Goal: Task Accomplishment & Management: Use online tool/utility

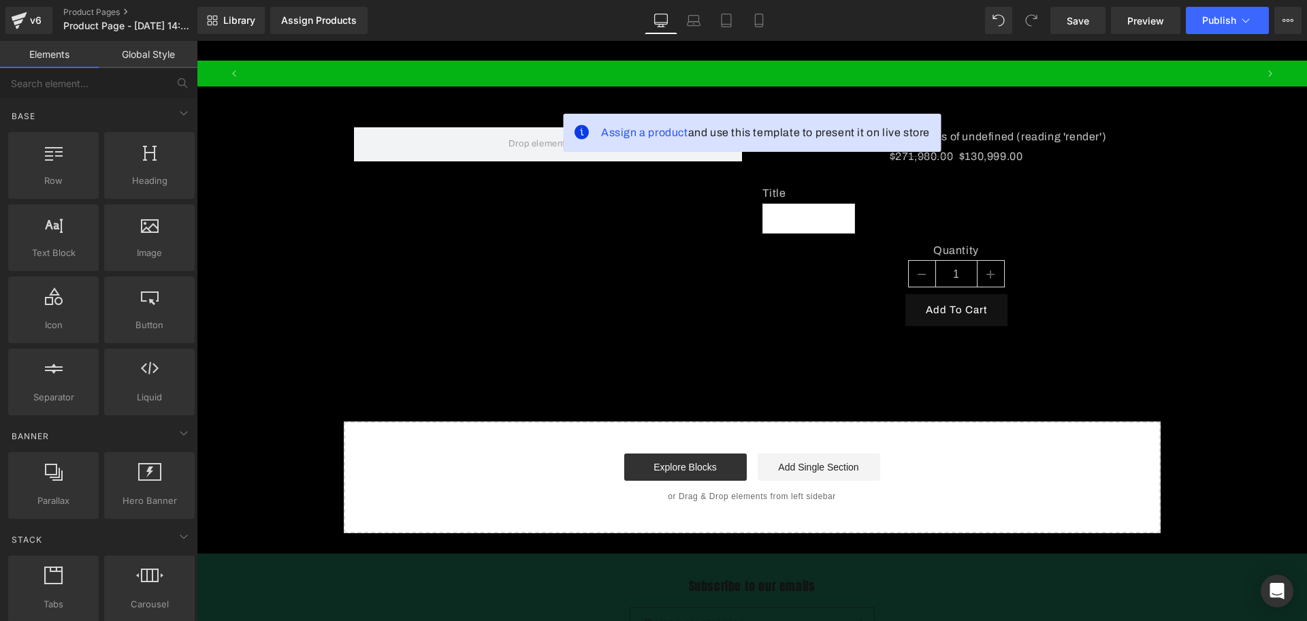
scroll to position [0, 1031]
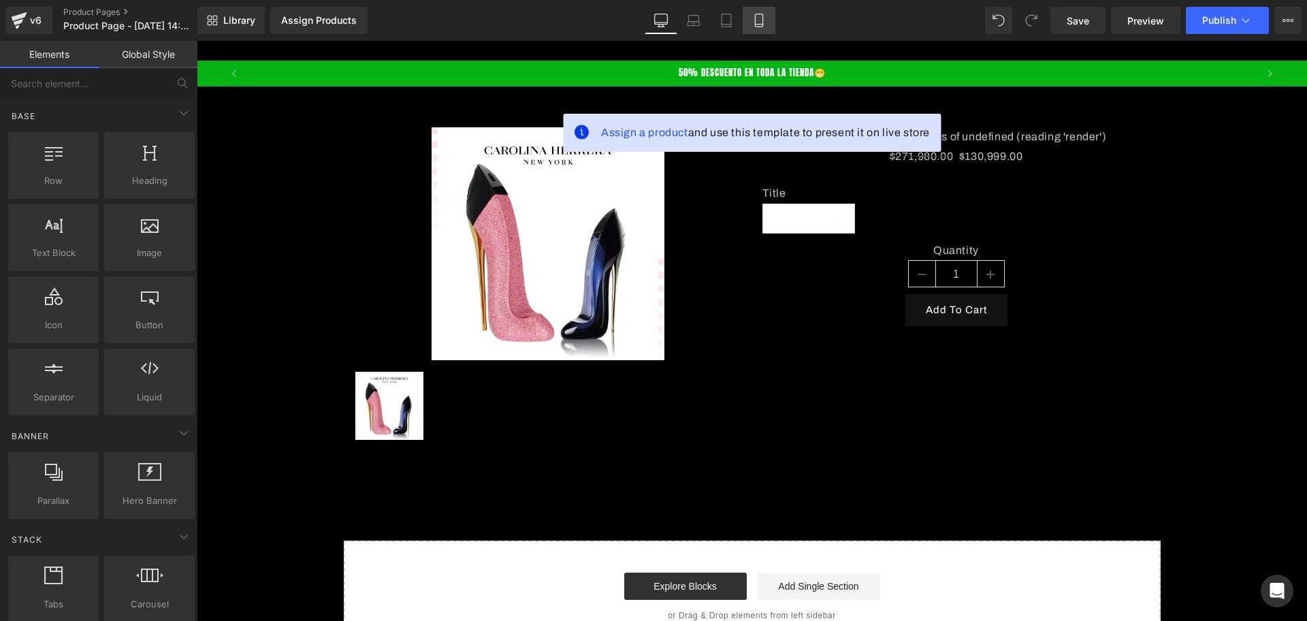
click at [755, 11] on link "Mobile" at bounding box center [759, 20] width 33 height 27
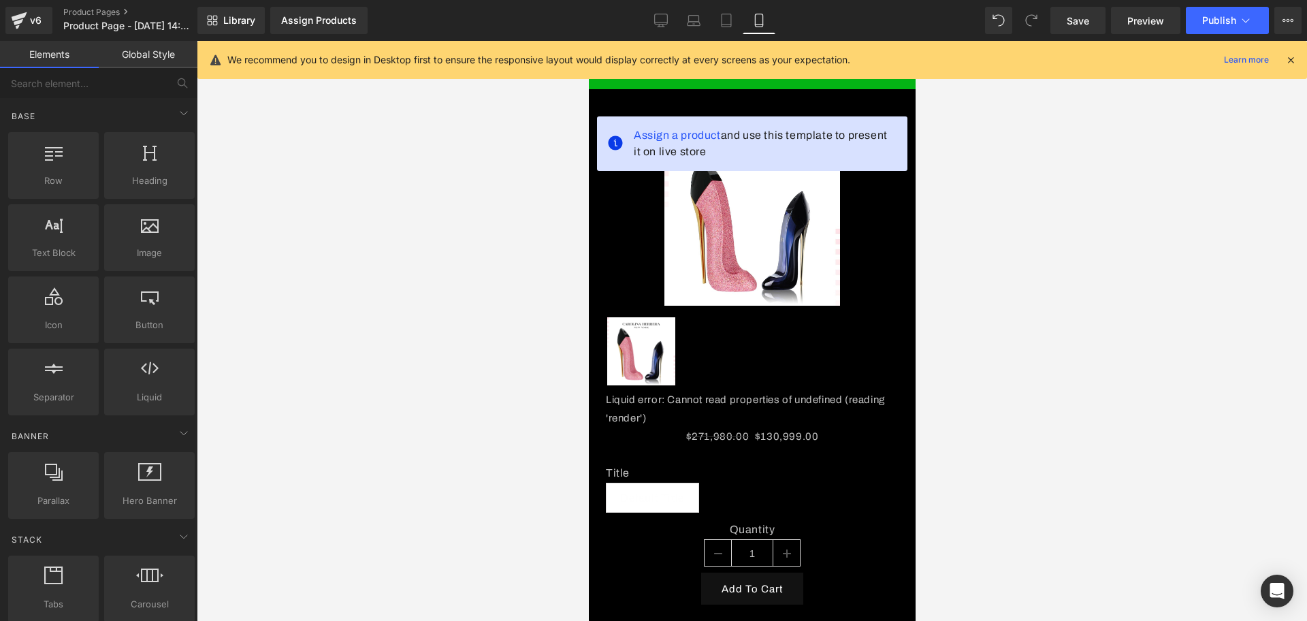
click at [1298, 54] on div "We recommend you to design in Desktop first to ensure the responsive layout wou…" at bounding box center [752, 60] width 1110 height 38
click at [1280, 59] on div "We recommend you to design in Desktop first to ensure the responsive layout wou…" at bounding box center [756, 60] width 1058 height 16
click at [1281, 59] on div "We recommend you to design in Desktop first to ensure the responsive layout wou…" at bounding box center [756, 60] width 1058 height 16
click at [1282, 59] on div "We recommend you to design in Desktop first to ensure the responsive layout wou…" at bounding box center [756, 60] width 1058 height 16
click at [1287, 59] on icon at bounding box center [1291, 60] width 12 height 12
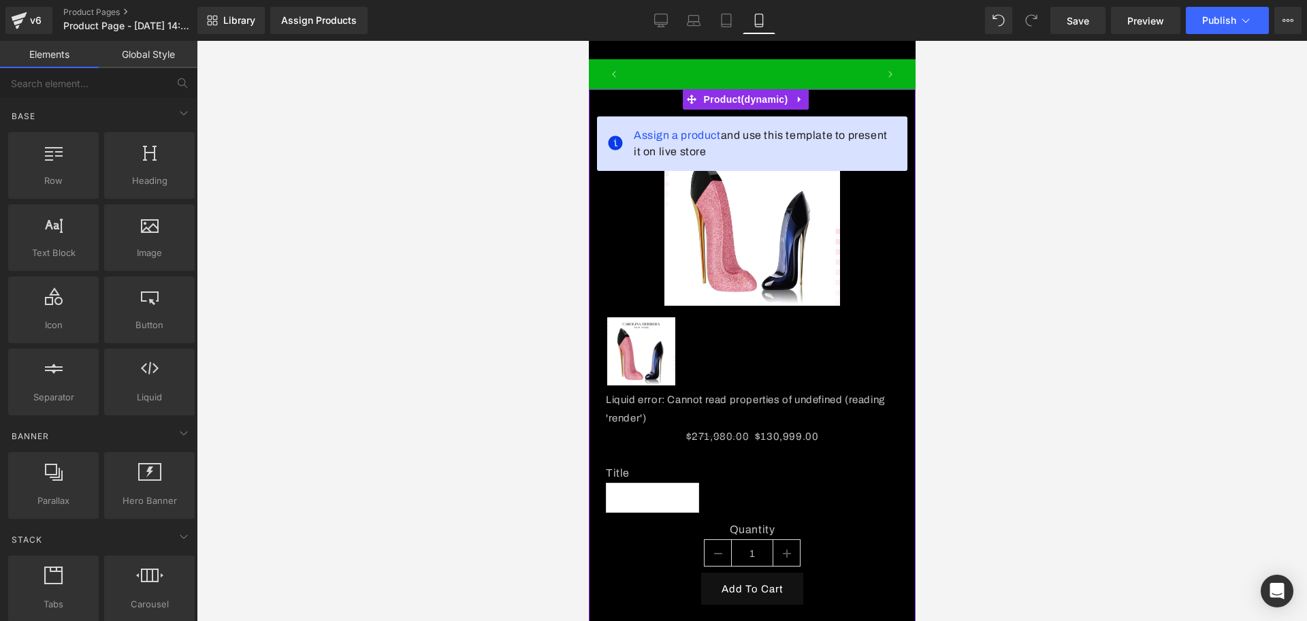
scroll to position [0, 492]
click at [805, 110] on link at bounding box center [799, 99] width 18 height 20
click at [807, 110] on link at bounding box center [808, 99] width 18 height 20
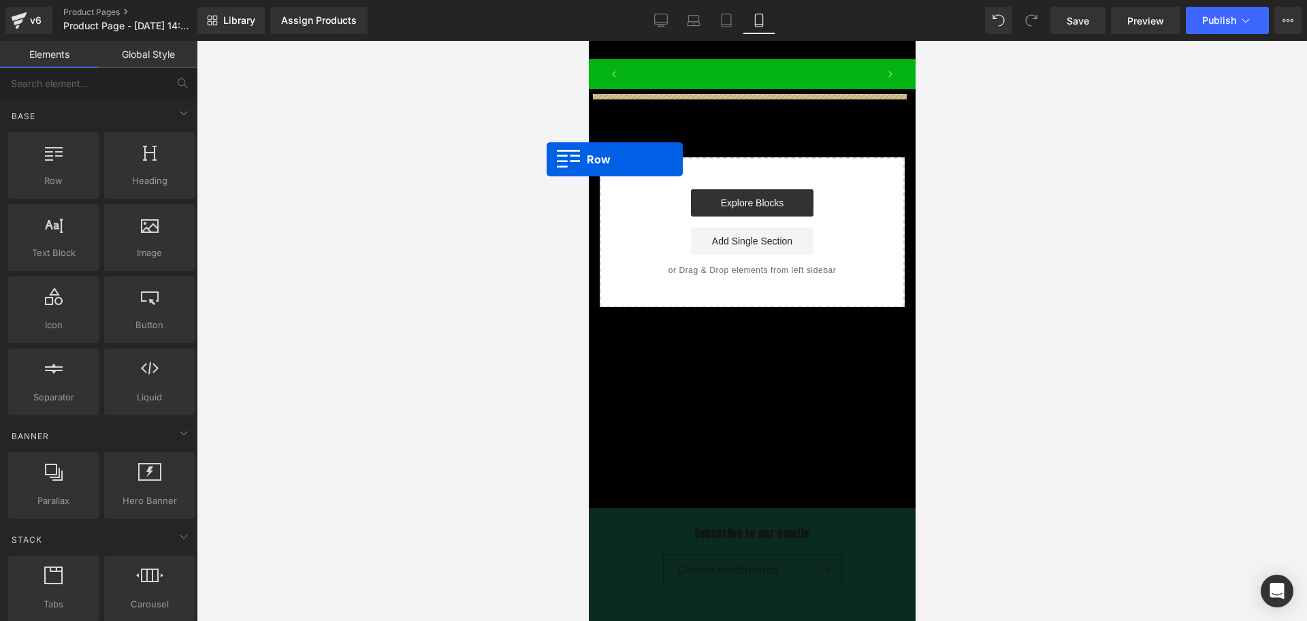
scroll to position [0, 737]
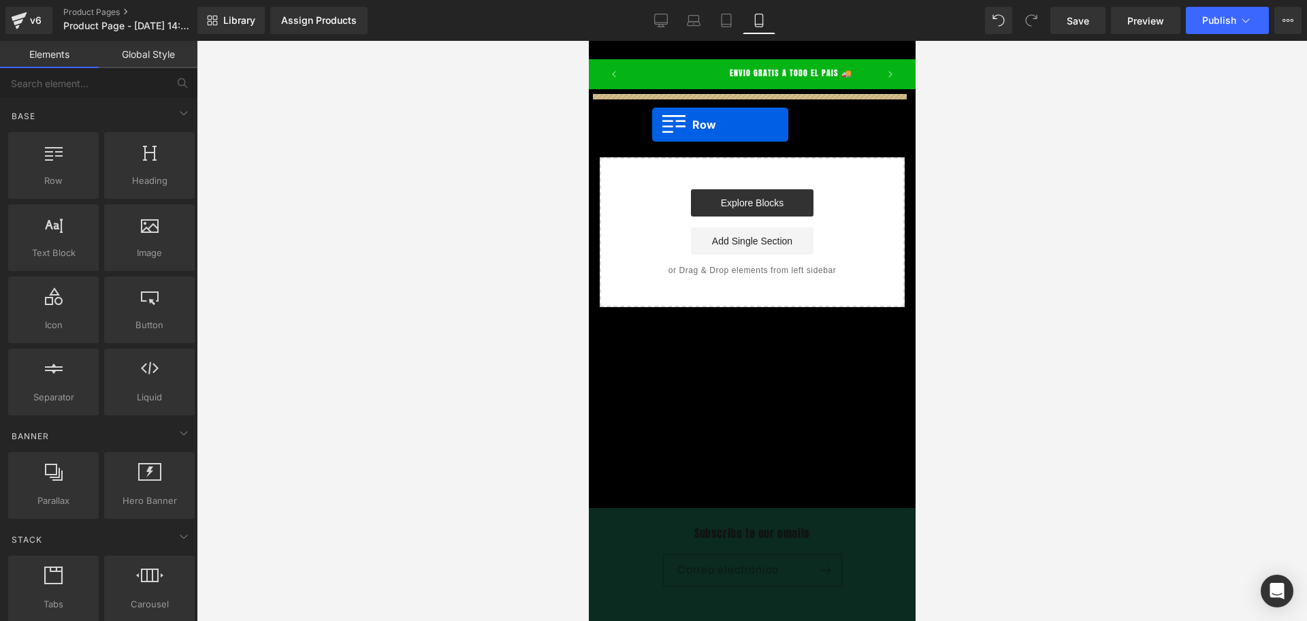
drag, startPoint x: 637, startPoint y: 200, endPoint x: 653, endPoint y: 125, distance: 77.2
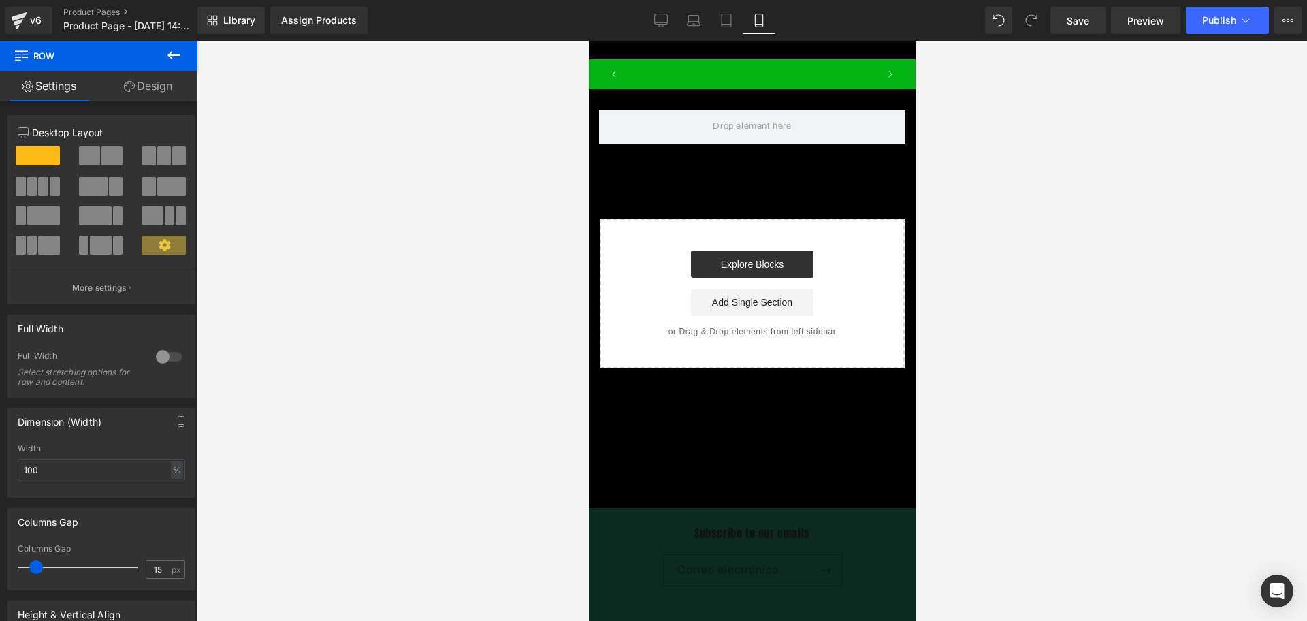
scroll to position [0, 0]
click at [176, 49] on icon at bounding box center [173, 55] width 16 height 16
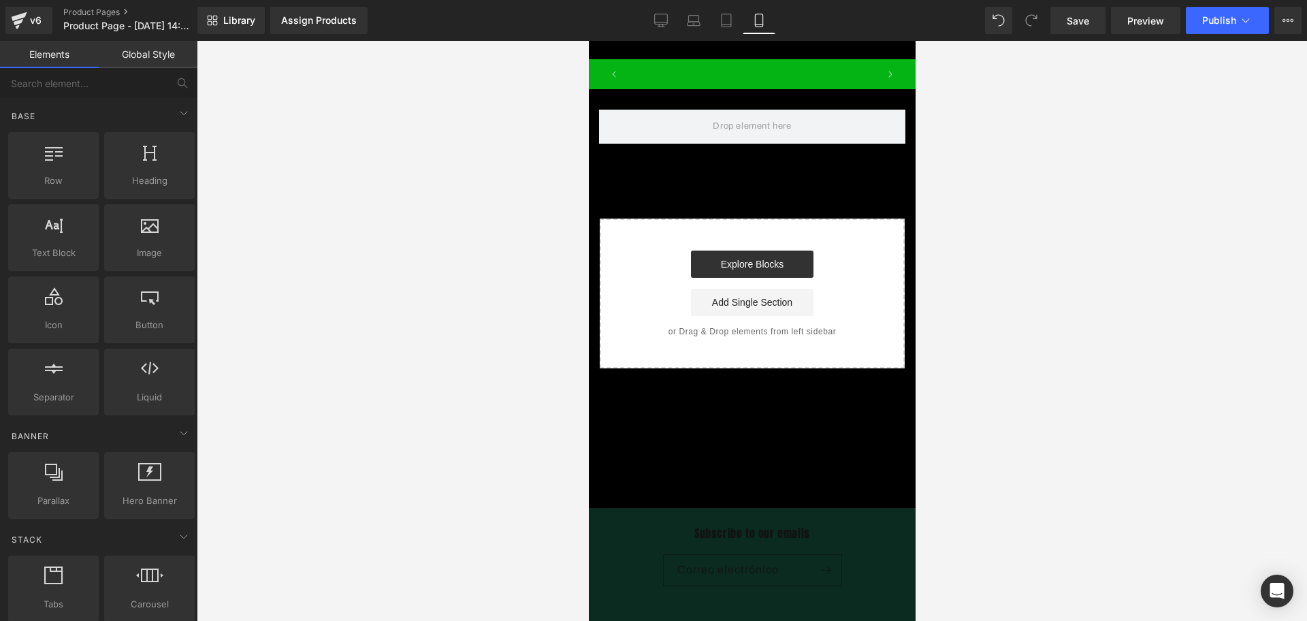
scroll to position [0, 246]
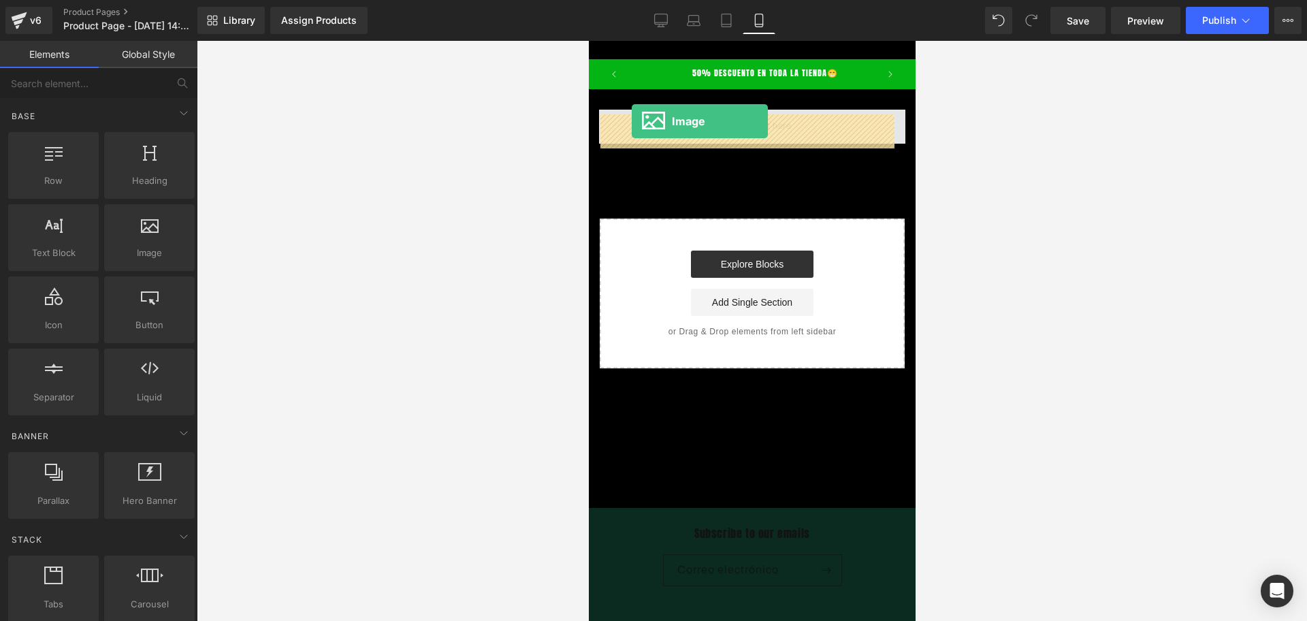
drag, startPoint x: 742, startPoint y: 272, endPoint x: 631, endPoint y: 121, distance: 187.5
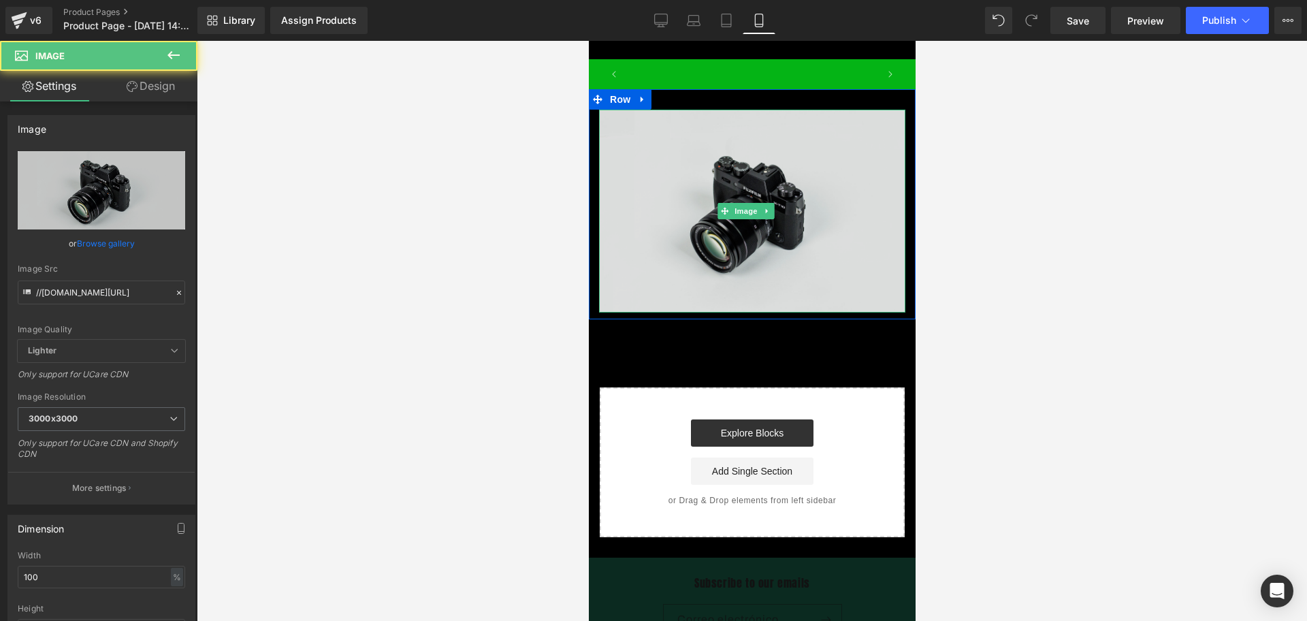
scroll to position [0, 0]
click at [681, 244] on img at bounding box center [751, 211] width 306 height 203
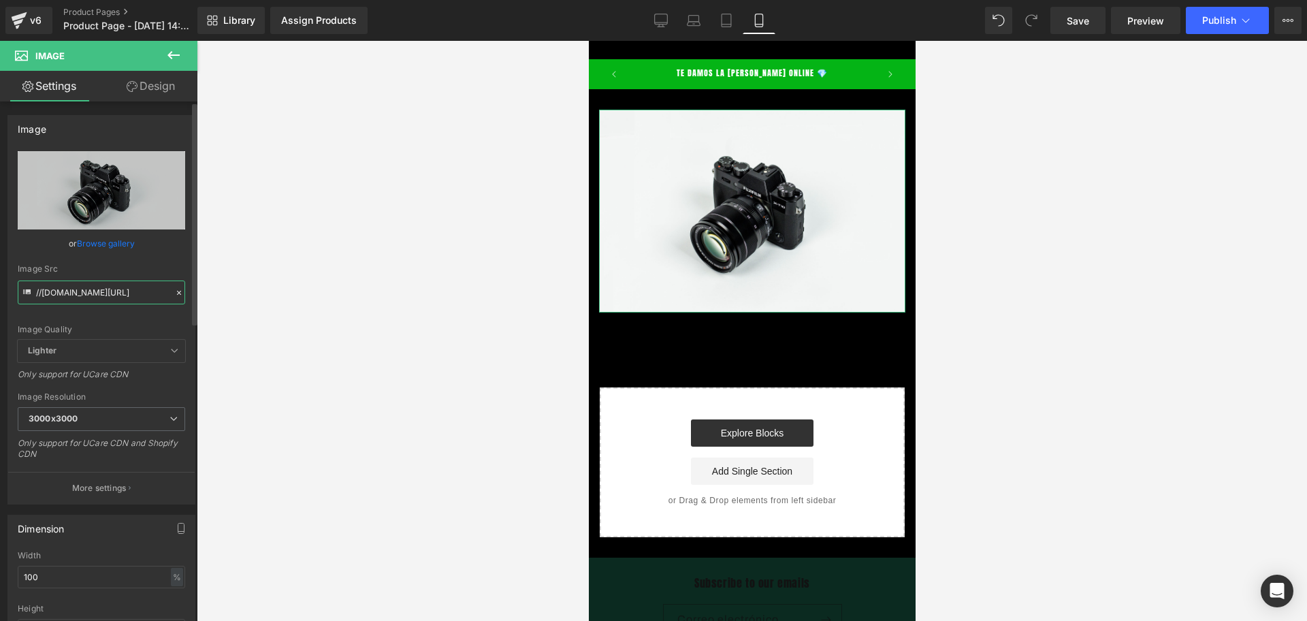
click at [91, 292] on input "//[DOMAIN_NAME][URL]" at bounding box center [101, 292] width 167 height 24
paste input "[URL][DOMAIN_NAME][DOMAIN_NAME]"
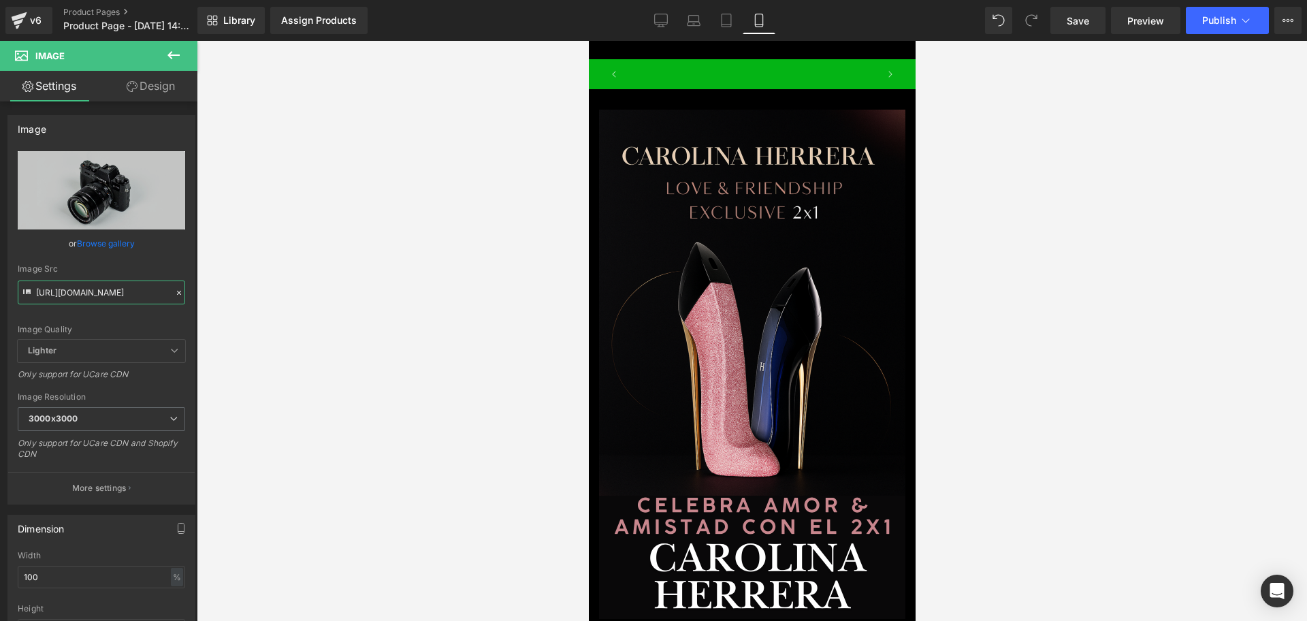
scroll to position [0, 737]
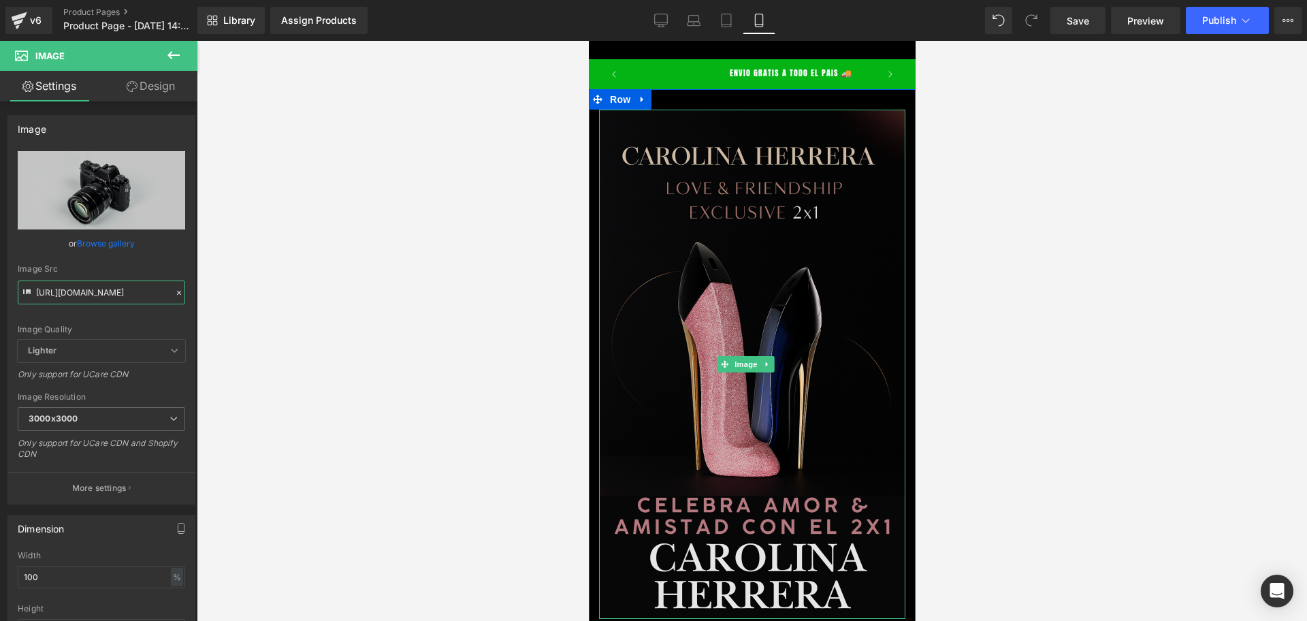
type input "[URL][DOMAIN_NAME]"
click at [726, 271] on img at bounding box center [751, 364] width 306 height 509
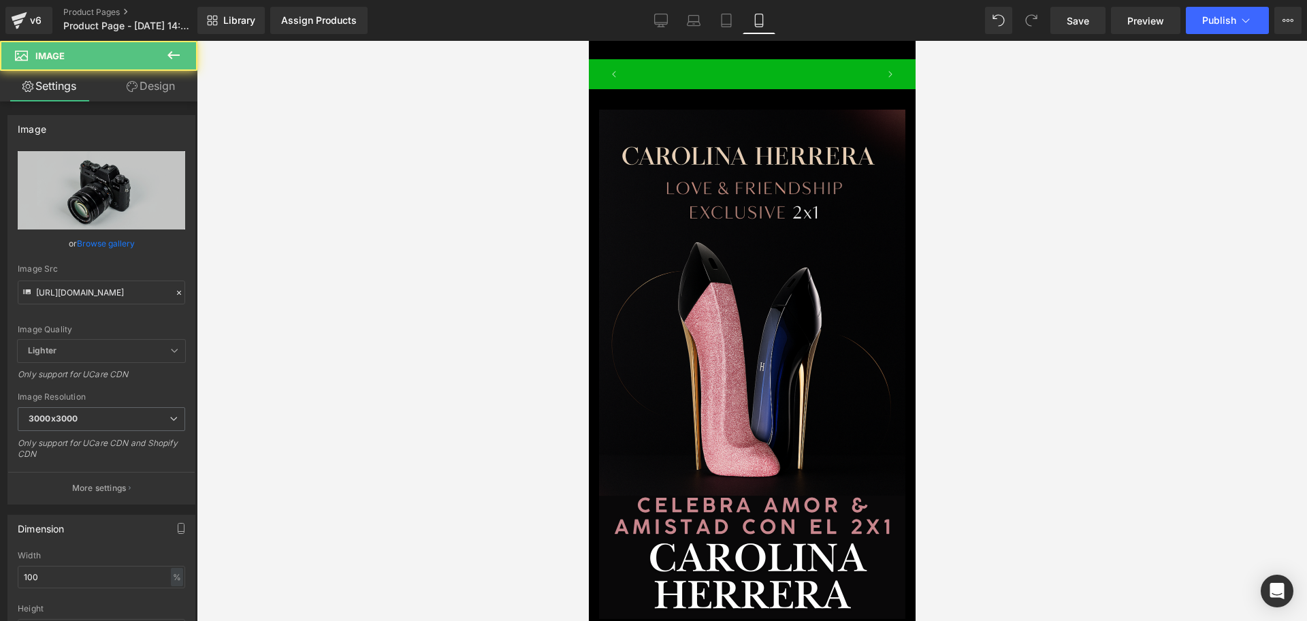
scroll to position [0, 0]
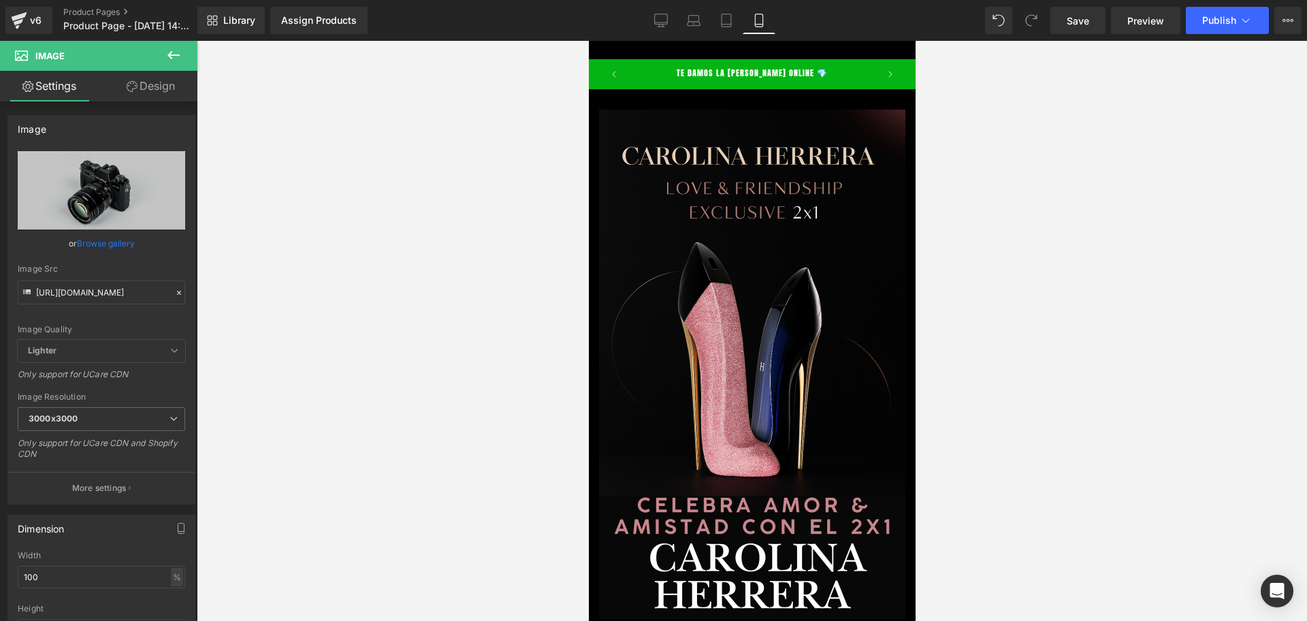
click at [1012, 259] on div at bounding box center [752, 331] width 1110 height 580
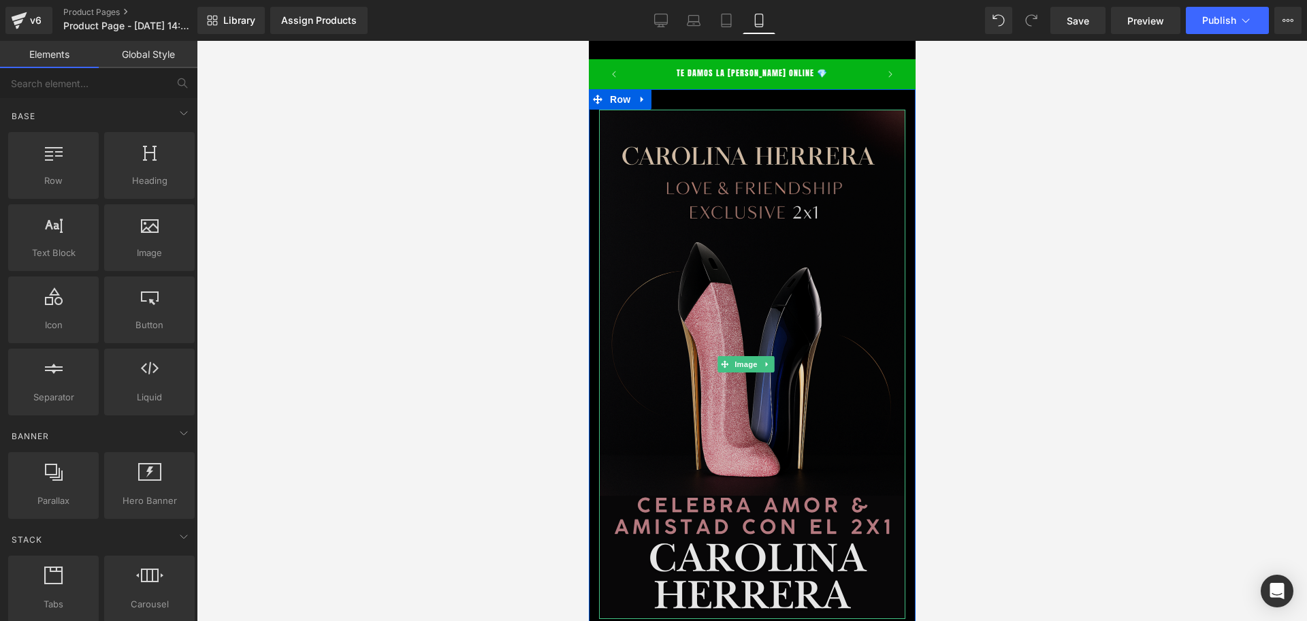
click at [658, 259] on img at bounding box center [751, 364] width 306 height 509
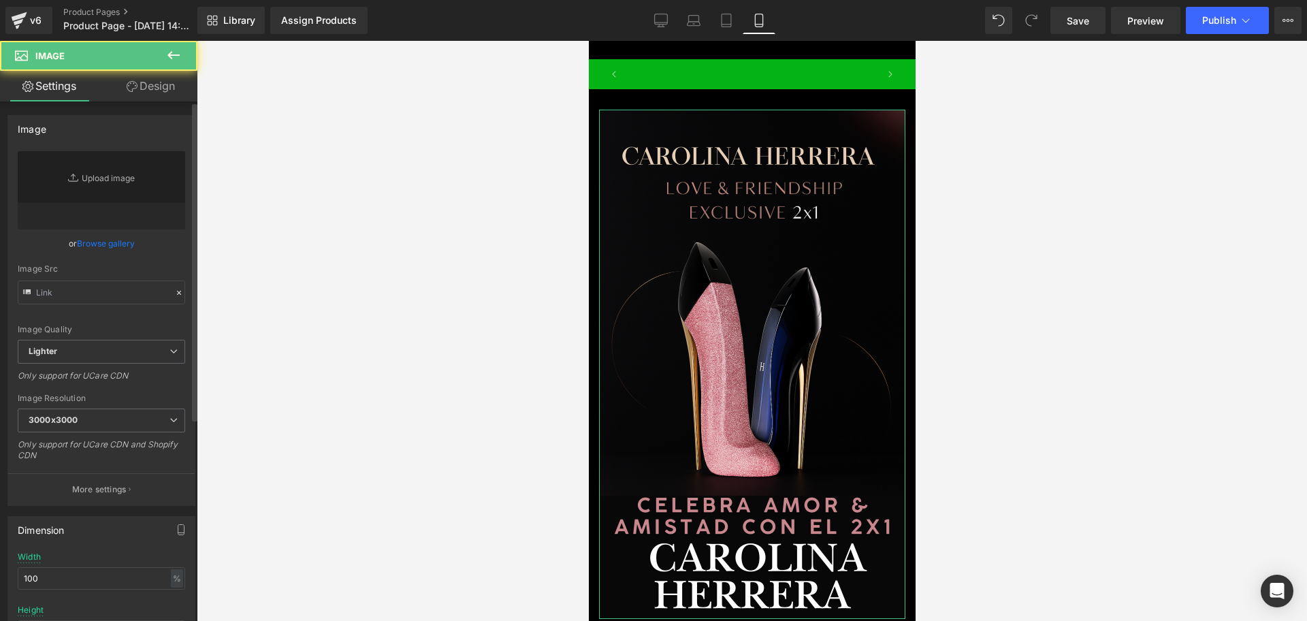
scroll to position [0, 246]
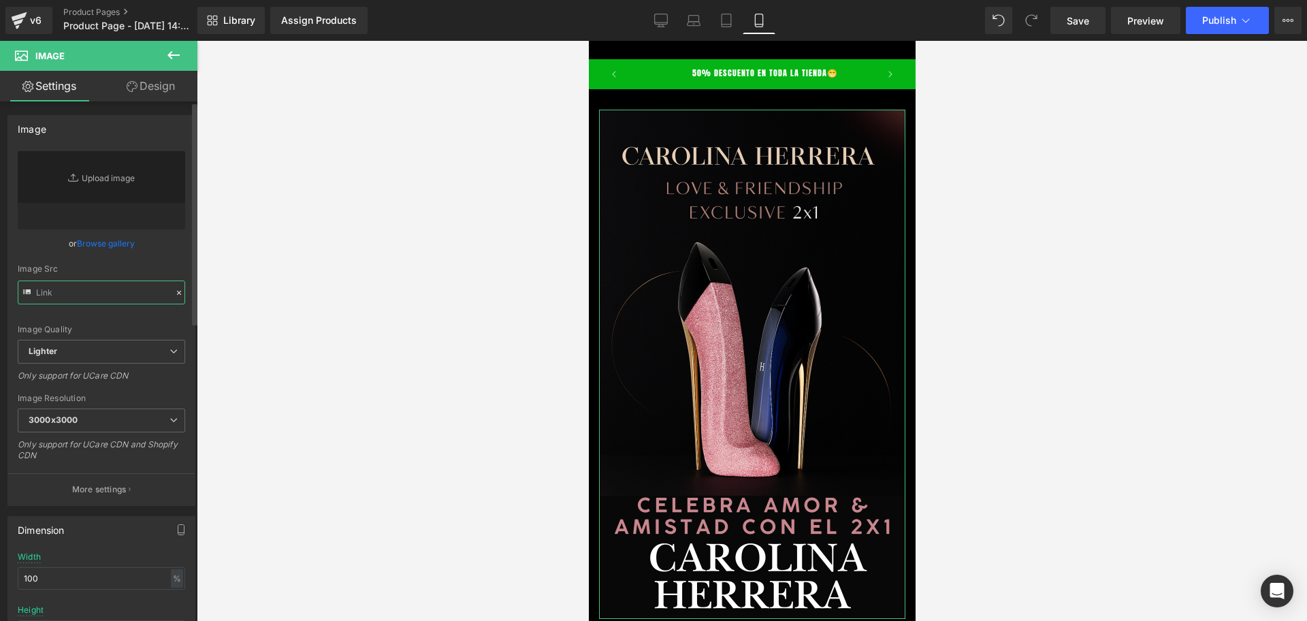
click at [107, 292] on input "text" at bounding box center [101, 292] width 167 height 24
paste input "[URL][DOMAIN_NAME]"
type input "[URL][DOMAIN_NAME]"
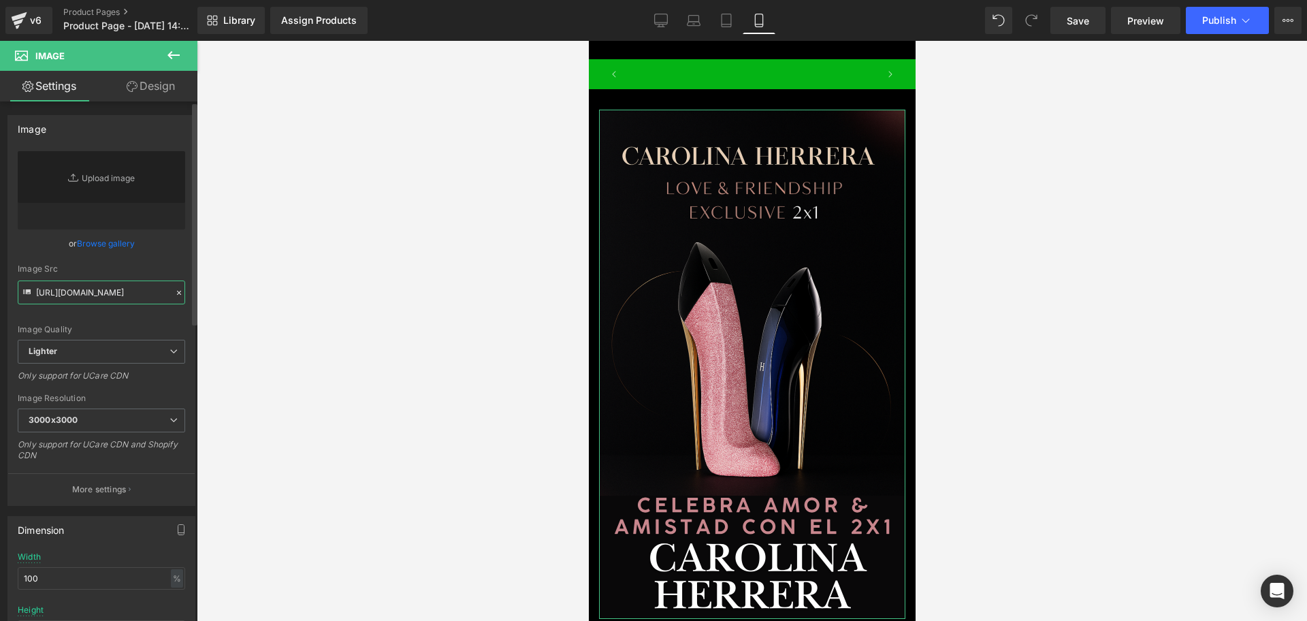
click at [146, 297] on input "[URL][DOMAIN_NAME]" at bounding box center [101, 292] width 167 height 24
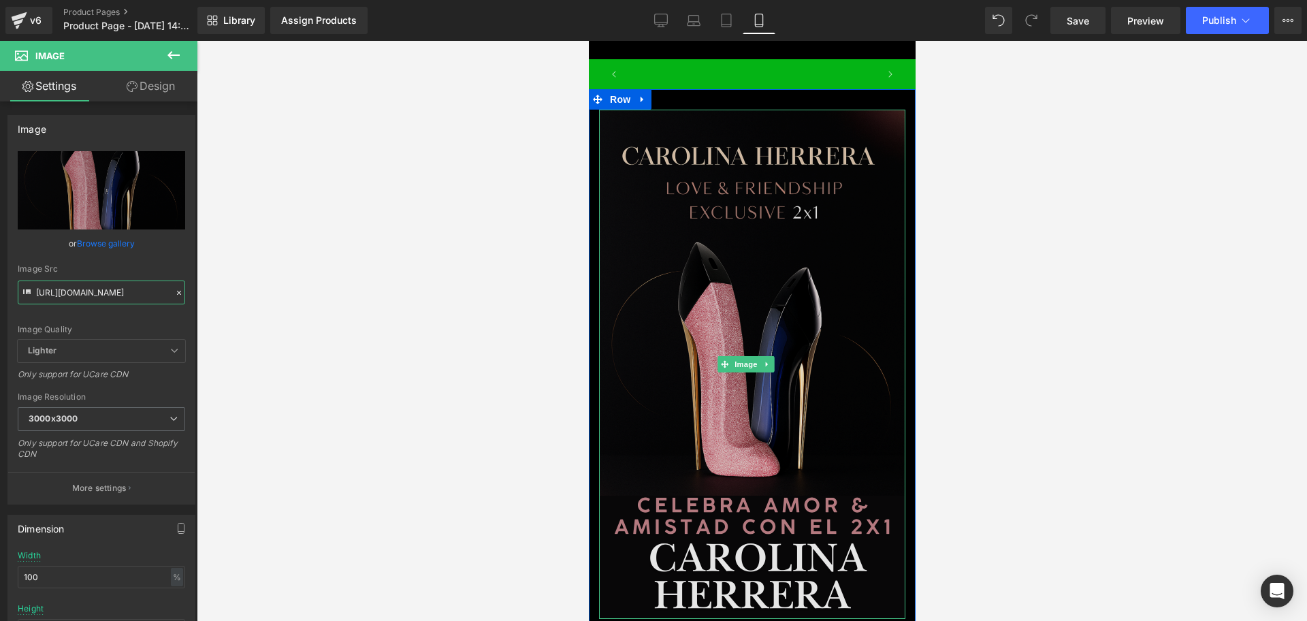
scroll to position [0, 737]
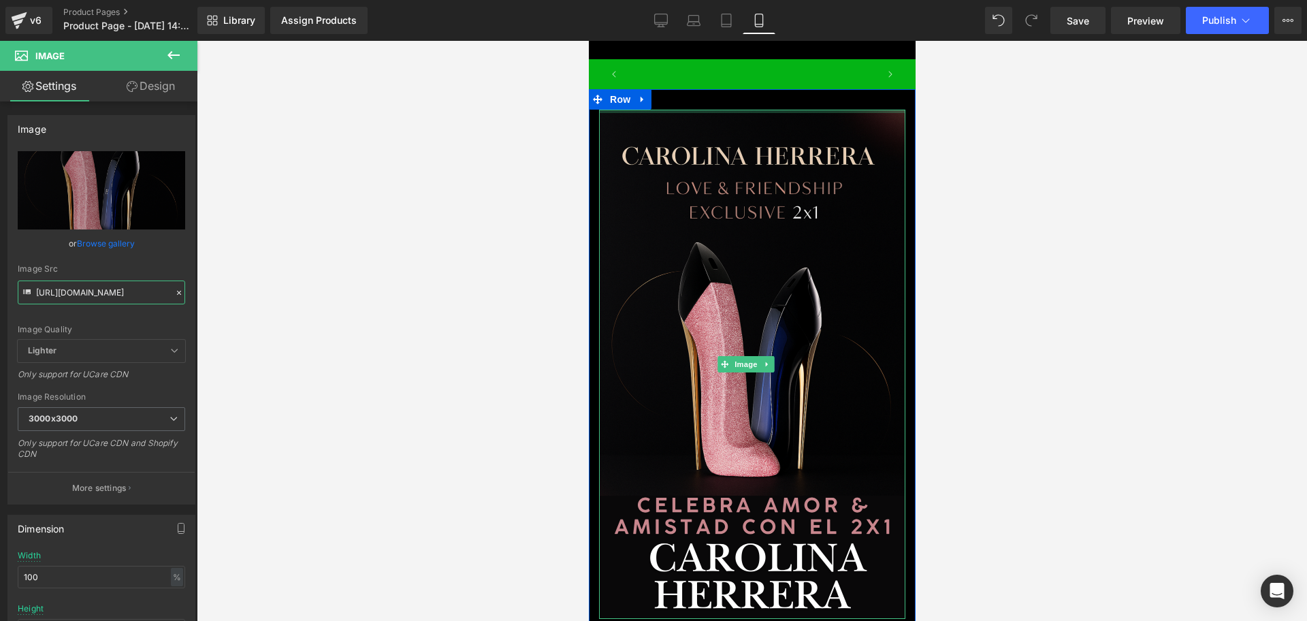
drag, startPoint x: 831, startPoint y: 114, endPoint x: 828, endPoint y: 99, distance: 15.2
click at [828, 99] on div "Image Row" at bounding box center [751, 357] width 327 height 536
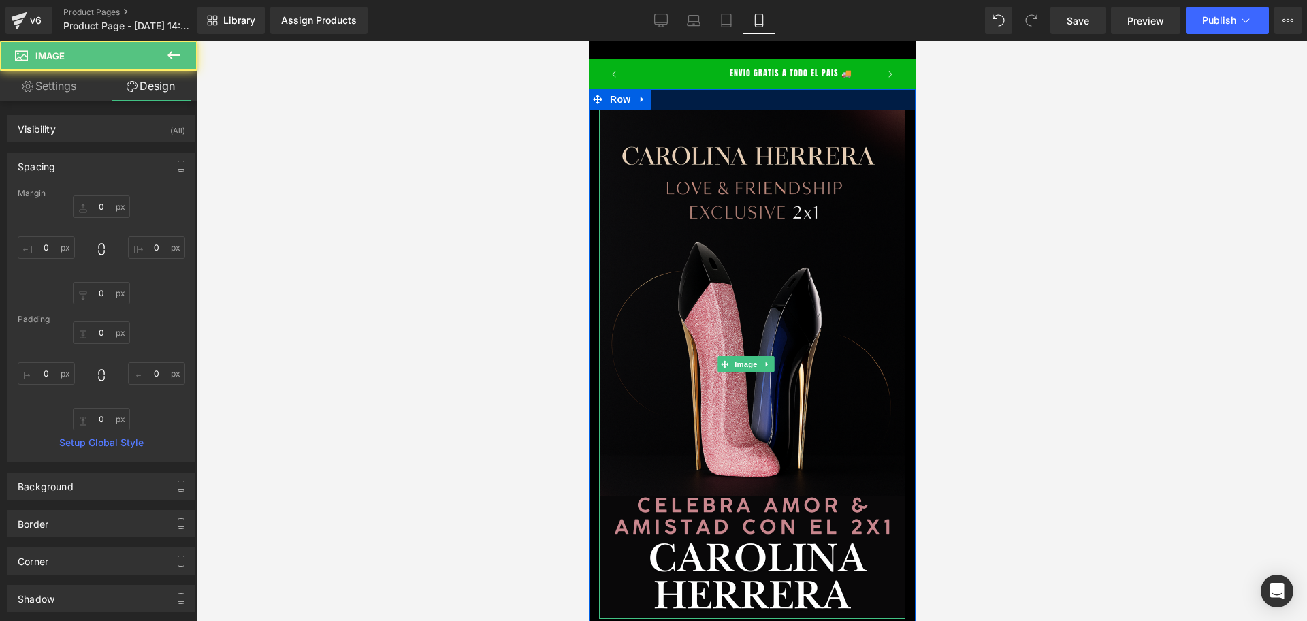
scroll to position [0, 0]
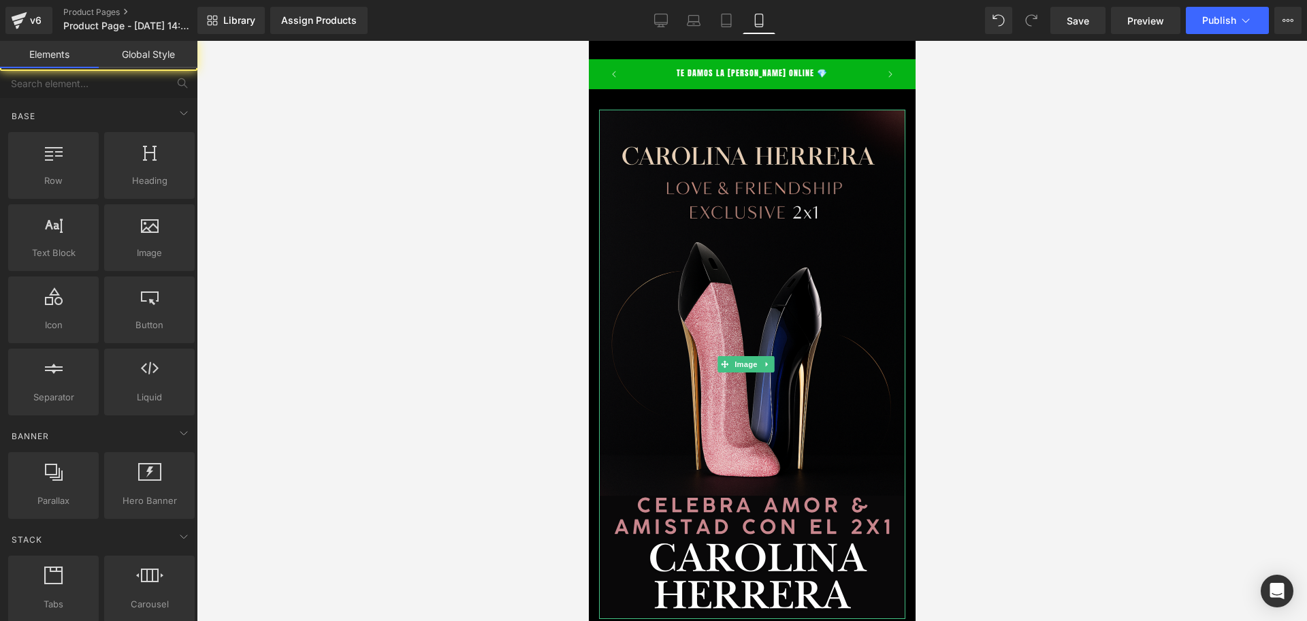
click at [827, 87] on p "TE DAMOS LA [PERSON_NAME] ONLINE 💎" at bounding box center [751, 74] width 151 height 26
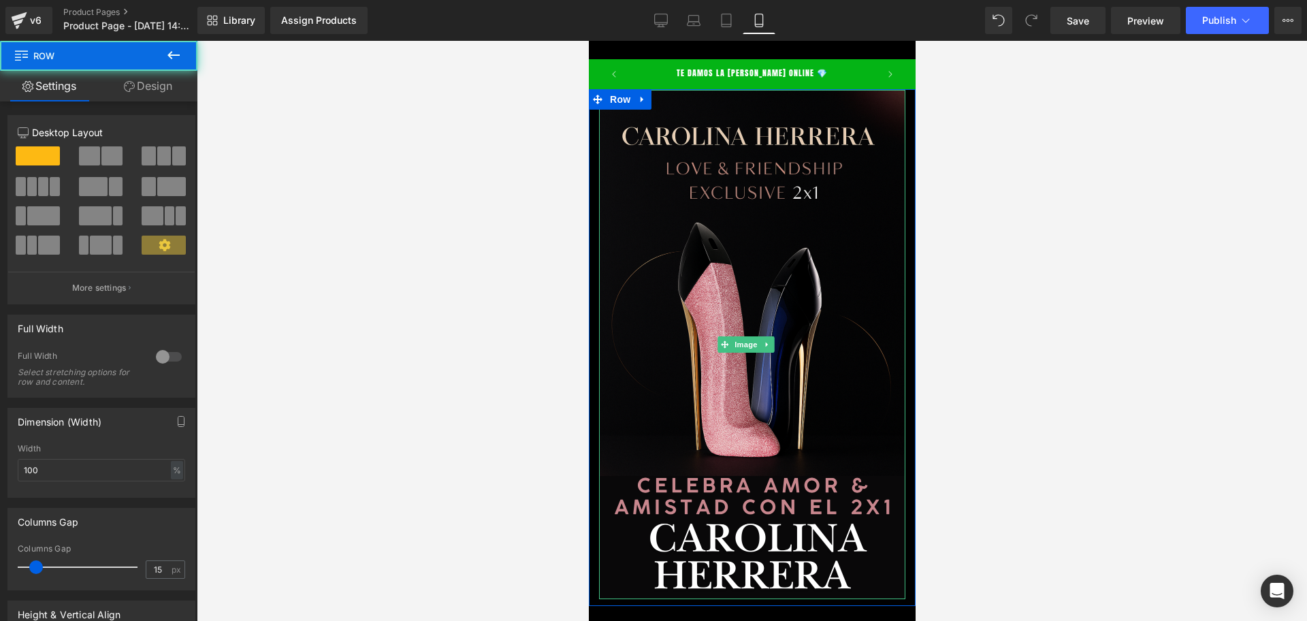
drag, startPoint x: 828, startPoint y: 101, endPoint x: 828, endPoint y: 81, distance: 19.7
click at [828, 81] on body "​ MI TIENDA Ir directamente al contenido TE DAMOS LA [PERSON_NAME] ONLINE 💎 50%…" at bounding box center [751, 542] width 327 height 1003
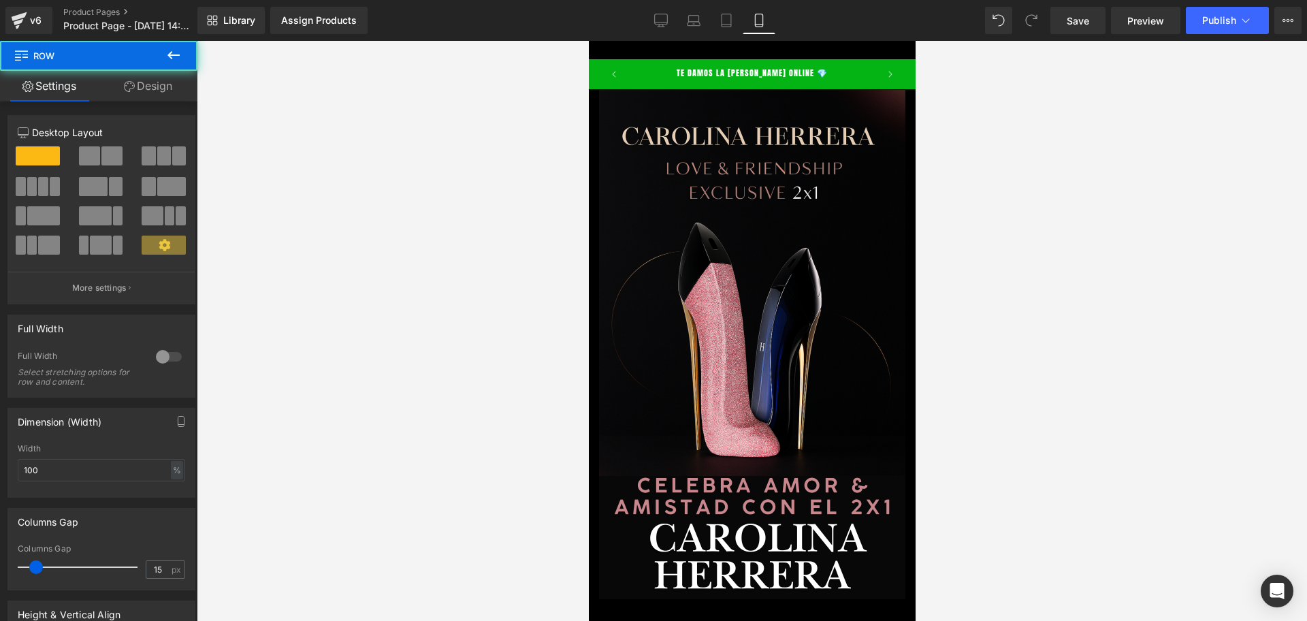
click at [1001, 183] on div at bounding box center [752, 331] width 1110 height 580
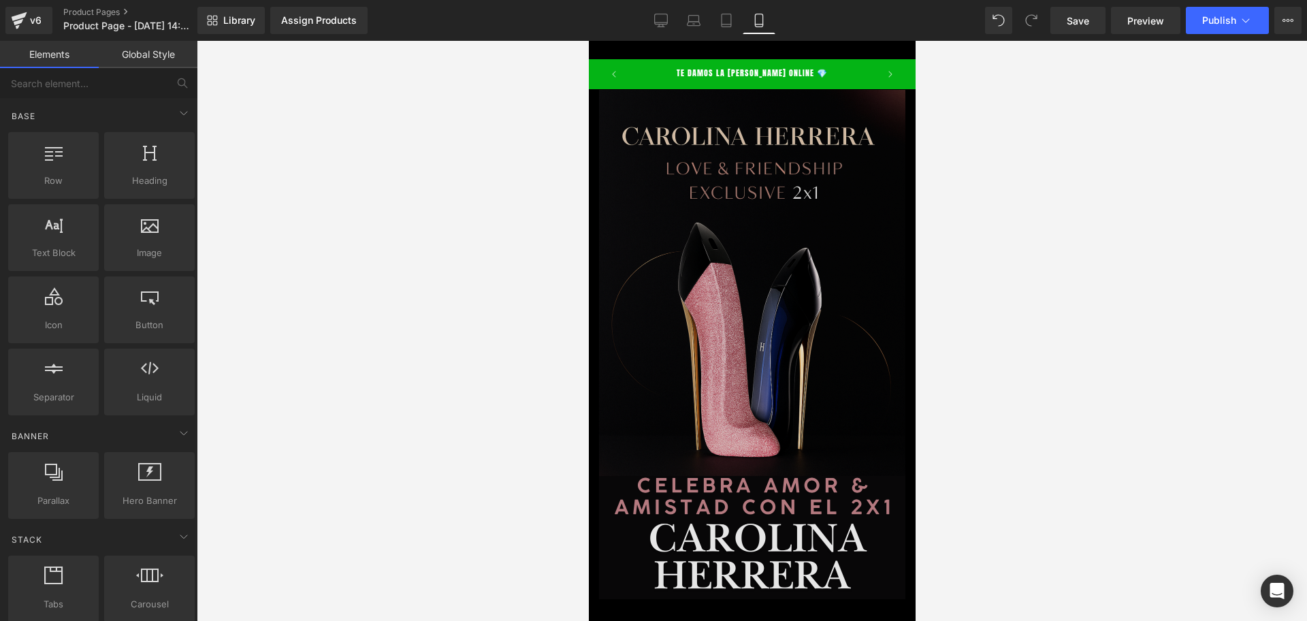
click at [854, 210] on img at bounding box center [751, 344] width 306 height 509
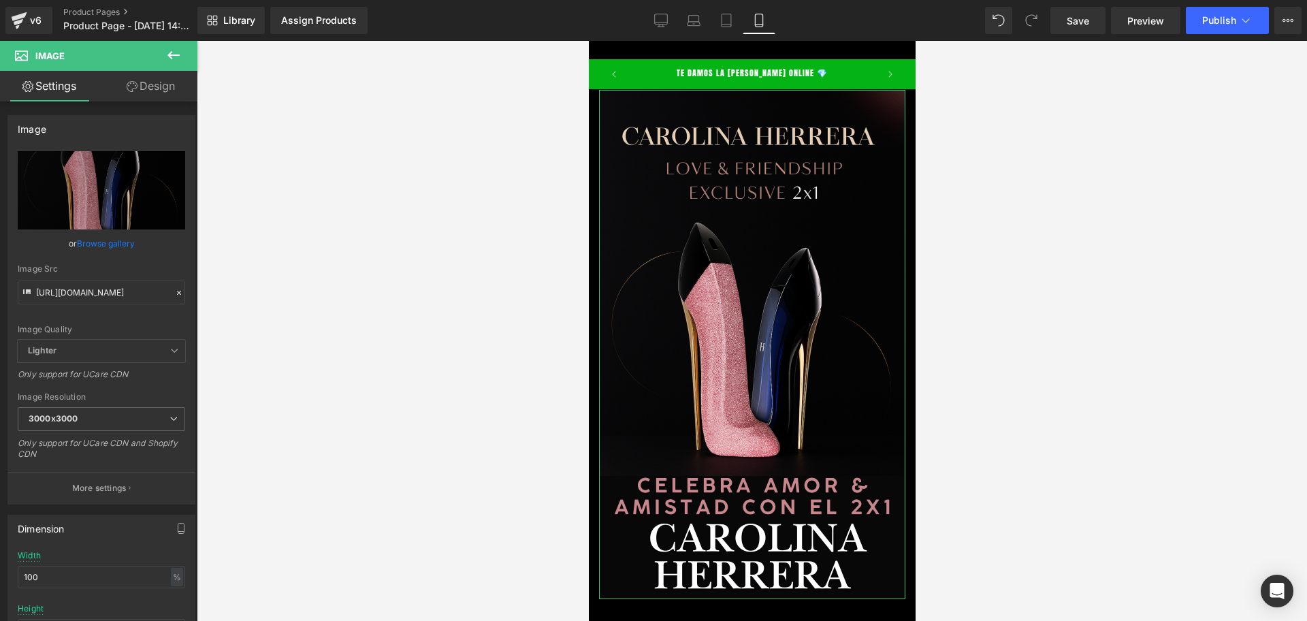
click at [152, 88] on link "Design" at bounding box center [150, 86] width 99 height 31
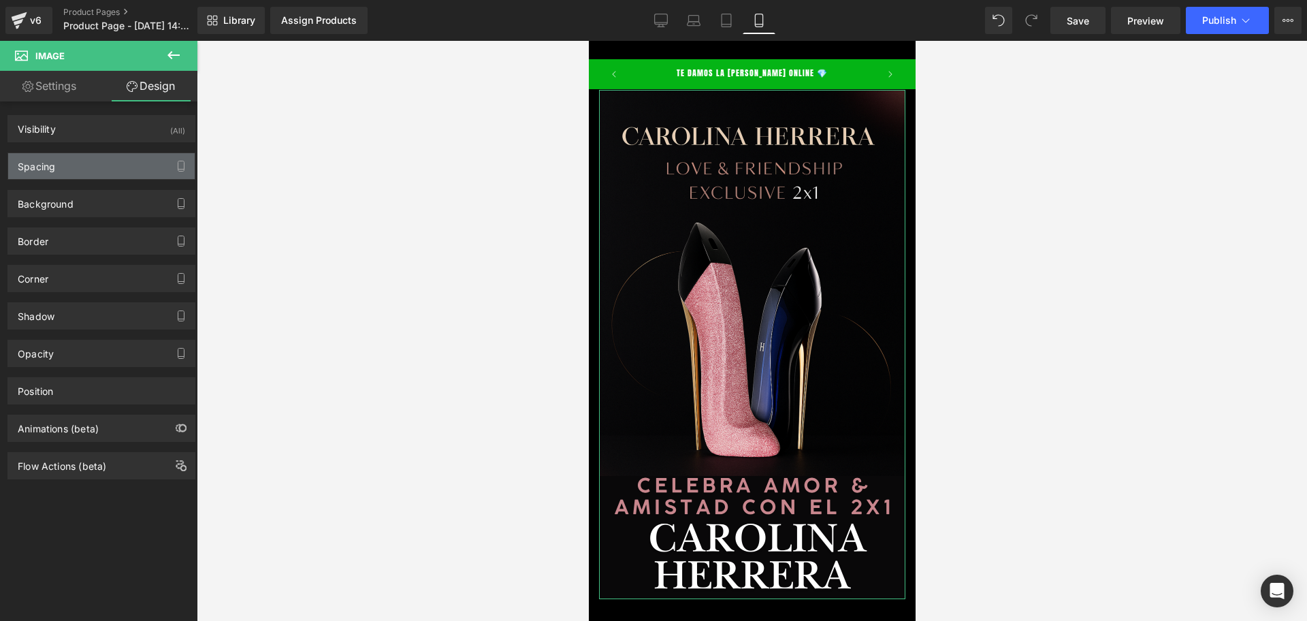
click at [112, 163] on div "Spacing" at bounding box center [101, 166] width 187 height 26
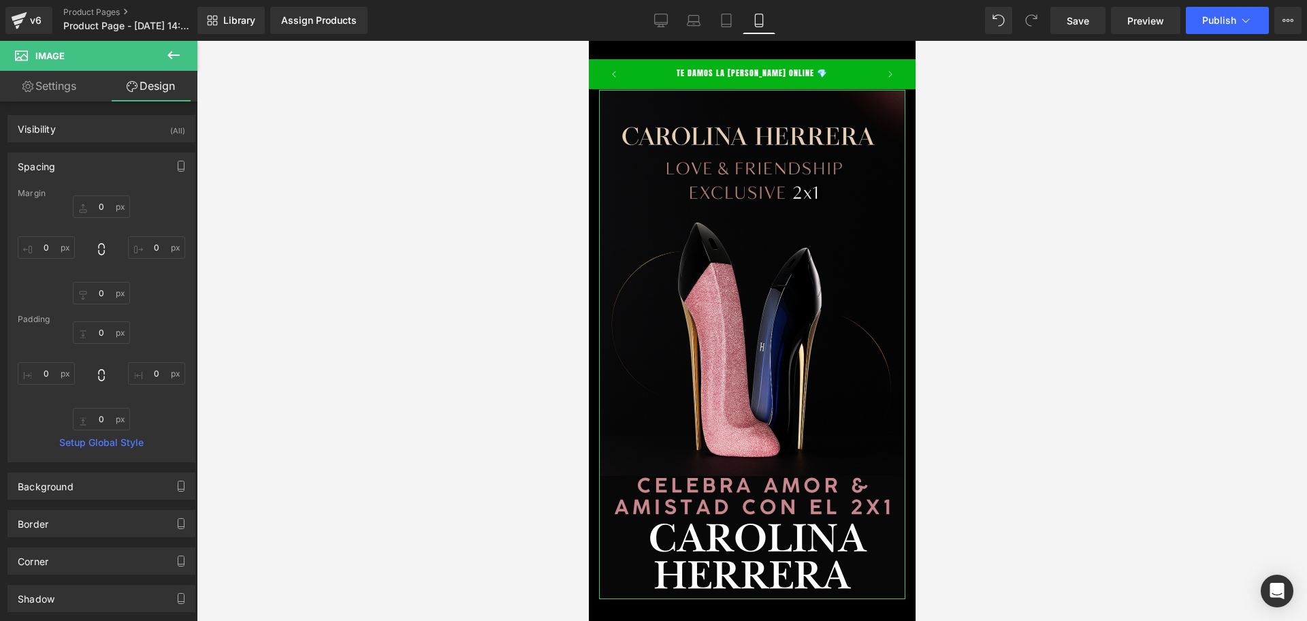
type input "0"
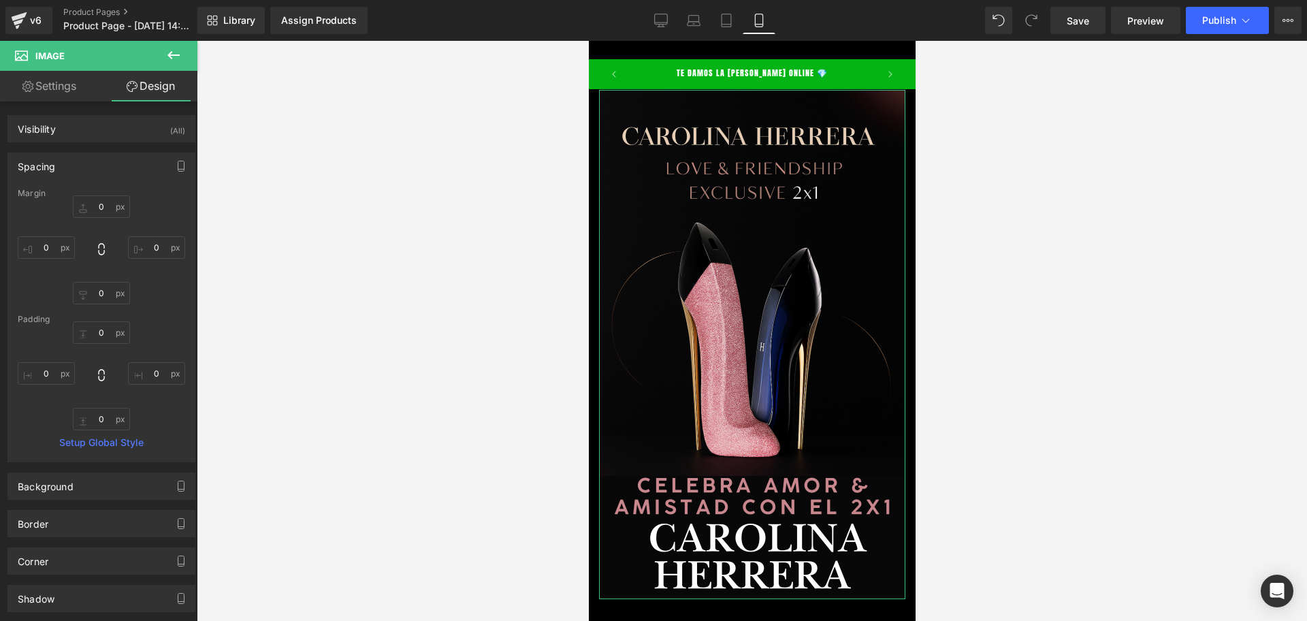
type input "0"
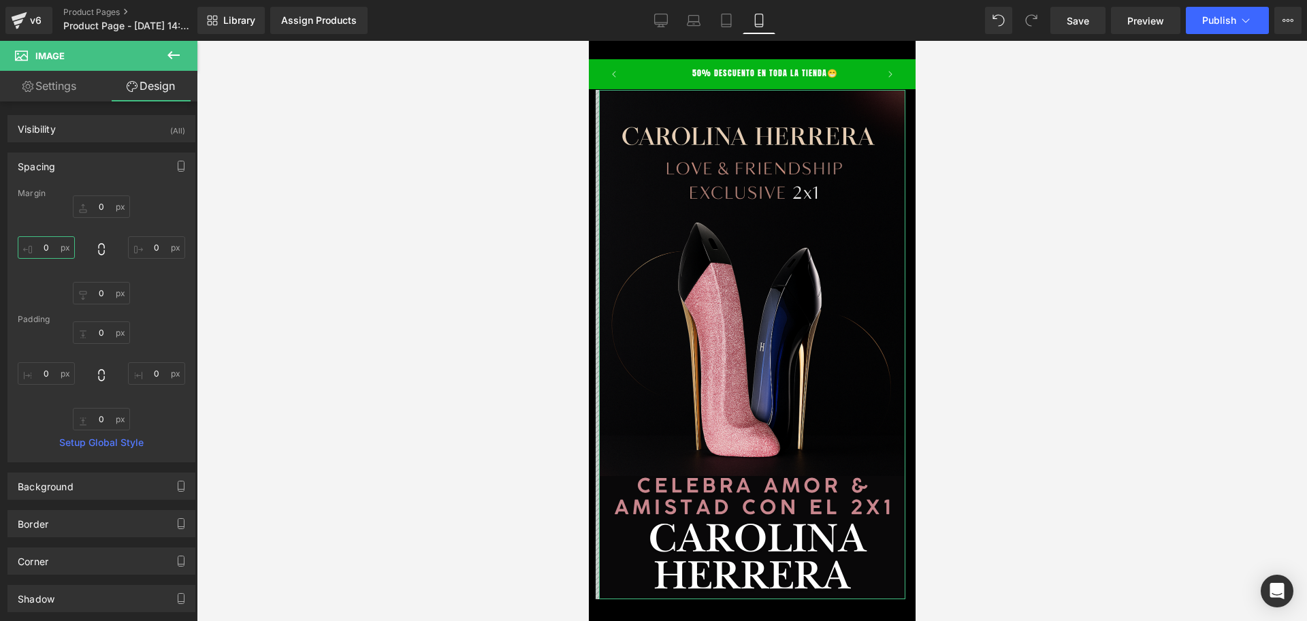
click at [36, 251] on input "0" at bounding box center [46, 247] width 57 height 22
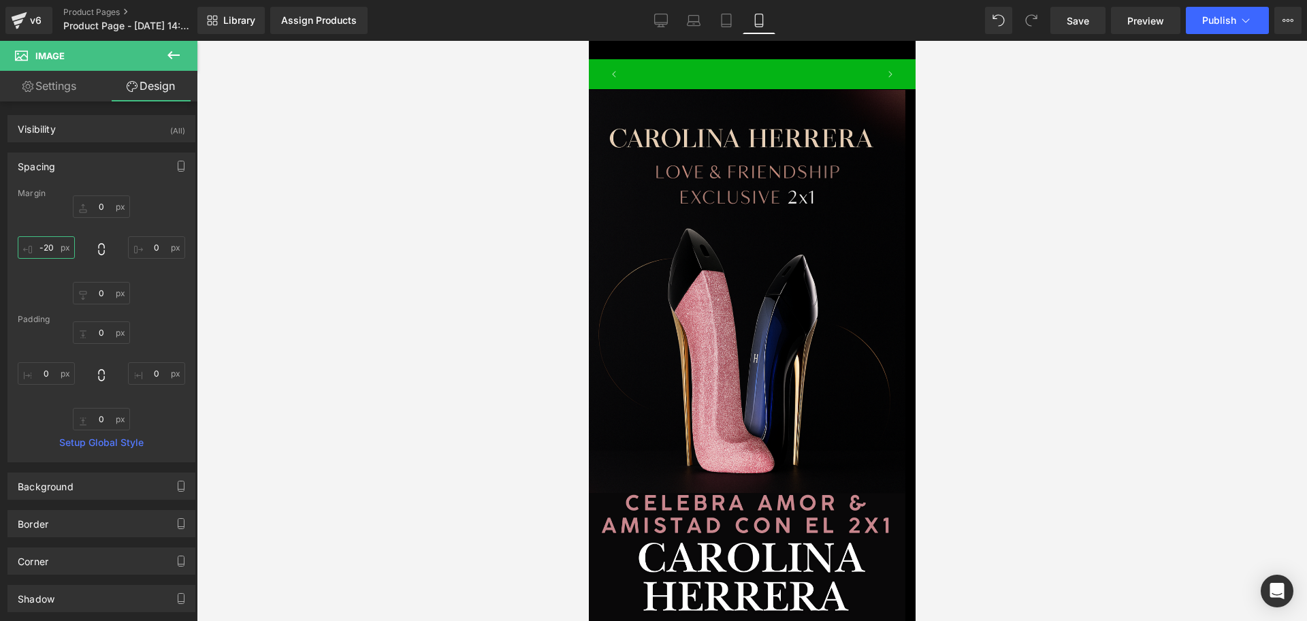
scroll to position [0, 492]
type input "-20"
click at [146, 256] on input "0" at bounding box center [156, 247] width 57 height 22
type input "-20"
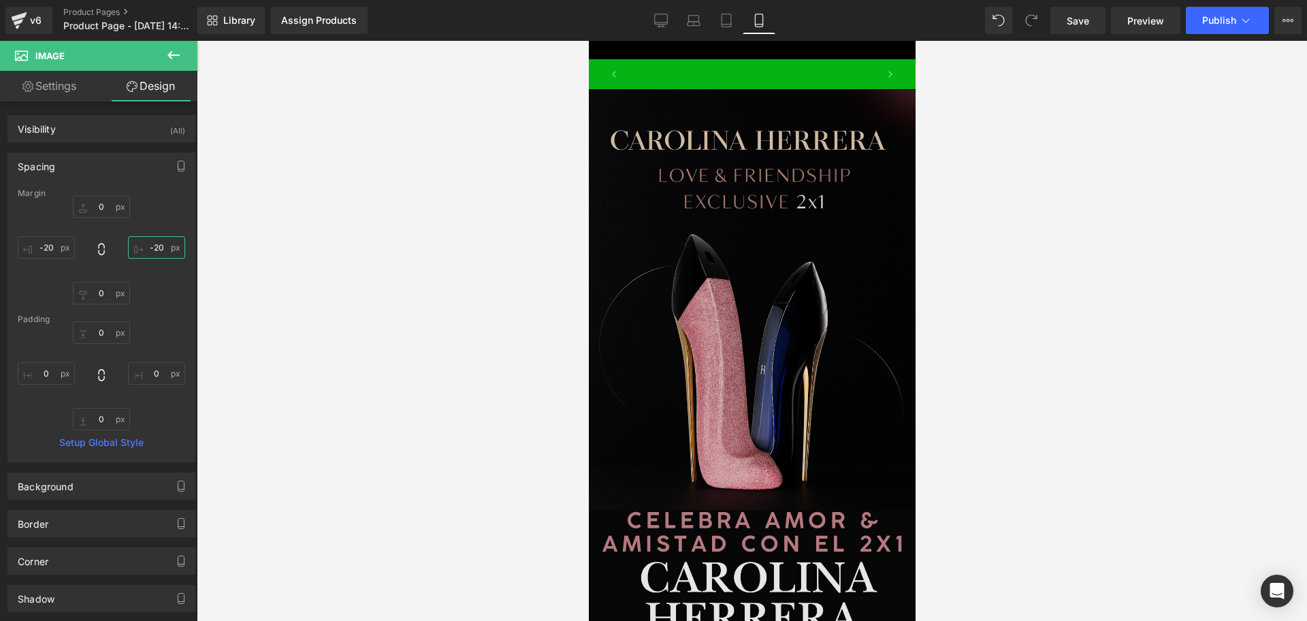
scroll to position [0, 737]
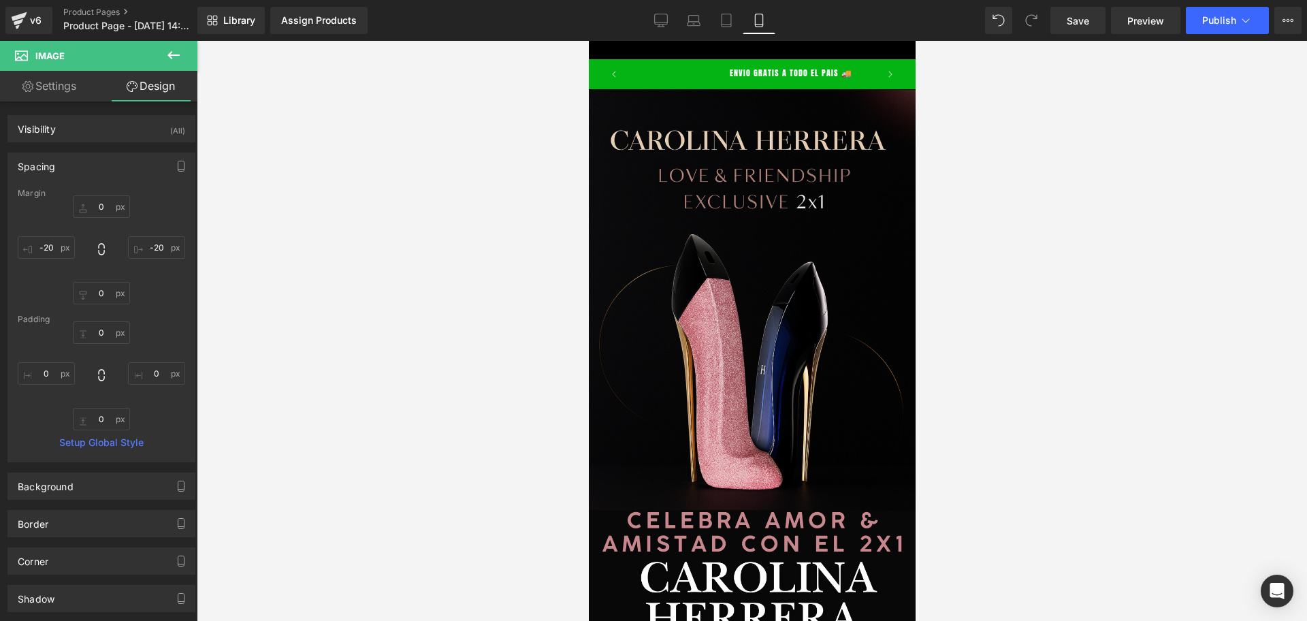
click at [1029, 261] on div at bounding box center [752, 331] width 1110 height 580
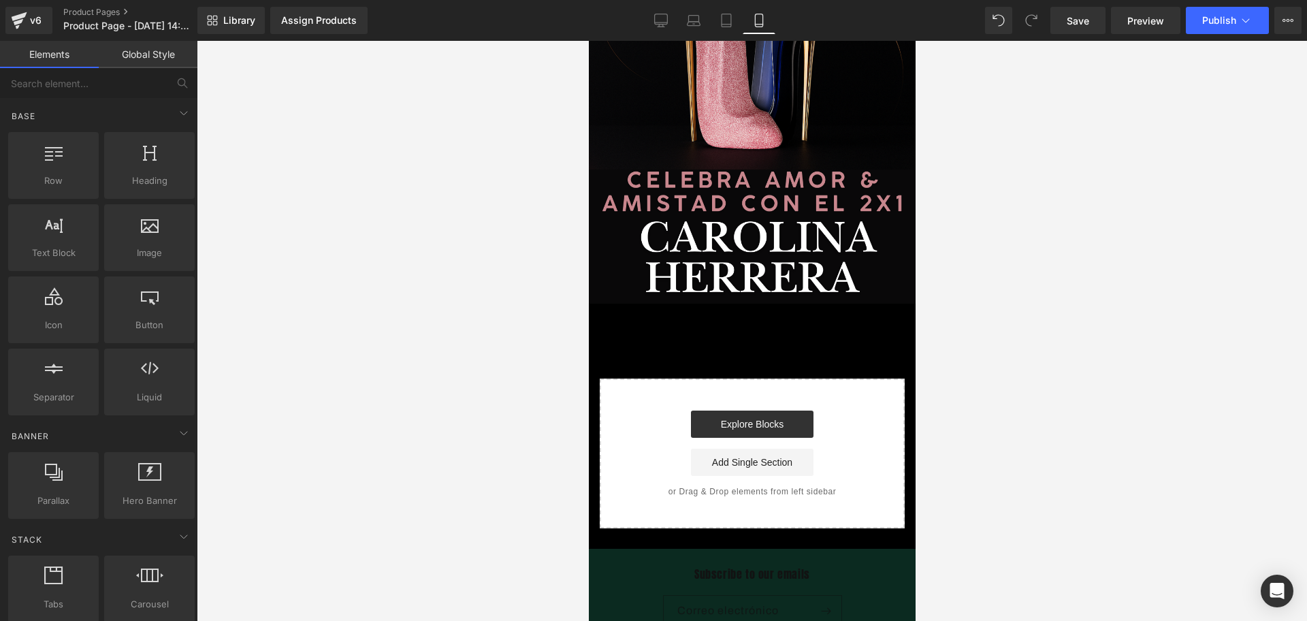
scroll to position [0, 0]
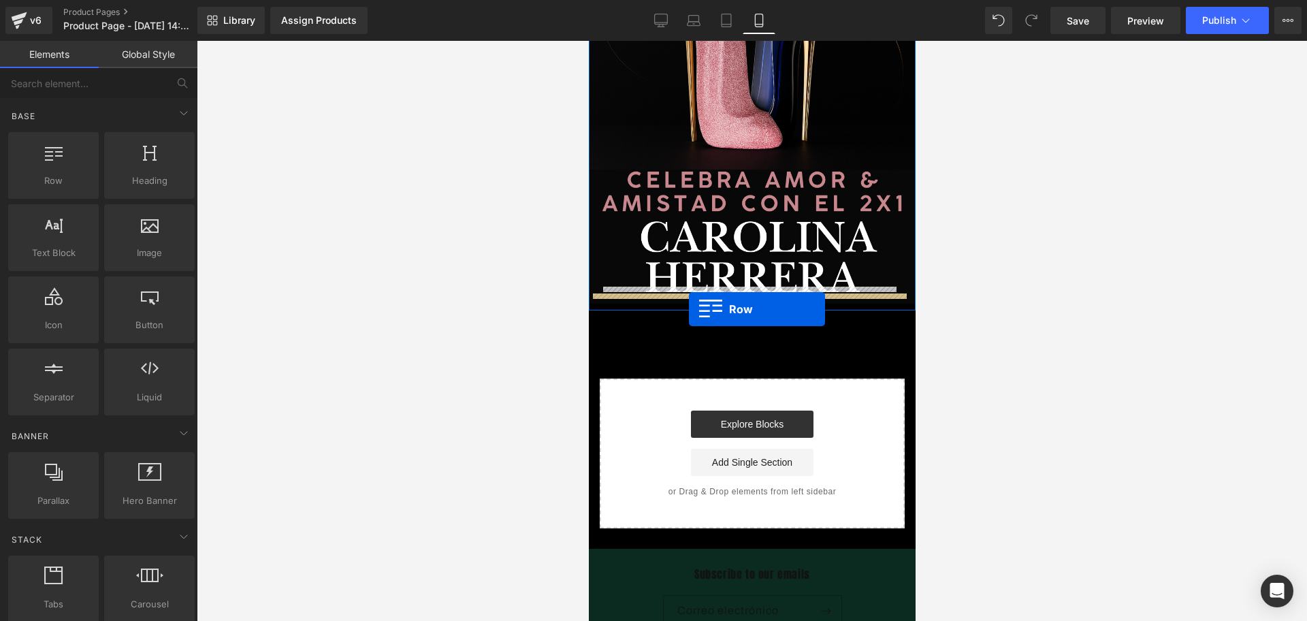
drag, startPoint x: 667, startPoint y: 204, endPoint x: 688, endPoint y: 309, distance: 106.9
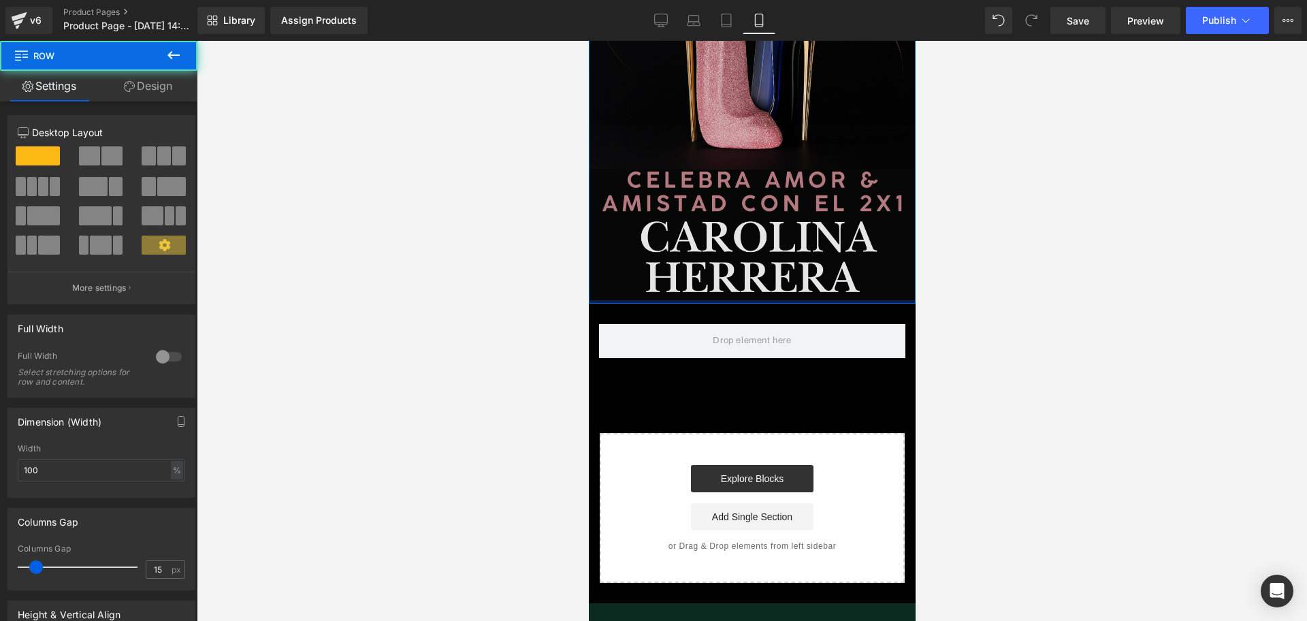
scroll to position [0, 246]
drag, startPoint x: 715, startPoint y: 291, endPoint x: 722, endPoint y: 270, distance: 22.4
click at [722, 270] on div "Image Row" at bounding box center [751, 26] width 327 height 555
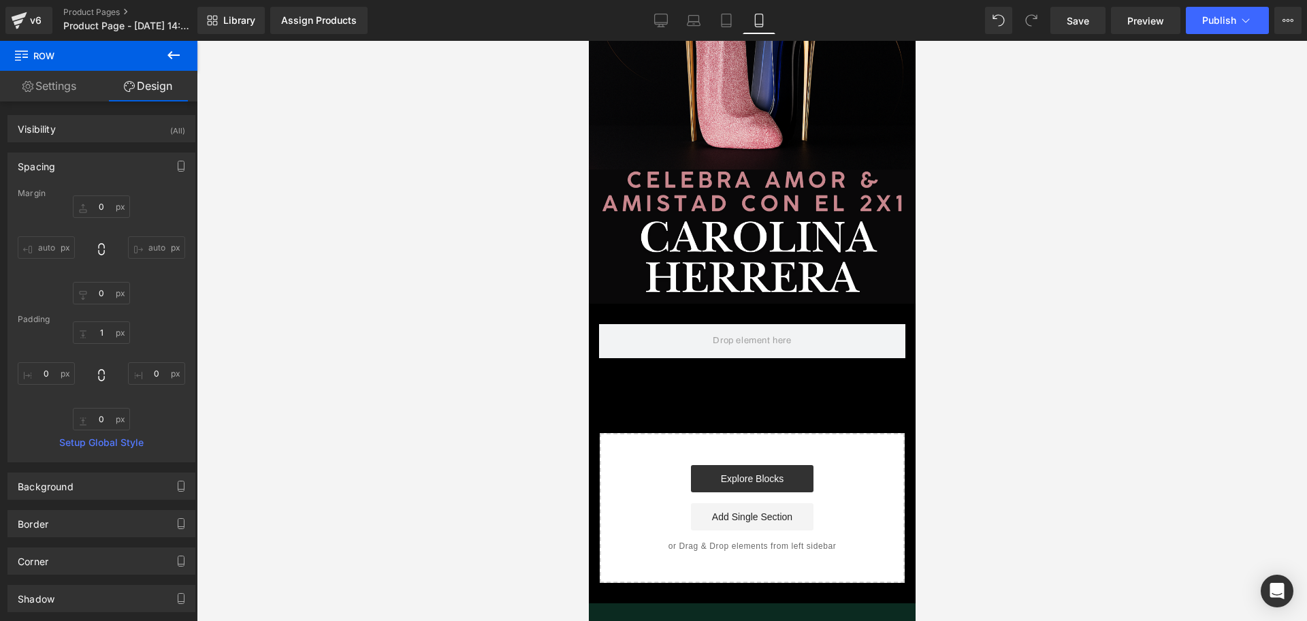
scroll to position [0, 492]
click at [179, 46] on button at bounding box center [174, 56] width 48 height 30
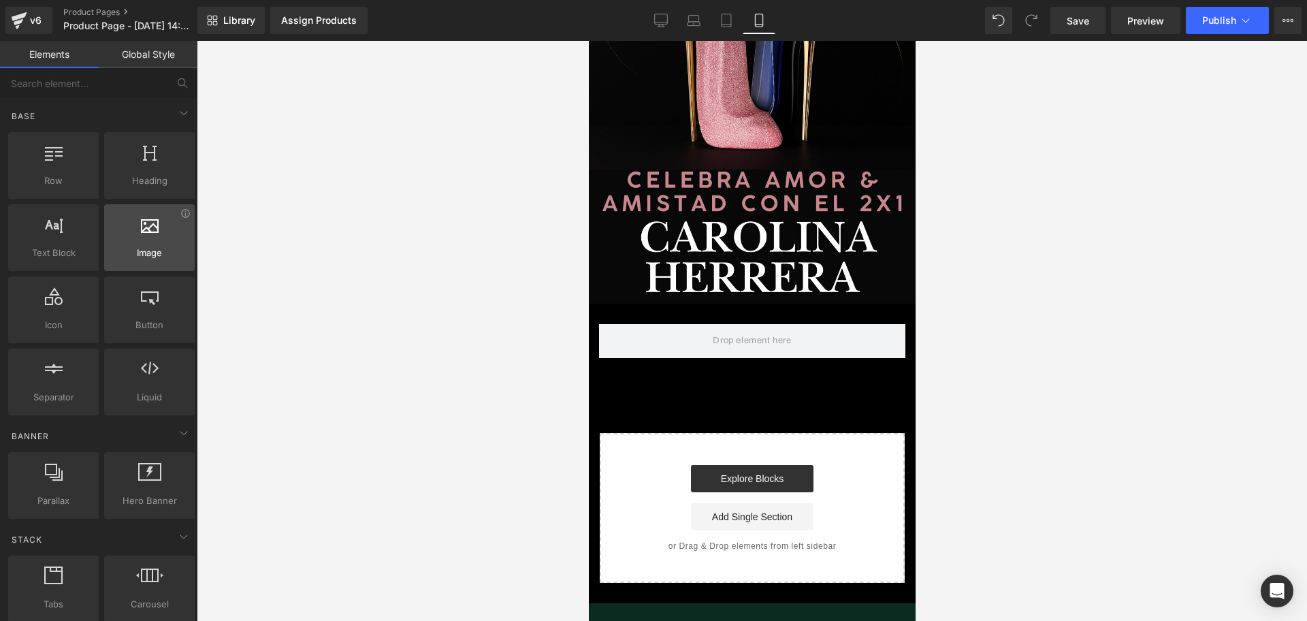
scroll to position [0, 737]
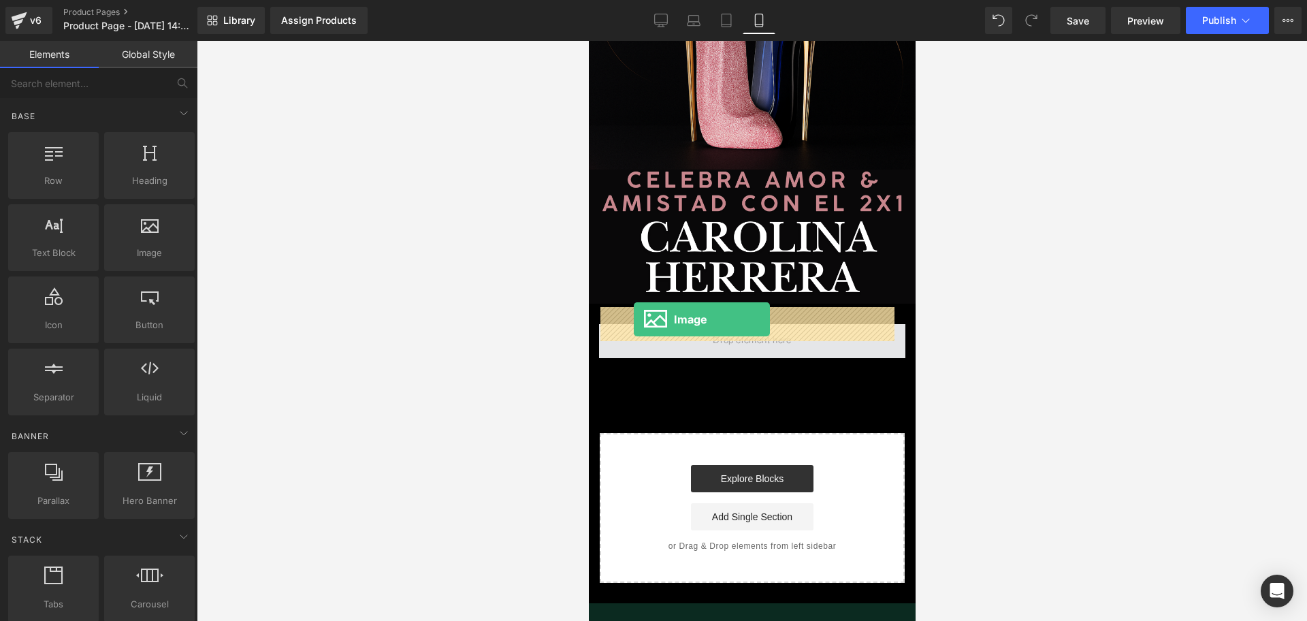
drag, startPoint x: 721, startPoint y: 265, endPoint x: 633, endPoint y: 319, distance: 103.3
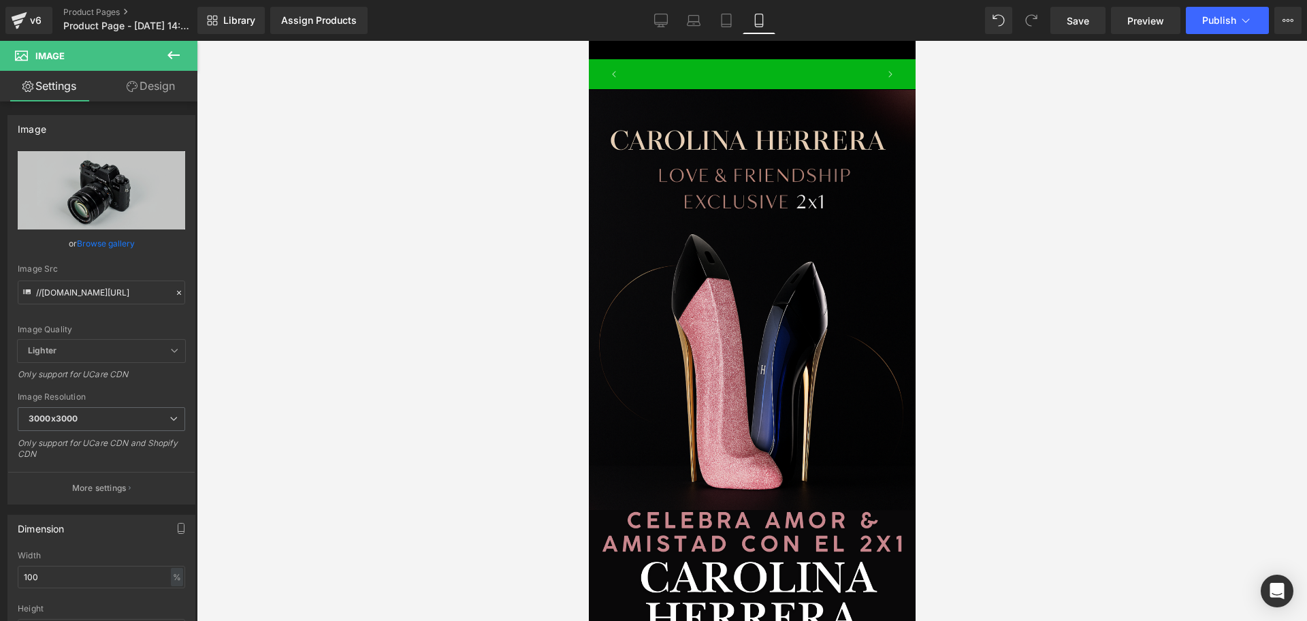
click at [1207, 172] on div at bounding box center [752, 331] width 1110 height 580
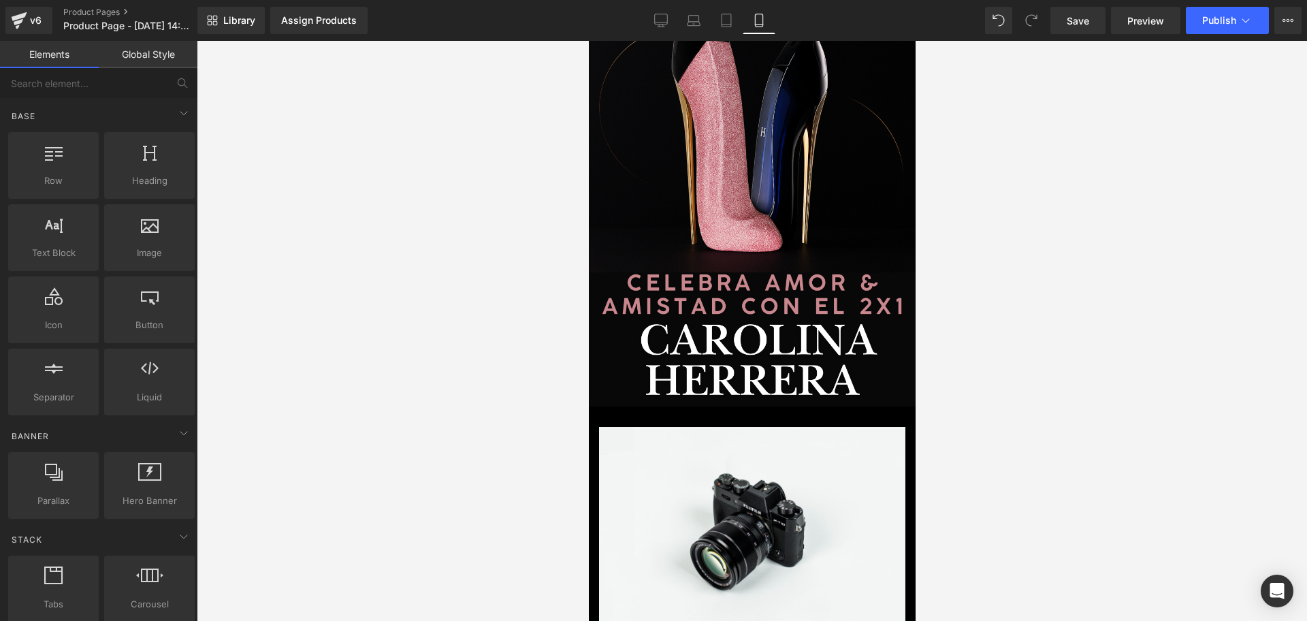
scroll to position [255, 0]
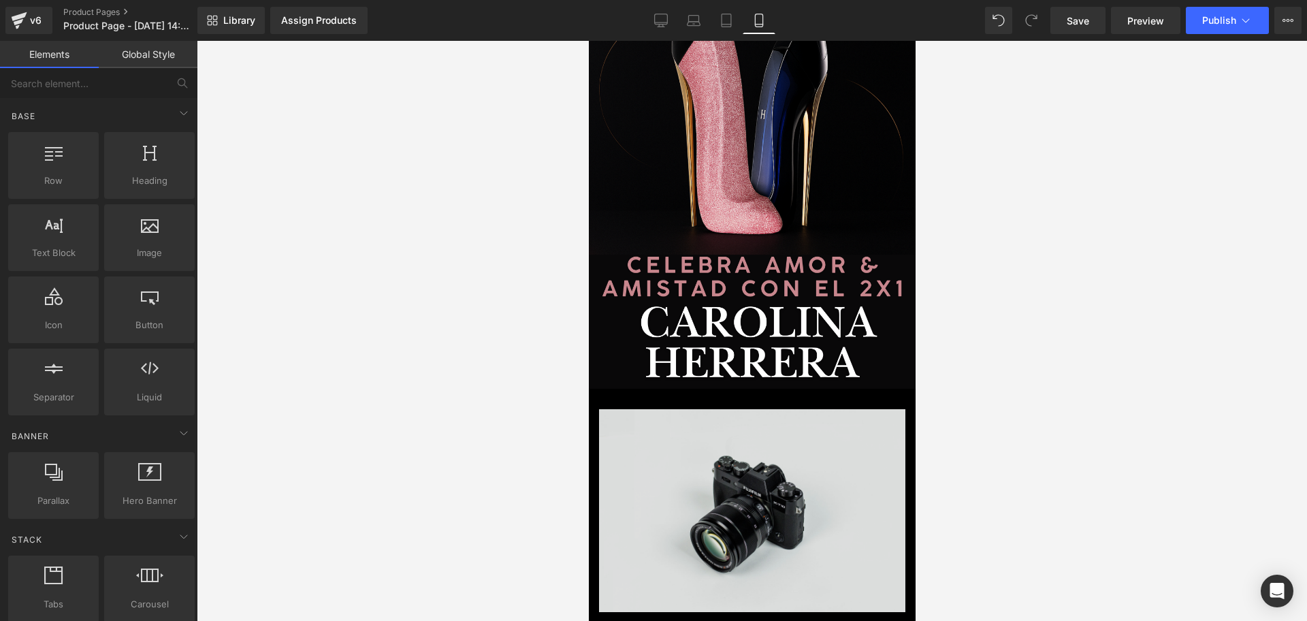
click at [799, 449] on img at bounding box center [751, 510] width 306 height 203
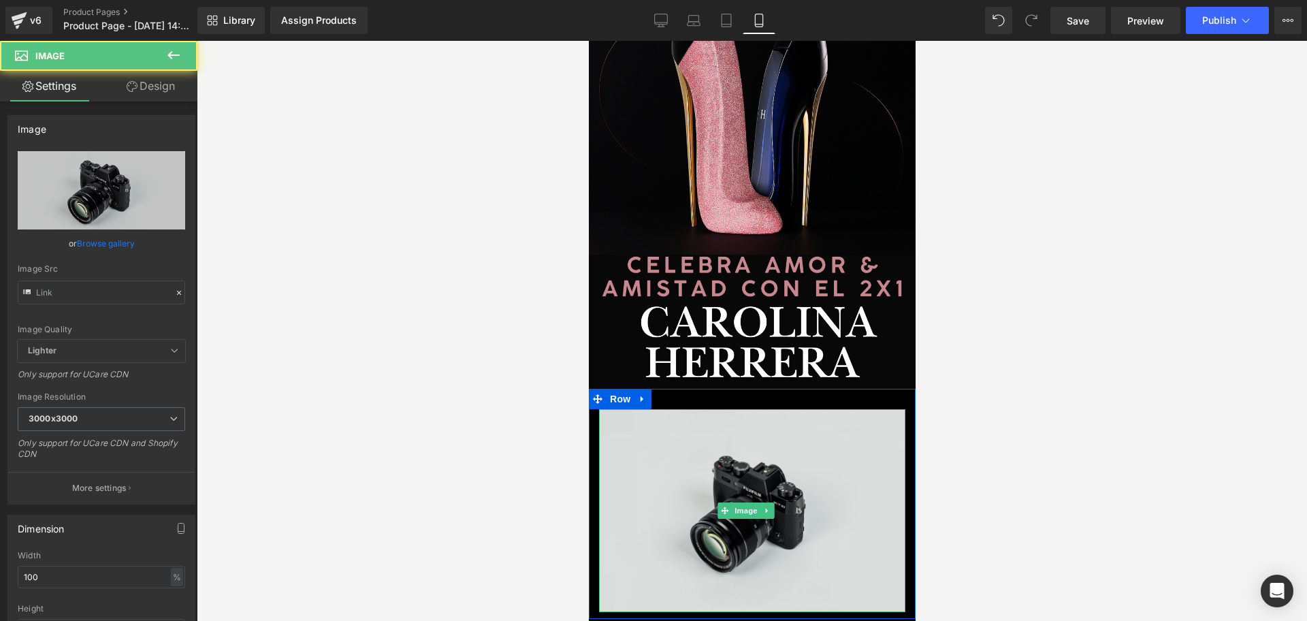
type input "//[DOMAIN_NAME][URL]"
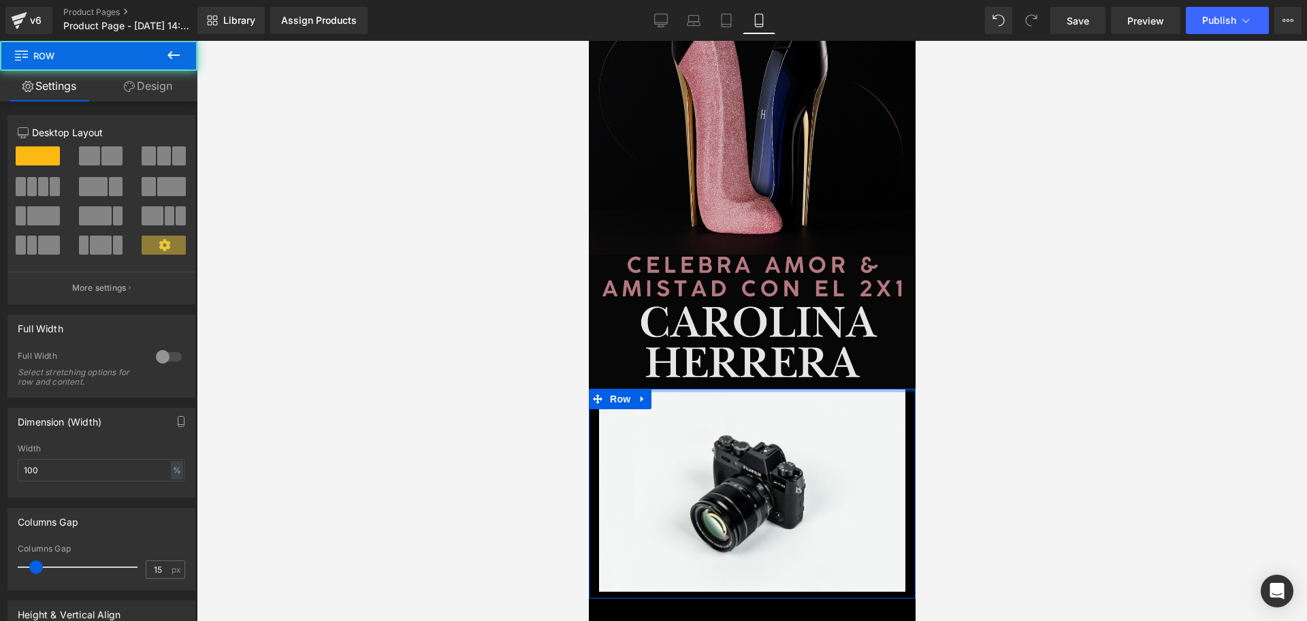
scroll to position [0, 737]
drag, startPoint x: 798, startPoint y: 386, endPoint x: 807, endPoint y: 361, distance: 26.1
click at [807, 361] on div "Image Row Image Row Select your layout" at bounding box center [751, 325] width 327 height 982
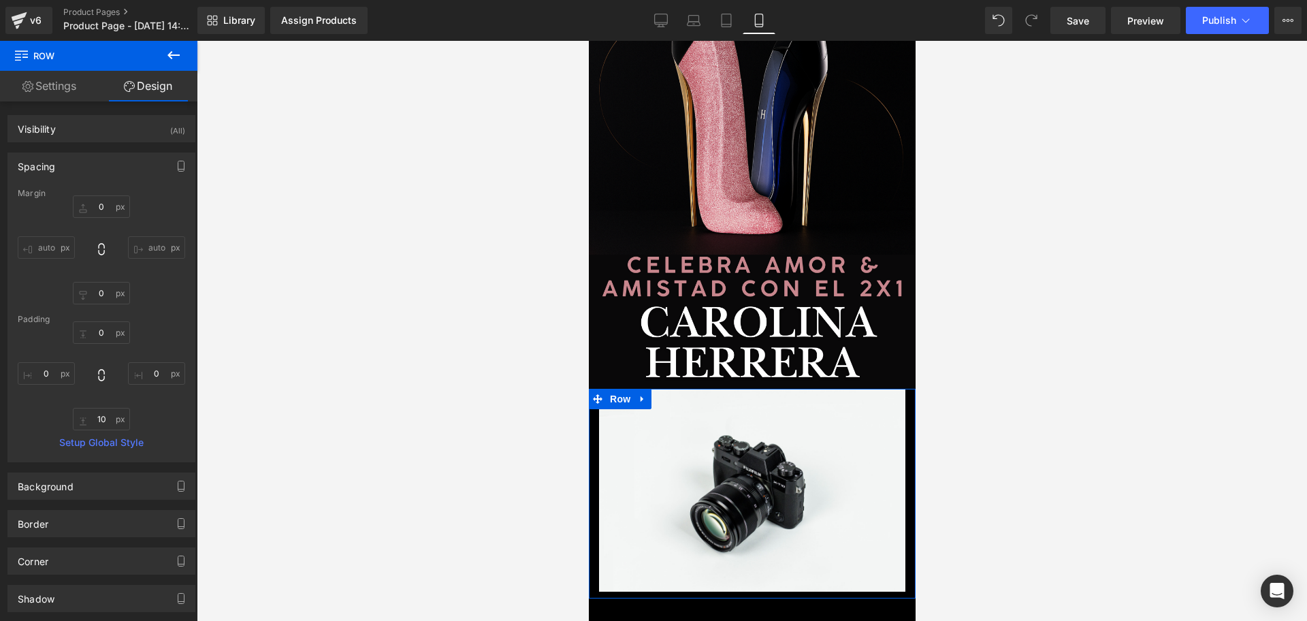
type input "0"
type input "10"
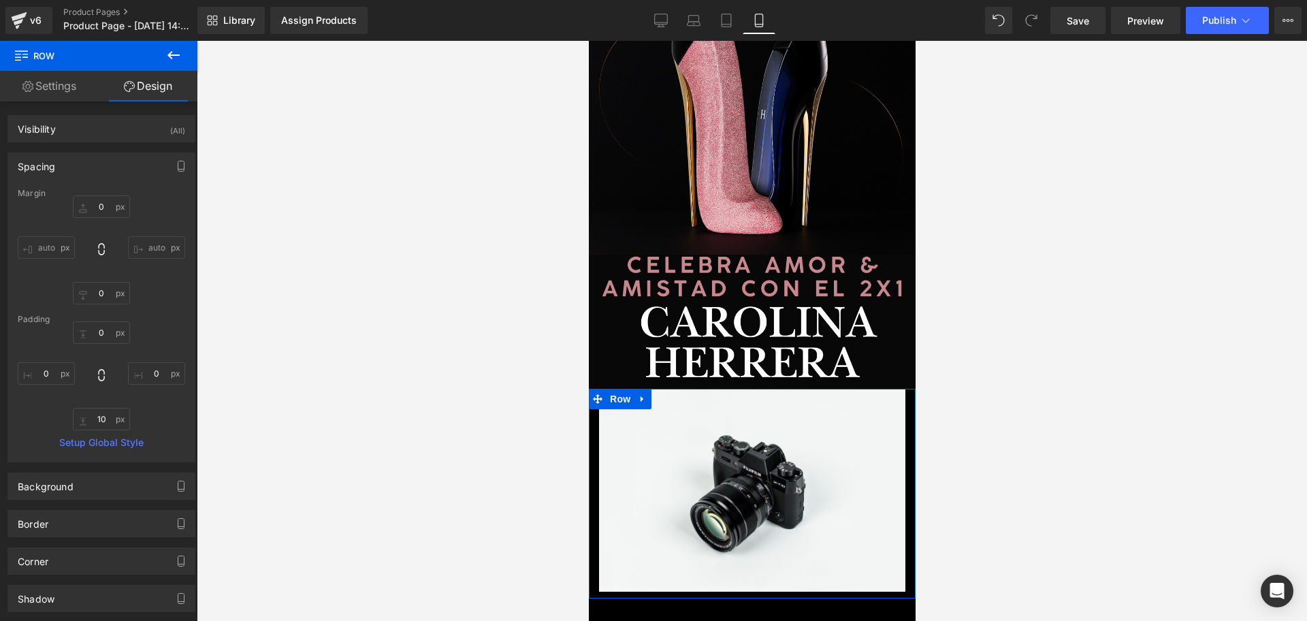
type input "0"
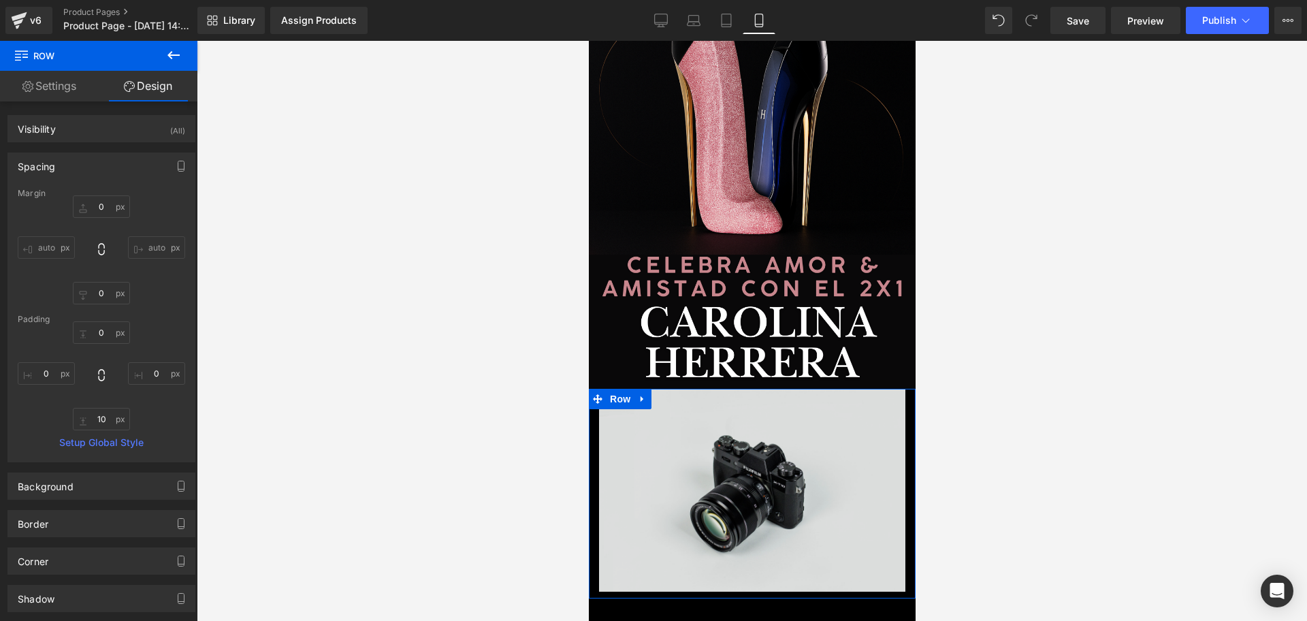
click at [649, 435] on img at bounding box center [751, 490] width 306 height 203
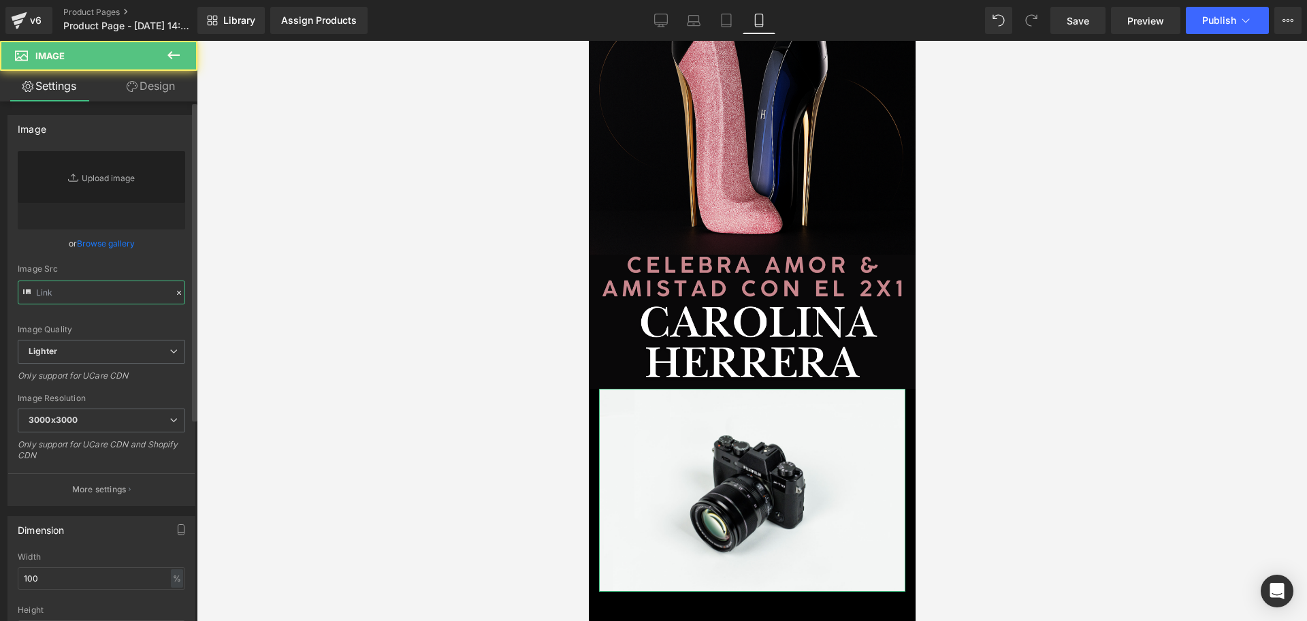
click at [80, 289] on input "text" at bounding box center [101, 292] width 167 height 24
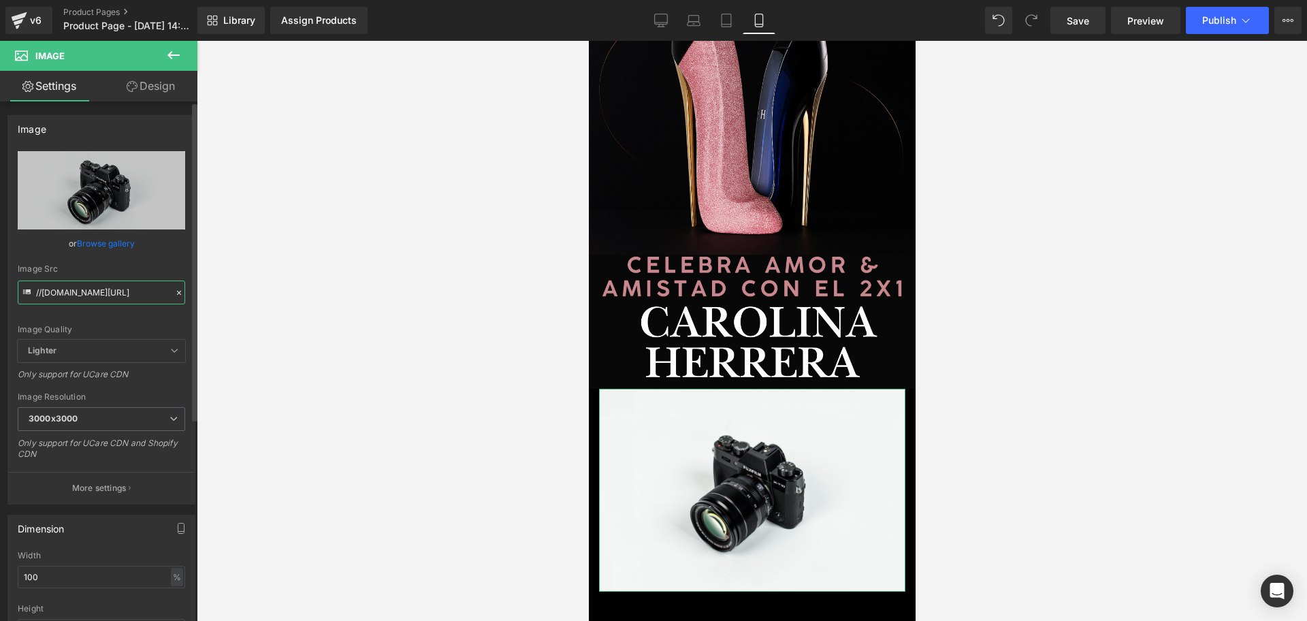
type input "//[DOMAIN_NAME][URL][DOMAIN_NAME]"
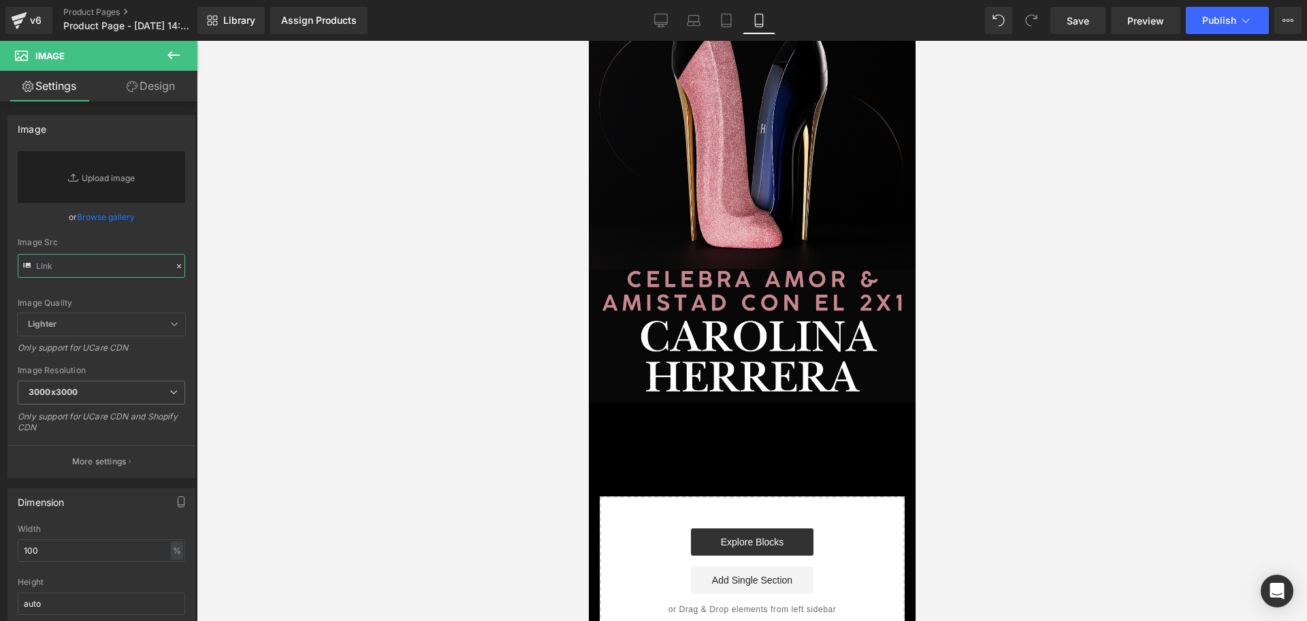
scroll to position [215, 0]
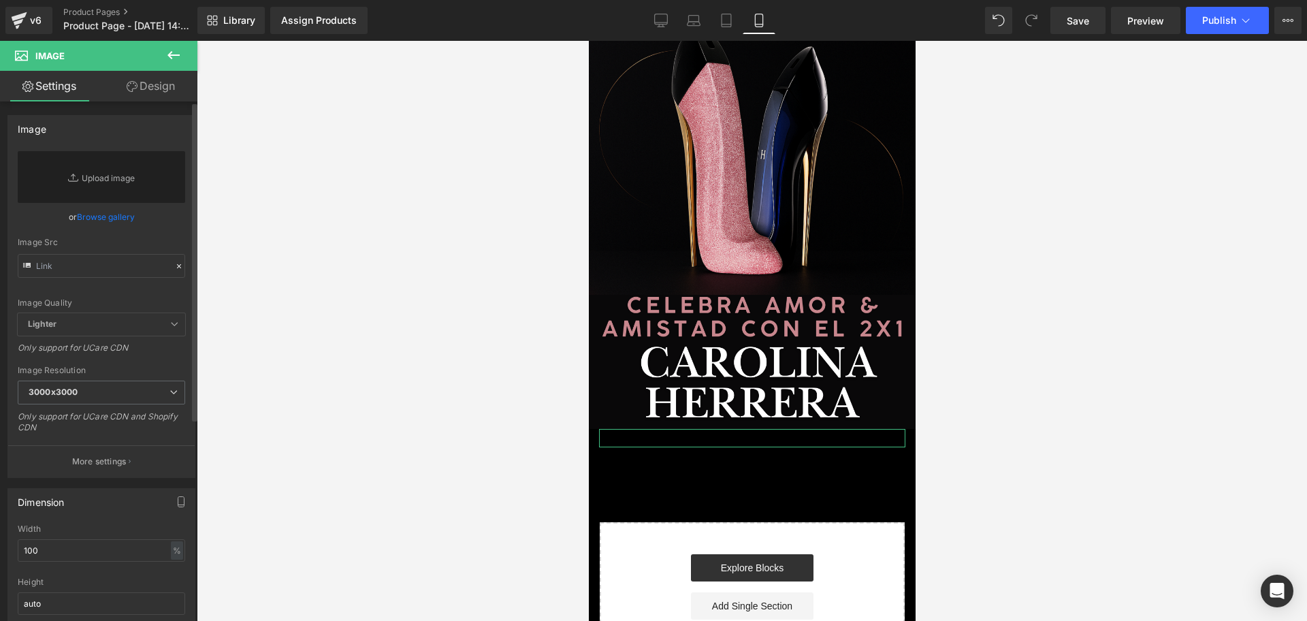
click at [92, 278] on div "Image Quality Lighter Lightest Lighter Lighter Lightest Only support for UCare …" at bounding box center [101, 232] width 167 height 162
click at [92, 271] on input "text" at bounding box center [101, 266] width 167 height 24
paste input "[URL][DOMAIN_NAME]"
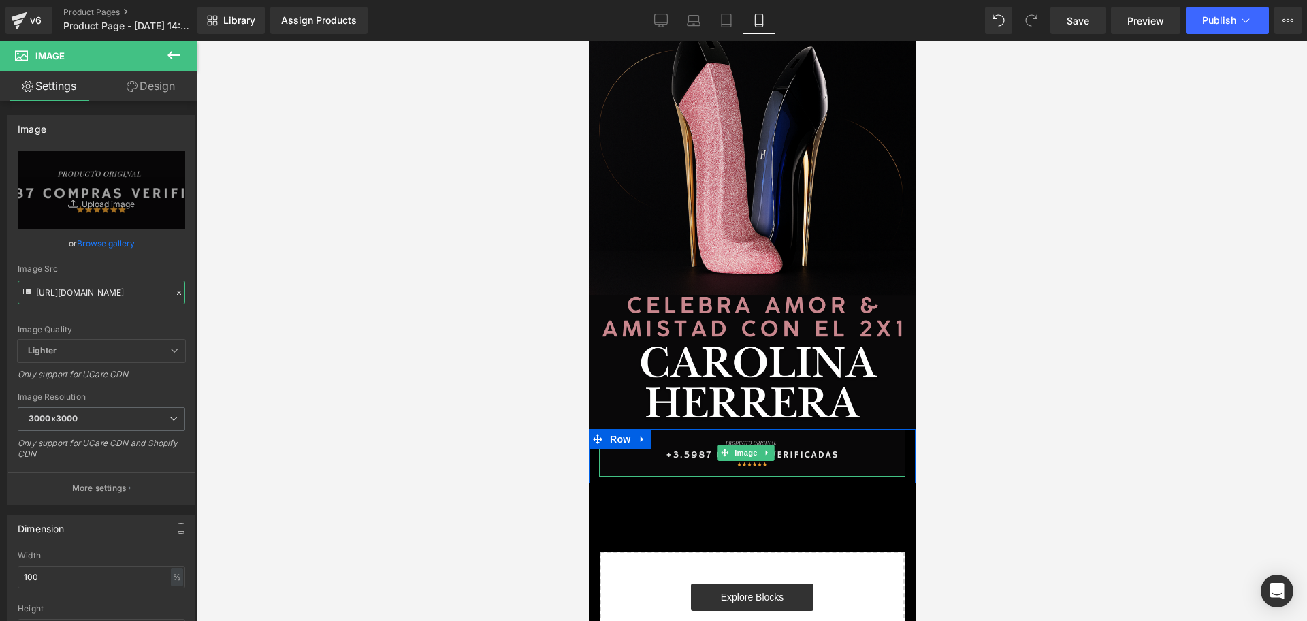
type input "[URL][DOMAIN_NAME]"
click at [792, 429] on img at bounding box center [751, 453] width 306 height 48
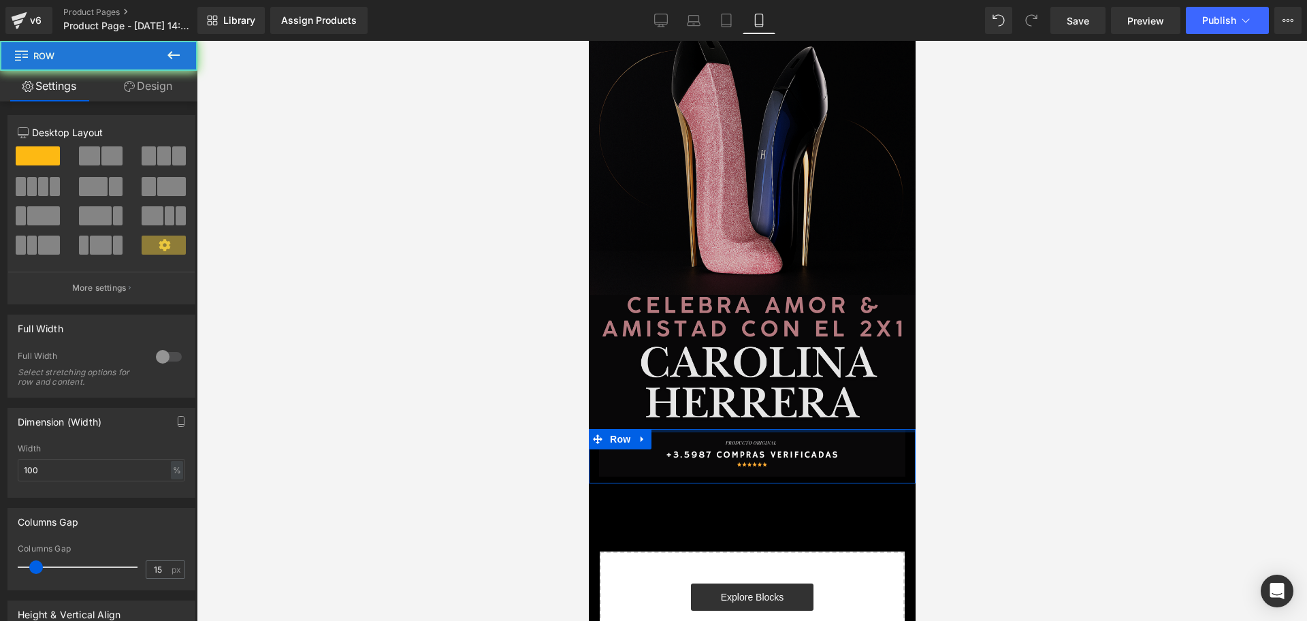
drag, startPoint x: 790, startPoint y: 414, endPoint x: 792, endPoint y: 404, distance: 9.7
click at [792, 404] on div "Image Row Image Row Select your layout" at bounding box center [751, 287] width 327 height 827
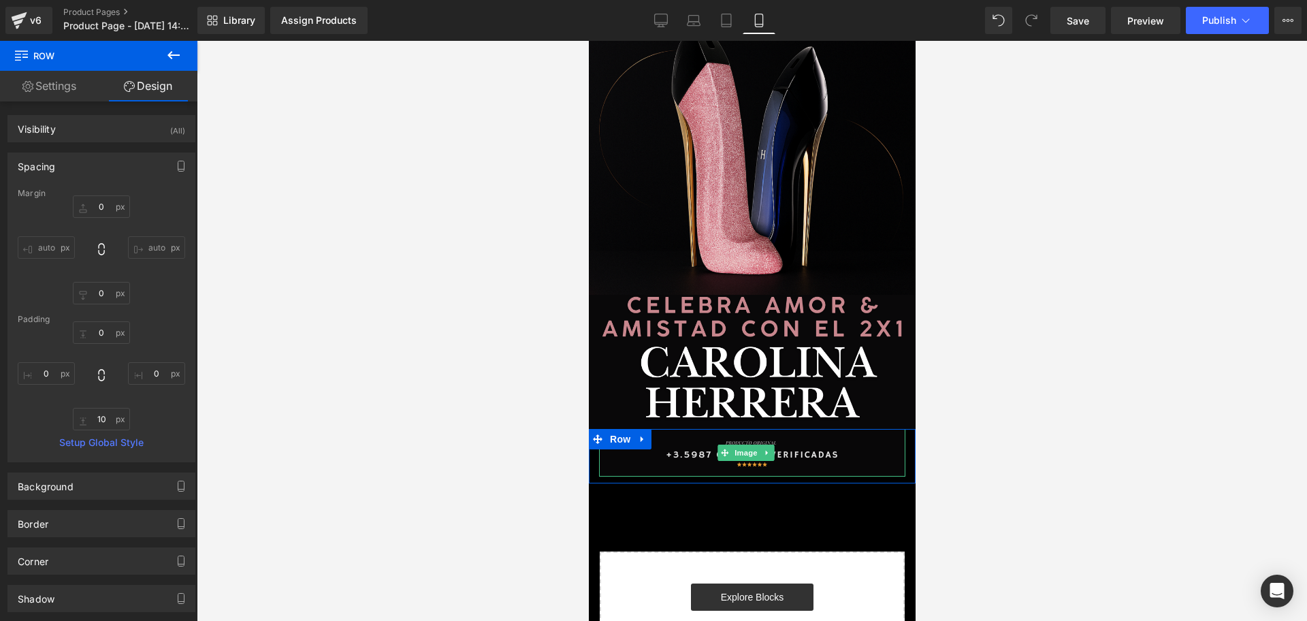
scroll to position [0, 246]
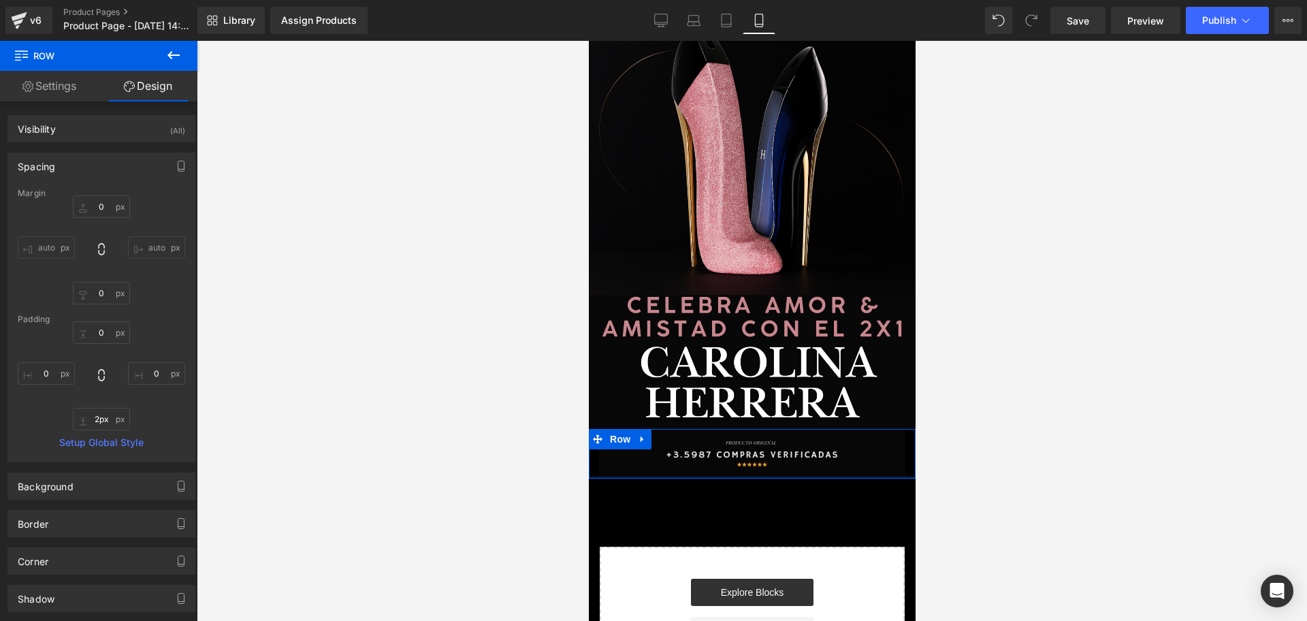
type input "0px"
drag, startPoint x: 784, startPoint y: 460, endPoint x: 788, endPoint y: 445, distance: 15.4
click at [788, 445] on div "Image Row" at bounding box center [751, 453] width 327 height 48
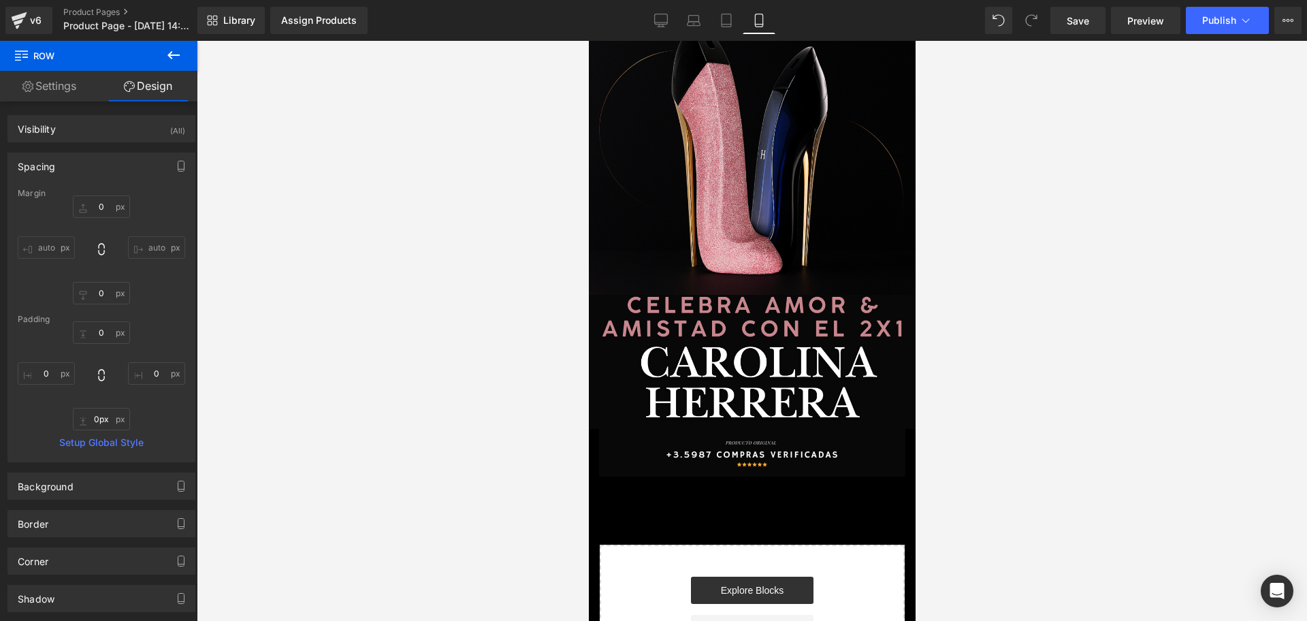
click at [1221, 430] on div at bounding box center [752, 331] width 1110 height 580
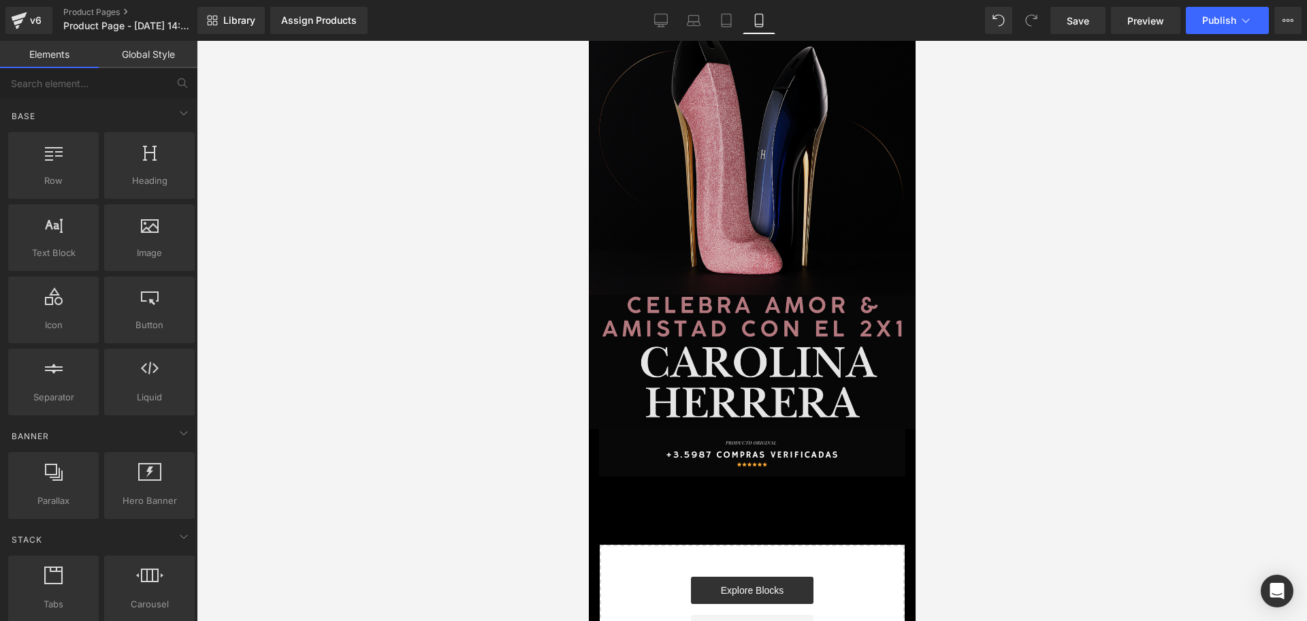
scroll to position [0, 492]
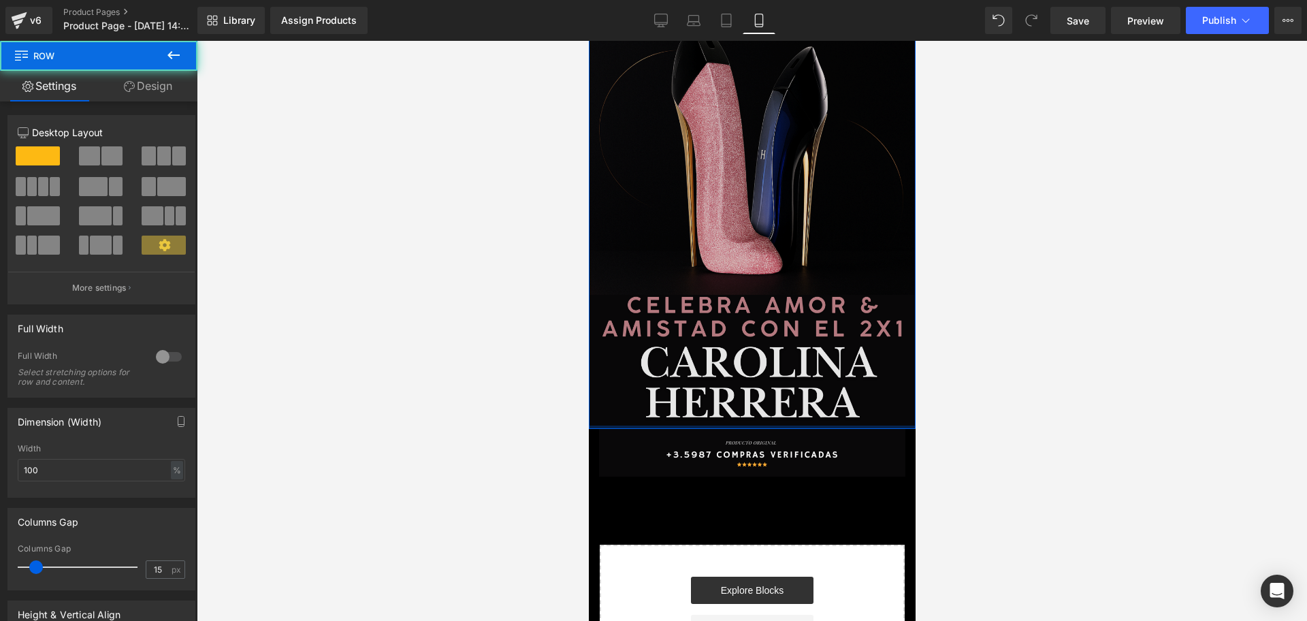
drag, startPoint x: 761, startPoint y: 411, endPoint x: 761, endPoint y: 401, distance: 9.5
click at [761, 401] on div "Image Row" at bounding box center [751, 151] width 327 height 555
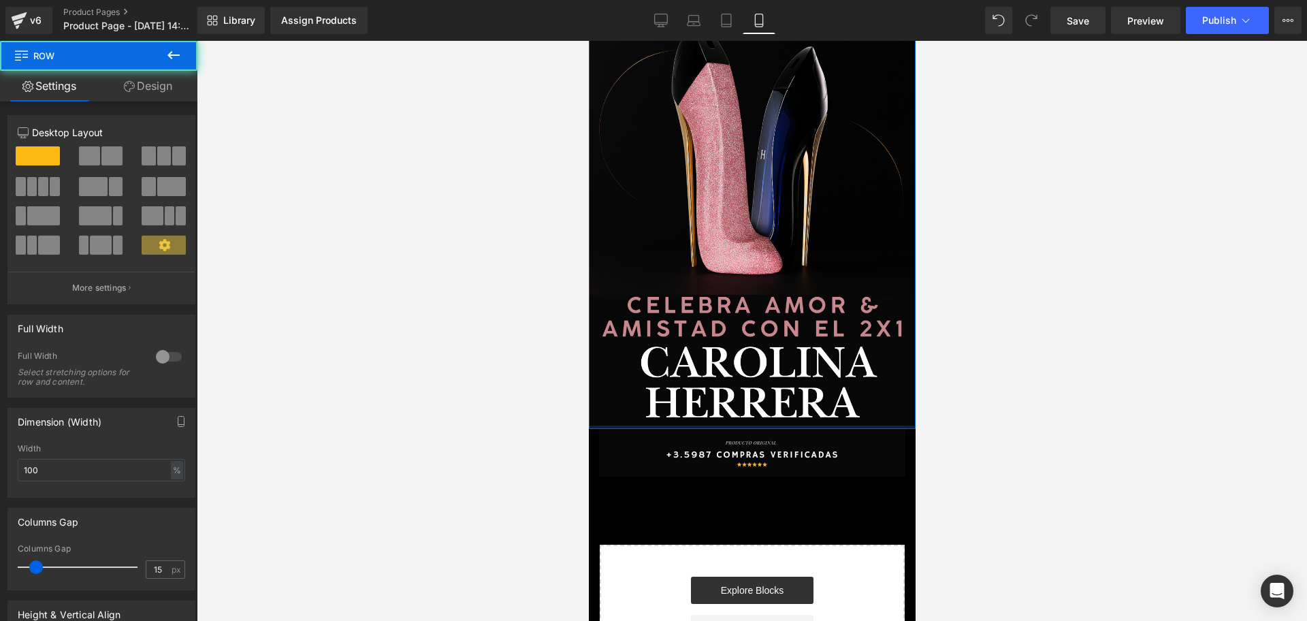
click at [1211, 396] on div at bounding box center [752, 331] width 1110 height 580
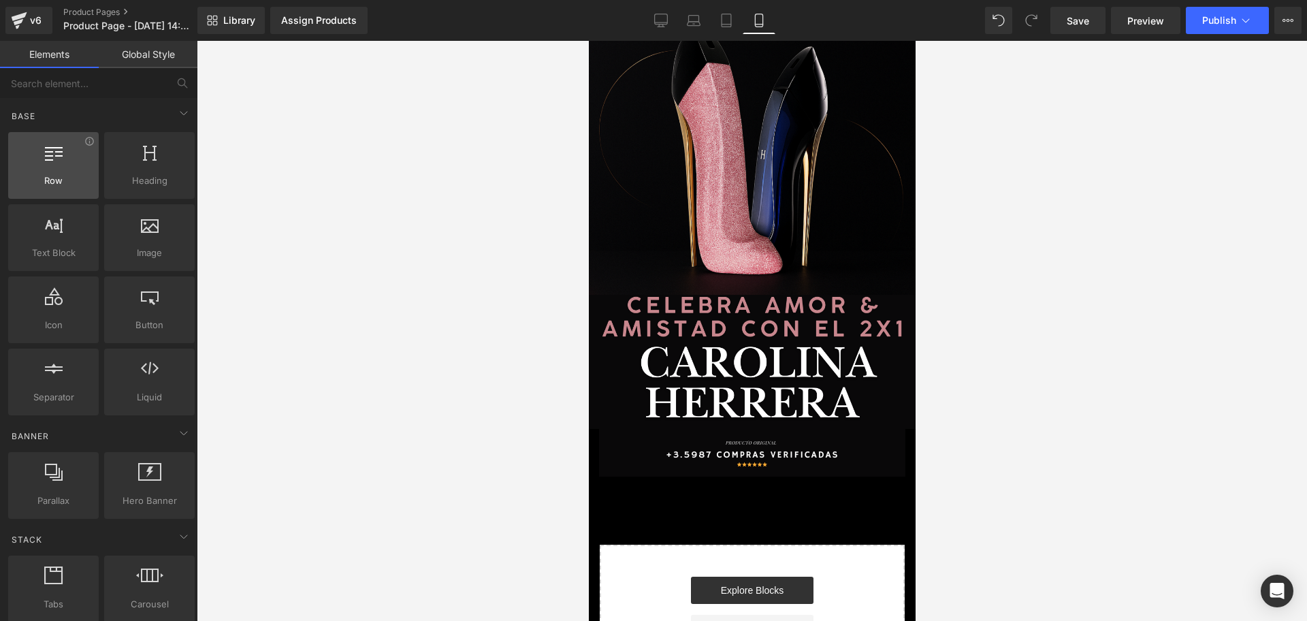
scroll to position [0, 737]
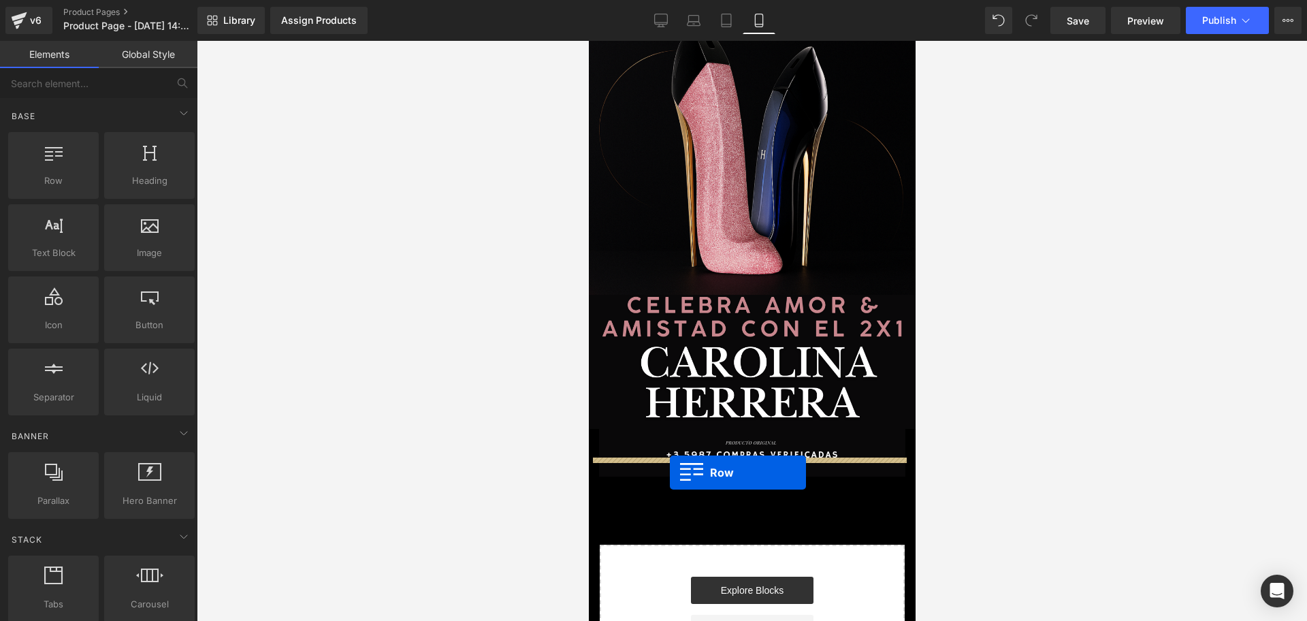
drag, startPoint x: 619, startPoint y: 187, endPoint x: 669, endPoint y: 472, distance: 290.3
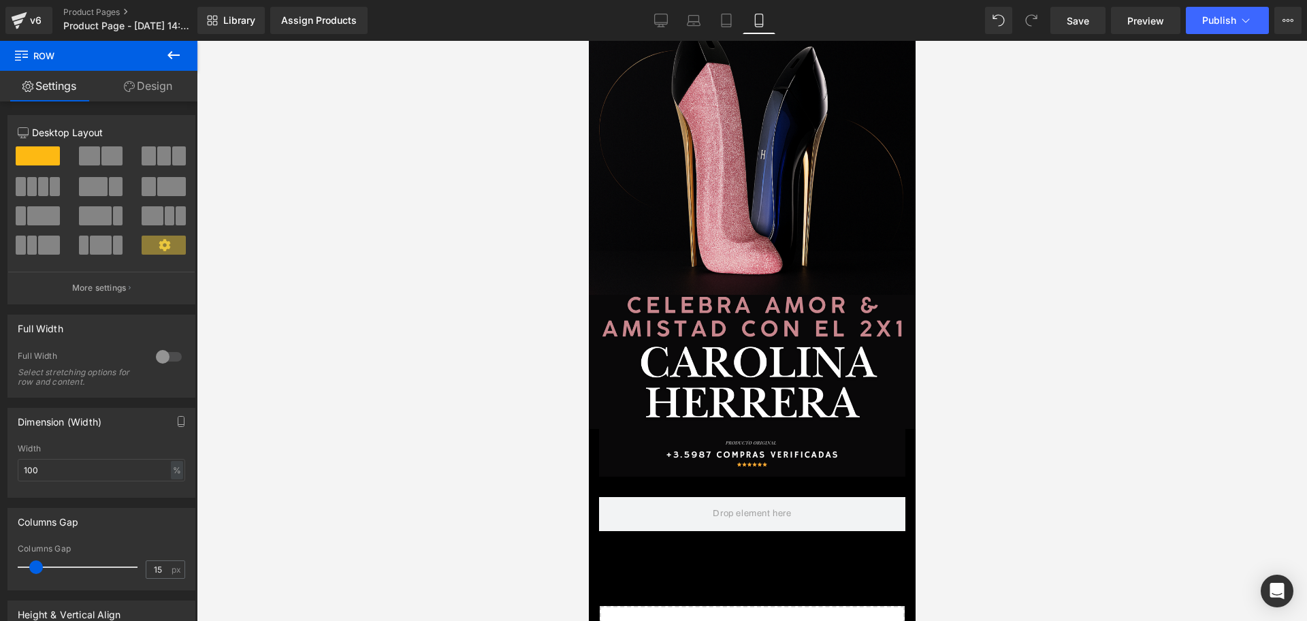
scroll to position [0, 246]
click at [176, 61] on icon at bounding box center [173, 55] width 16 height 16
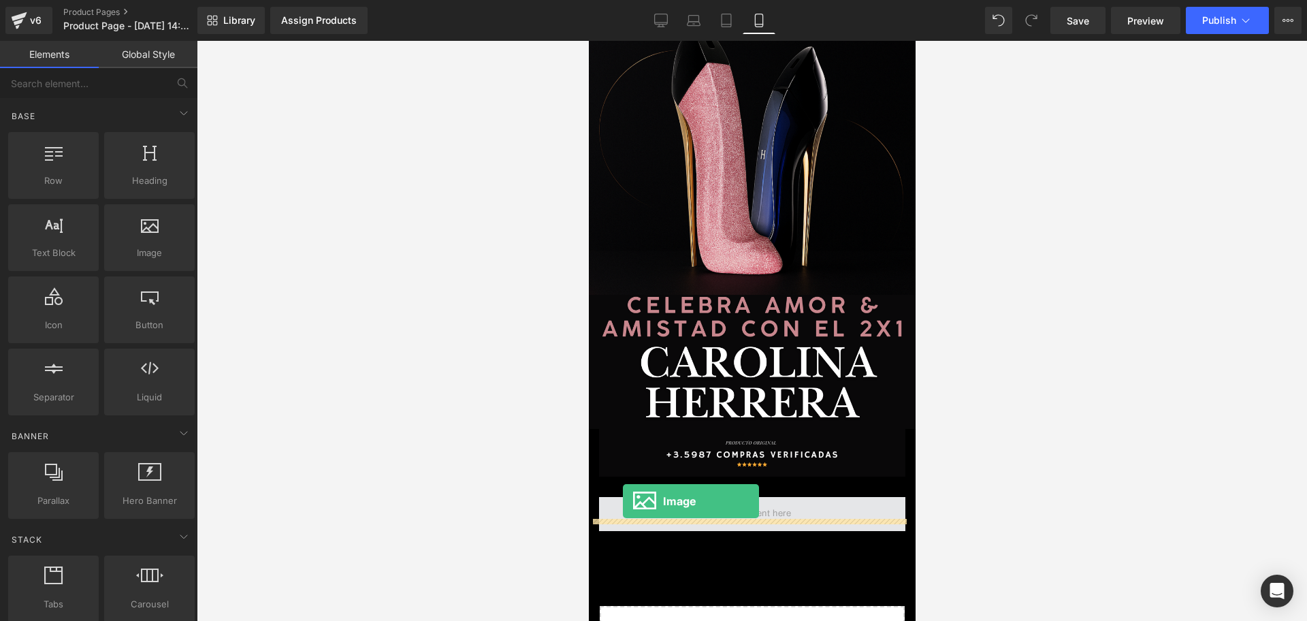
scroll to position [0, 492]
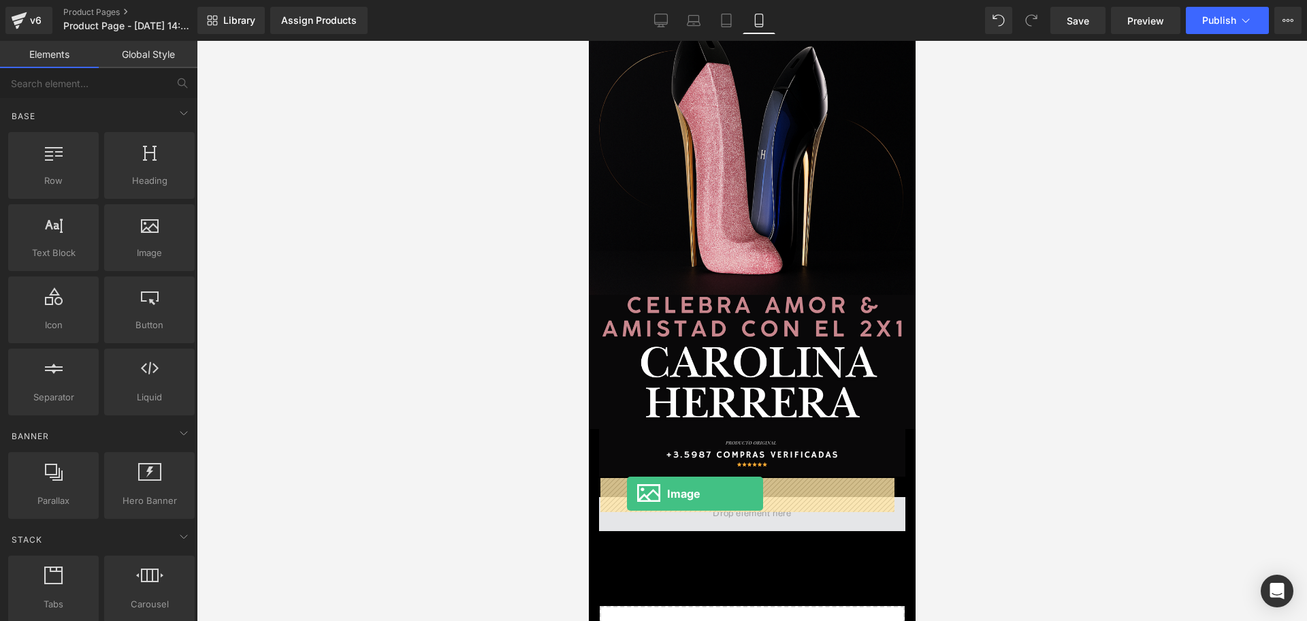
drag, startPoint x: 747, startPoint y: 290, endPoint x: 626, endPoint y: 494, distance: 236.9
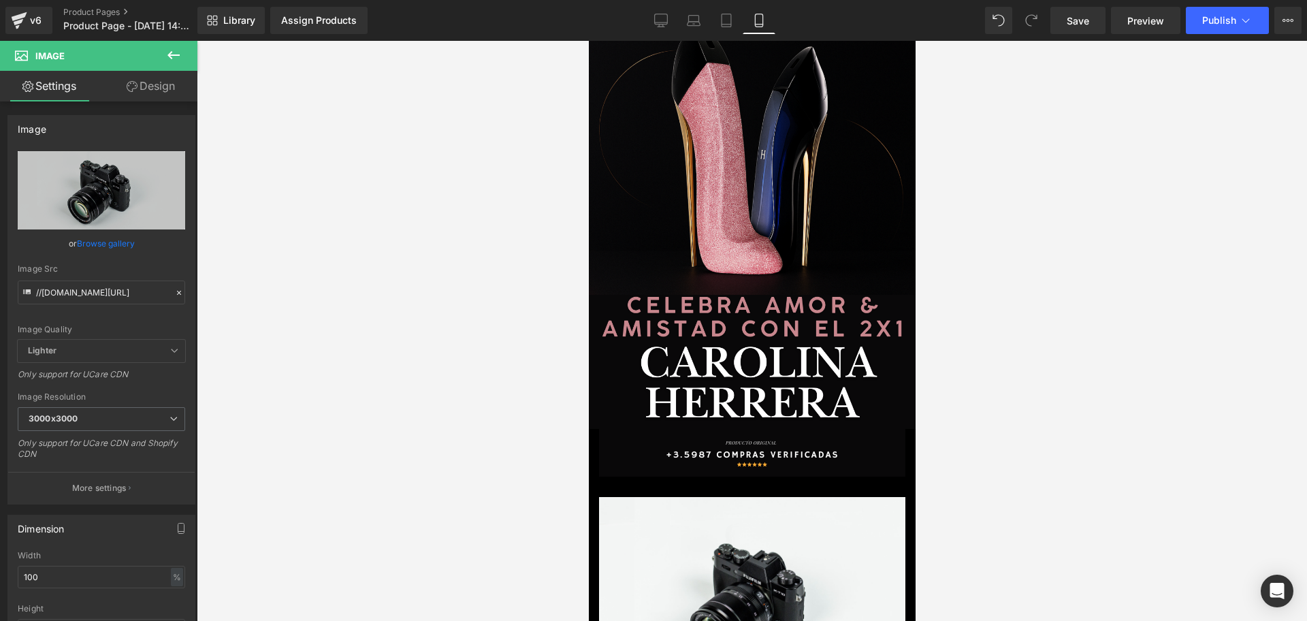
scroll to position [0, 737]
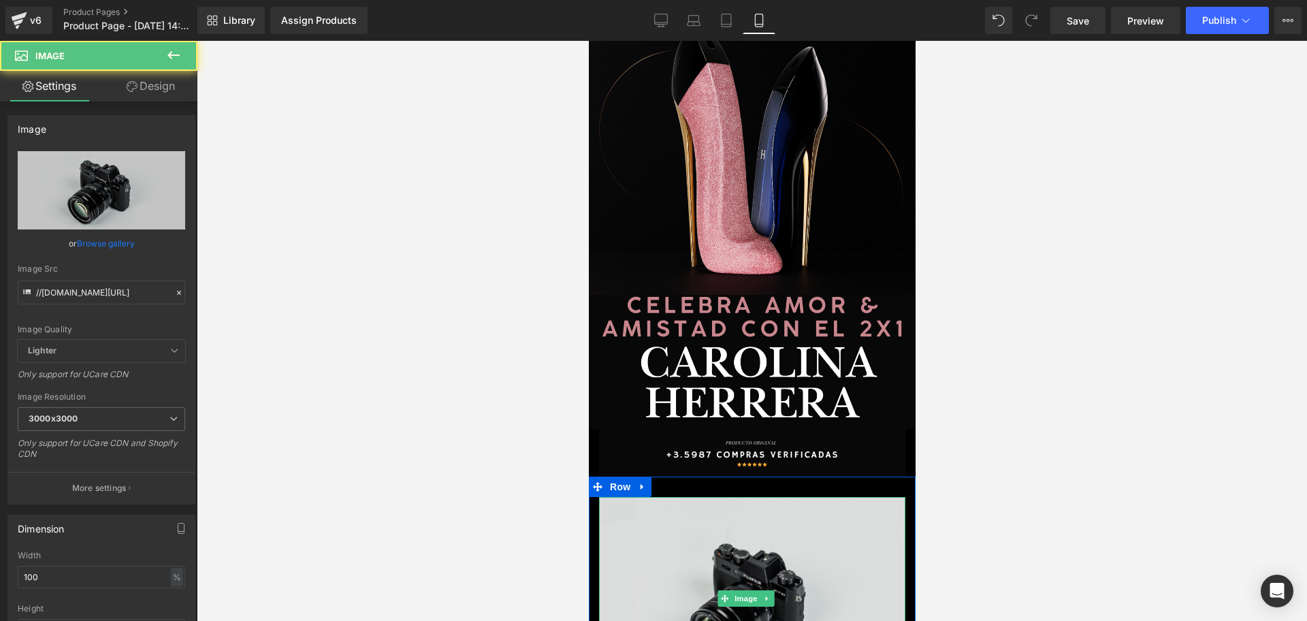
click at [711, 534] on img at bounding box center [751, 598] width 306 height 203
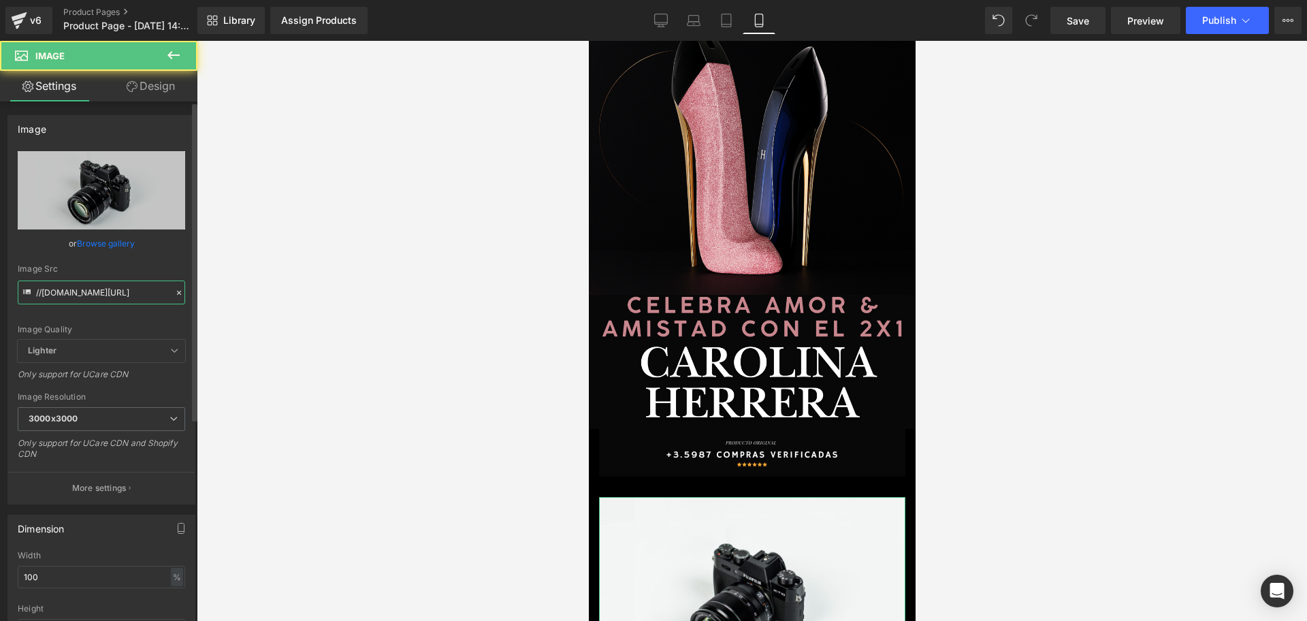
click at [97, 293] on input "//[DOMAIN_NAME][URL]" at bounding box center [101, 292] width 167 height 24
click at [97, 291] on input "//[DOMAIN_NAME][URL]" at bounding box center [101, 292] width 167 height 24
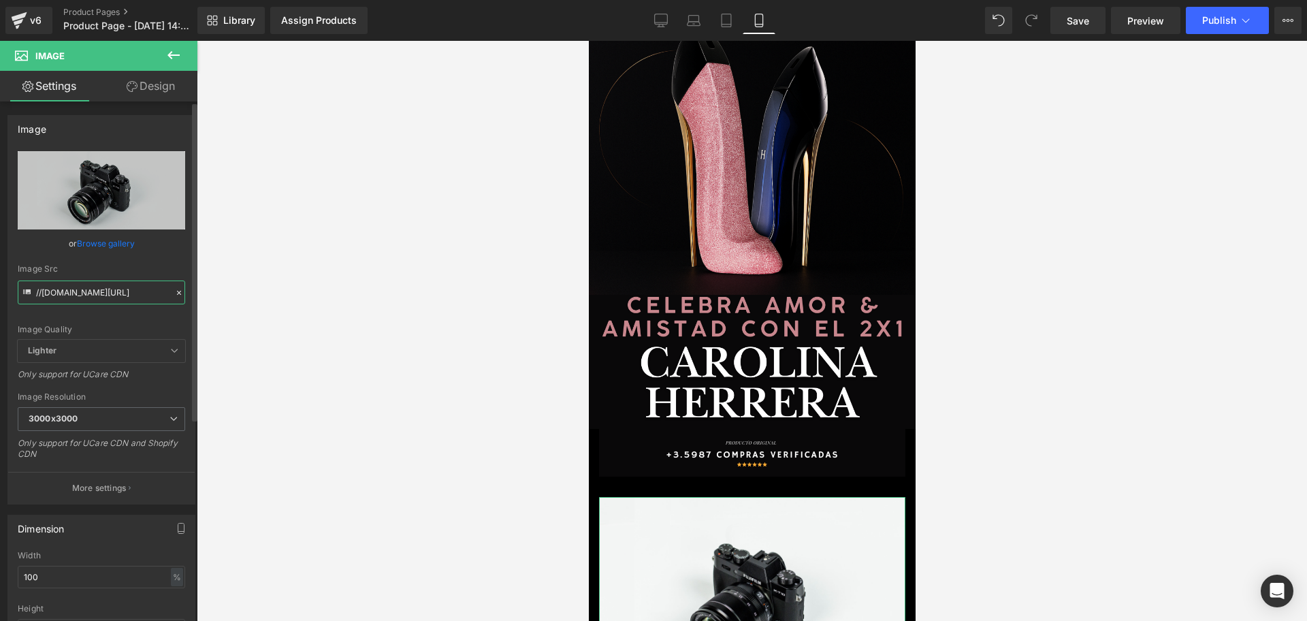
type input "[URL][DOMAIN_NAME]"
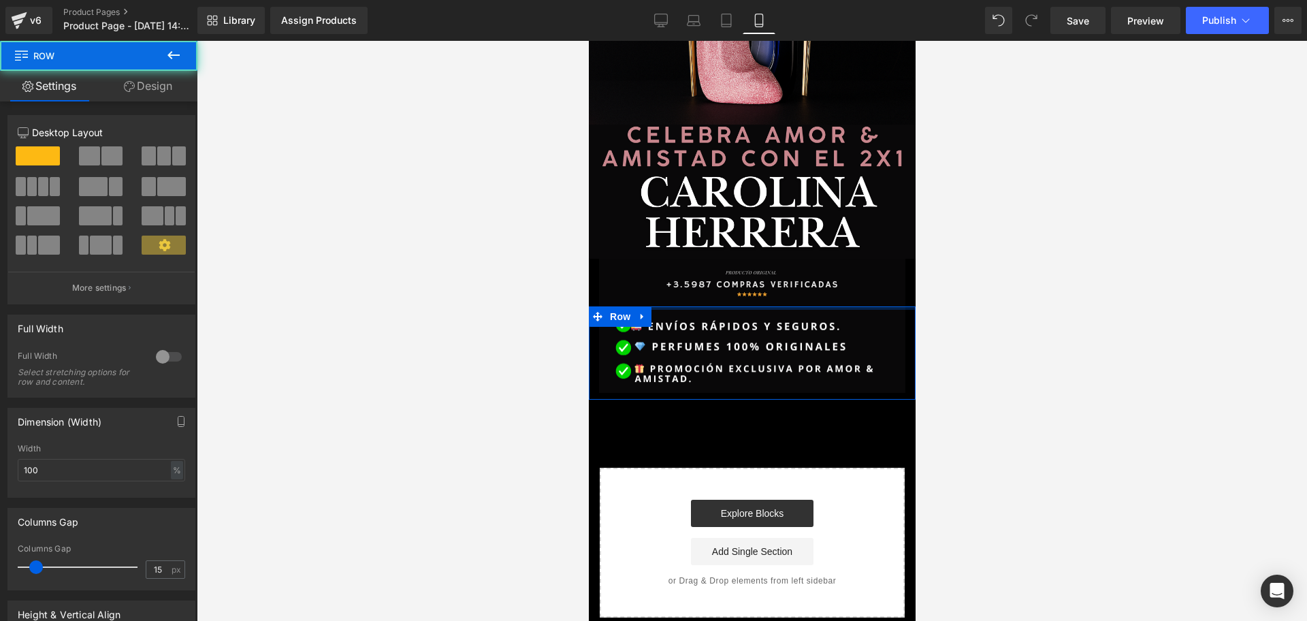
scroll to position [0, 737]
drag, startPoint x: 812, startPoint y: 307, endPoint x: 822, endPoint y: 268, distance: 40.6
click at [822, 268] on div "Image Row Image Row Image Row Select your layout" at bounding box center [751, 161] width 327 height 914
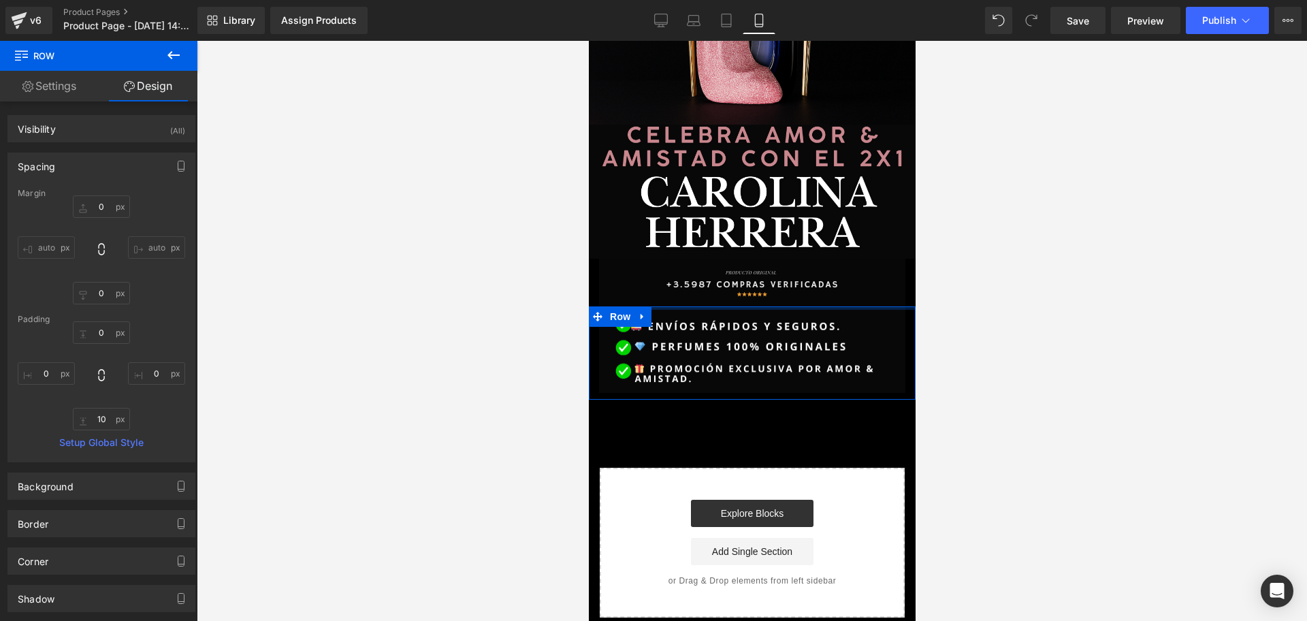
type input "0px"
drag, startPoint x: 788, startPoint y: 289, endPoint x: 790, endPoint y: 278, distance: 11.1
click at [790, 278] on div "Image Row Image Row Image Row Select your layout" at bounding box center [751, 161] width 327 height 914
click at [1027, 276] on div at bounding box center [752, 331] width 1110 height 580
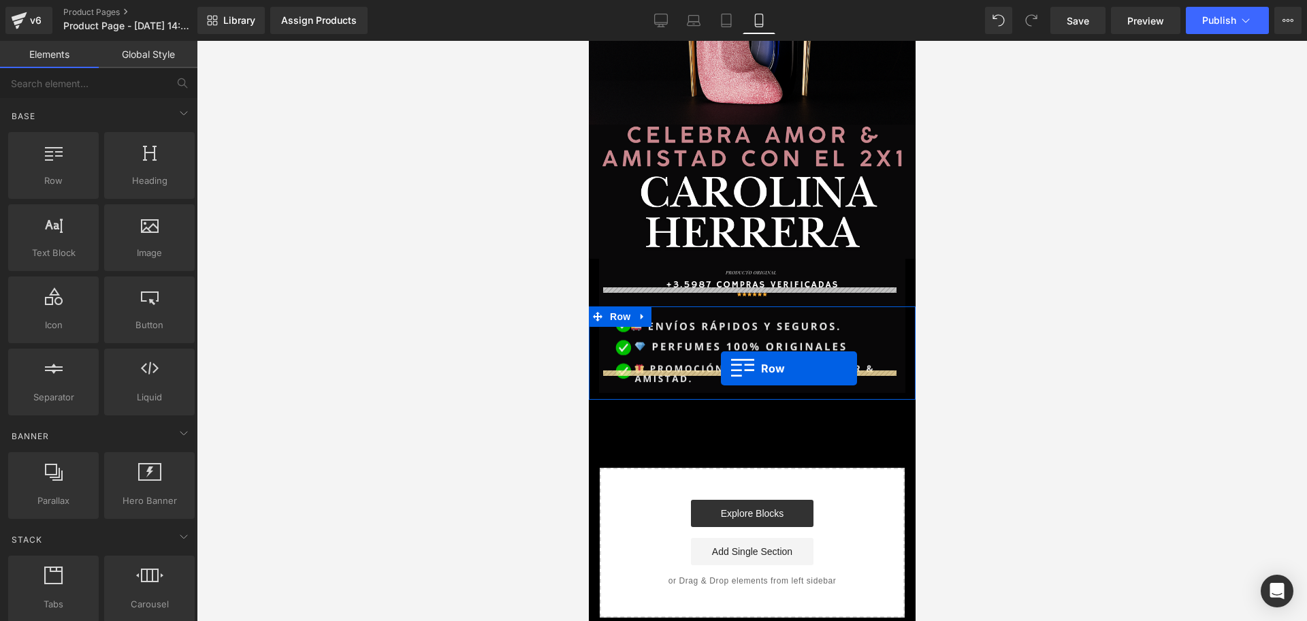
scroll to position [0, 492]
drag, startPoint x: 656, startPoint y: 202, endPoint x: 698, endPoint y: 370, distance: 172.7
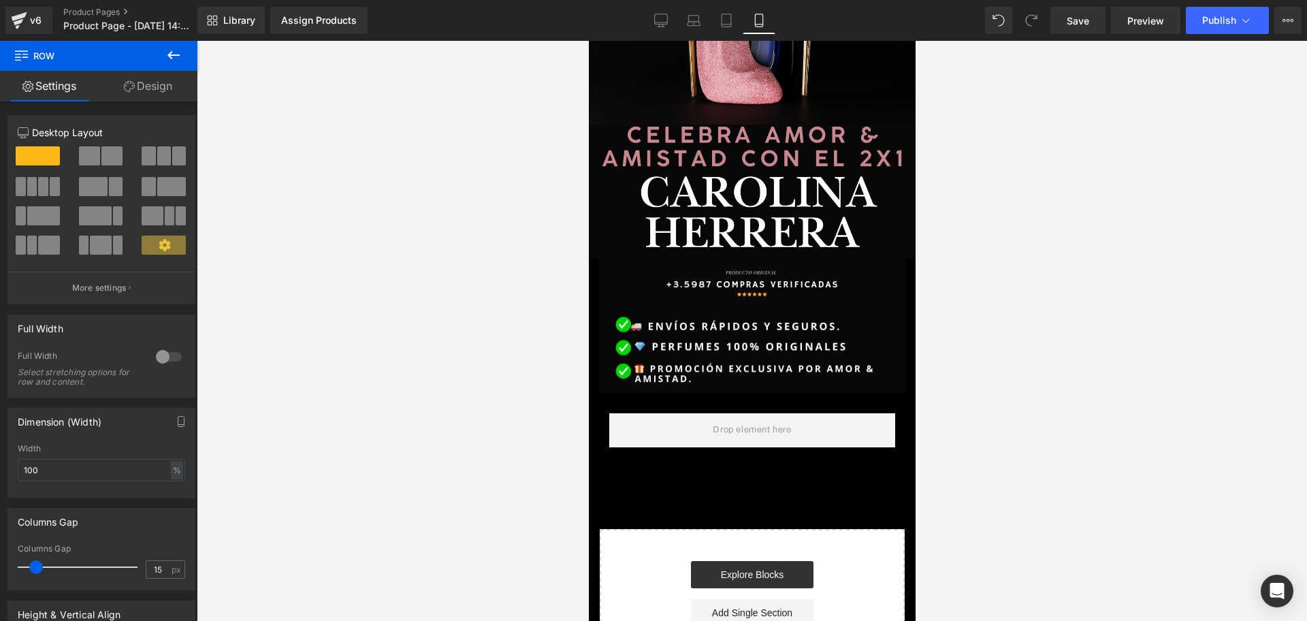
scroll to position [0, 0]
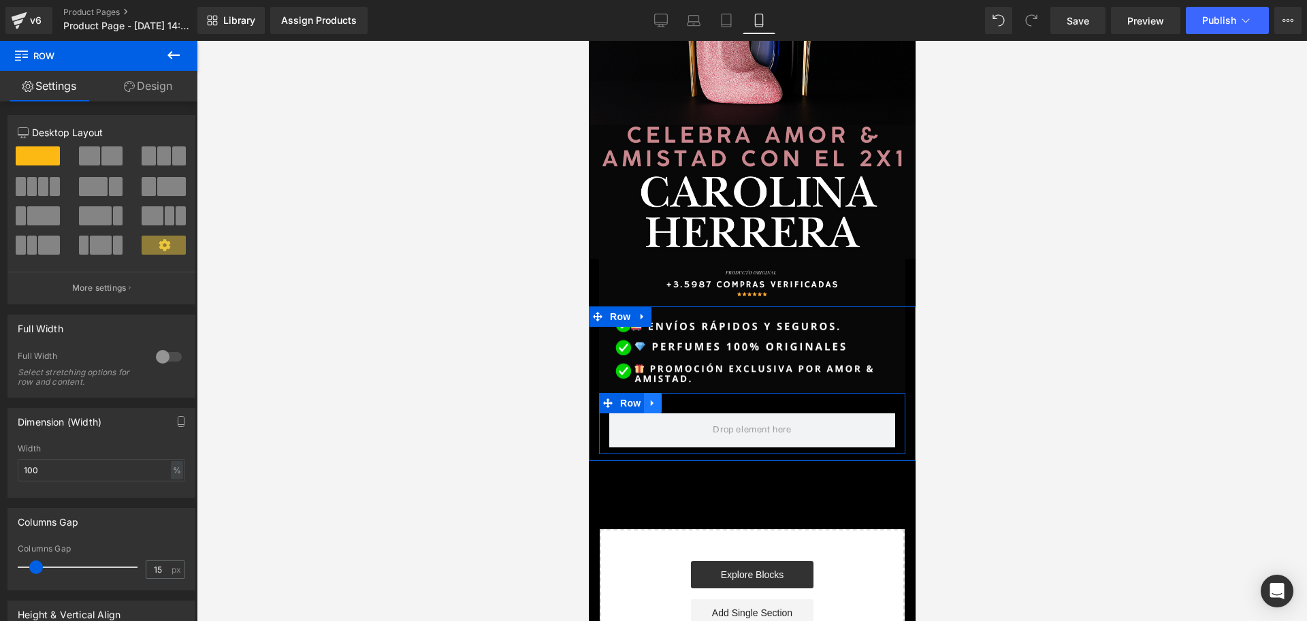
click at [658, 393] on link at bounding box center [652, 403] width 18 height 20
click at [679, 393] on link at bounding box center [688, 403] width 18 height 20
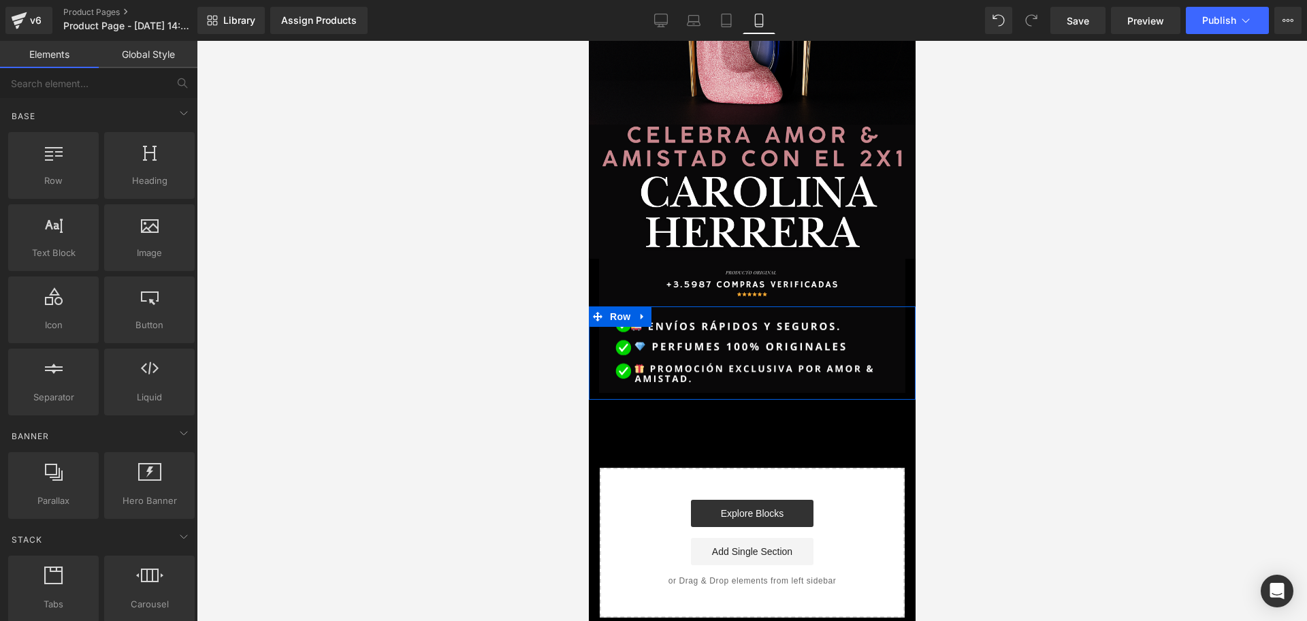
scroll to position [0, 246]
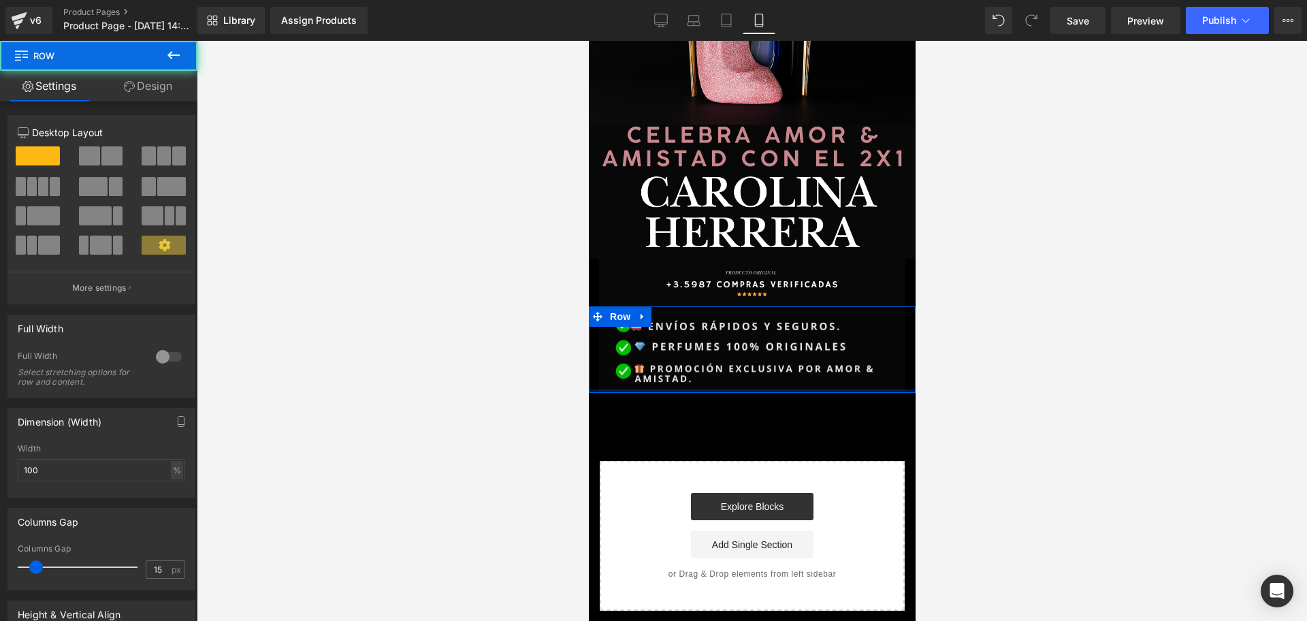
drag, startPoint x: 699, startPoint y: 374, endPoint x: 916, endPoint y: 346, distance: 218.4
click at [702, 353] on div "Image Row" at bounding box center [751, 349] width 327 height 87
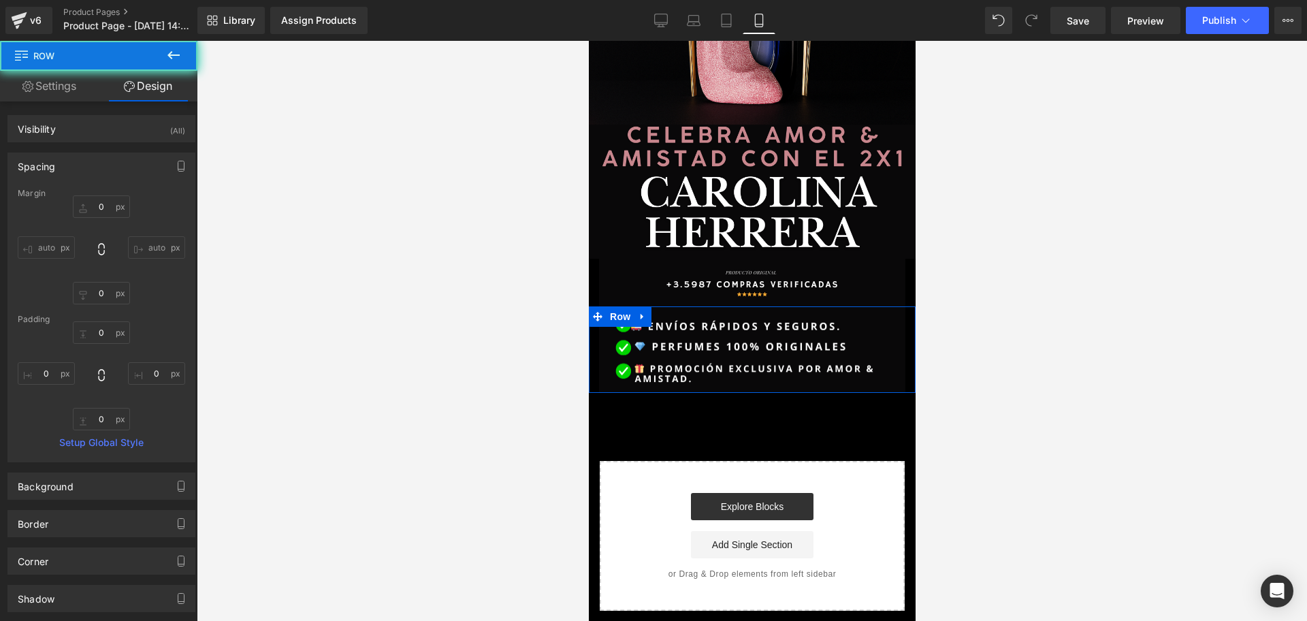
type input "0"
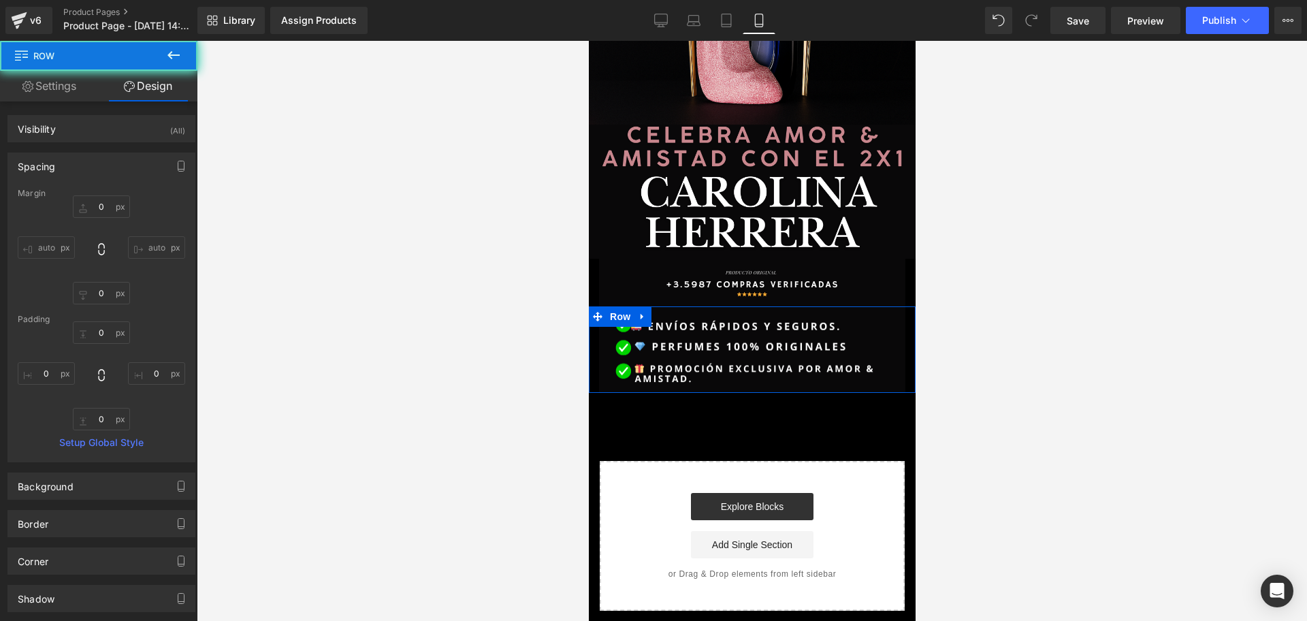
type input "0"
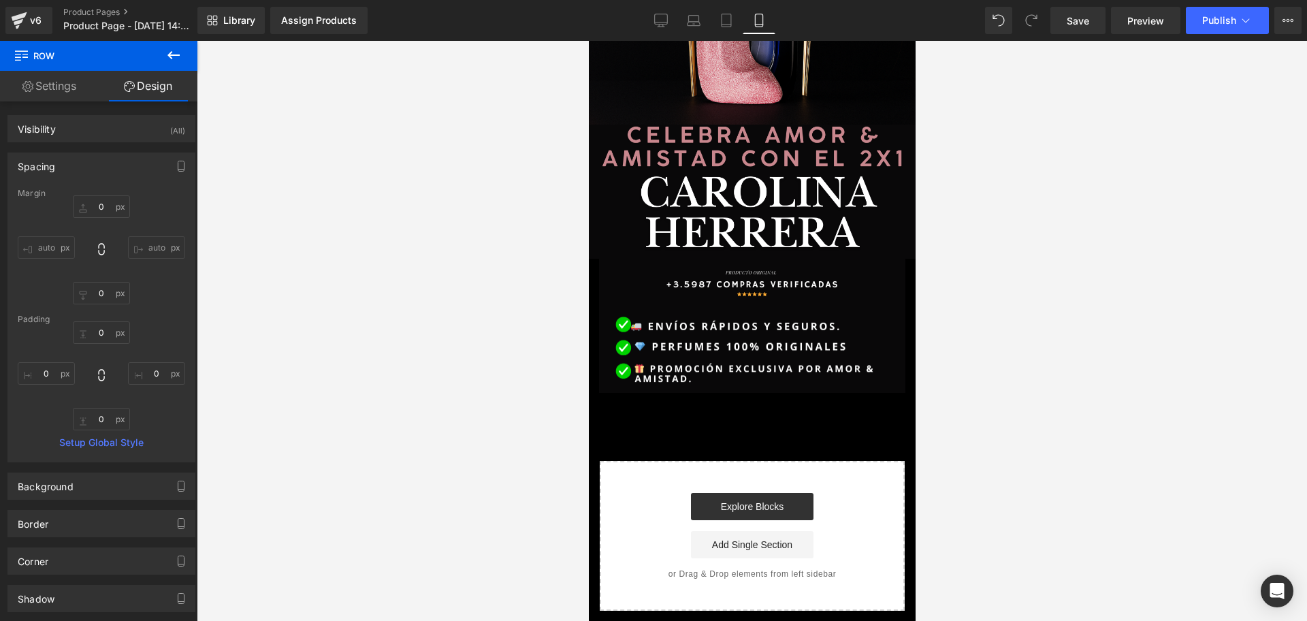
click at [180, 42] on button at bounding box center [174, 56] width 48 height 30
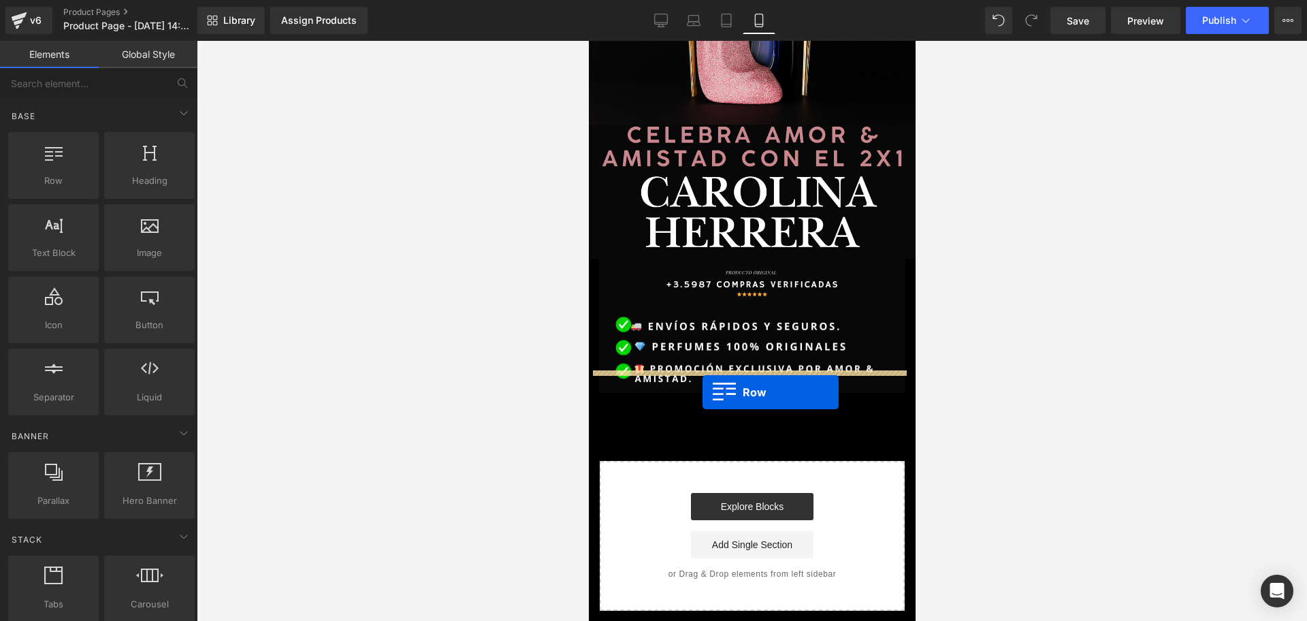
drag, startPoint x: 617, startPoint y: 199, endPoint x: 702, endPoint y: 392, distance: 211.2
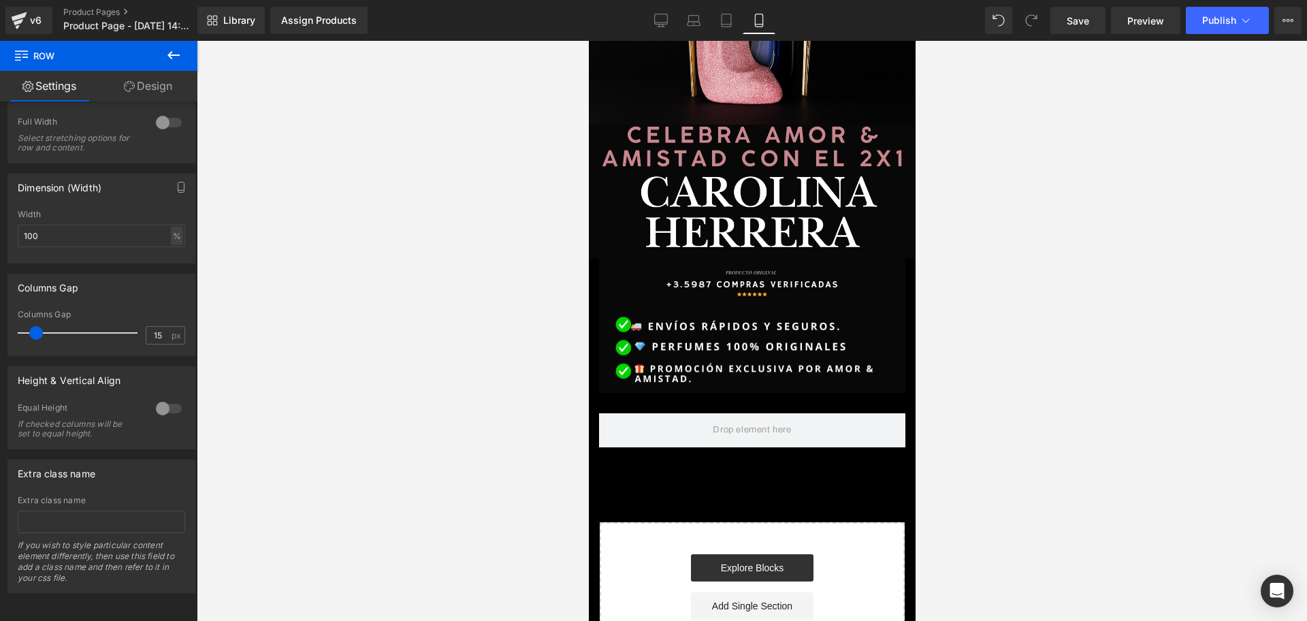
scroll to position [0, 0]
click at [193, 48] on button at bounding box center [174, 56] width 48 height 30
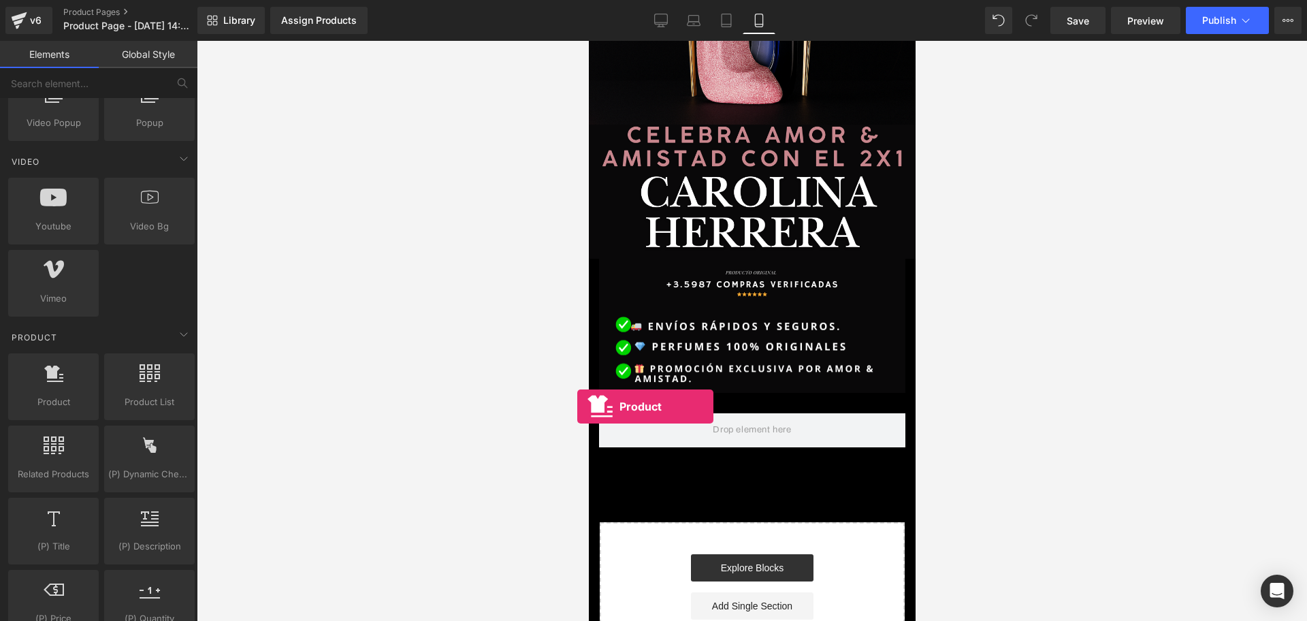
drag, startPoint x: 62, startPoint y: 361, endPoint x: 579, endPoint y: 406, distance: 518.7
click at [579, 406] on div "Product You are previewing how the will restyle your page. You can not edit Ele…" at bounding box center [653, 322] width 1307 height 644
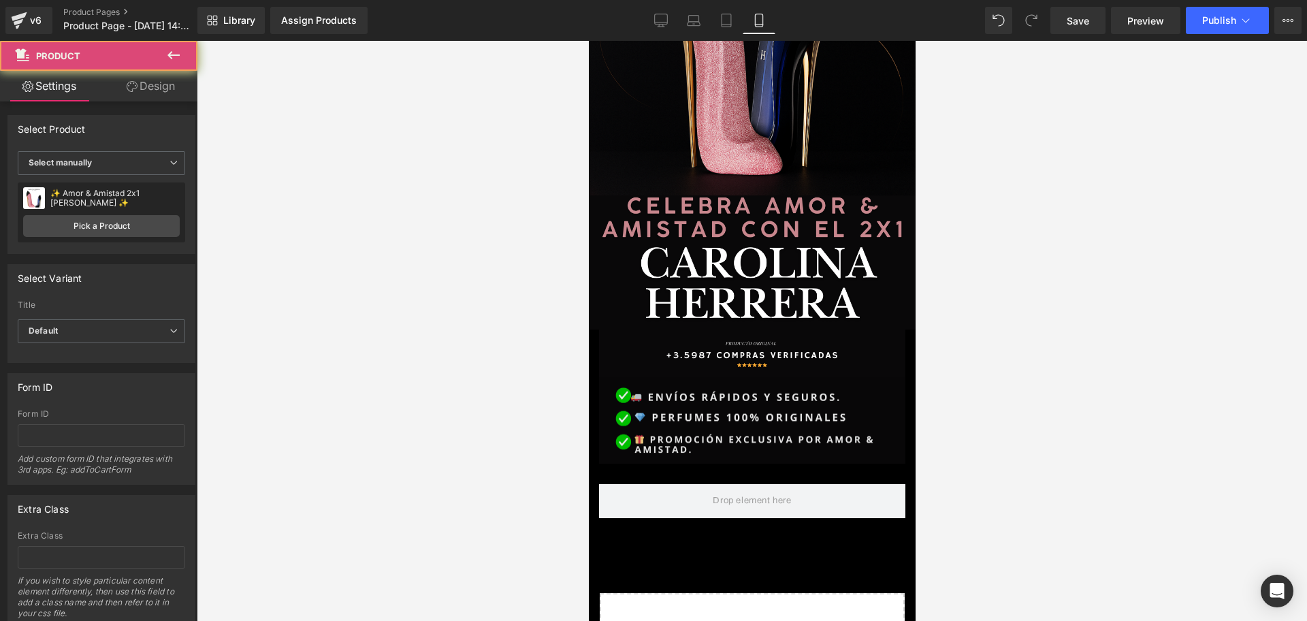
click at [650, 413] on div "Sale Off (P) Image ✨ Amor & Amistad 2x1 [PERSON_NAME] ✨ (P) Title $271,980.00 $…" at bounding box center [751, 108] width 327 height 1268
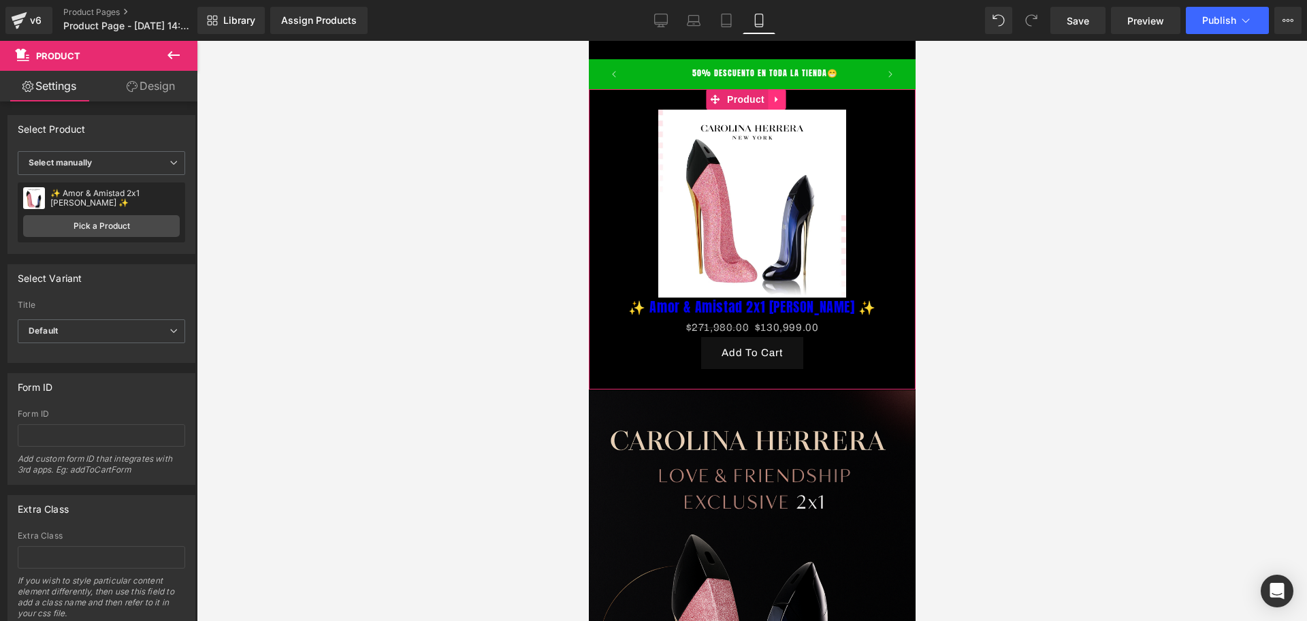
click at [781, 104] on link at bounding box center [776, 99] width 18 height 20
click at [784, 104] on icon at bounding box center [785, 100] width 10 height 10
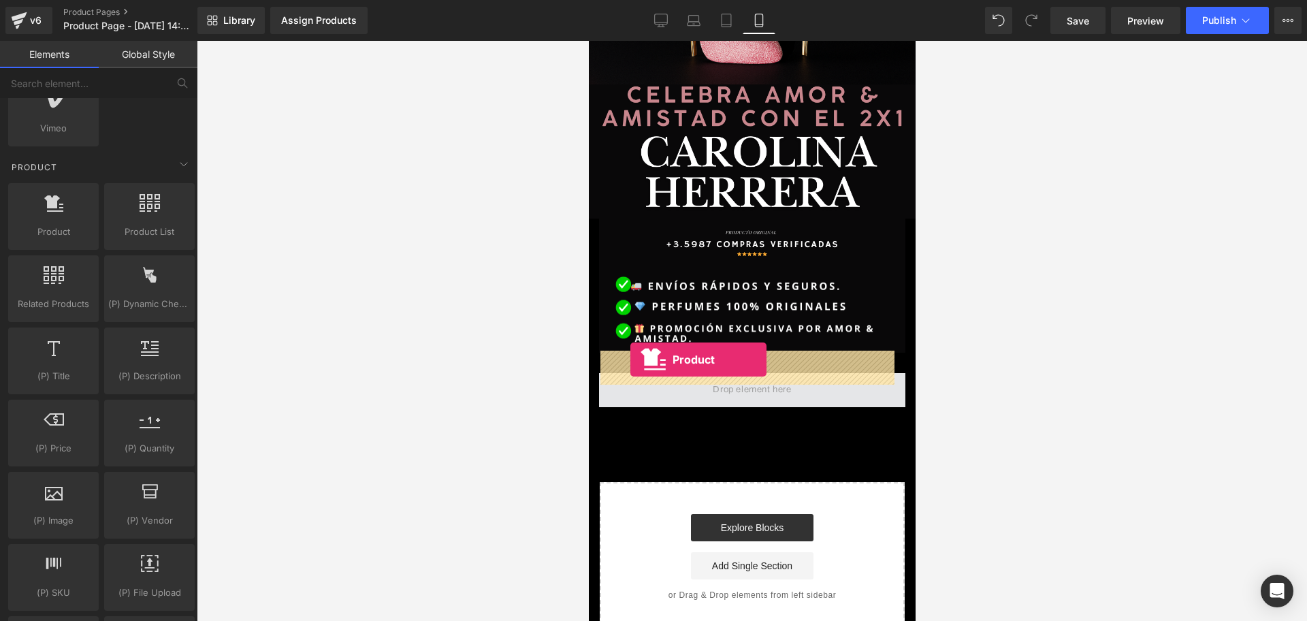
drag, startPoint x: 653, startPoint y: 272, endPoint x: 630, endPoint y: 359, distance: 90.2
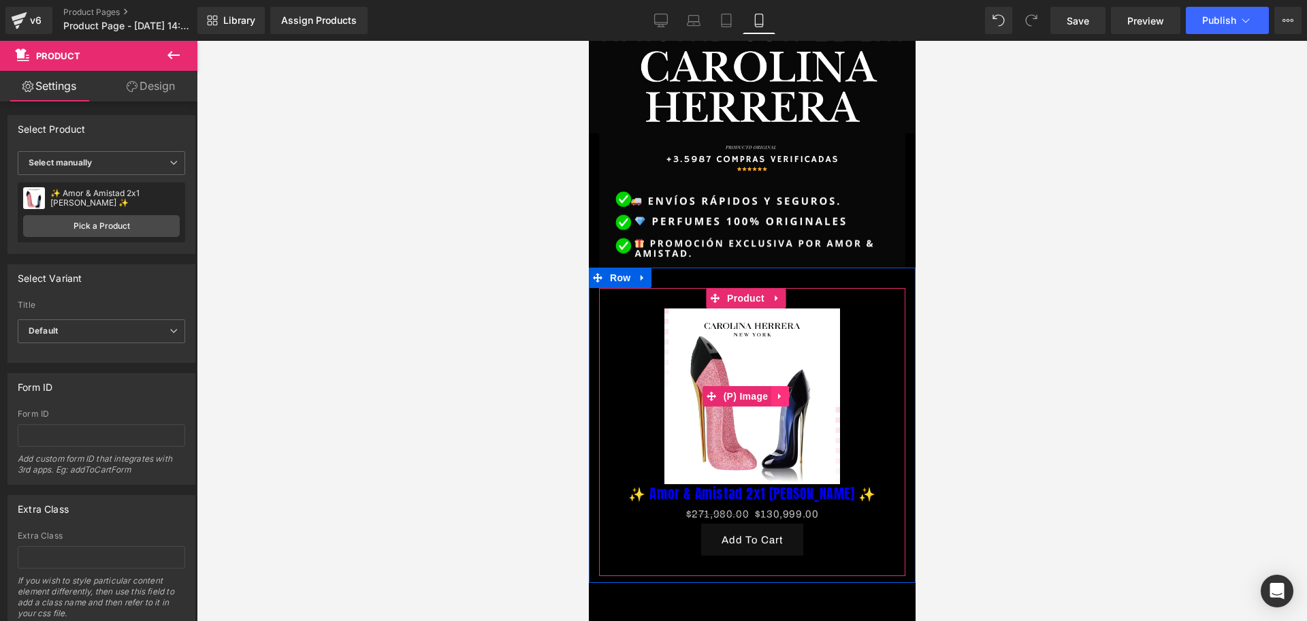
click at [779, 386] on link at bounding box center [780, 396] width 18 height 20
click at [784, 391] on icon at bounding box center [789, 396] width 10 height 10
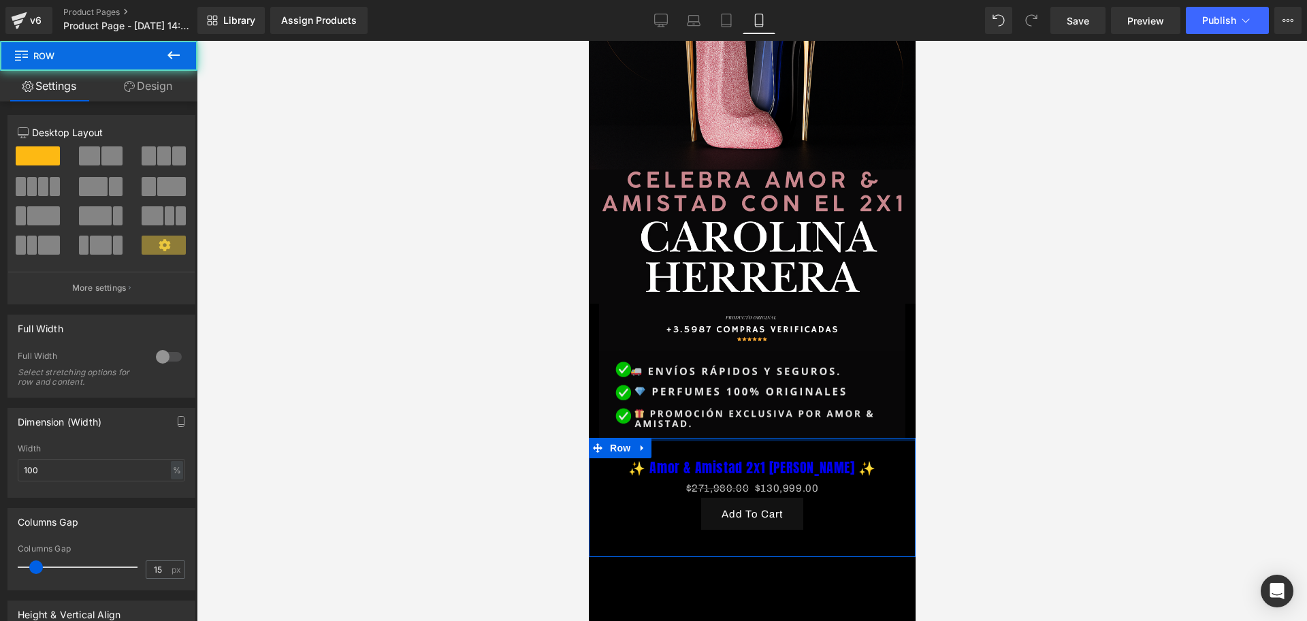
drag, startPoint x: 799, startPoint y: 426, endPoint x: 811, endPoint y: 370, distance: 58.0
click at [811, 370] on div "Image Row Image Row Image Row ✨ Amor & Amistad 2x1 [PERSON_NAME] ✨ (P) Title $2…" at bounding box center [751, 262] width 327 height 1026
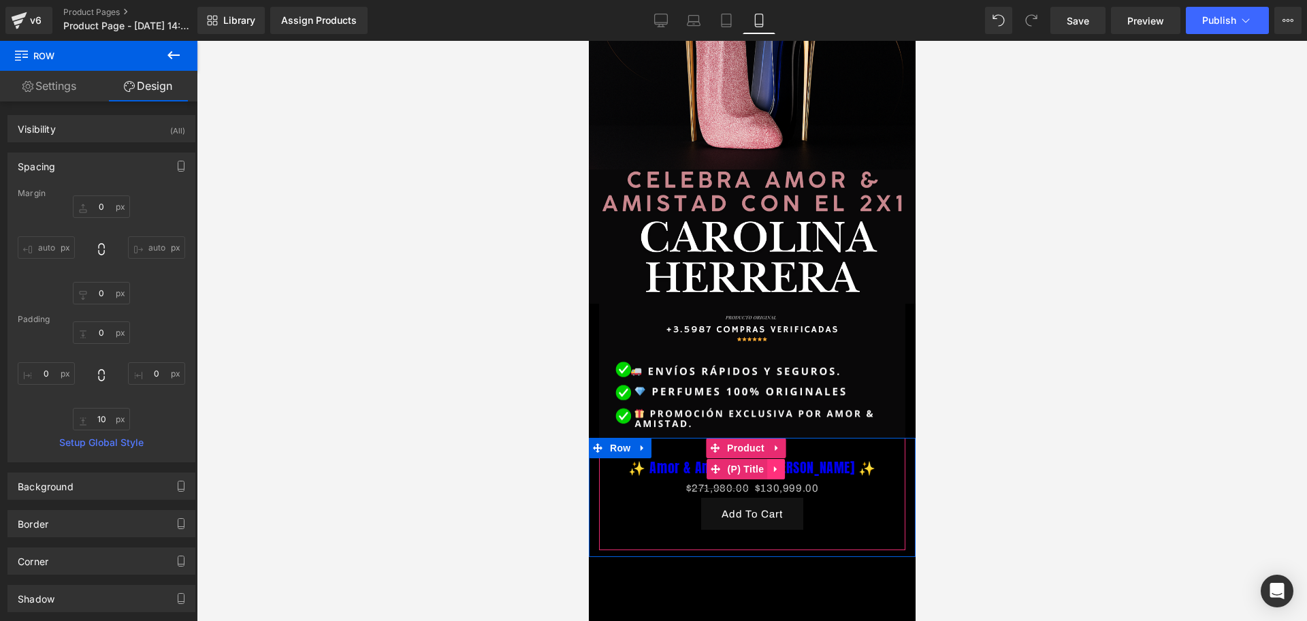
click at [775, 466] on icon at bounding box center [774, 469] width 3 height 6
click at [777, 459] on link at bounding box center [784, 469] width 18 height 20
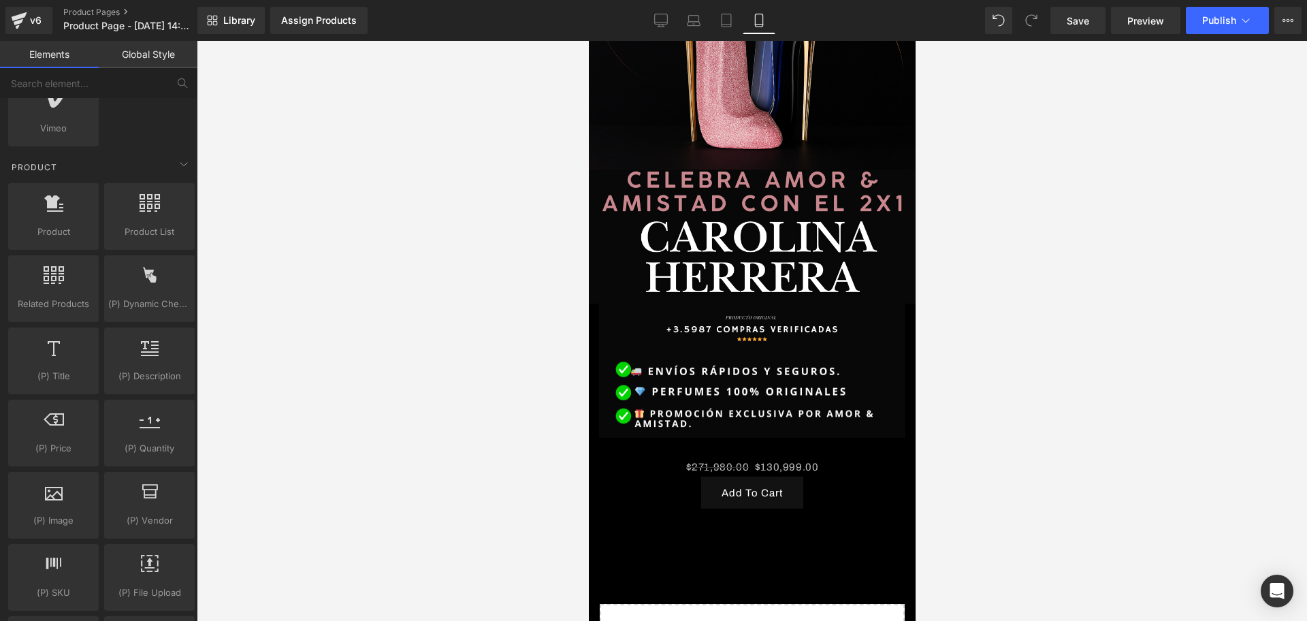
click at [1074, 433] on div at bounding box center [752, 331] width 1110 height 580
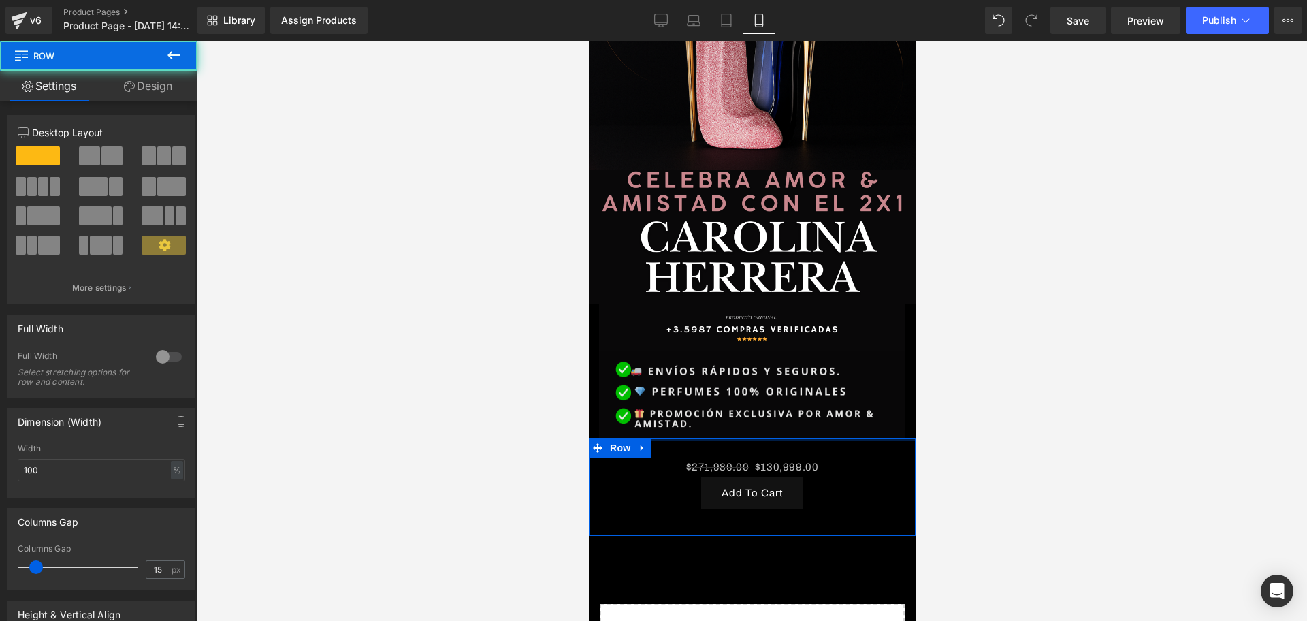
drag, startPoint x: 803, startPoint y: 417, endPoint x: 806, endPoint y: 397, distance: 20.6
click at [806, 397] on div "Image Row Image Row Image Row $271,980.00 $130,999.00 (P) Price Add To Cart (P)…" at bounding box center [751, 251] width 327 height 1005
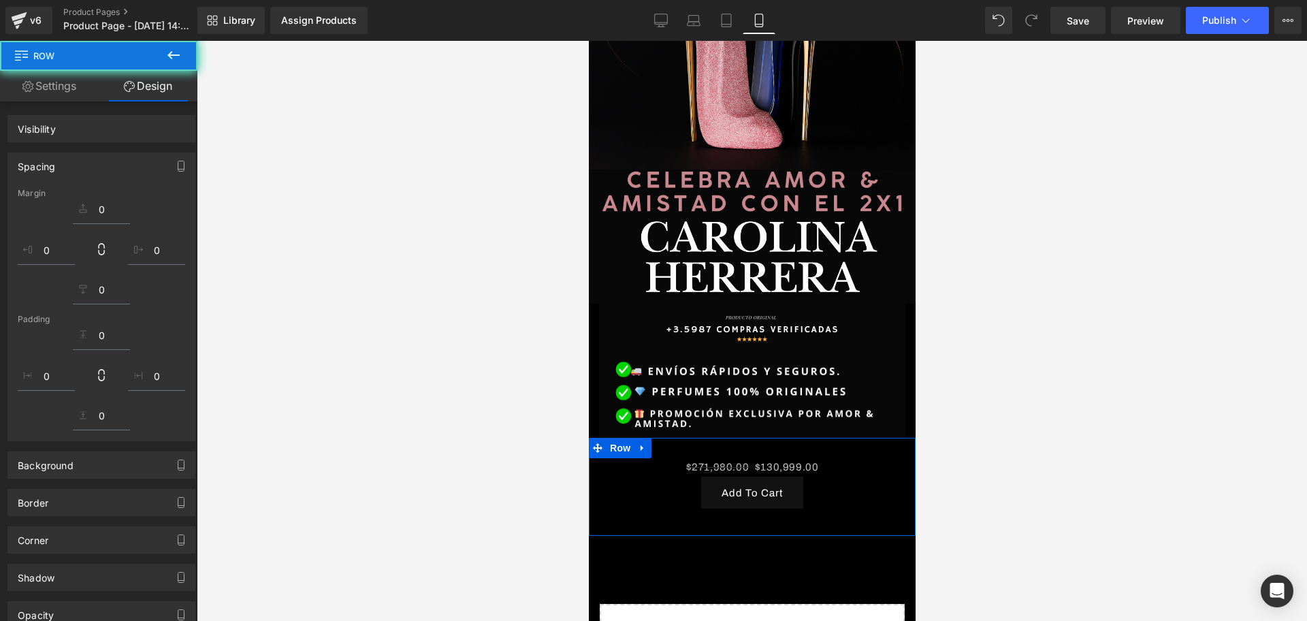
click at [808, 438] on div "$271,980.00 $130,999.00 (P) Price Add To Cart (P) Cart Button Product" at bounding box center [751, 483] width 306 height 91
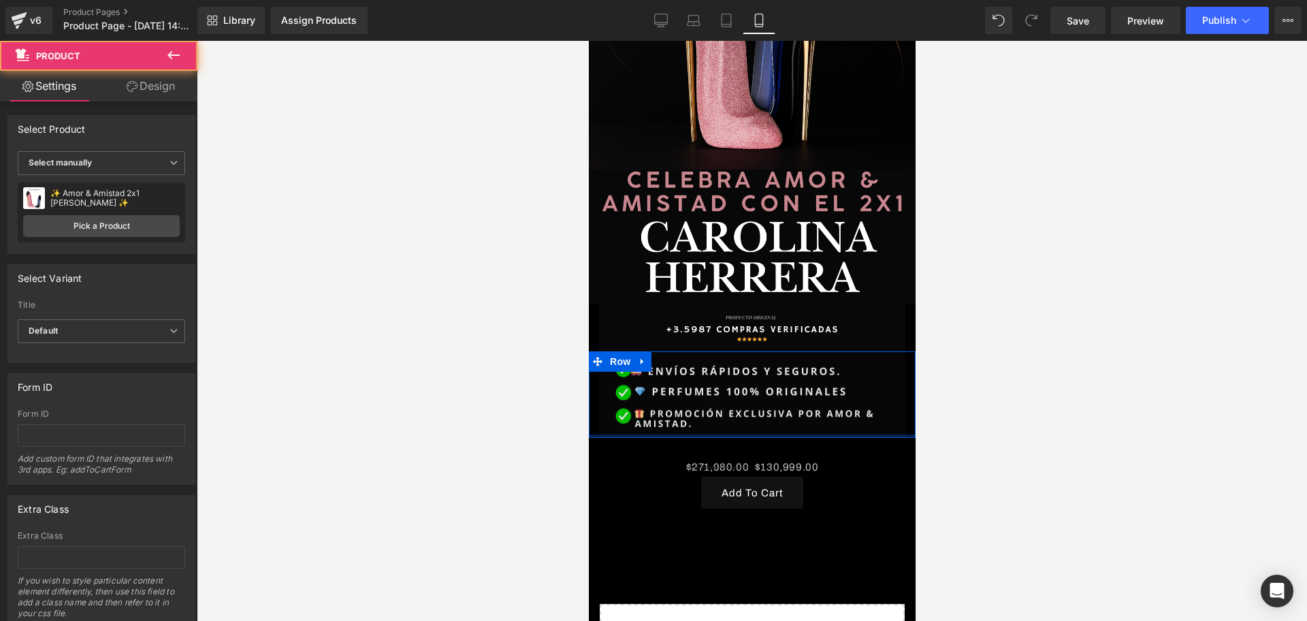
drag, startPoint x: 691, startPoint y: 430, endPoint x: 685, endPoint y: 415, distance: 16.8
click at [685, 415] on div "Image Row Image Row Image Row $271,980.00 $130,999.00 (P) Price Add To Cart (P)…" at bounding box center [751, 251] width 327 height 1005
drag, startPoint x: 687, startPoint y: 425, endPoint x: 694, endPoint y: 400, distance: 26.3
click at [694, 400] on div "Image Row Image Row Image Row $271,980.00 $130,999.00 (P) Price Add To Cart (P)…" at bounding box center [751, 251] width 327 height 1005
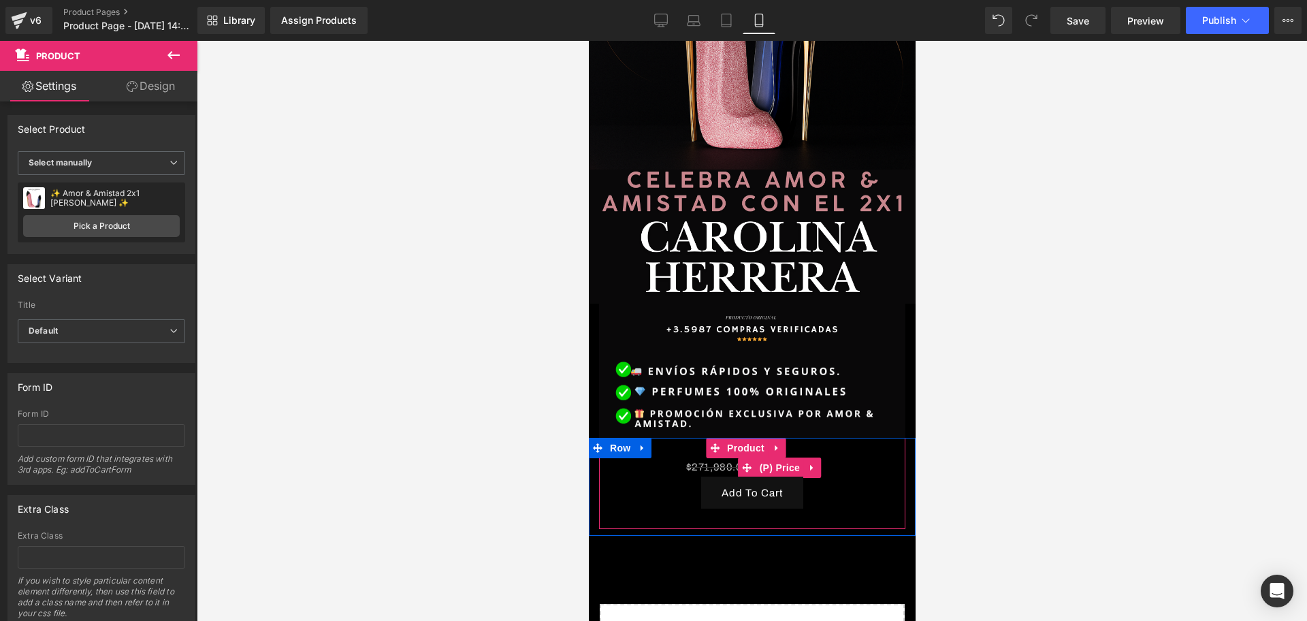
click at [698, 462] on span "$271,980.00" at bounding box center [717, 467] width 63 height 11
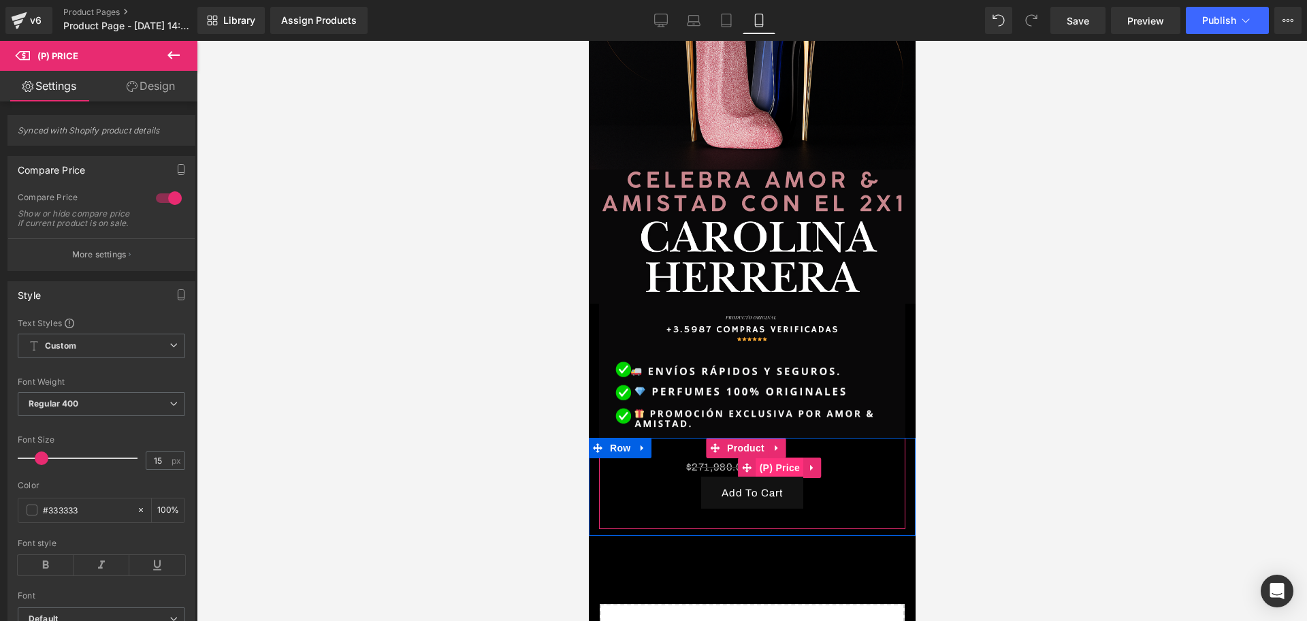
click at [773, 457] on span "(P) Price" at bounding box center [780, 467] width 48 height 20
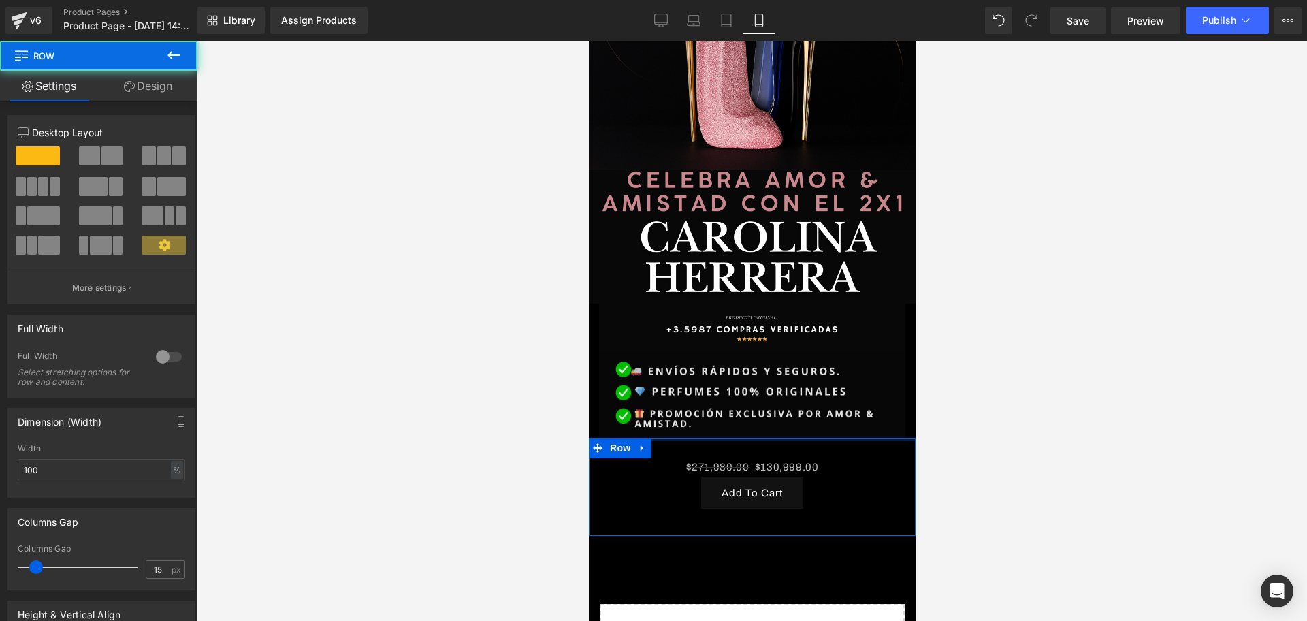
drag, startPoint x: 816, startPoint y: 418, endPoint x: 822, endPoint y: 397, distance: 22.2
click at [822, 397] on div "Image Row Image Row Image Row $271,980.00 $130,999.00 (P) Price Add To Cart (P)…" at bounding box center [751, 251] width 327 height 1005
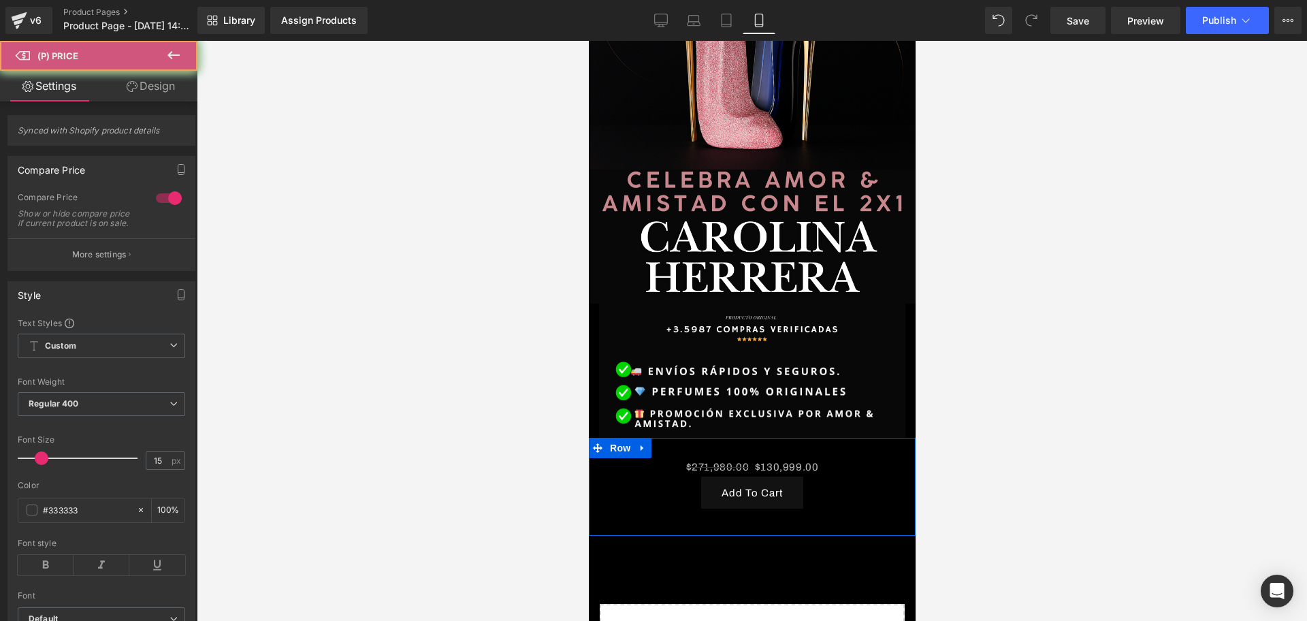
click at [754, 458] on div "$271,980.00 $130,999.00 (P) Price" at bounding box center [751, 467] width 293 height 18
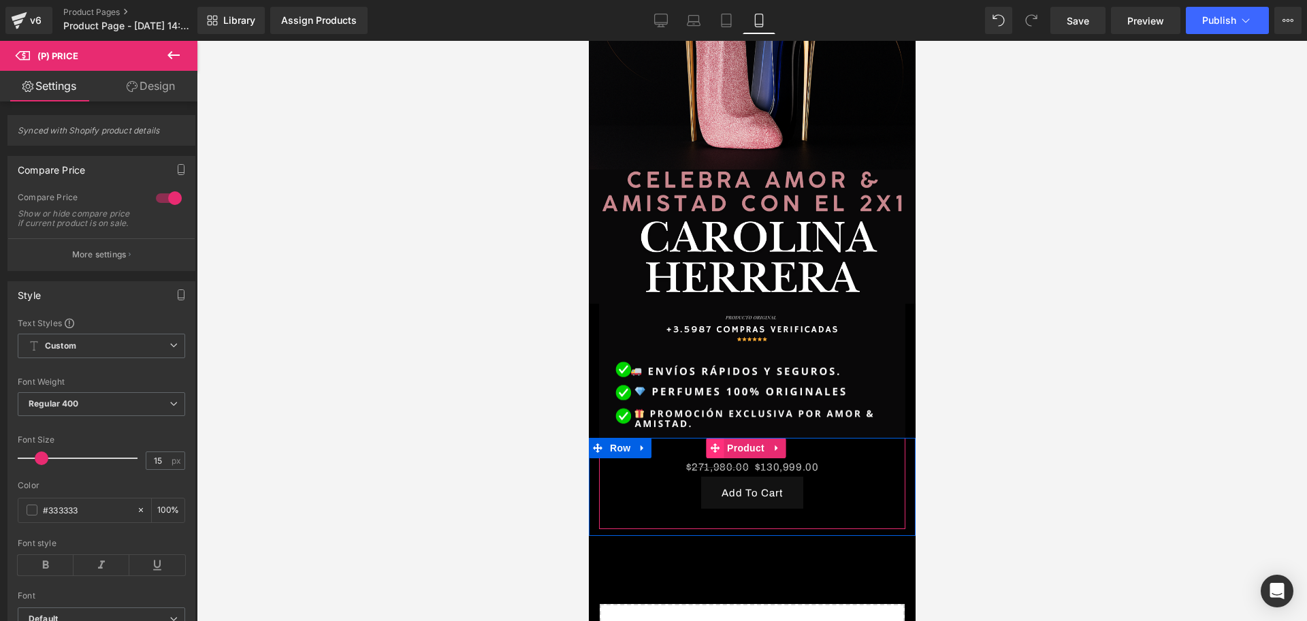
scroll to position [0, 492]
click at [747, 438] on span "Product" at bounding box center [745, 448] width 44 height 20
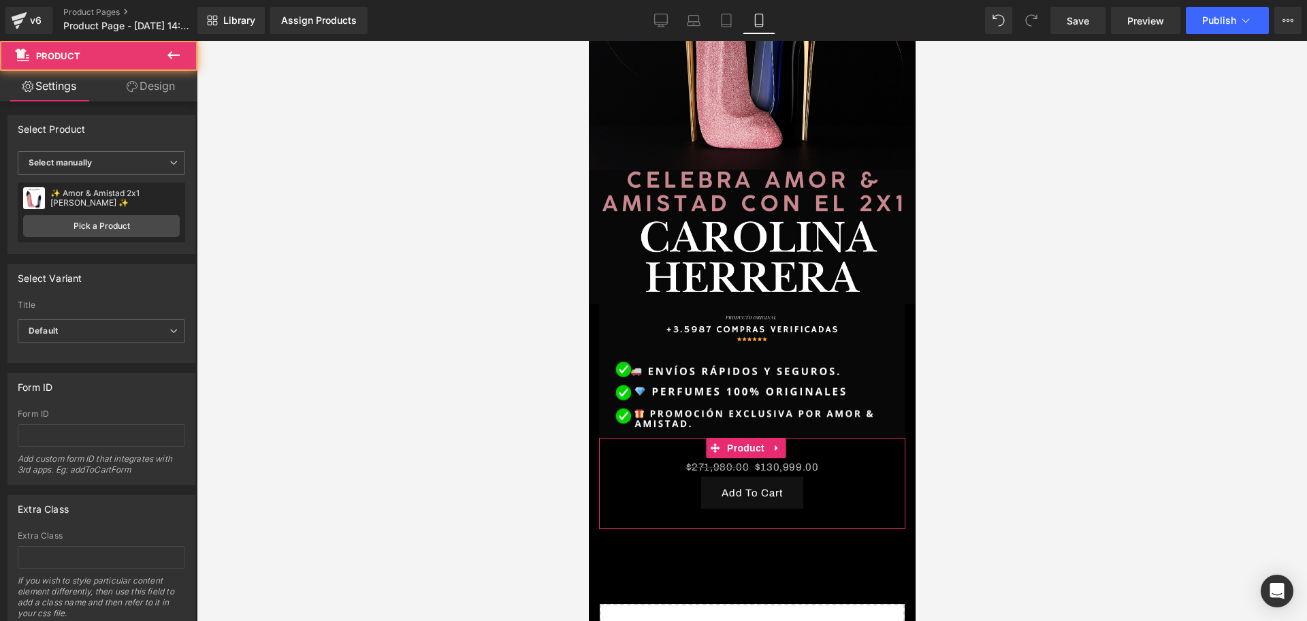
scroll to position [0, 737]
click at [138, 86] on link "Design" at bounding box center [150, 86] width 99 height 31
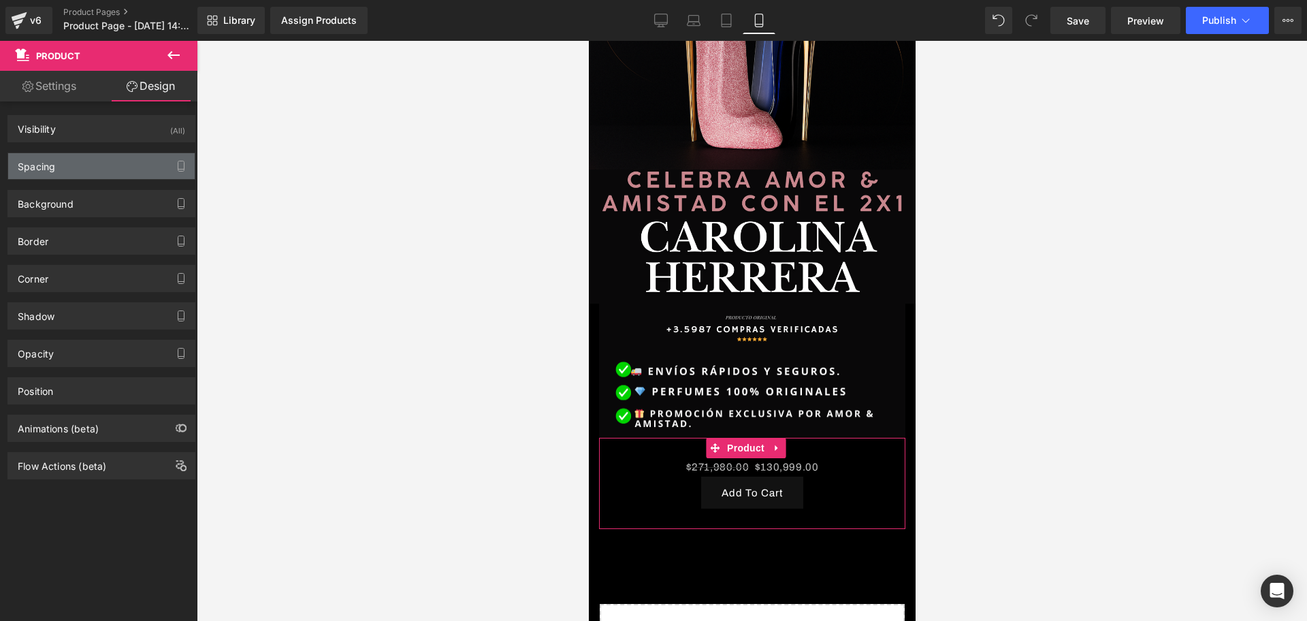
type input "0"
type input "30"
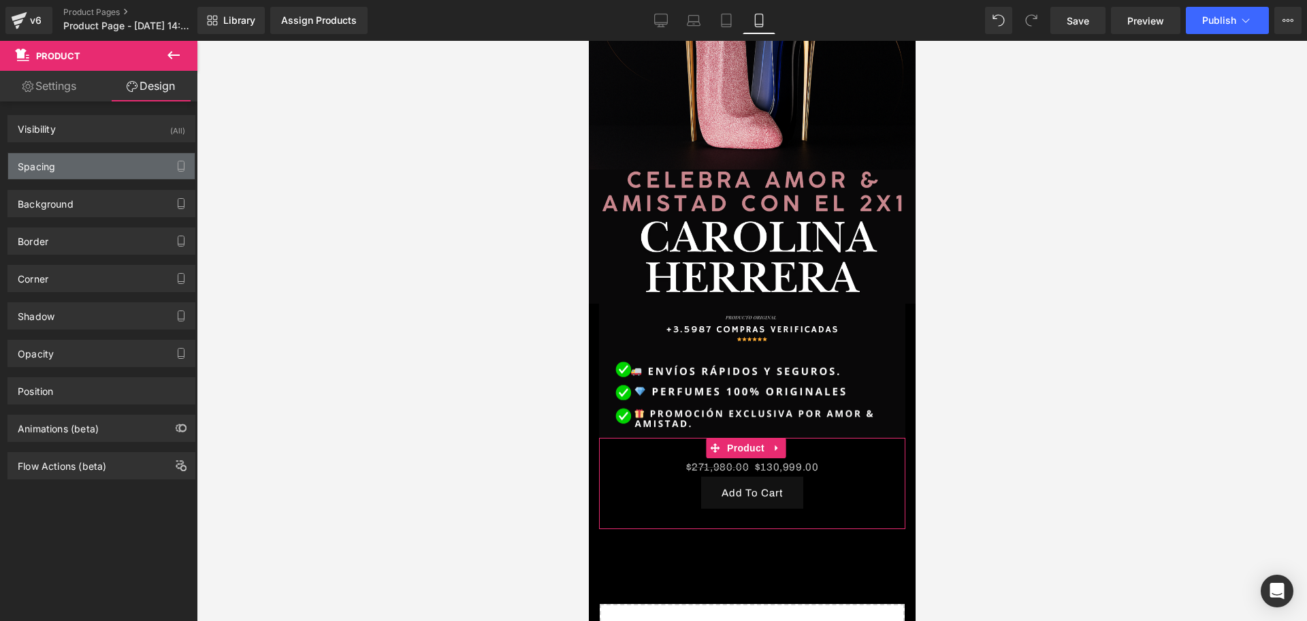
type input "10"
type input "30"
type input "10"
click at [87, 182] on div "Background Color & Image color transparent Color transparent 0 % Image Replace …" at bounding box center [102, 198] width 204 height 37
click at [78, 165] on div "Spacing" at bounding box center [101, 166] width 187 height 26
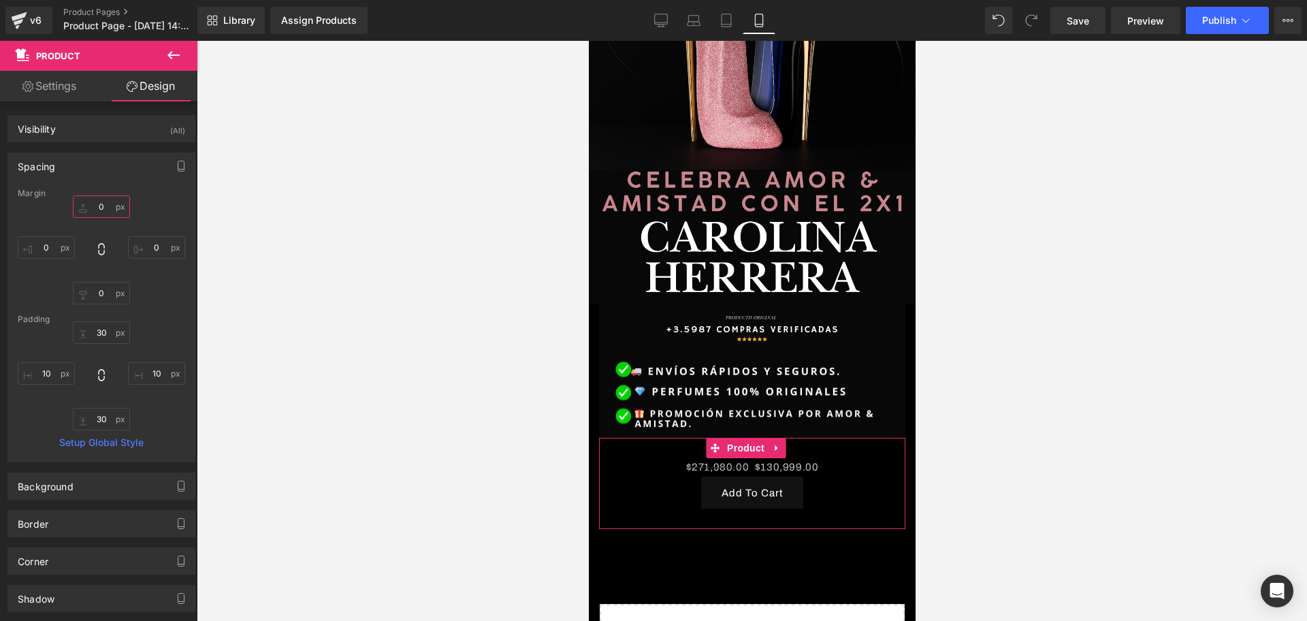
click at [105, 205] on input "0" at bounding box center [101, 206] width 57 height 22
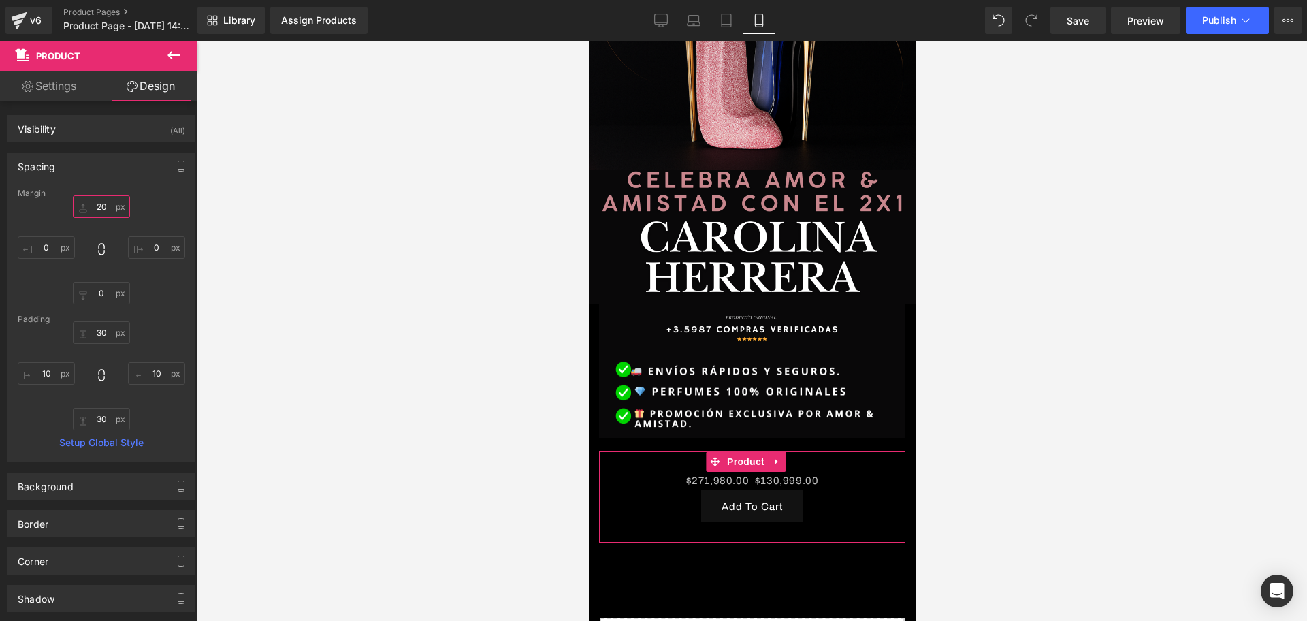
type input "2"
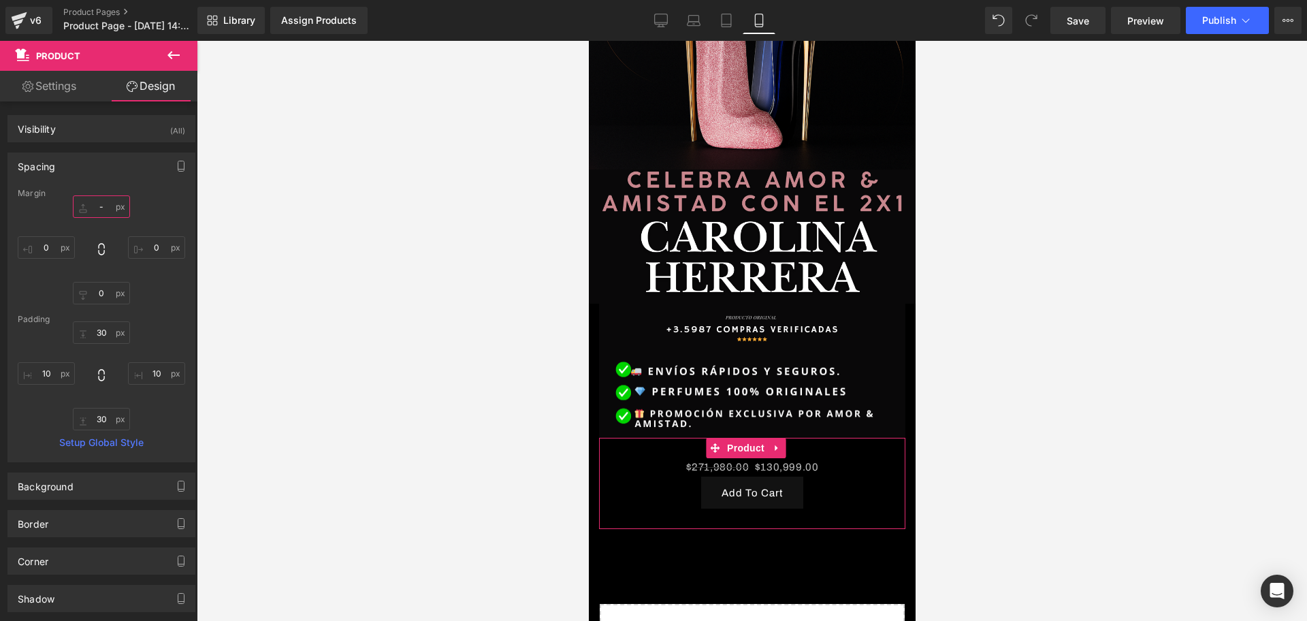
scroll to position [0, 246]
type input "-20"
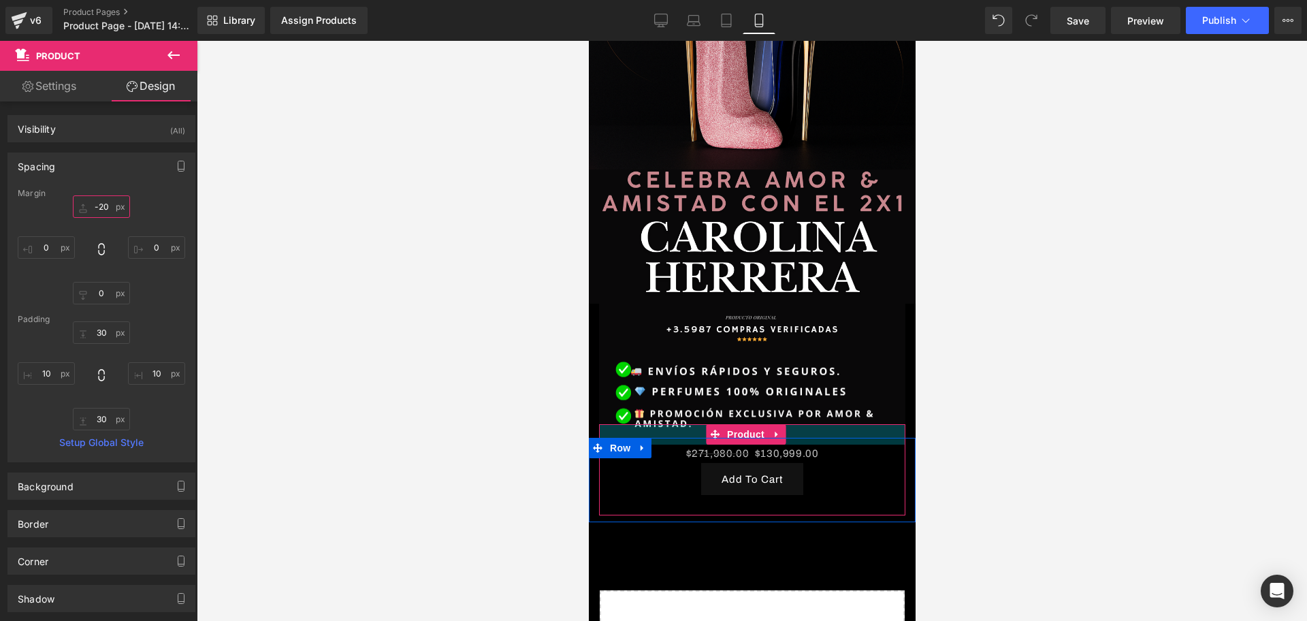
scroll to position [0, 492]
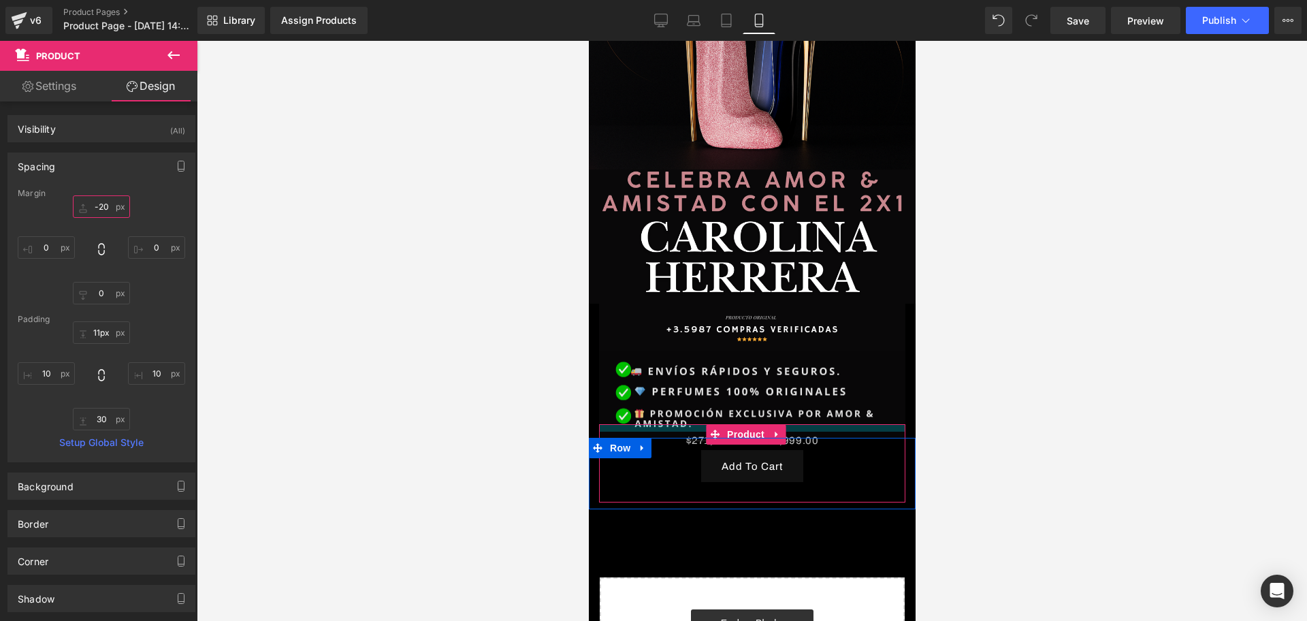
type input "13px"
drag, startPoint x: 827, startPoint y: 405, endPoint x: 830, endPoint y: 393, distance: 11.9
click at [830, 393] on div "Image Row Image Row Image Row $271,980.00 $130,999.00 (P) Price Add To Cart (P)…" at bounding box center [751, 239] width 327 height 980
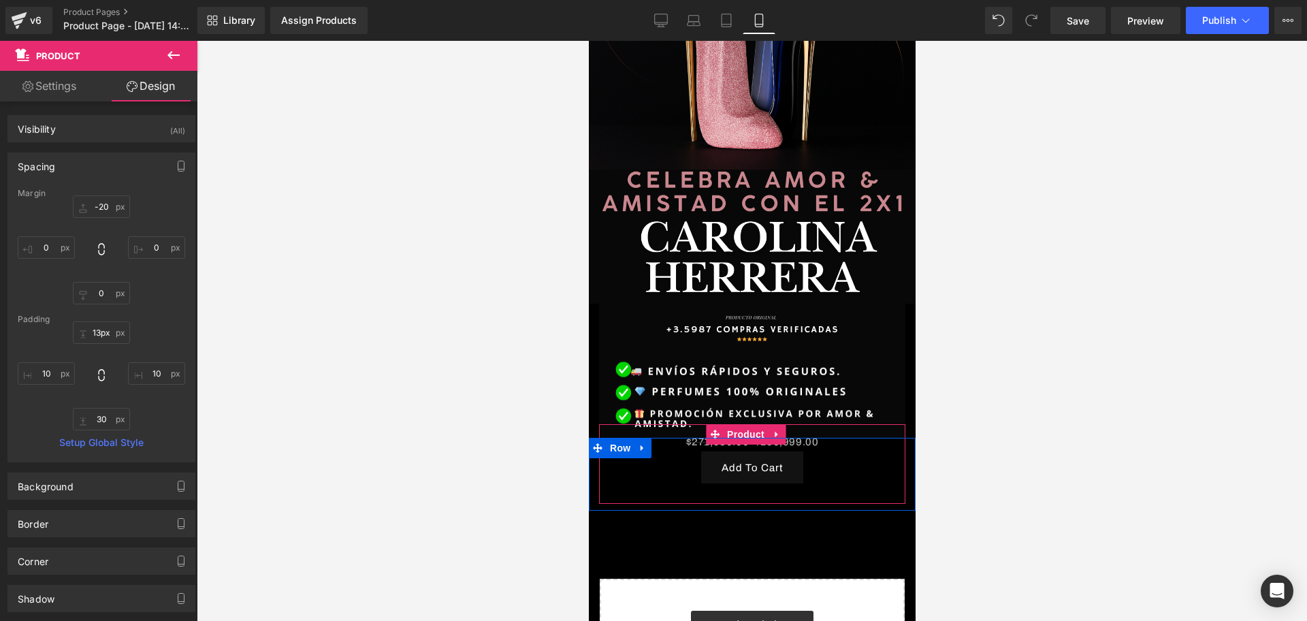
click at [966, 342] on div at bounding box center [752, 331] width 1110 height 580
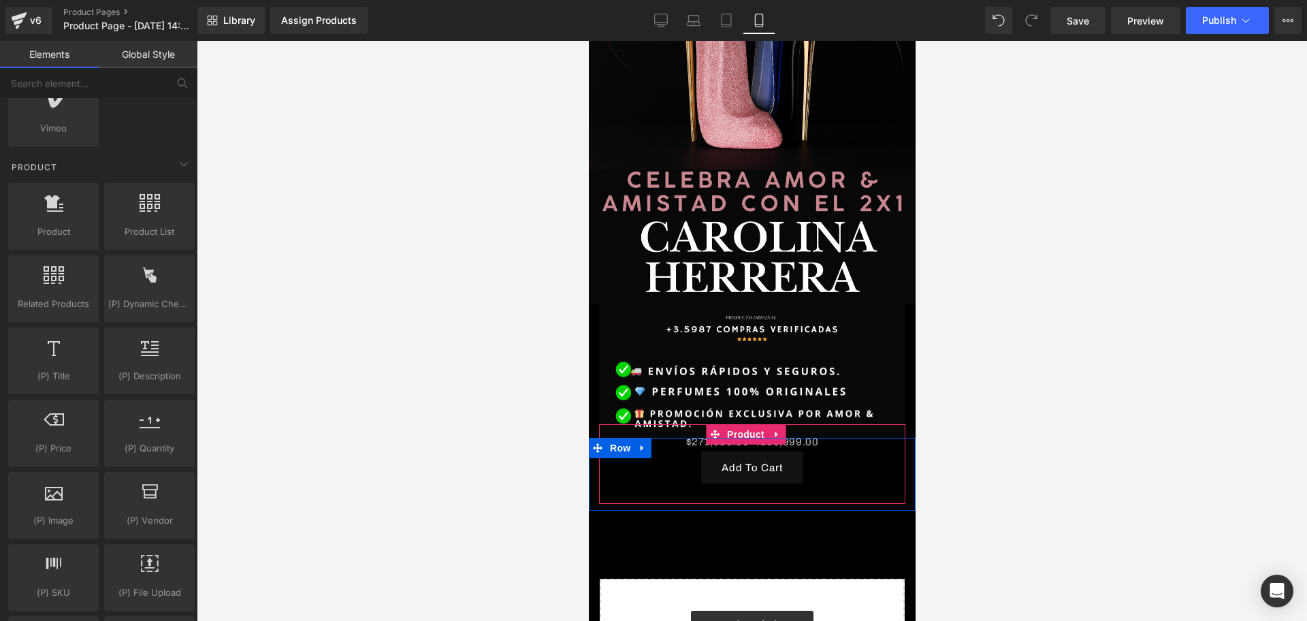
click at [940, 359] on div at bounding box center [752, 331] width 1110 height 580
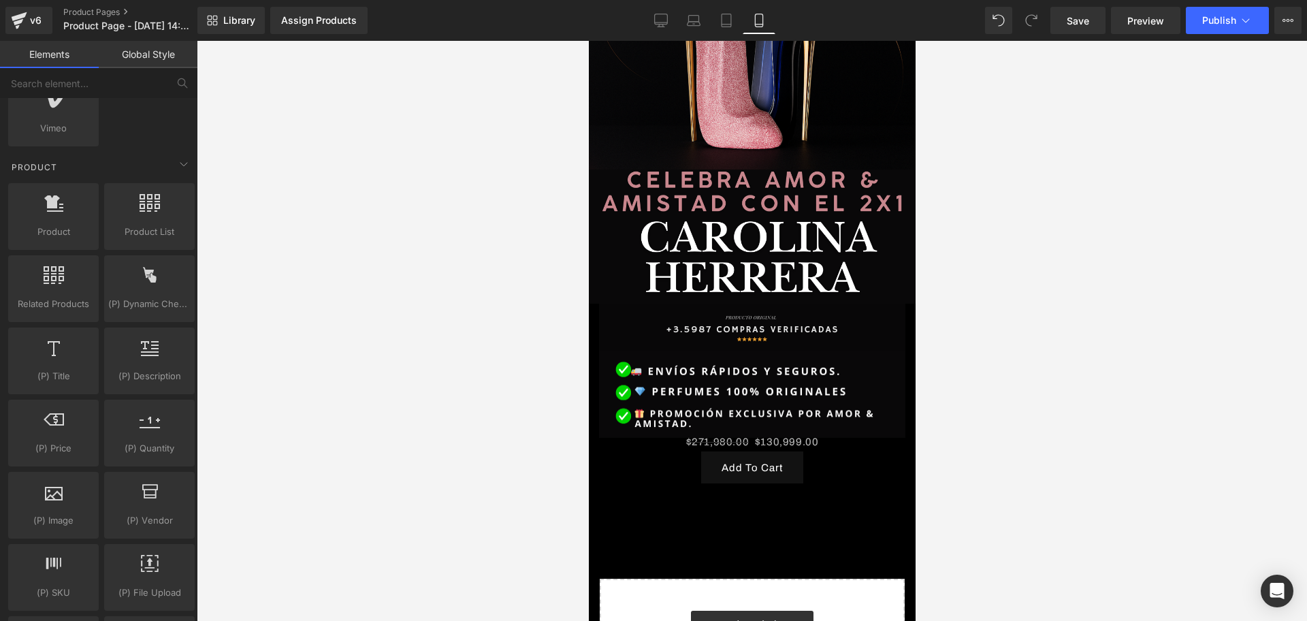
scroll to position [0, 0]
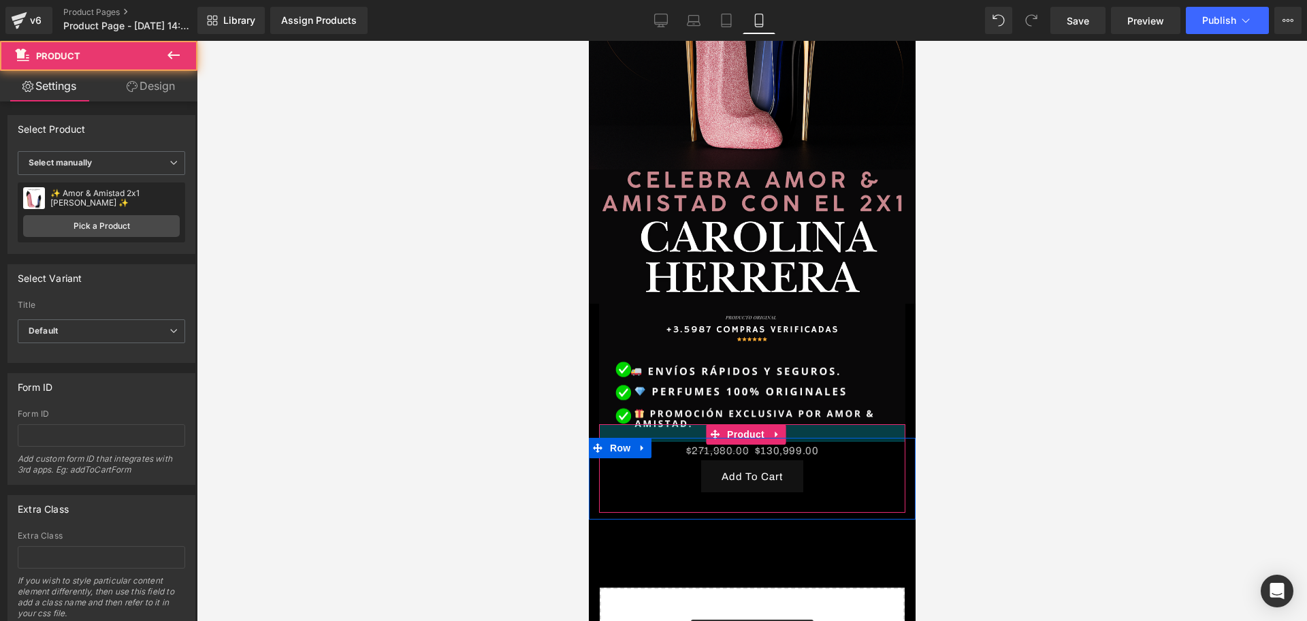
click at [807, 438] on div "$271,980.00 $130,999.00 (P) Price Add To Cart (P) Cart Button Product Row" at bounding box center [751, 479] width 327 height 82
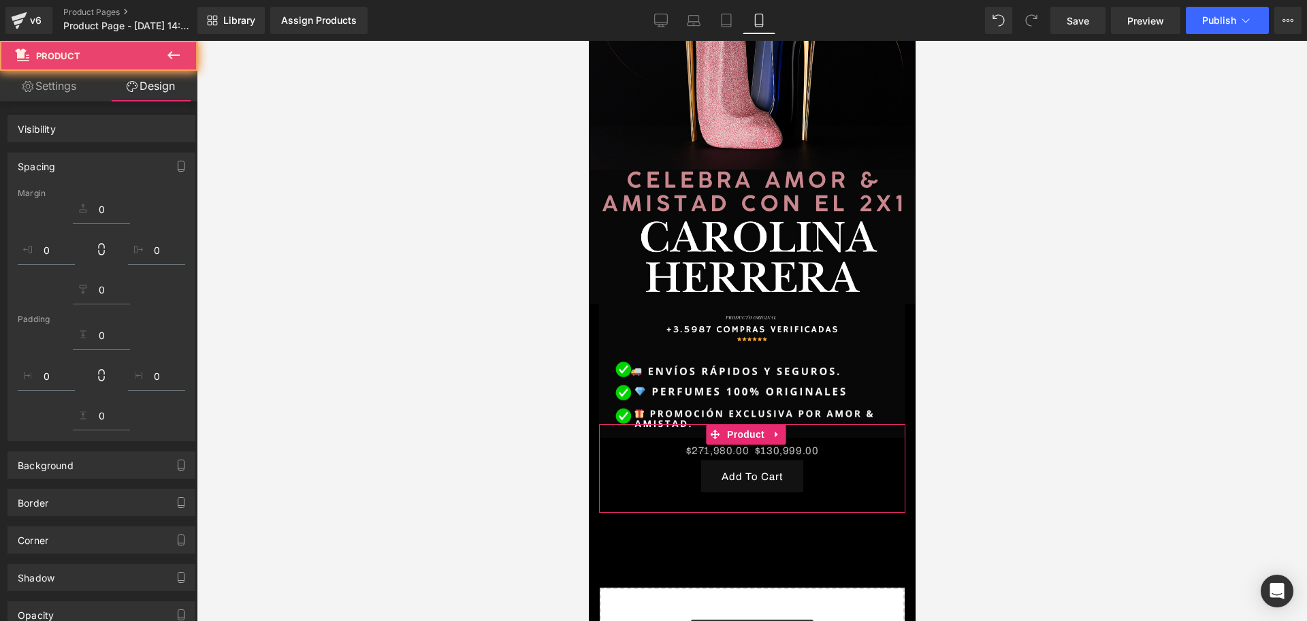
click at [1010, 391] on div at bounding box center [752, 331] width 1110 height 580
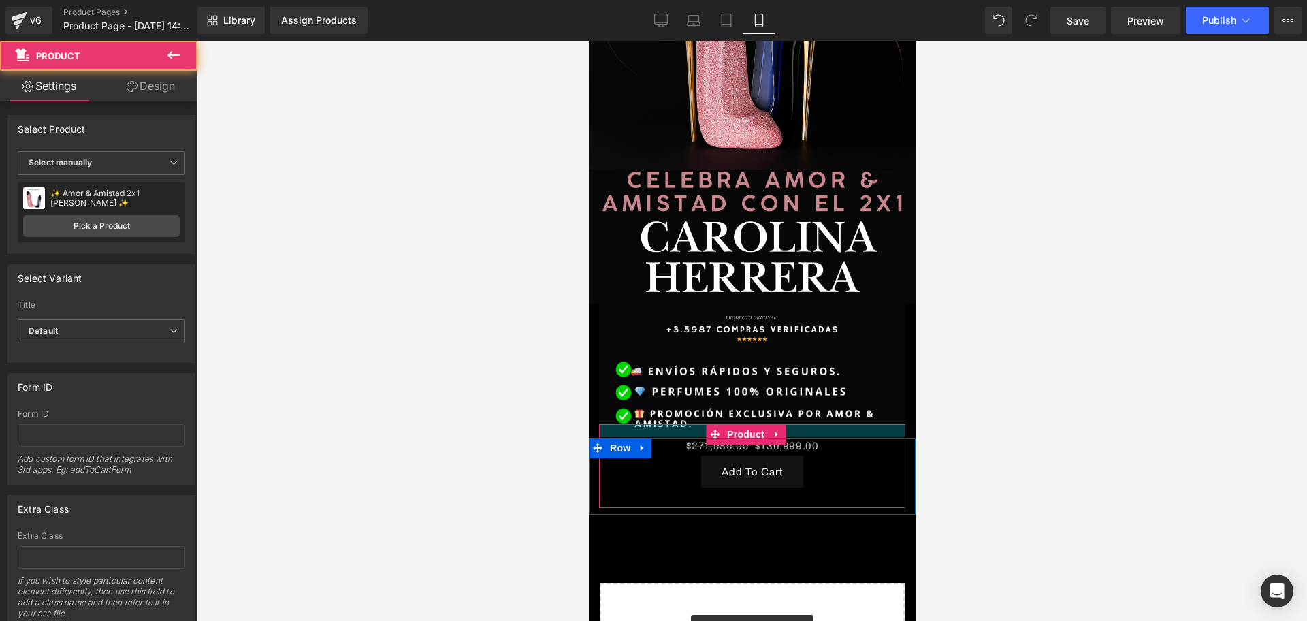
scroll to position [0, 492]
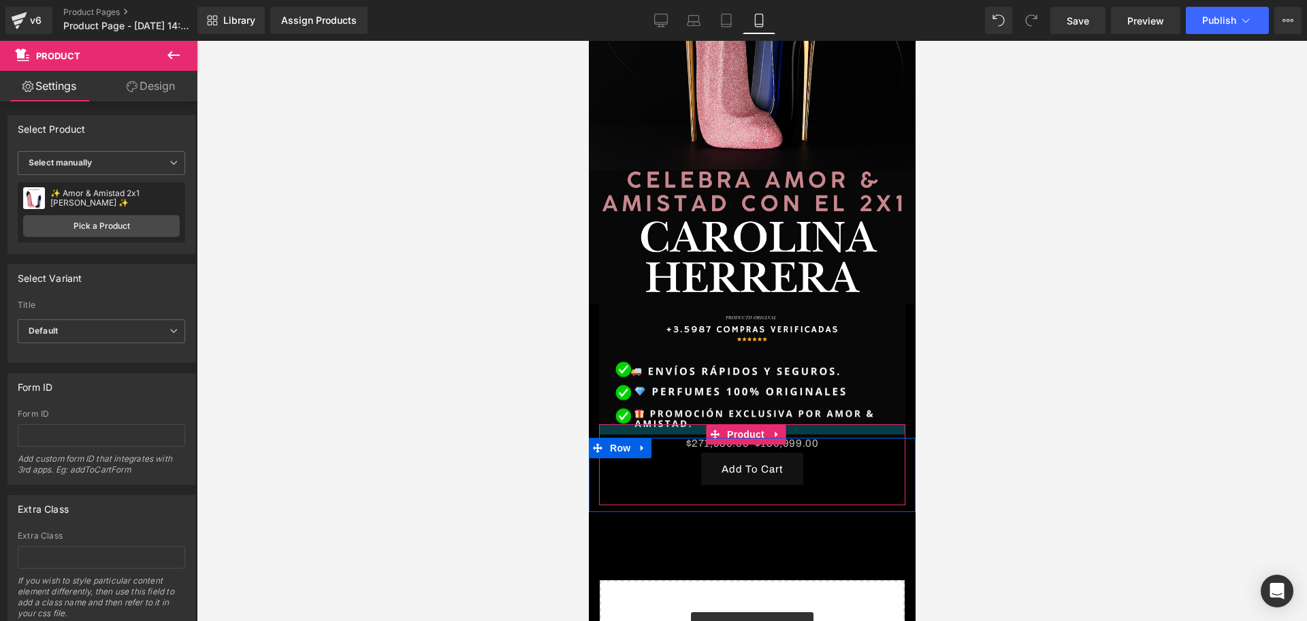
drag, startPoint x: 816, startPoint y: 414, endPoint x: 1662, endPoint y: 443, distance: 847.4
click at [818, 424] on div at bounding box center [751, 429] width 306 height 10
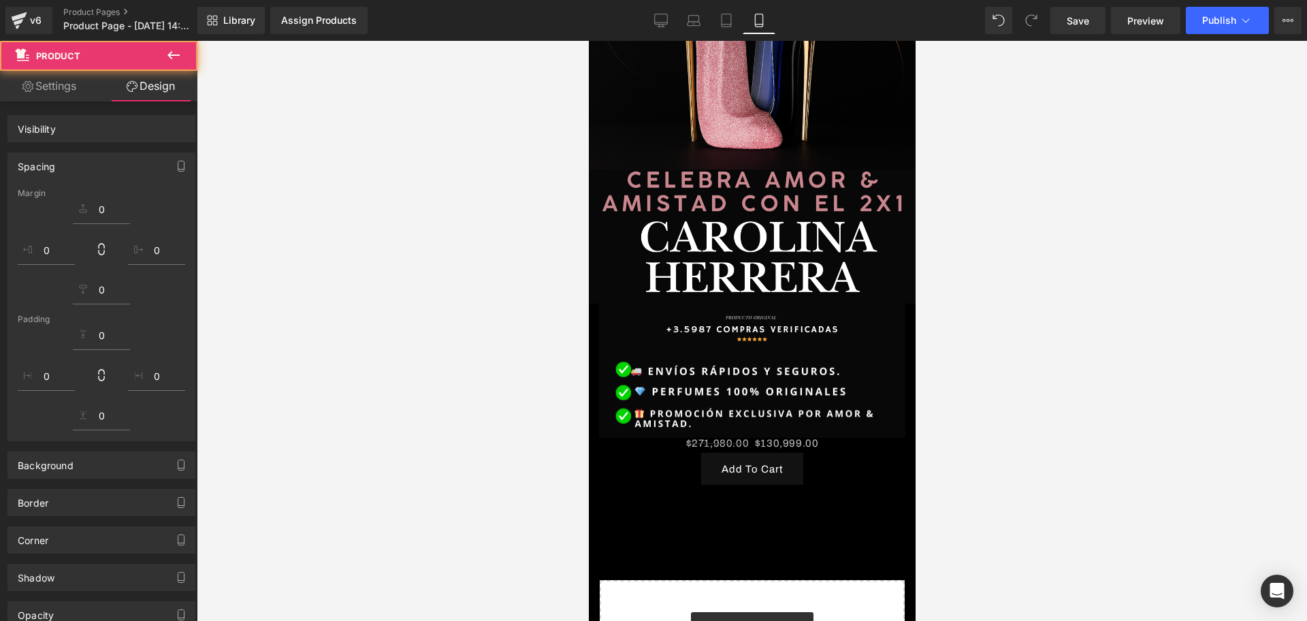
click at [1076, 402] on div at bounding box center [752, 331] width 1110 height 580
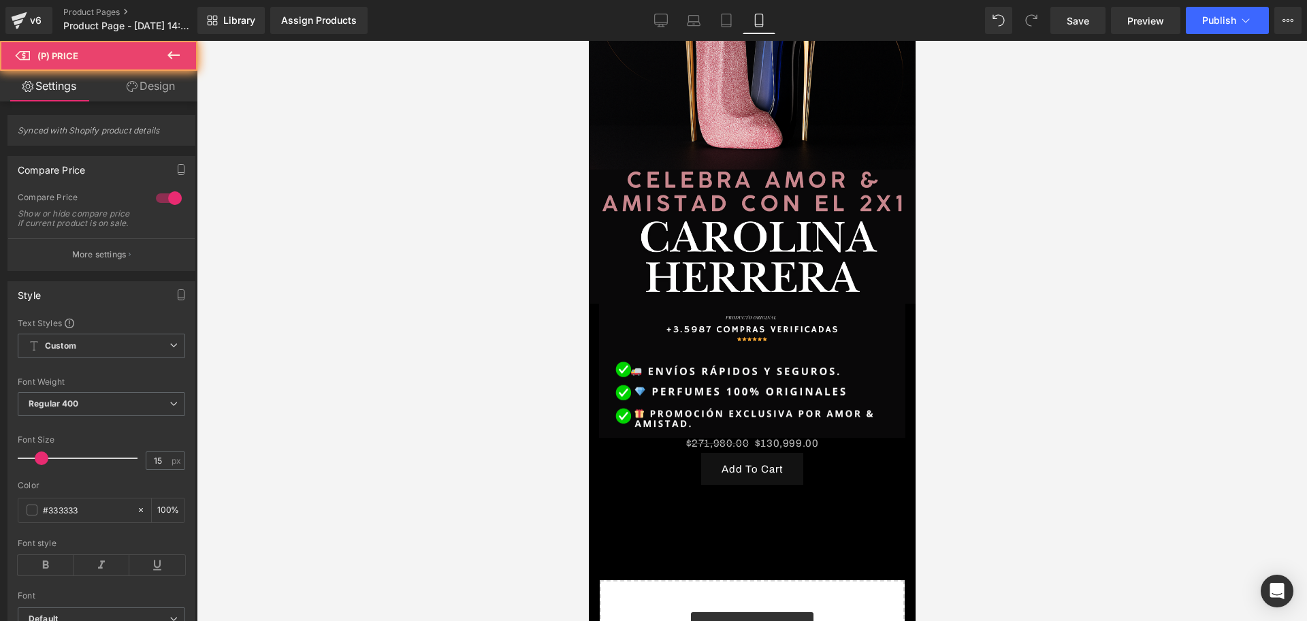
click at [802, 434] on div "$271,980.00 $130,999.00 (P) Price" at bounding box center [751, 443] width 293 height 18
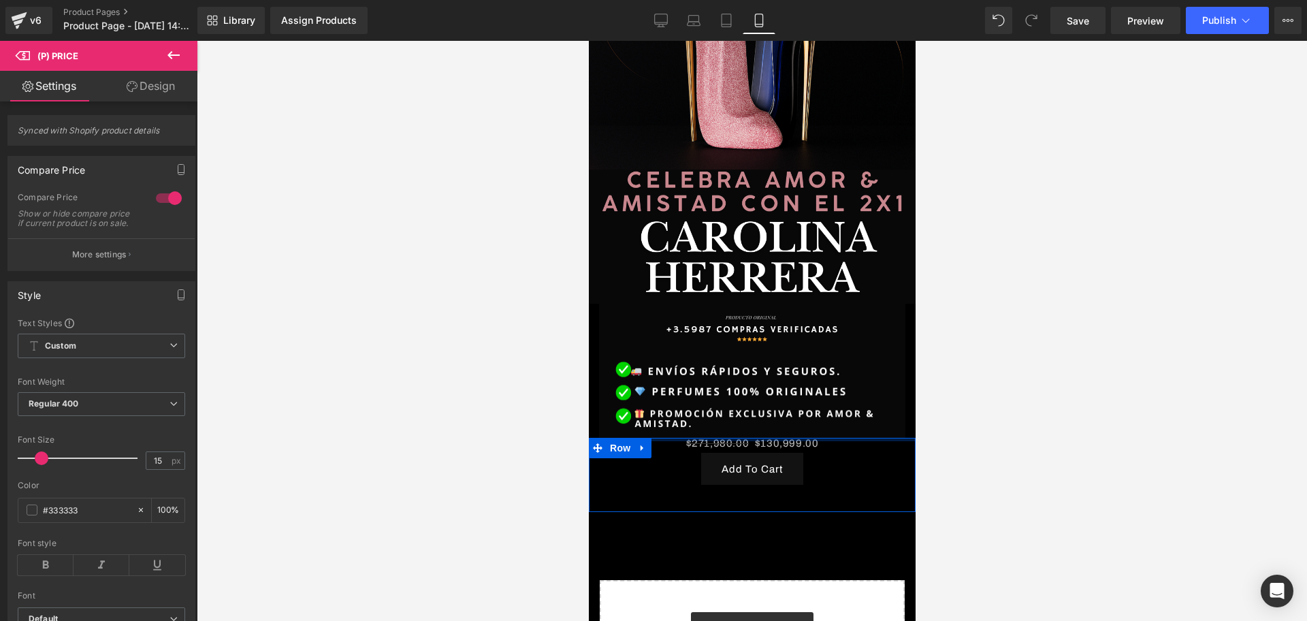
scroll to position [0, 737]
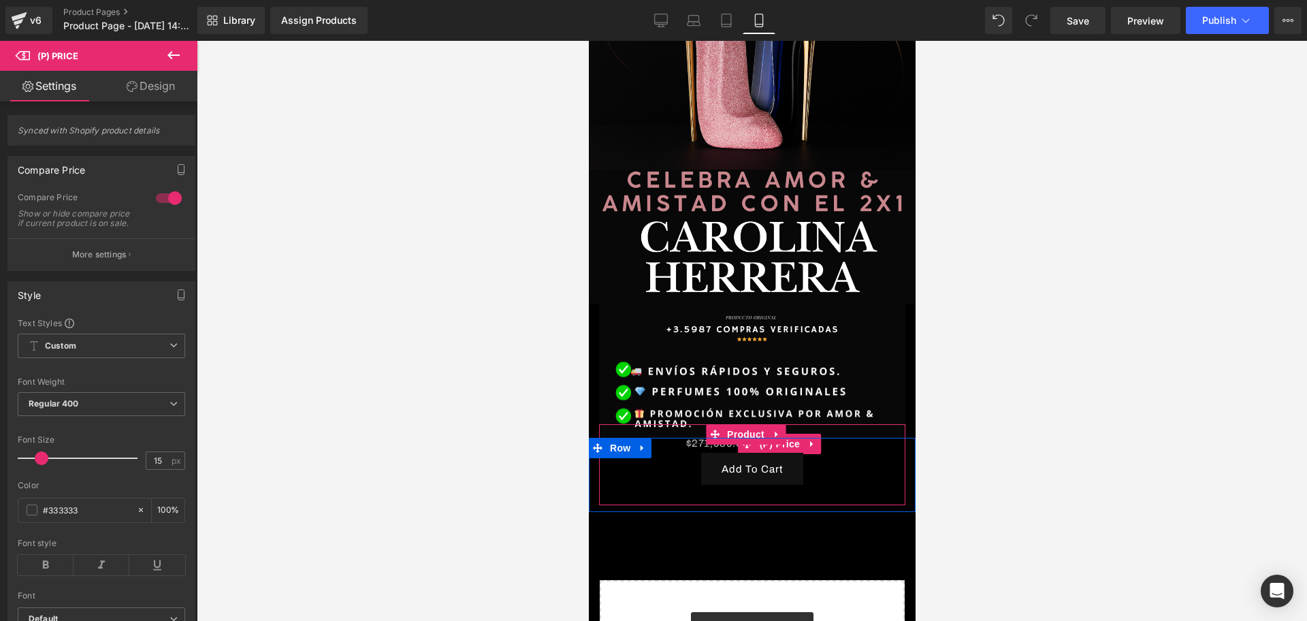
click at [803, 434] on link at bounding box center [812, 444] width 18 height 20
click at [761, 434] on span "(P) Price" at bounding box center [780, 444] width 48 height 20
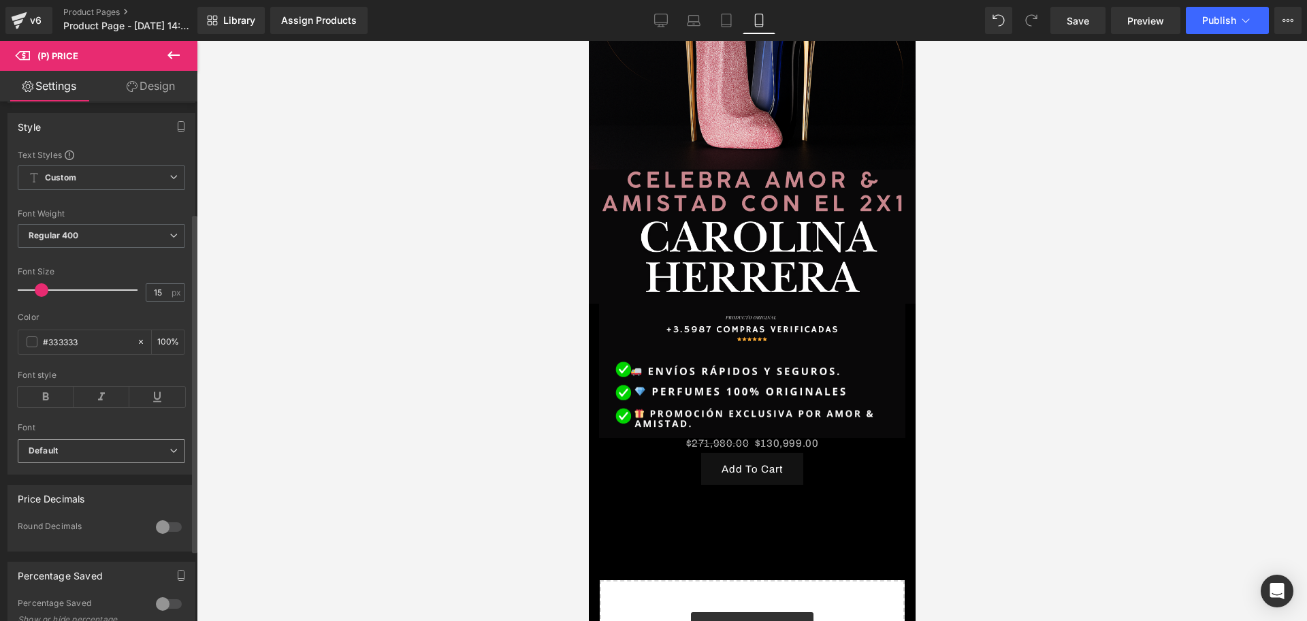
scroll to position [170, 0]
click at [34, 345] on span at bounding box center [32, 339] width 11 height 11
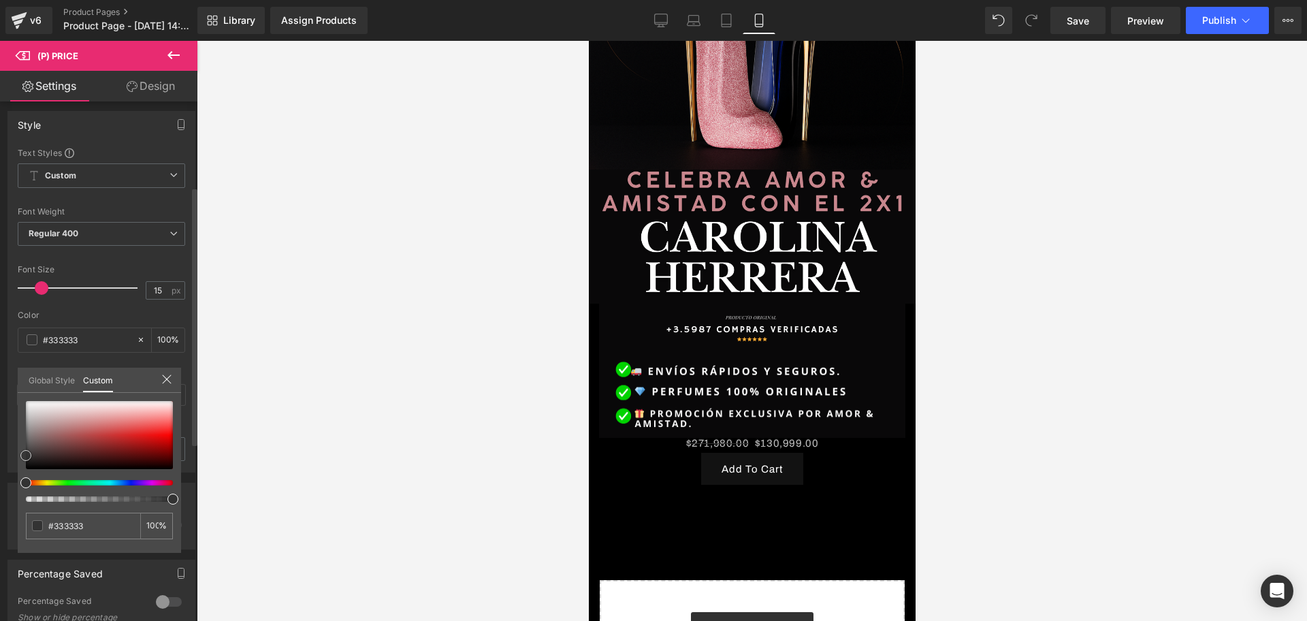
type input "#383838"
type input "#7d1b1b"
type input "#981919"
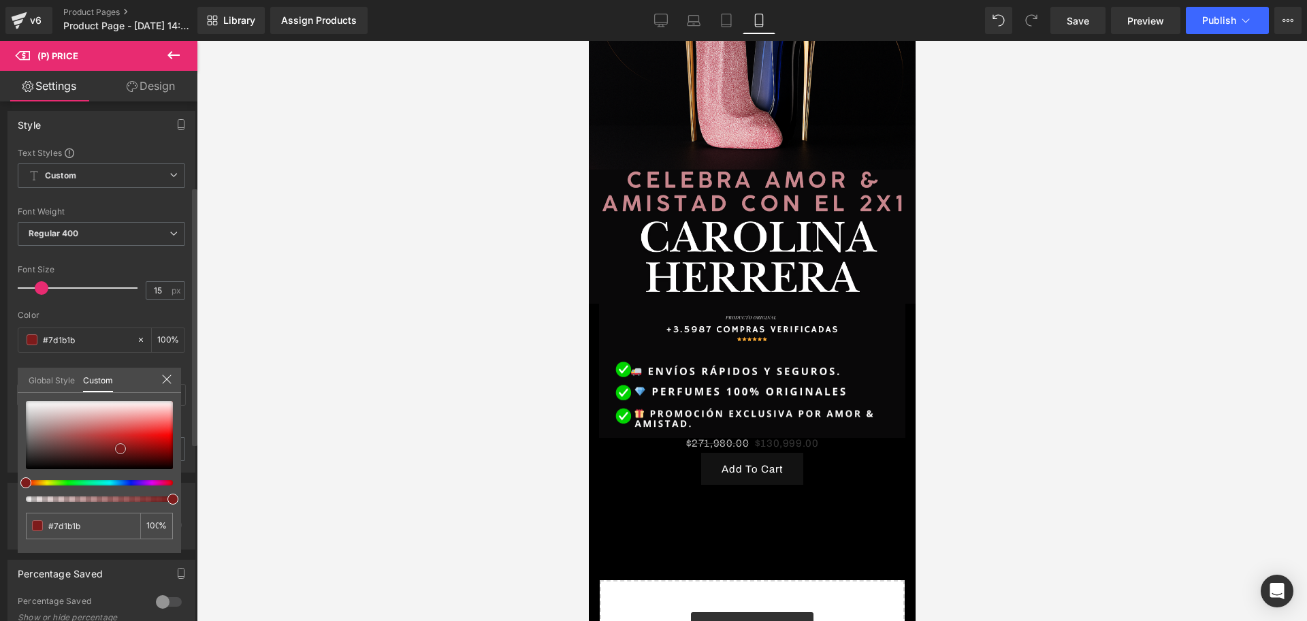
type input "#981919"
type input "#9a1818"
type input "#e71212"
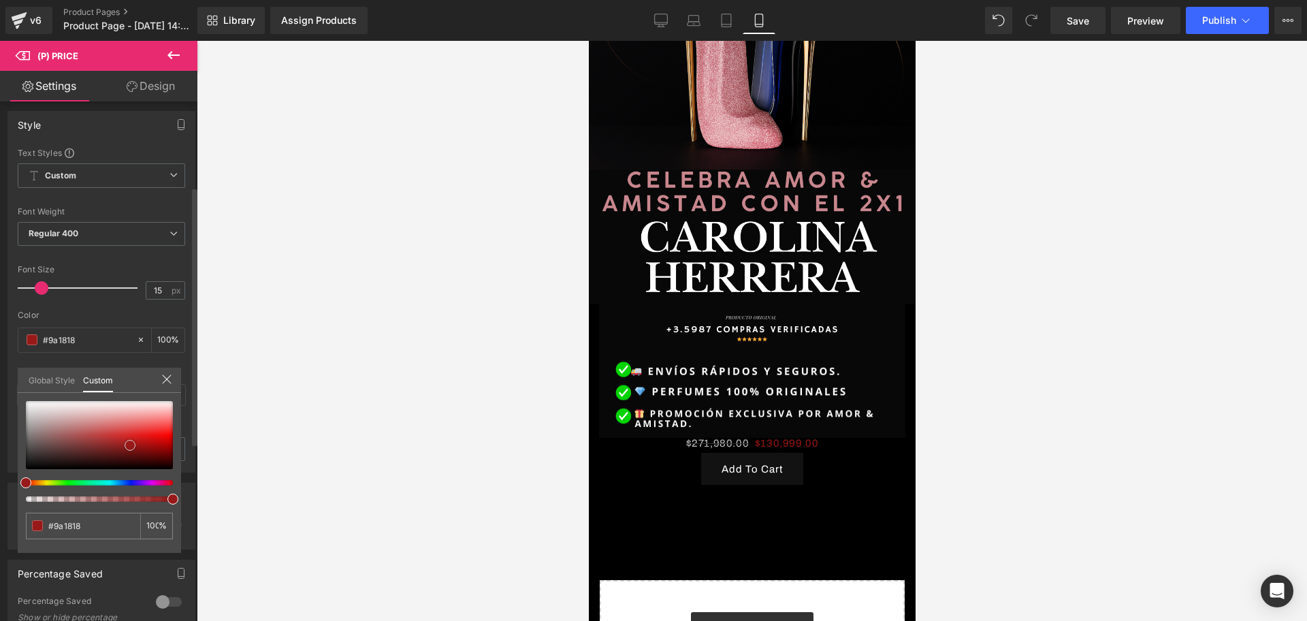
type input "#e71212"
type input "#e80c0c"
type input "#de0606"
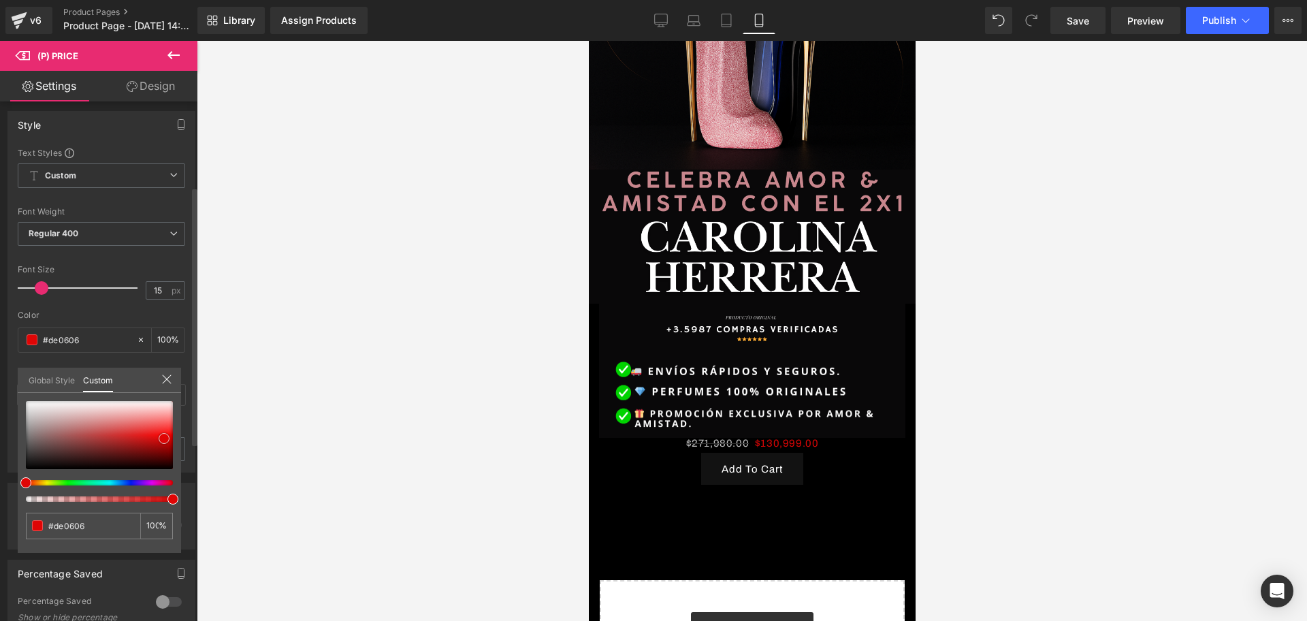
type input "#e00404"
type input "#db0404"
type input "#cd0303"
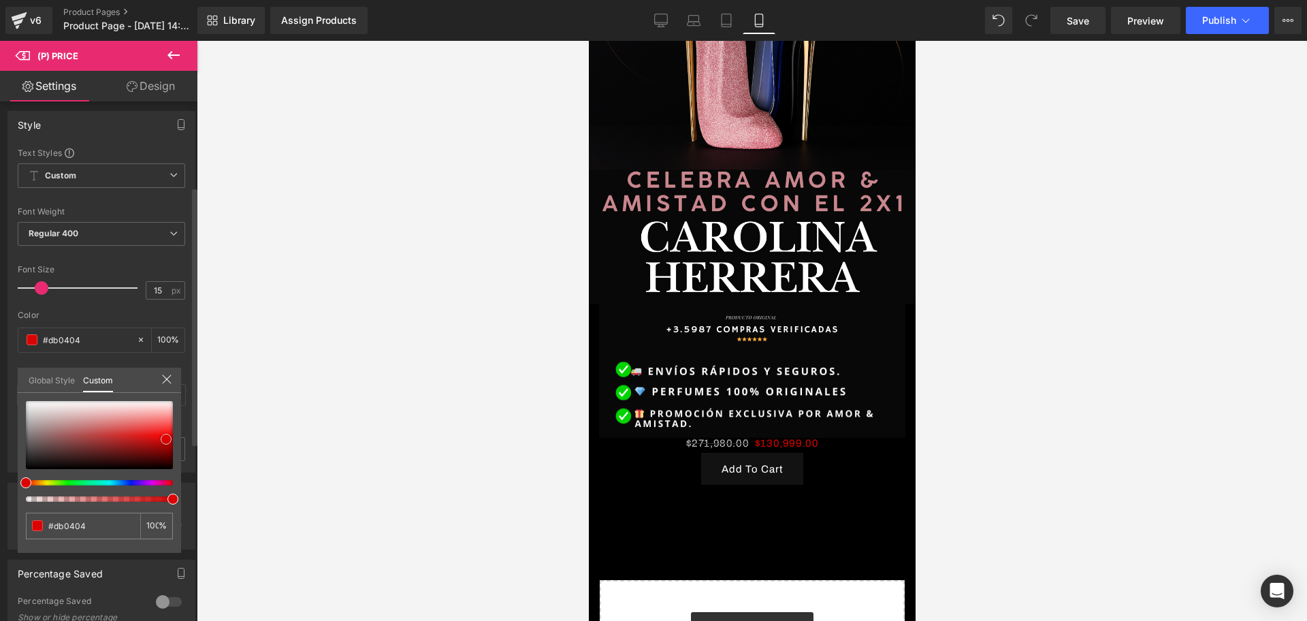
type input "#cd0303"
type input "#d00101"
type input "#d10000"
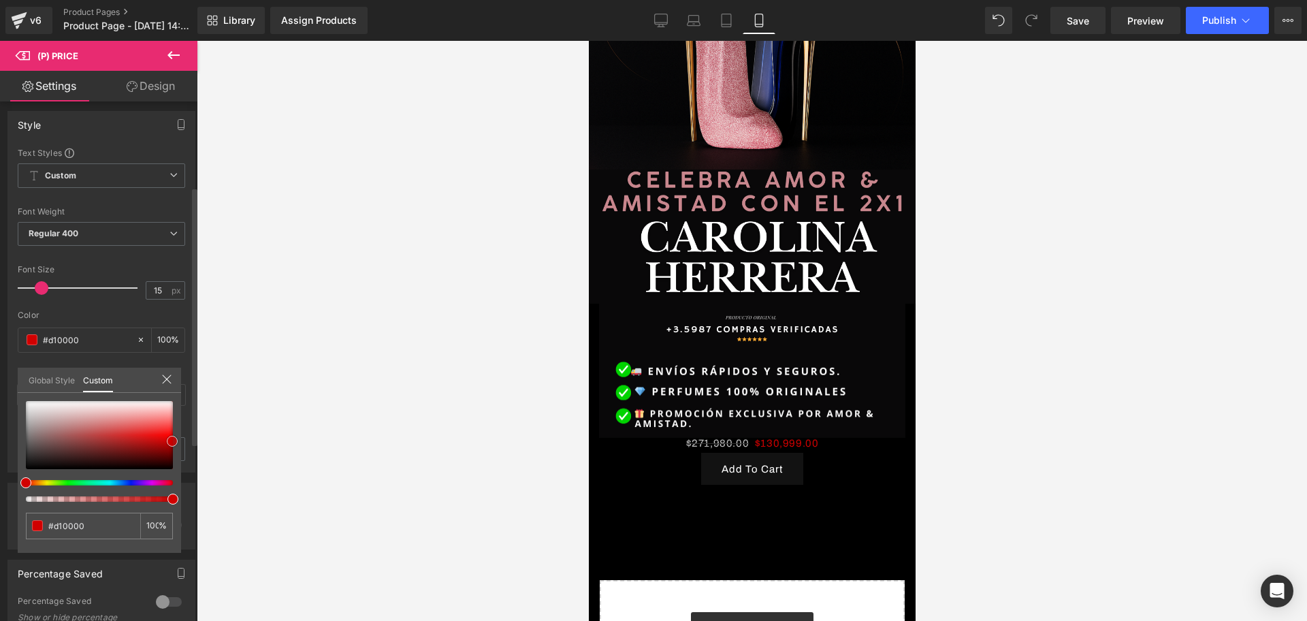
type input "#cc0000"
type input "#b70000"
type input "#8e0000"
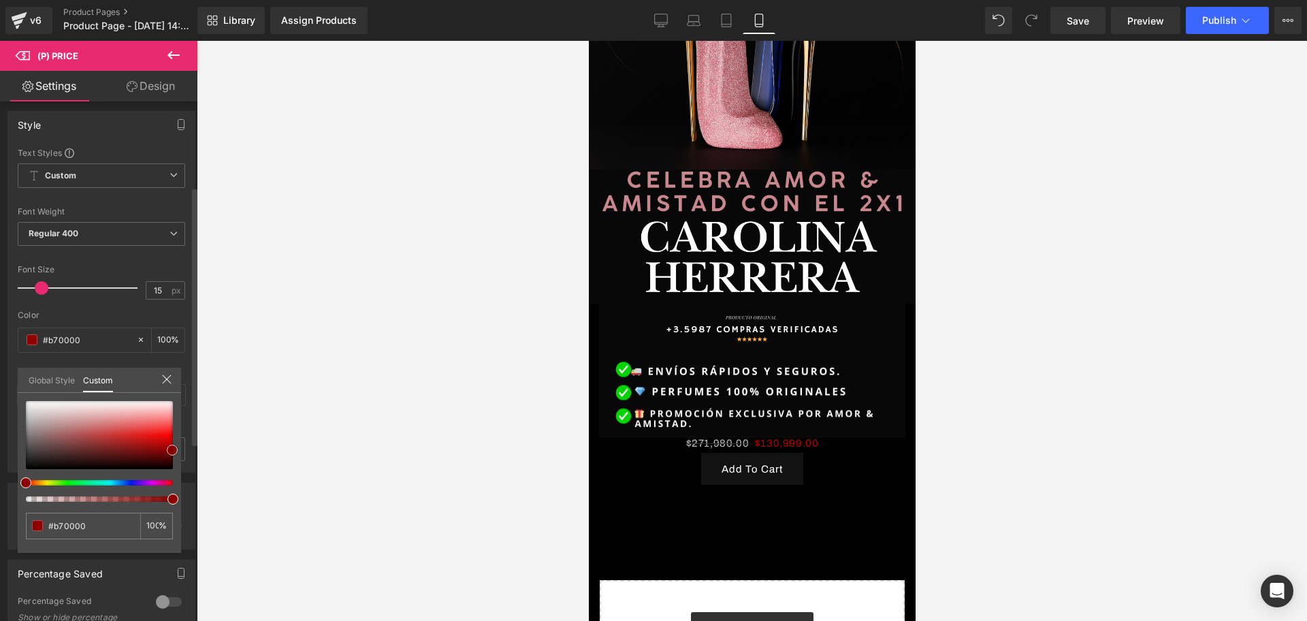
type input "#8e0000"
type input "#840000"
type input "#dabdbd"
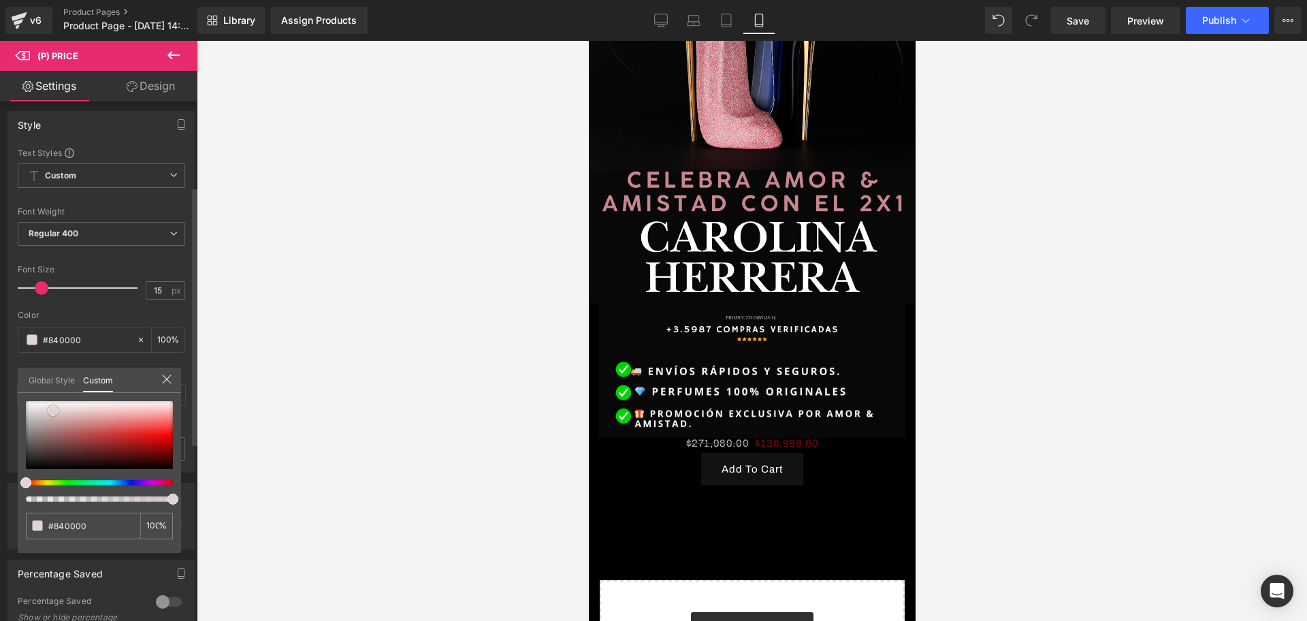
type input "#dabdbd"
type input "#e2d4d4"
type input "#e7dede"
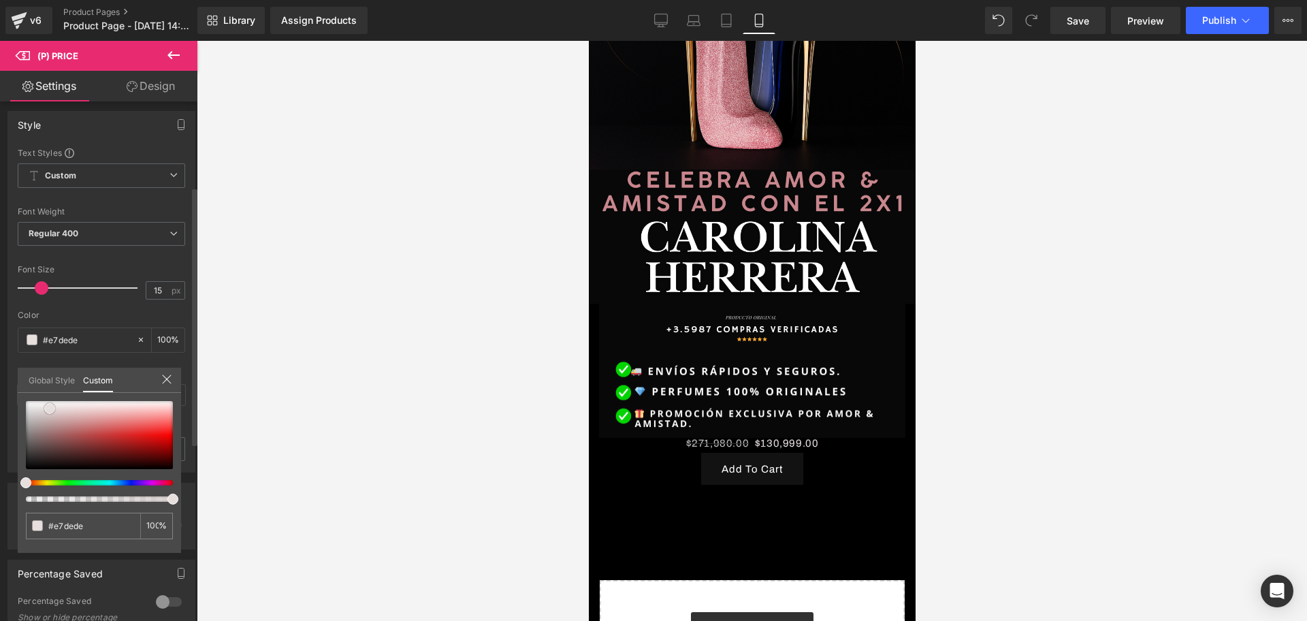
type input "#f0efef"
type input "#efefef"
drag, startPoint x: 30, startPoint y: 457, endPoint x: 27, endPoint y: 406, distance: 50.5
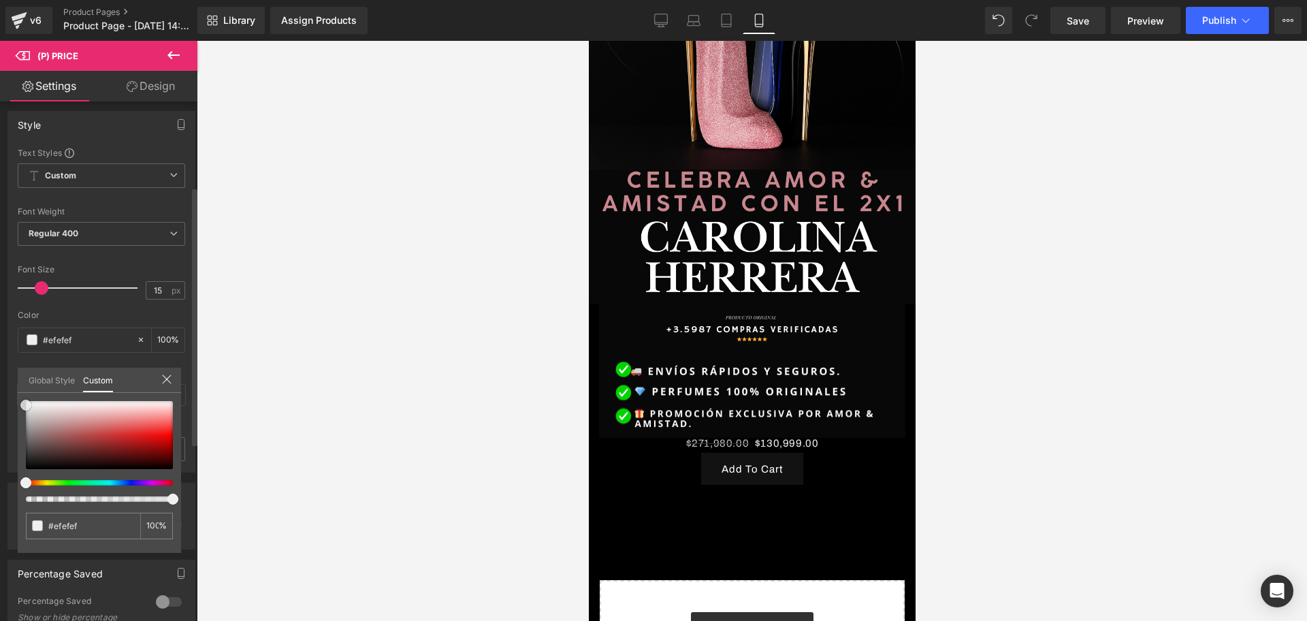
click at [27, 406] on span at bounding box center [25, 405] width 11 height 11
click at [242, 416] on div at bounding box center [752, 331] width 1110 height 580
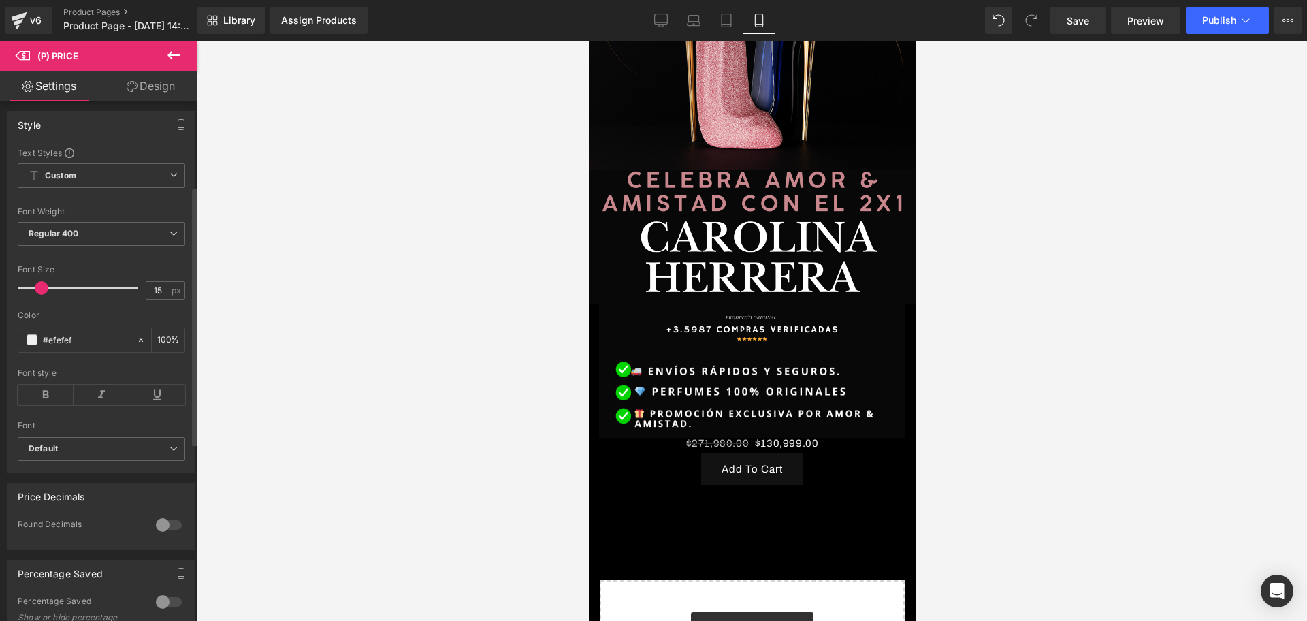
scroll to position [0, 737]
click at [37, 405] on icon at bounding box center [46, 395] width 56 height 20
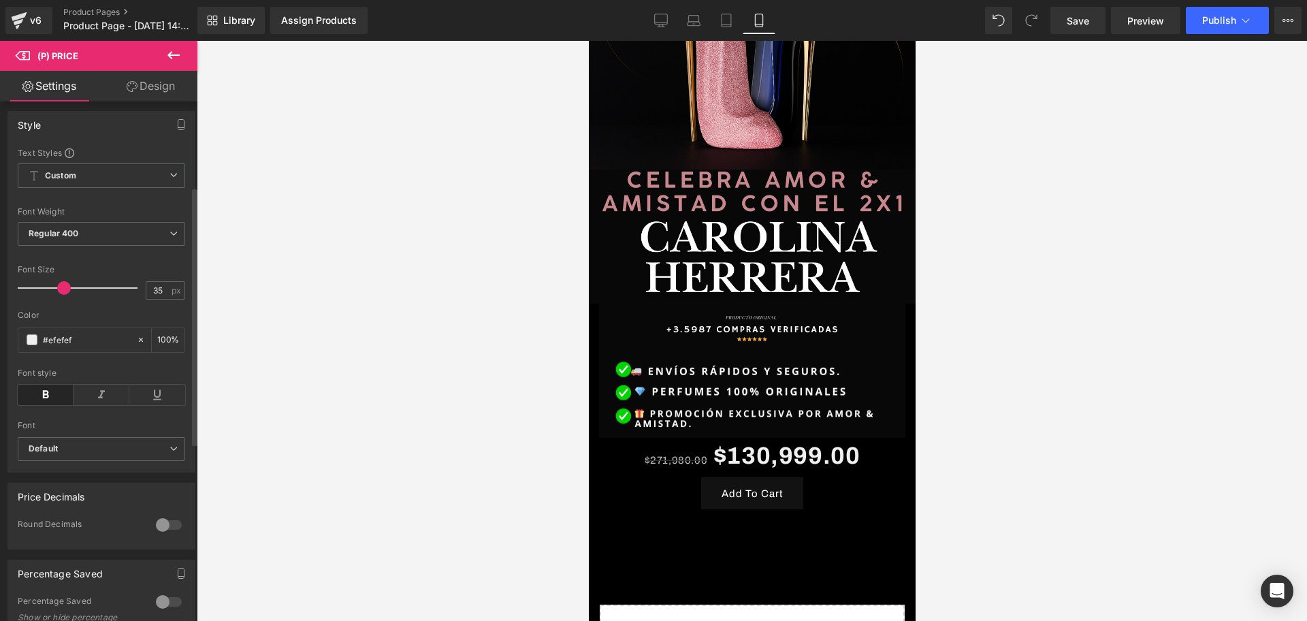
scroll to position [0, 492]
type input "33"
drag, startPoint x: 37, startPoint y: 300, endPoint x: 57, endPoint y: 302, distance: 19.3
click at [57, 295] on span at bounding box center [62, 288] width 14 height 14
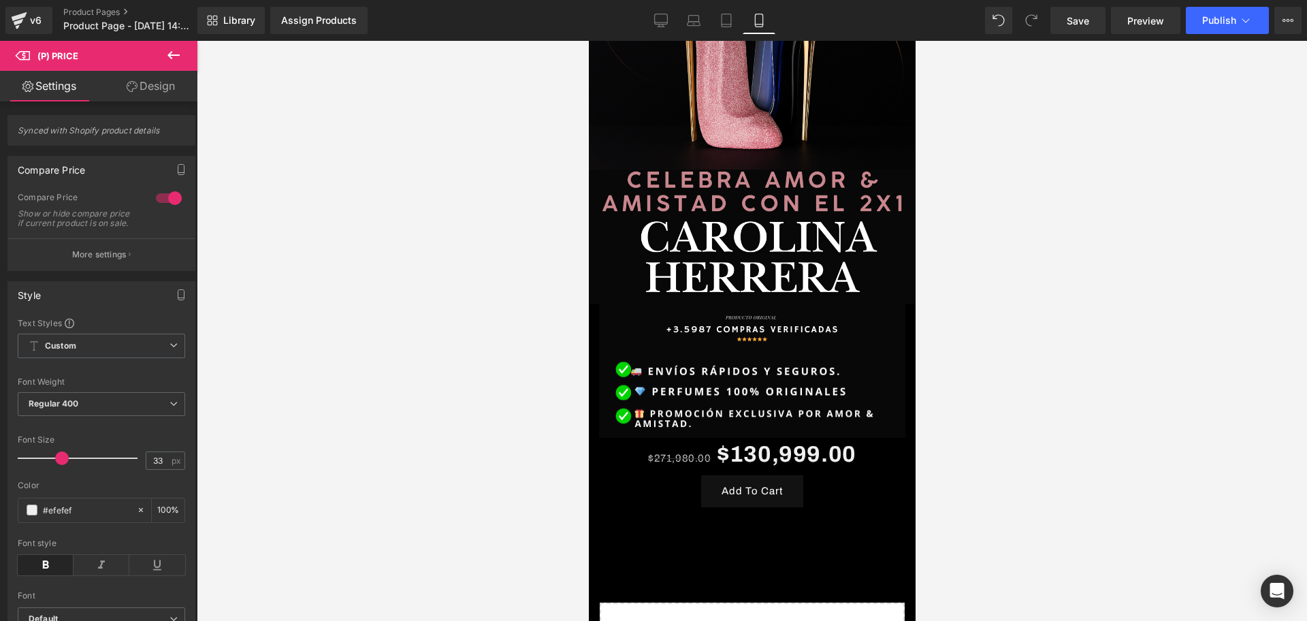
scroll to position [0, 737]
click at [99, 280] on div "Style Text Styles Custom Custom Setup Global Style Custom Setup Global Style Th…" at bounding box center [102, 457] width 204 height 372
click at [99, 270] on button "More settings" at bounding box center [101, 254] width 187 height 32
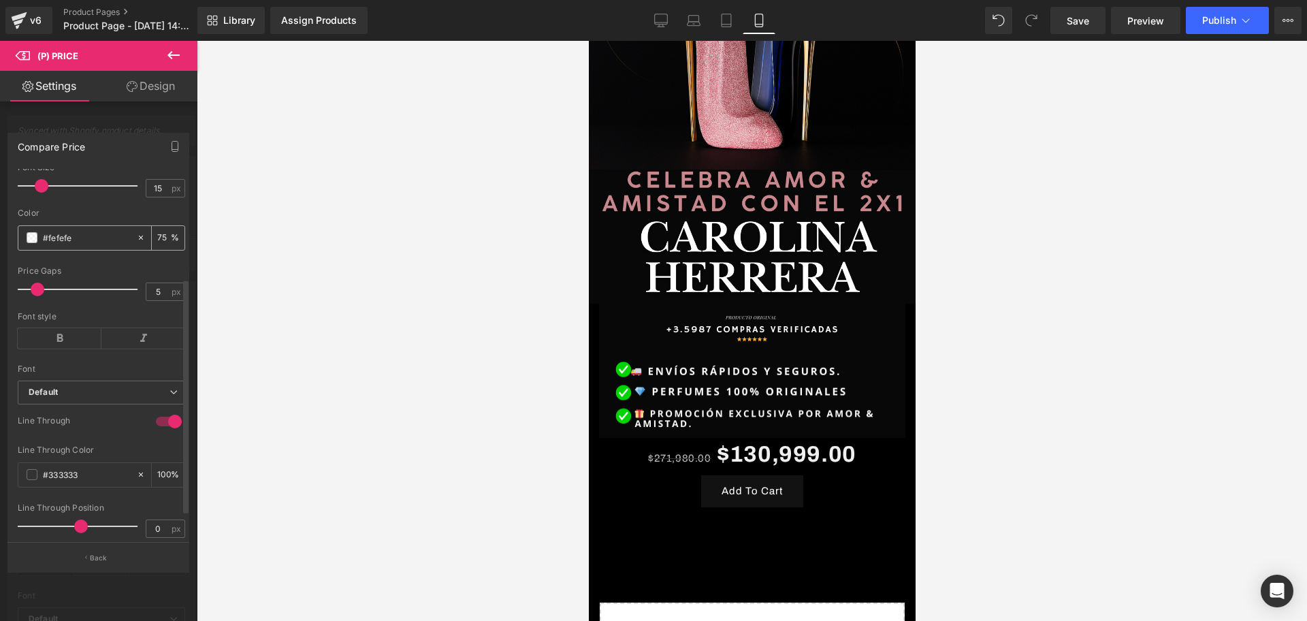
scroll to position [0, 0]
click at [37, 244] on div "#fefefe" at bounding box center [77, 238] width 118 height 24
click at [33, 243] on span at bounding box center [32, 237] width 11 height 11
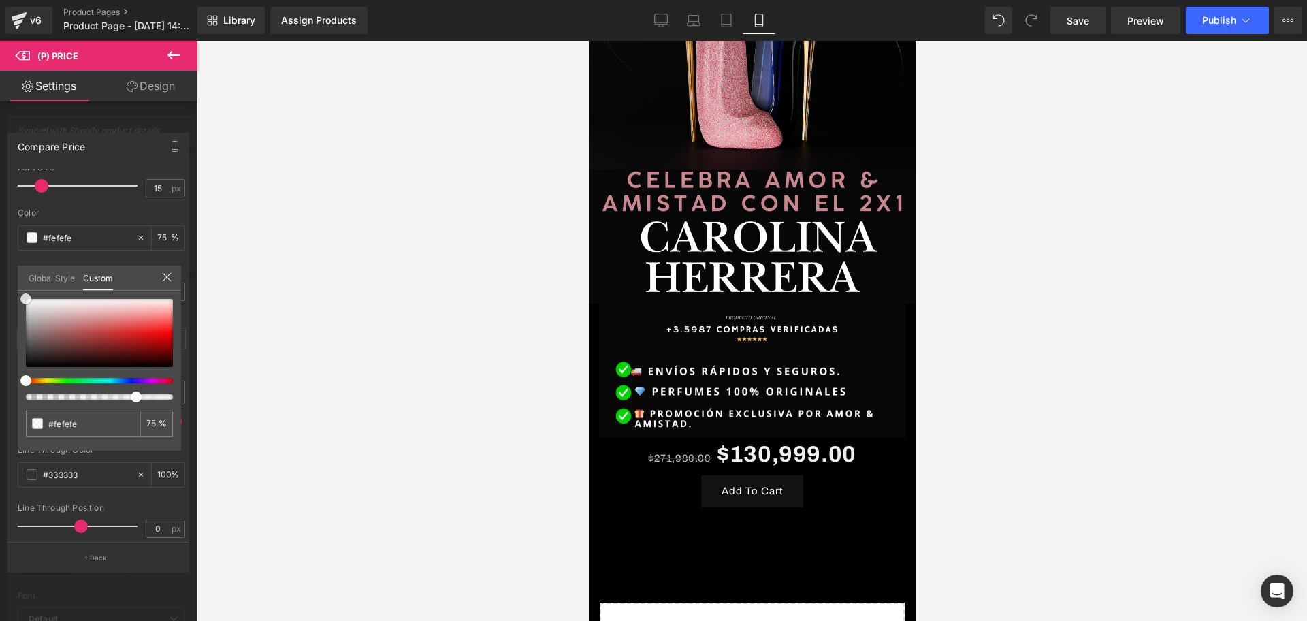
type input "#f9f9f9"
type input "#b74747"
type input "#c81c1c"
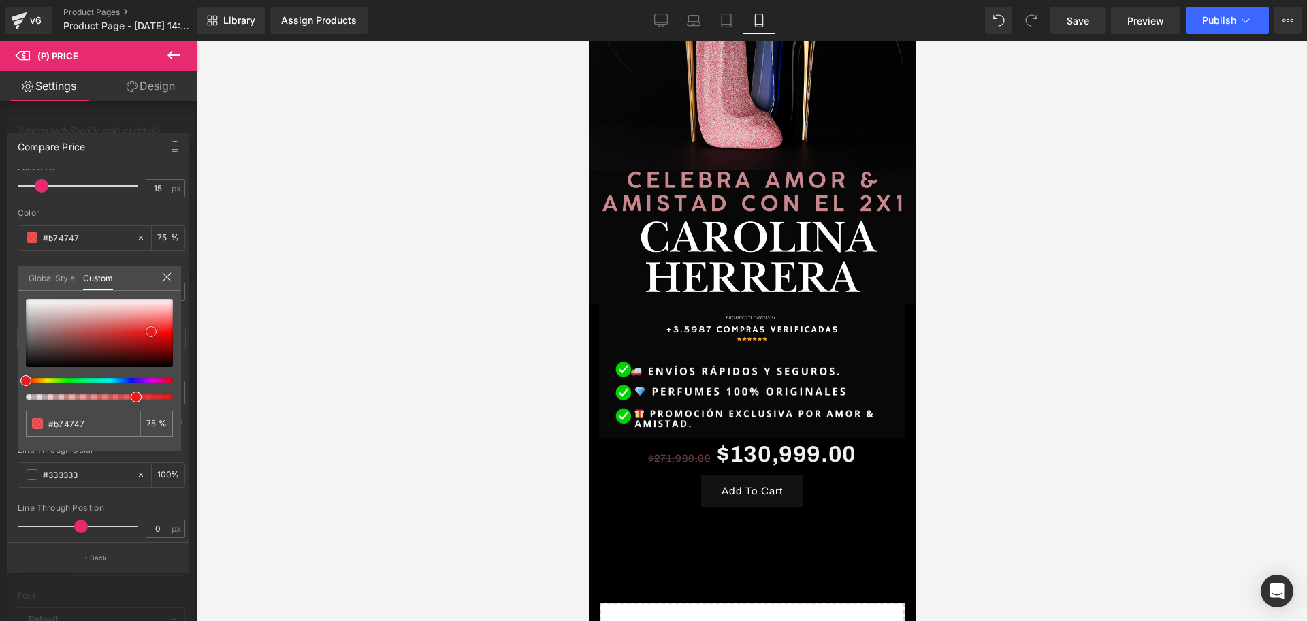
type input "#c81c1c"
type input "#ed1b1b"
type input "#f61212"
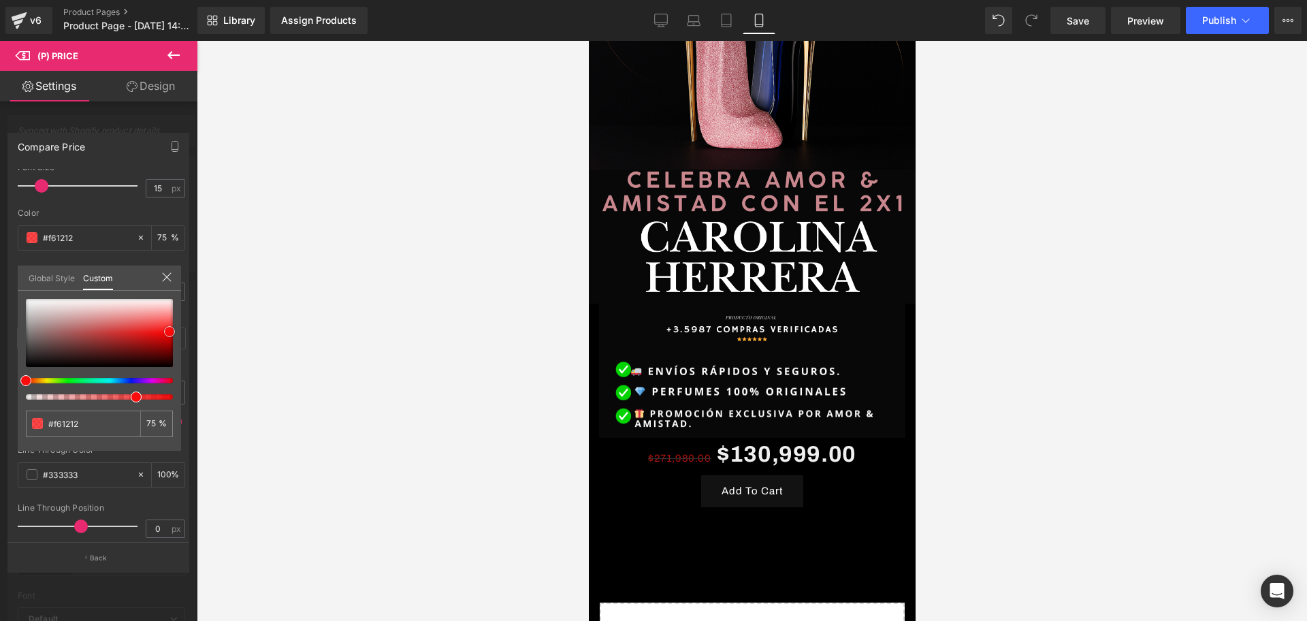
type input "#fc0c0c"
type input "#fc0202"
type input "#ea0000"
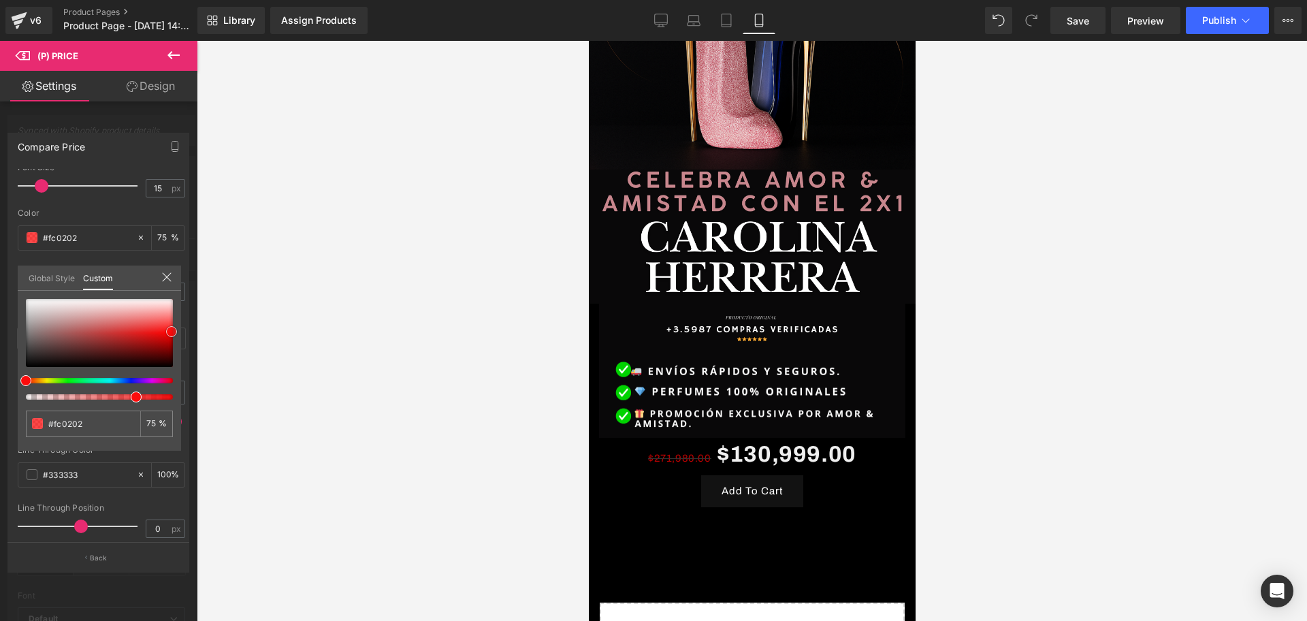
type input "#ea0000"
type input "#e00000"
type input "#f40000"
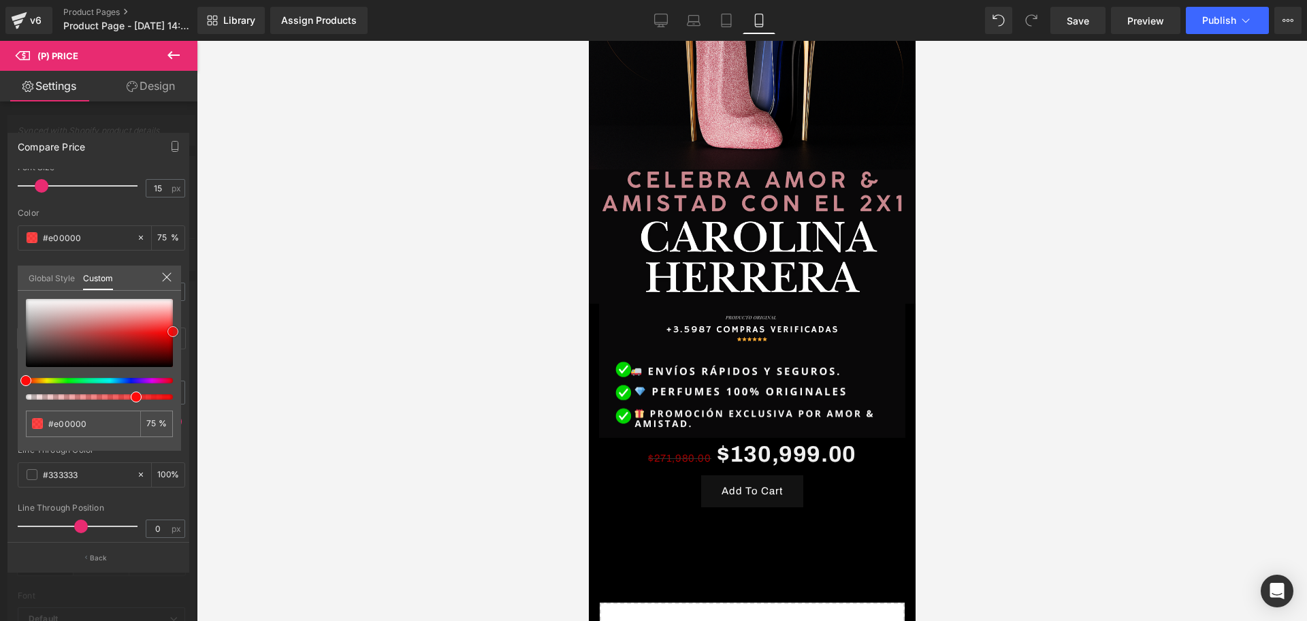
type input "#f40000"
type input "#ff0a0a"
type input "#ff0000"
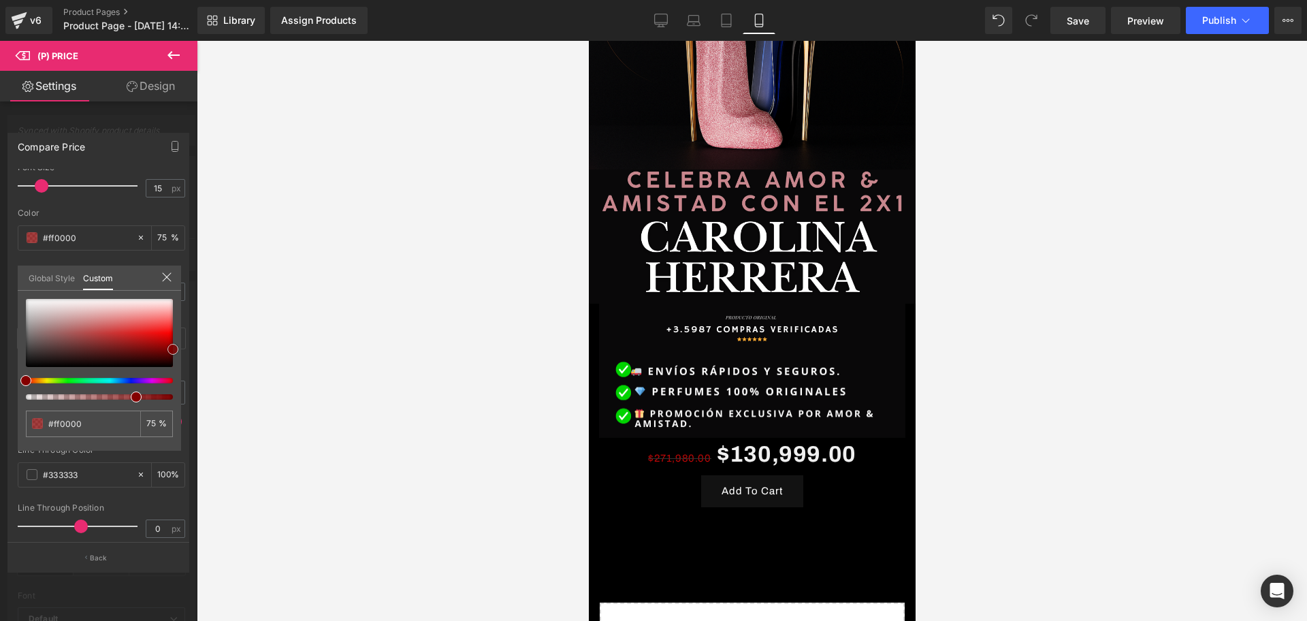
type input "#840000"
type input "#8e0000"
type input "#ad0000"
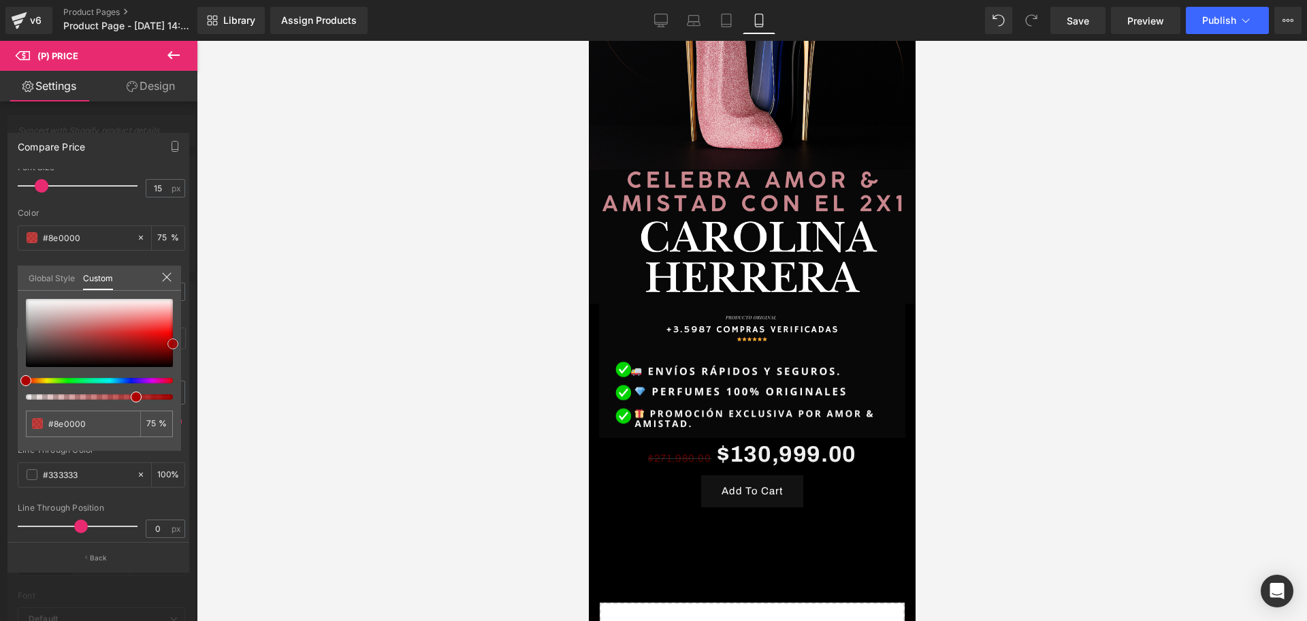
type input "#ad0000"
type input "#bc0000"
type input "#d60000"
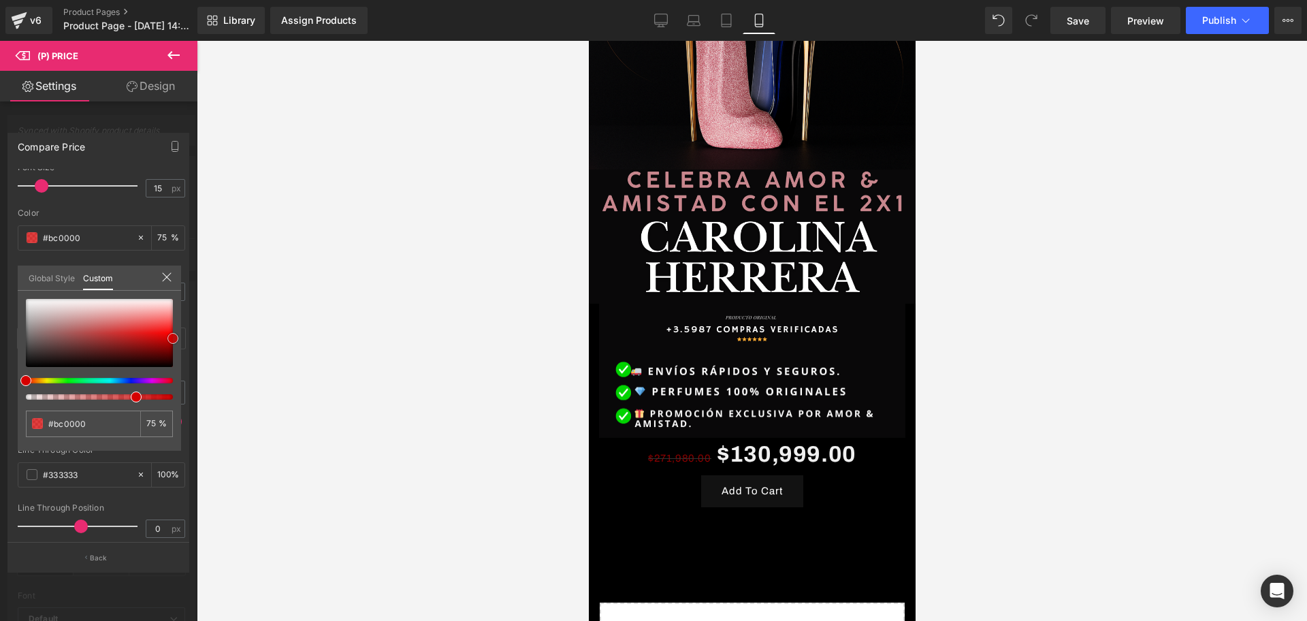
type input "#d60000"
type input "#db0000"
type input "#ff0505"
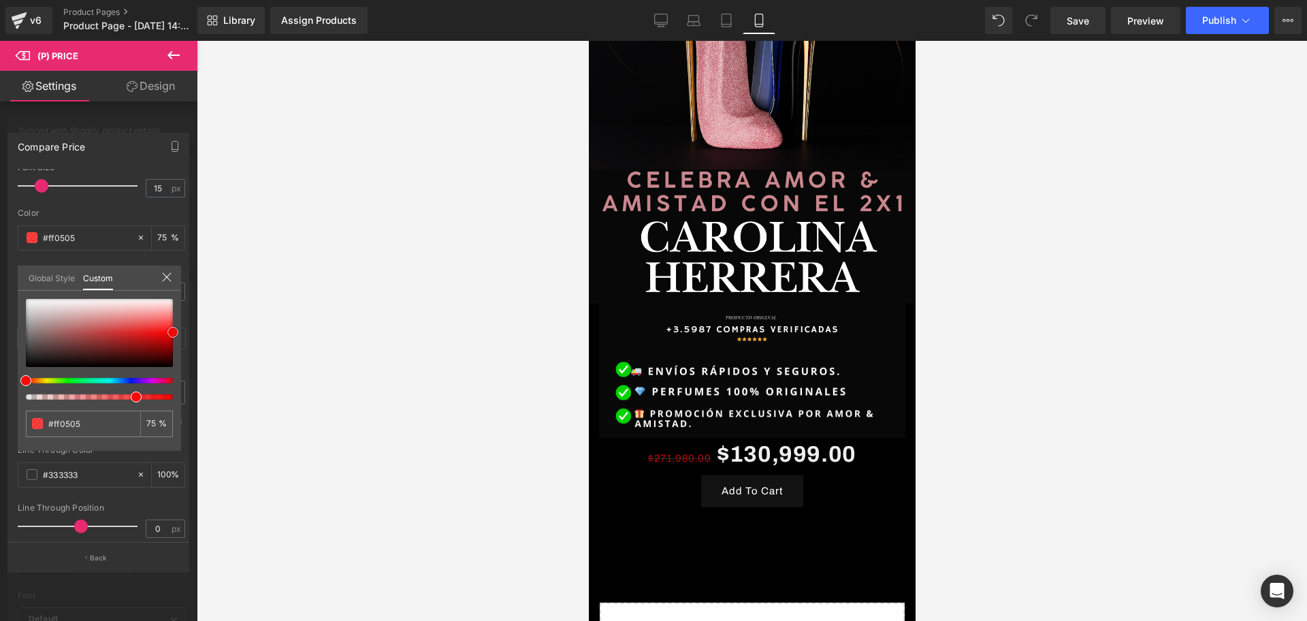
drag, startPoint x: 27, startPoint y: 300, endPoint x: 175, endPoint y: 334, distance: 152.1
click at [175, 334] on span at bounding box center [172, 332] width 11 height 11
click at [300, 328] on div at bounding box center [752, 331] width 1110 height 580
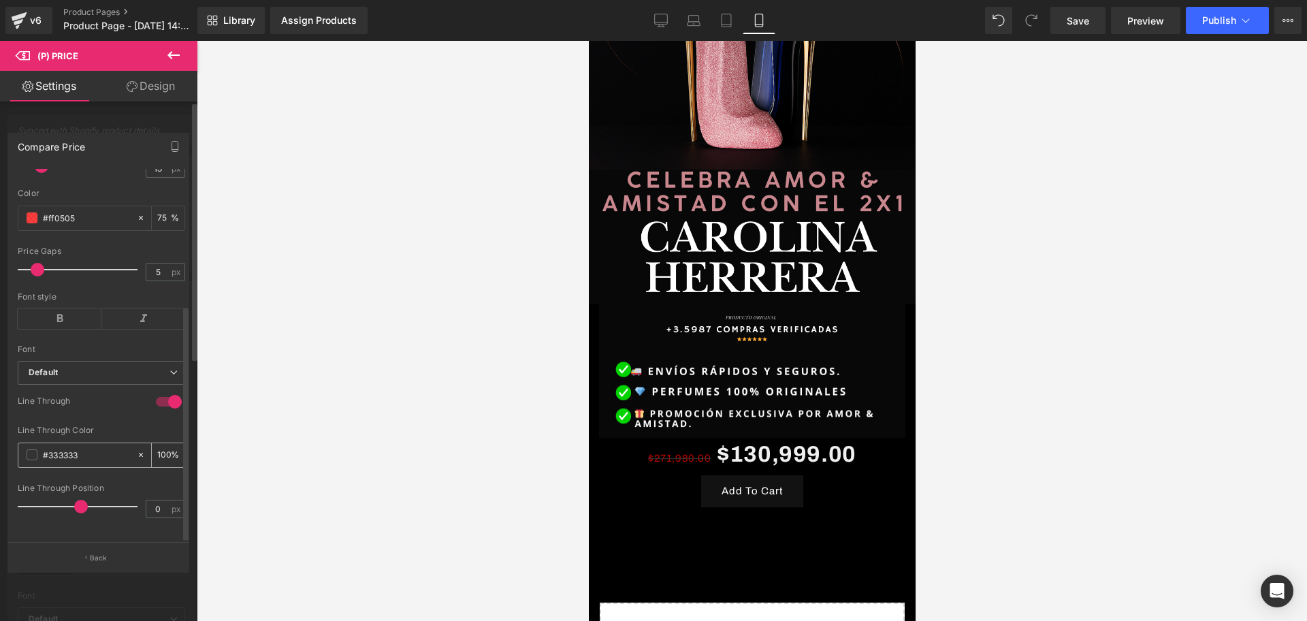
scroll to position [0, 737]
click at [28, 449] on span at bounding box center [32, 454] width 11 height 11
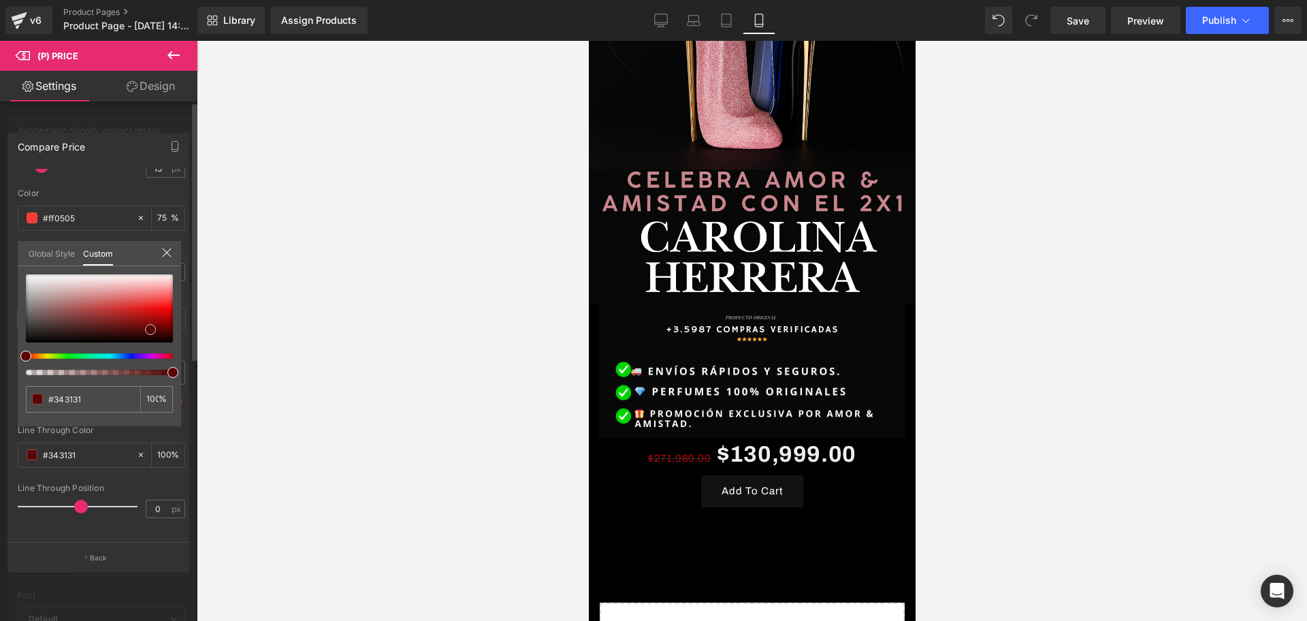
type input "#343131"
type input "#5a0606"
type input "#670808"
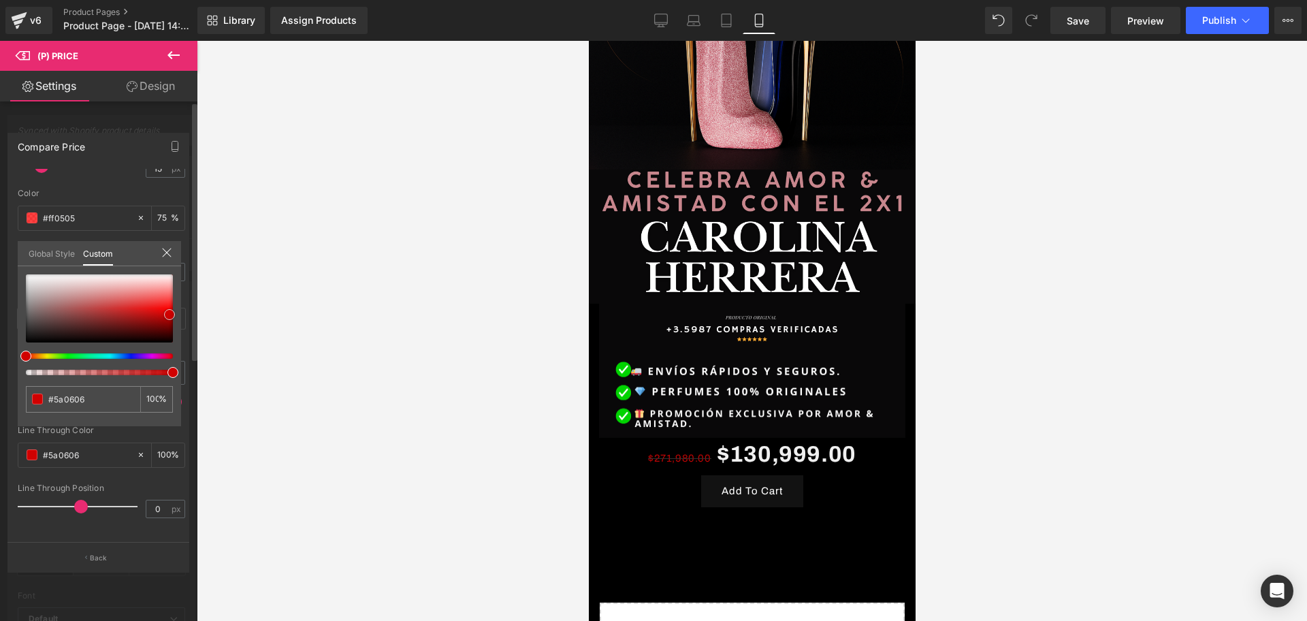
type input "#670808"
type input "#d00101"
type input "#d40202"
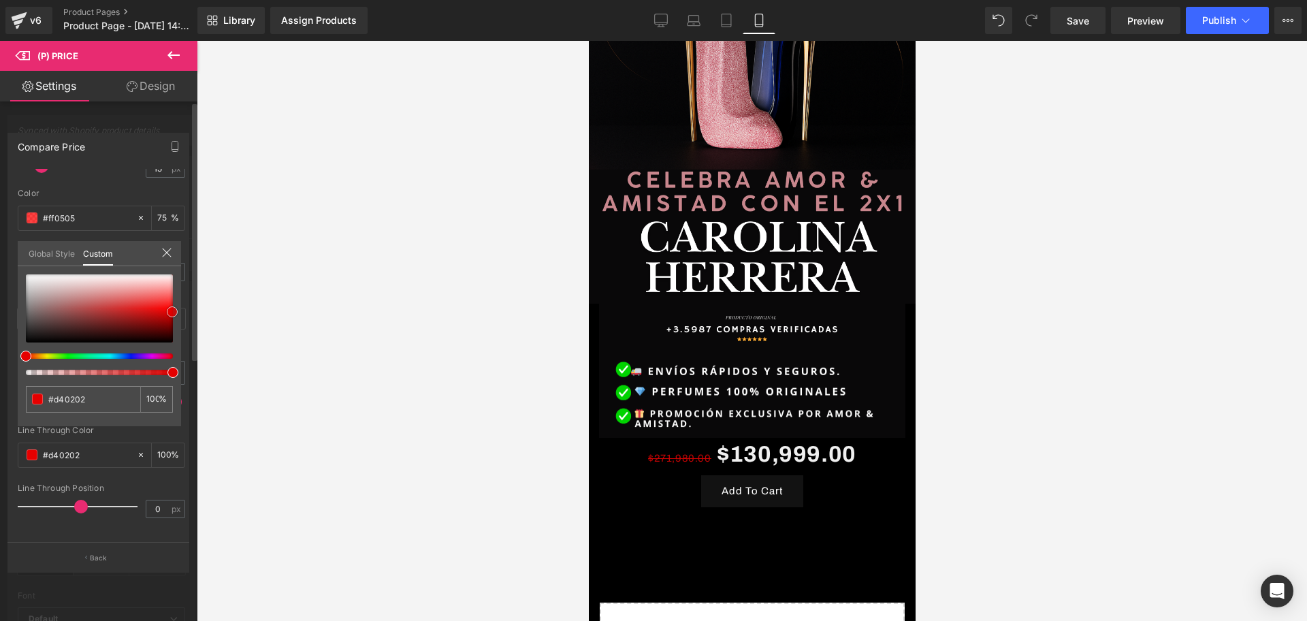
type input "#e50000"
type input "#ef0000"
type input "#fe2323"
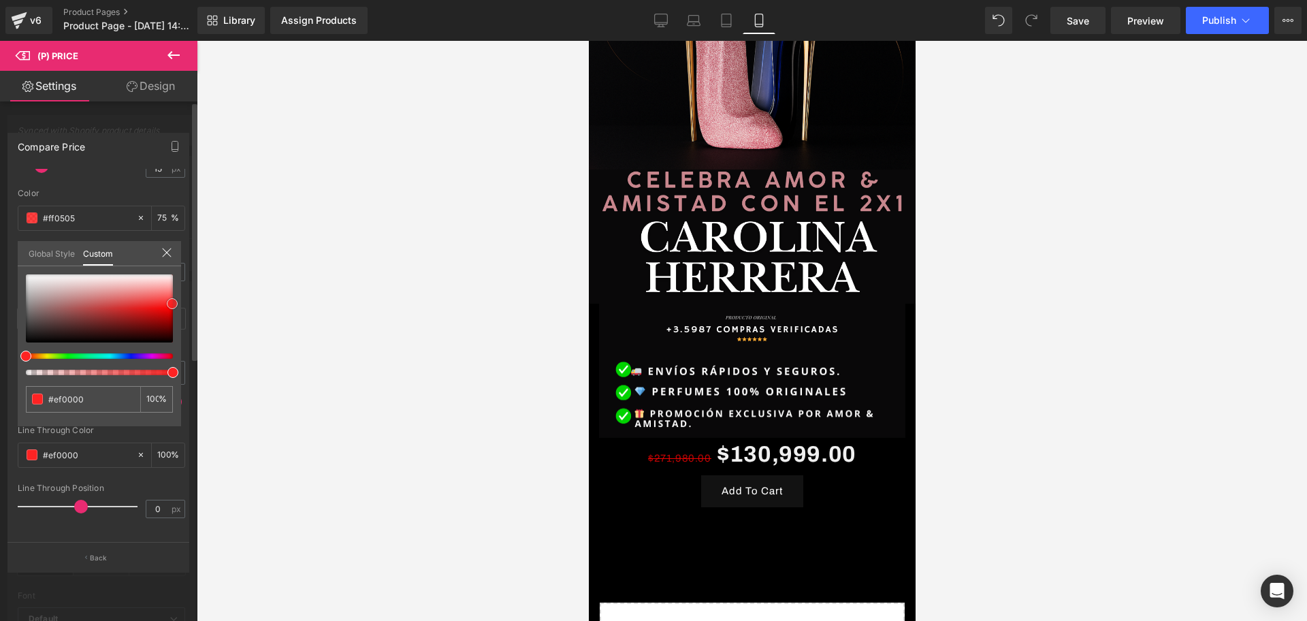
type input "#fe2323"
type input "#fd2424"
type input "#fd1a1a"
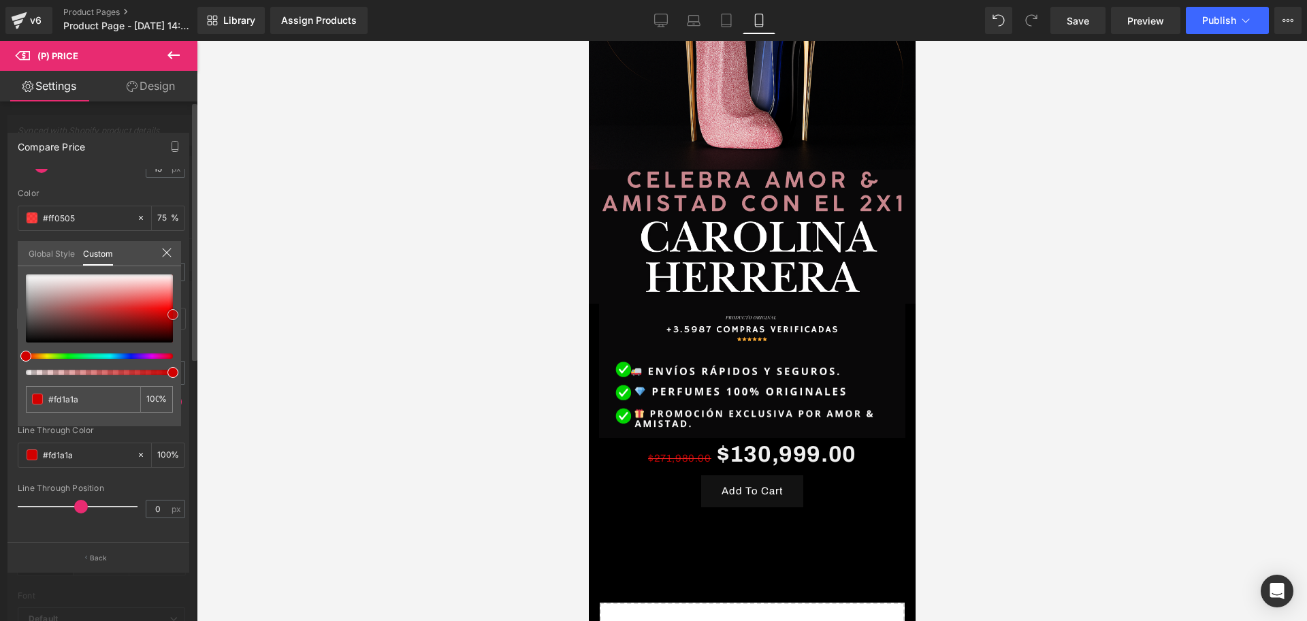
type input "#d60000"
type input "#d10000"
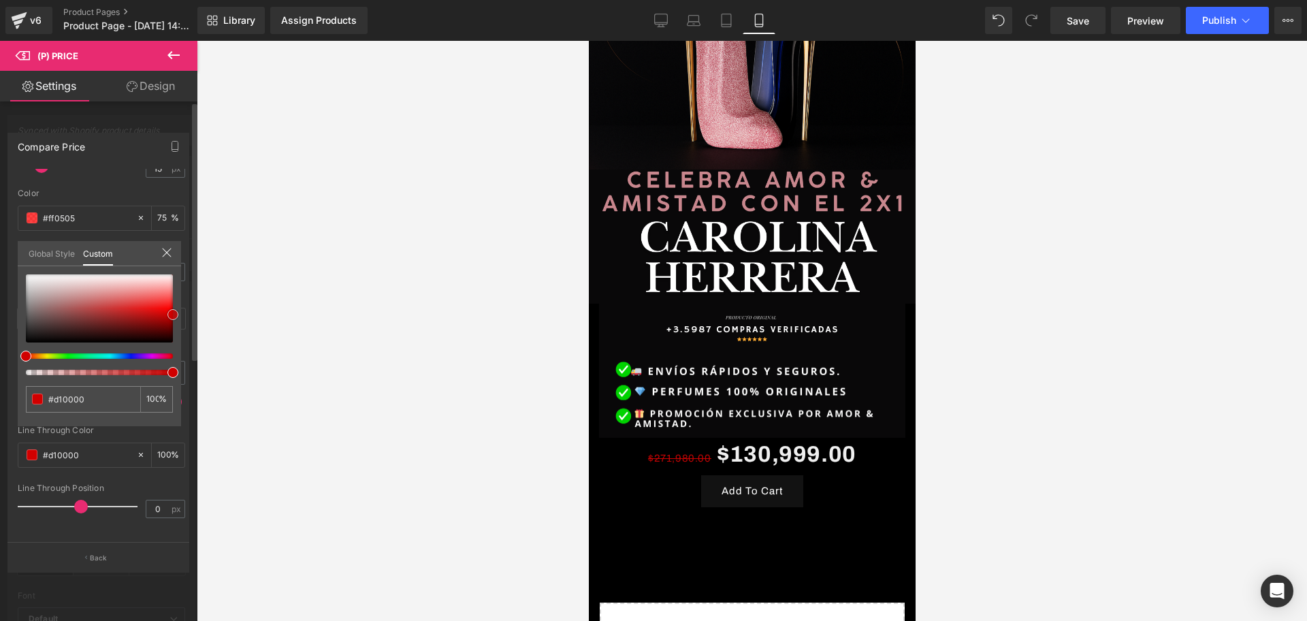
type input "#e00000"
type input "#f90000"
type input "#ff0000"
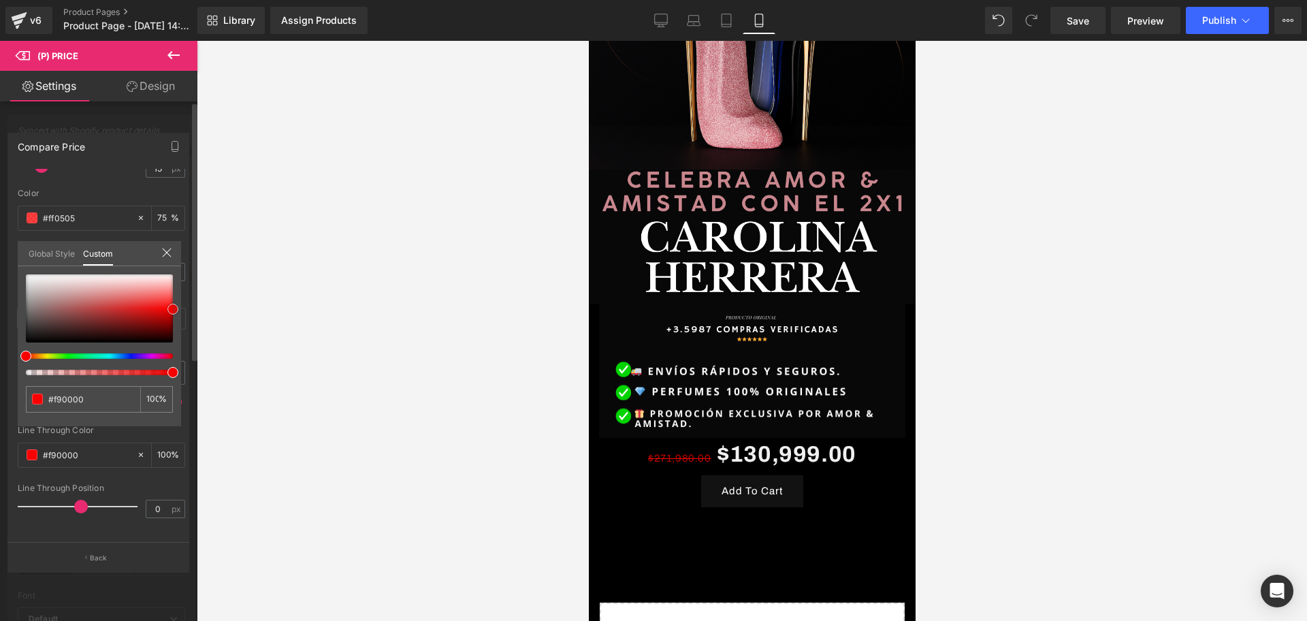
type input "#ff0000"
type input "#ff1919"
drag, startPoint x: 31, startPoint y: 328, endPoint x: 347, endPoint y: 343, distance: 316.2
click at [184, 304] on div "Compare Price Text Styles Custom Custom Setup Global Style Custom Setup Global …" at bounding box center [98, 347] width 197 height 449
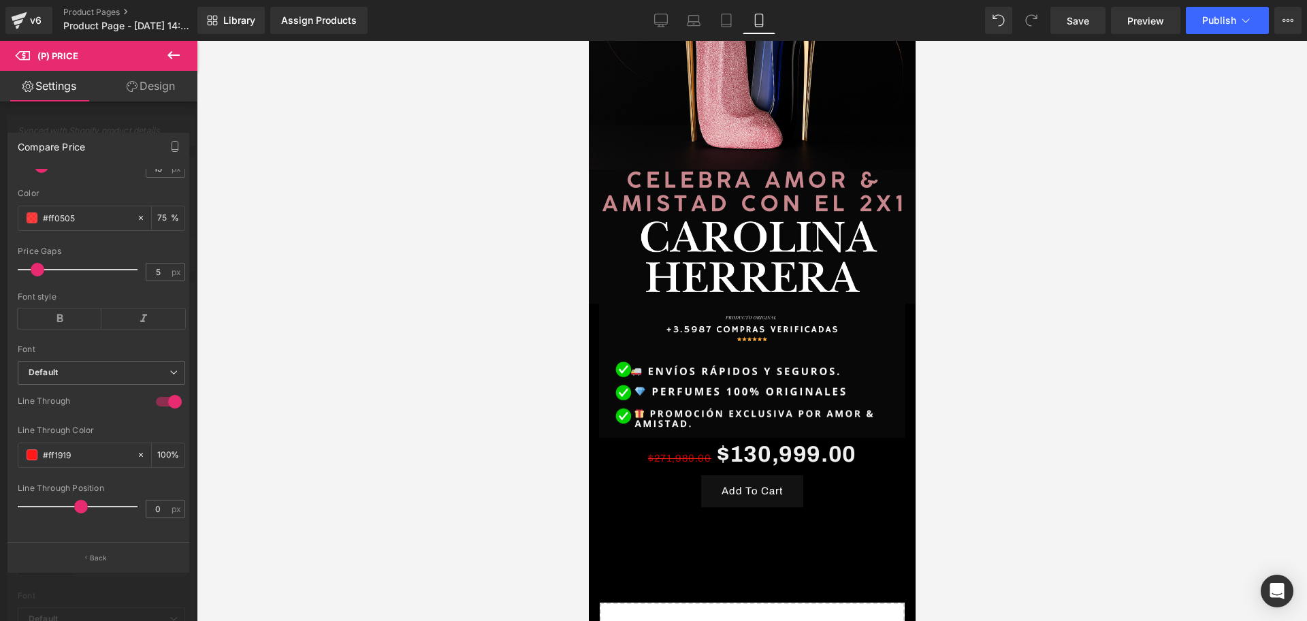
click at [347, 343] on div at bounding box center [752, 331] width 1110 height 580
click at [838, 464] on body "​ MI TIENDA Ir directamente al contenido TE DAMOS LA [PERSON_NAME] ONLINE 💎 50%…" at bounding box center [751, 336] width 327 height 1273
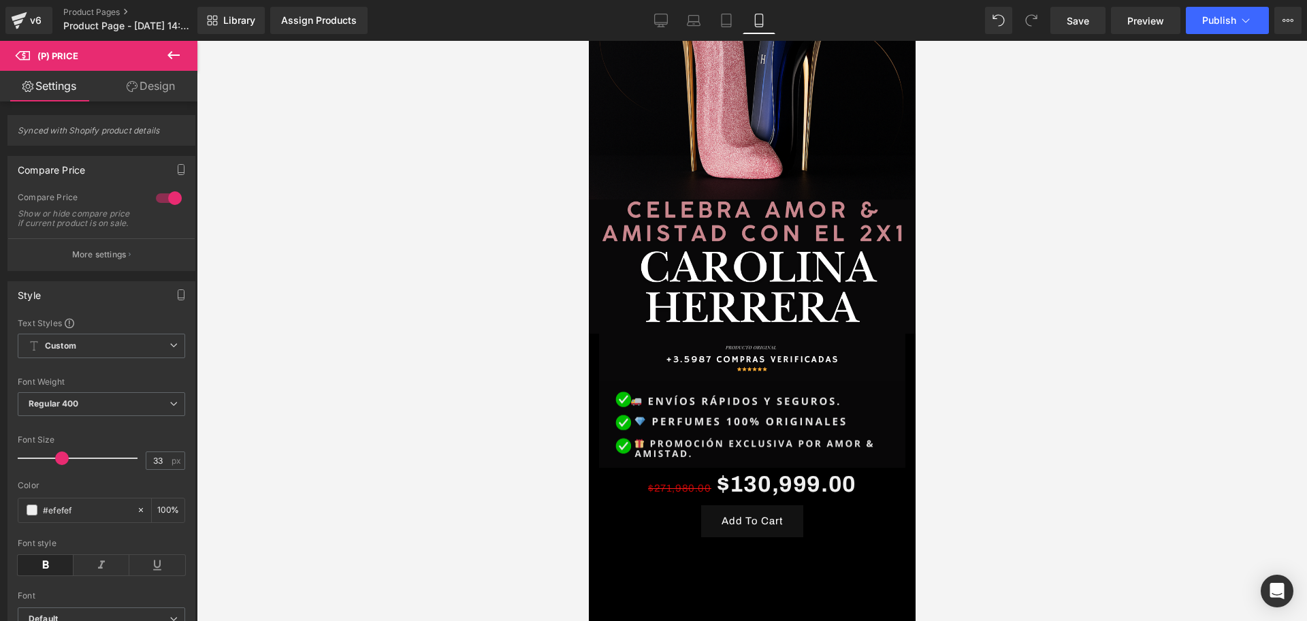
scroll to position [340, 0]
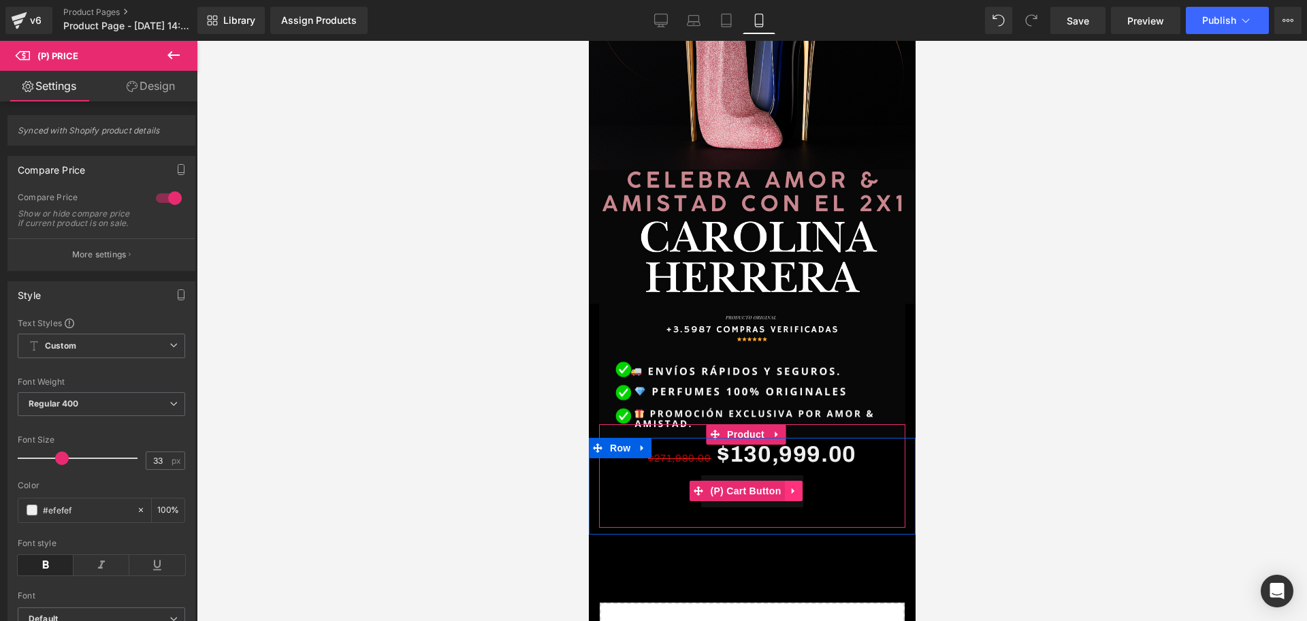
click at [795, 486] on icon at bounding box center [793, 491] width 10 height 10
click at [801, 486] on icon at bounding box center [802, 491] width 10 height 10
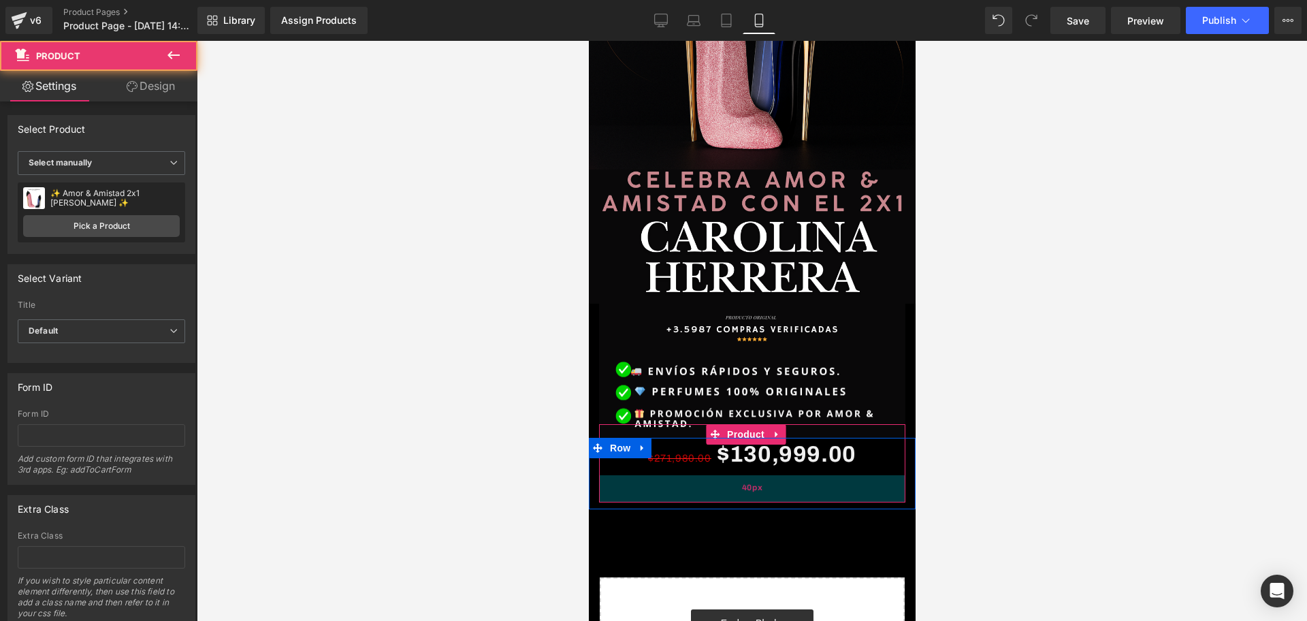
drag, startPoint x: 747, startPoint y: 462, endPoint x: 753, endPoint y: 469, distance: 9.2
click at [753, 475] on div "40px" at bounding box center [751, 488] width 306 height 27
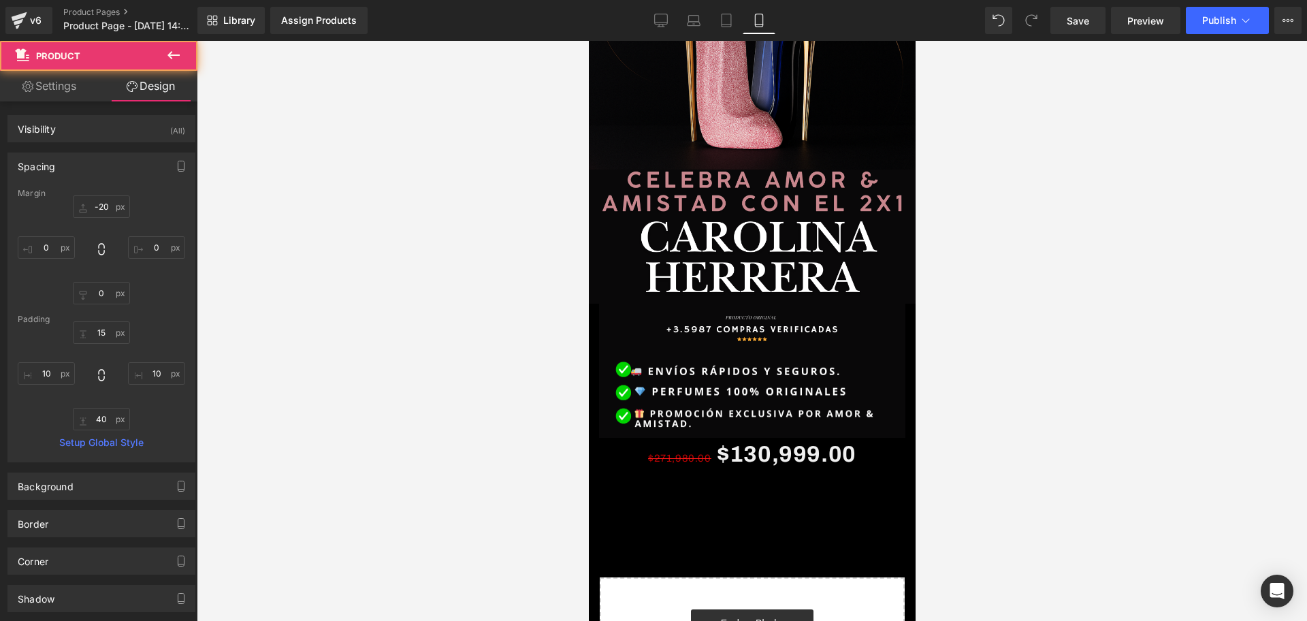
click at [308, 257] on div at bounding box center [752, 331] width 1110 height 580
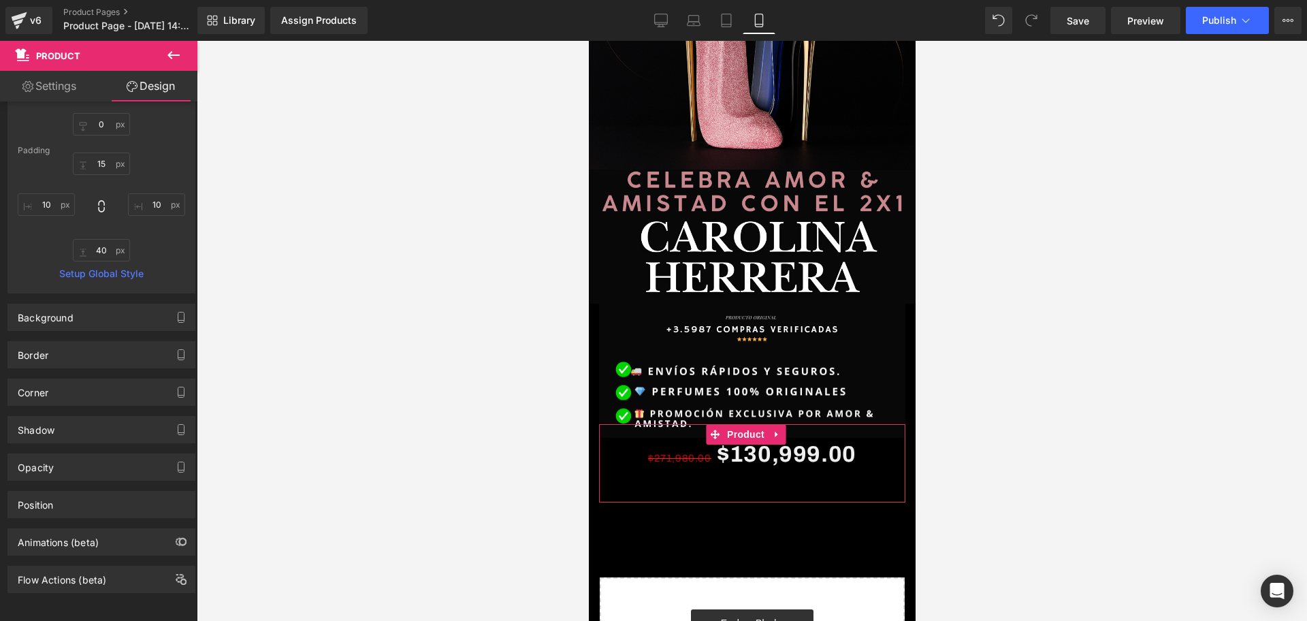
scroll to position [182, 0]
click at [773, 445] on span "(P) Price" at bounding box center [780, 455] width 48 height 20
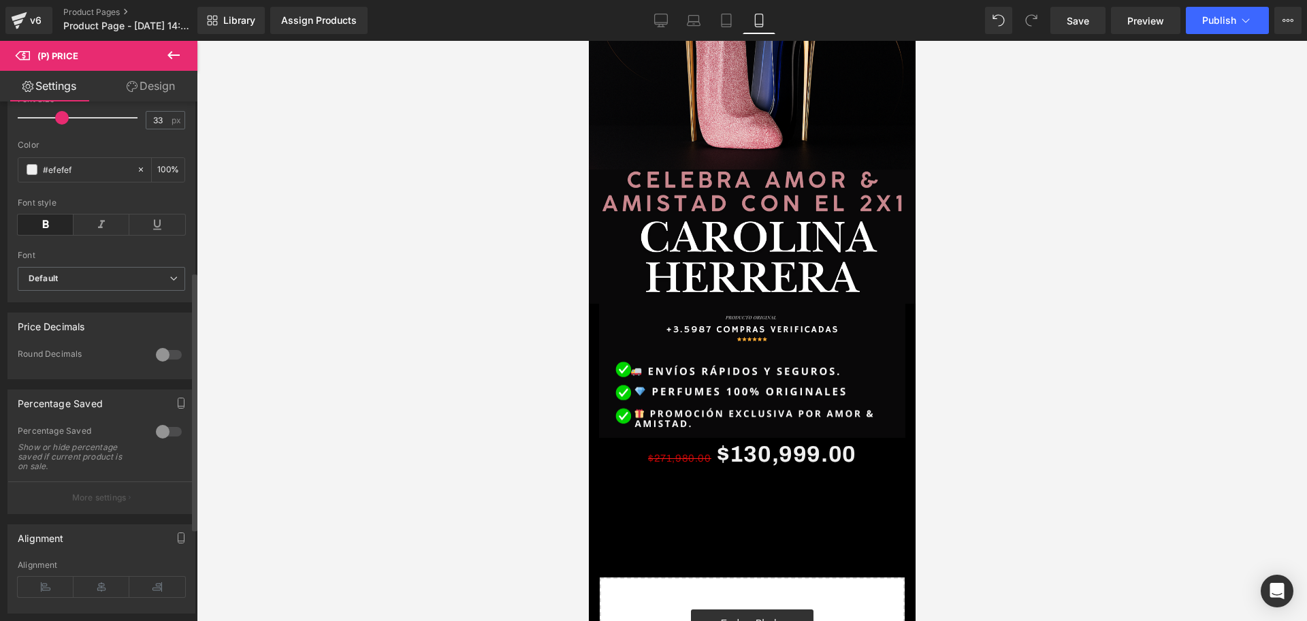
click at [152, 442] on div at bounding box center [168, 432] width 33 height 22
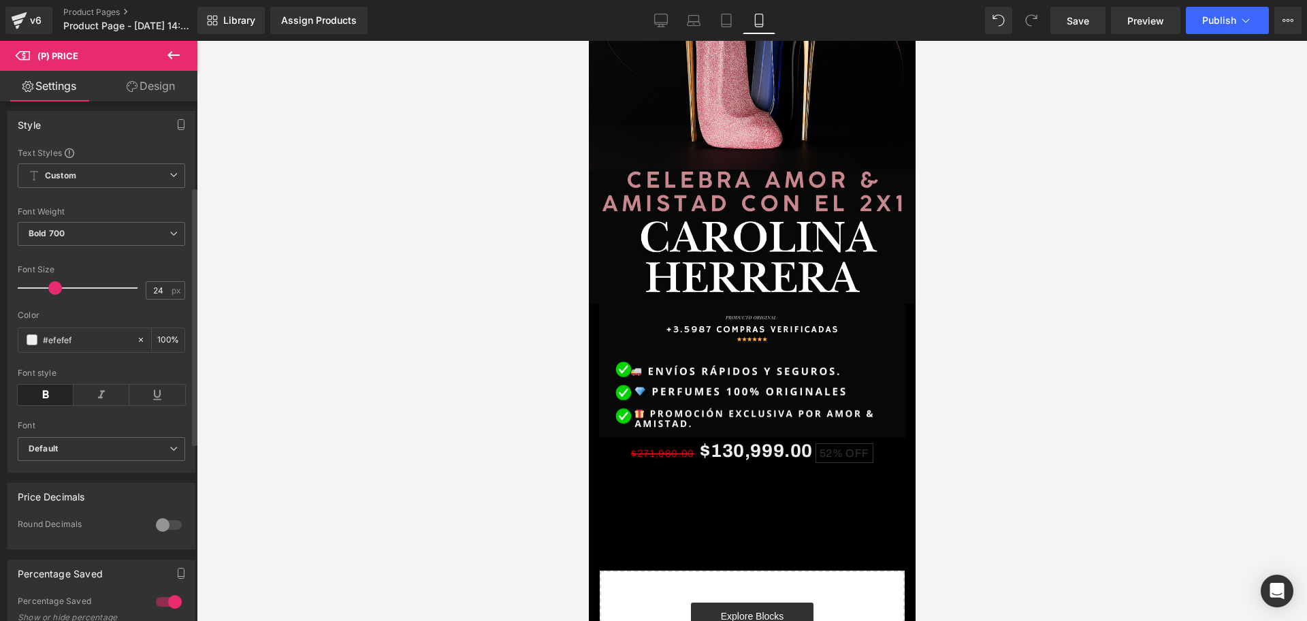
scroll to position [0, 492]
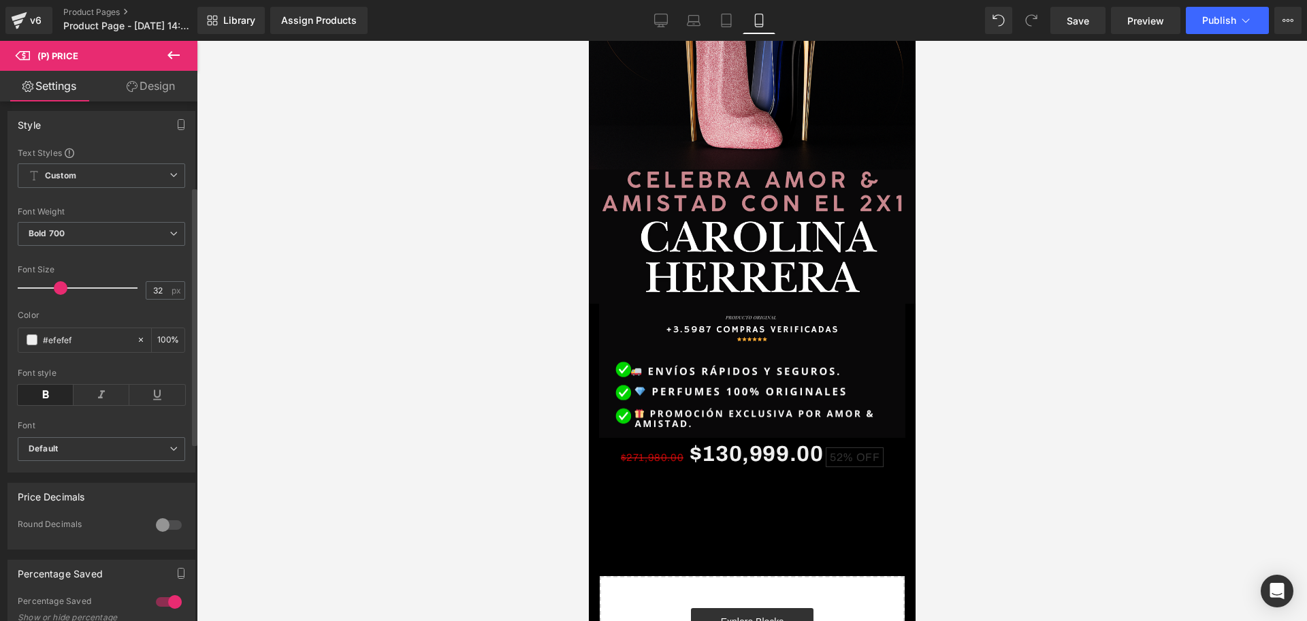
type input "30"
drag, startPoint x: 63, startPoint y: 300, endPoint x: 59, endPoint y: 311, distance: 12.1
click at [59, 310] on div "Font Size 30 px" at bounding box center [101, 288] width 167 height 46
click at [1025, 478] on div at bounding box center [752, 331] width 1110 height 580
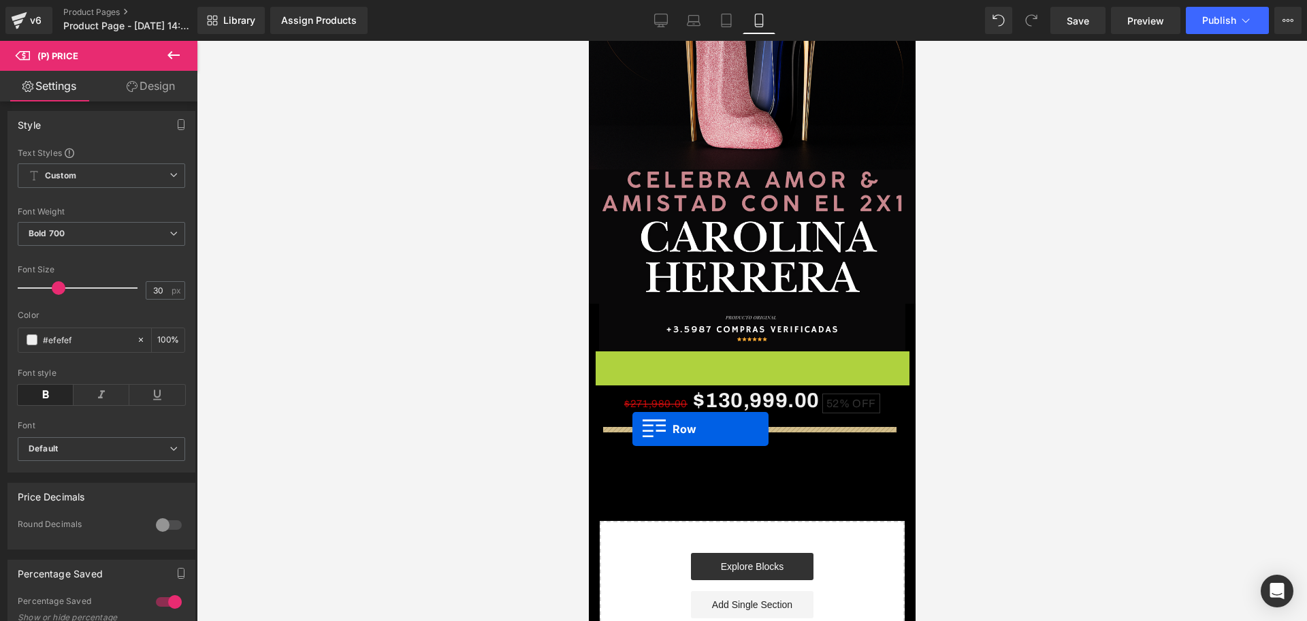
scroll to position [0, 737]
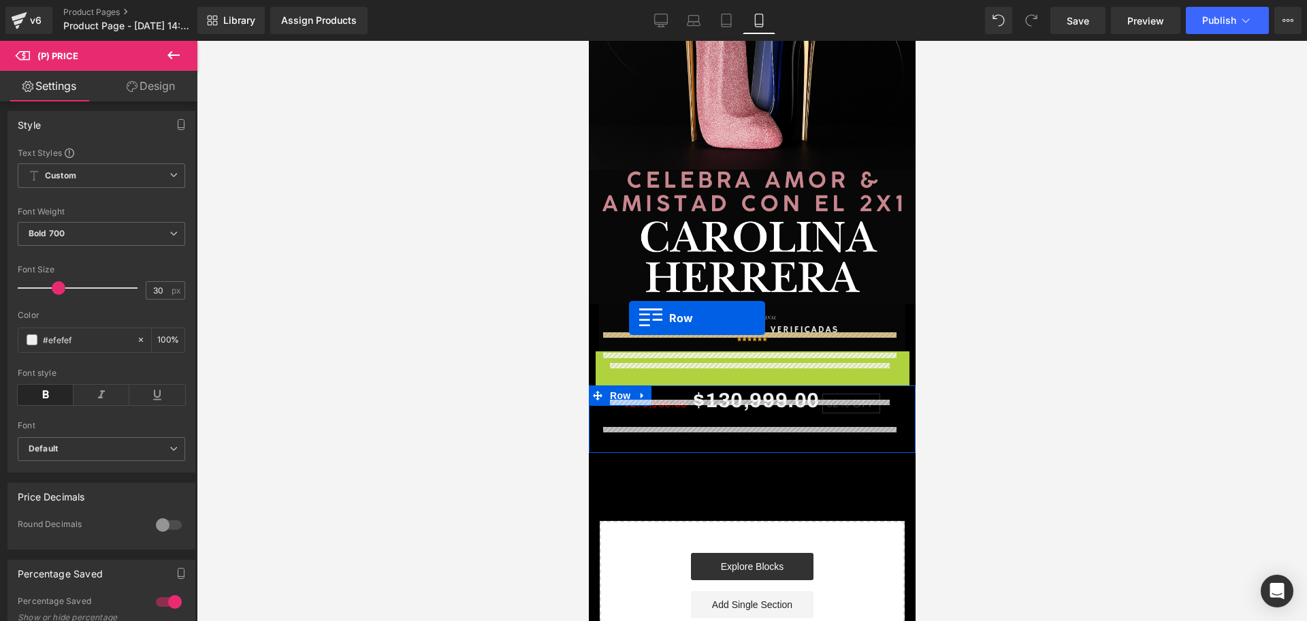
drag, startPoint x: 598, startPoint y: 343, endPoint x: 628, endPoint y: 318, distance: 39.1
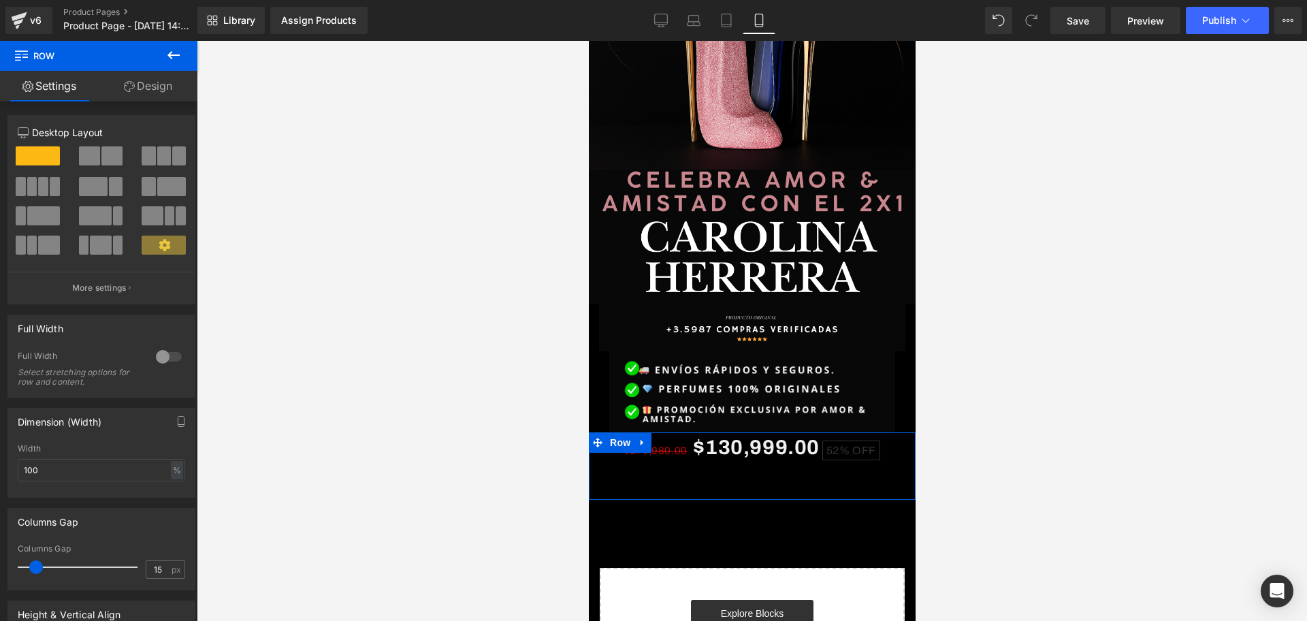
scroll to position [0, 0]
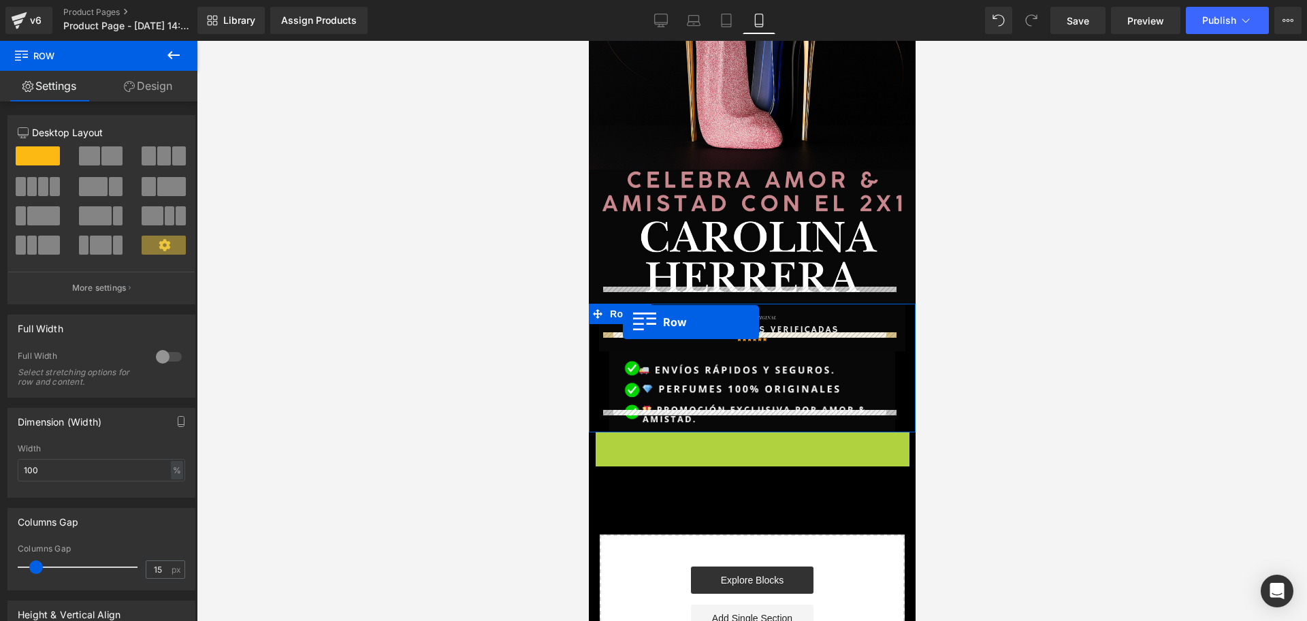
drag, startPoint x: 602, startPoint y: 415, endPoint x: 622, endPoint y: 322, distance: 95.3
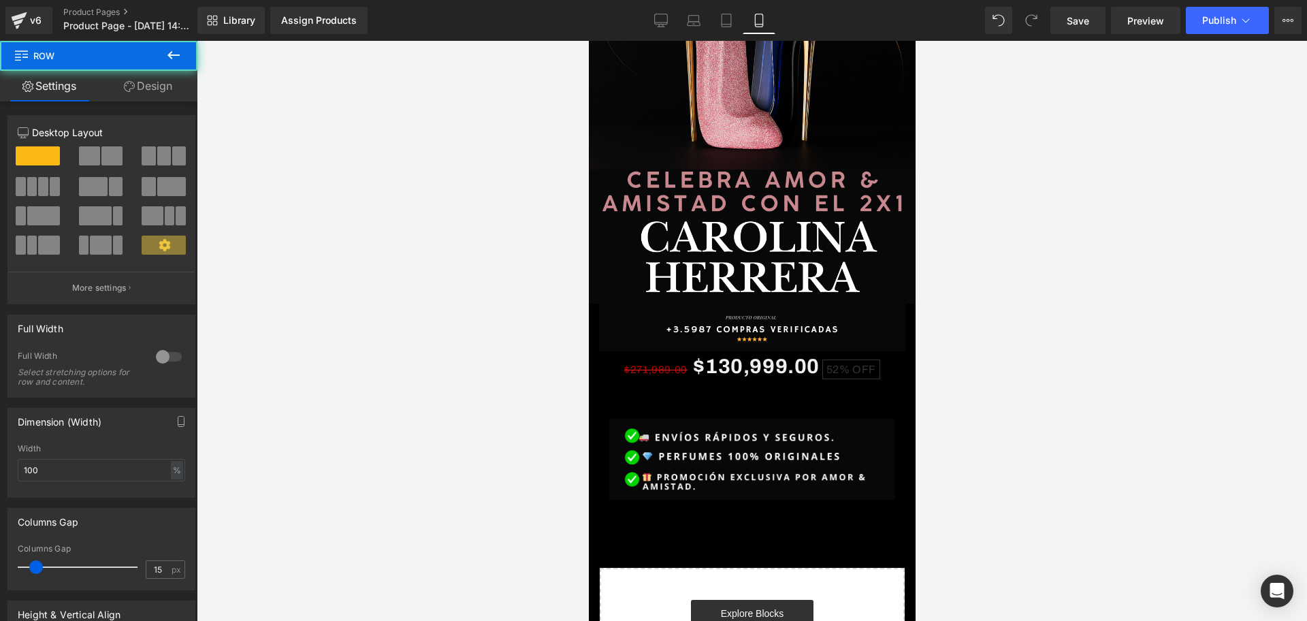
click at [1031, 370] on div at bounding box center [752, 331] width 1110 height 580
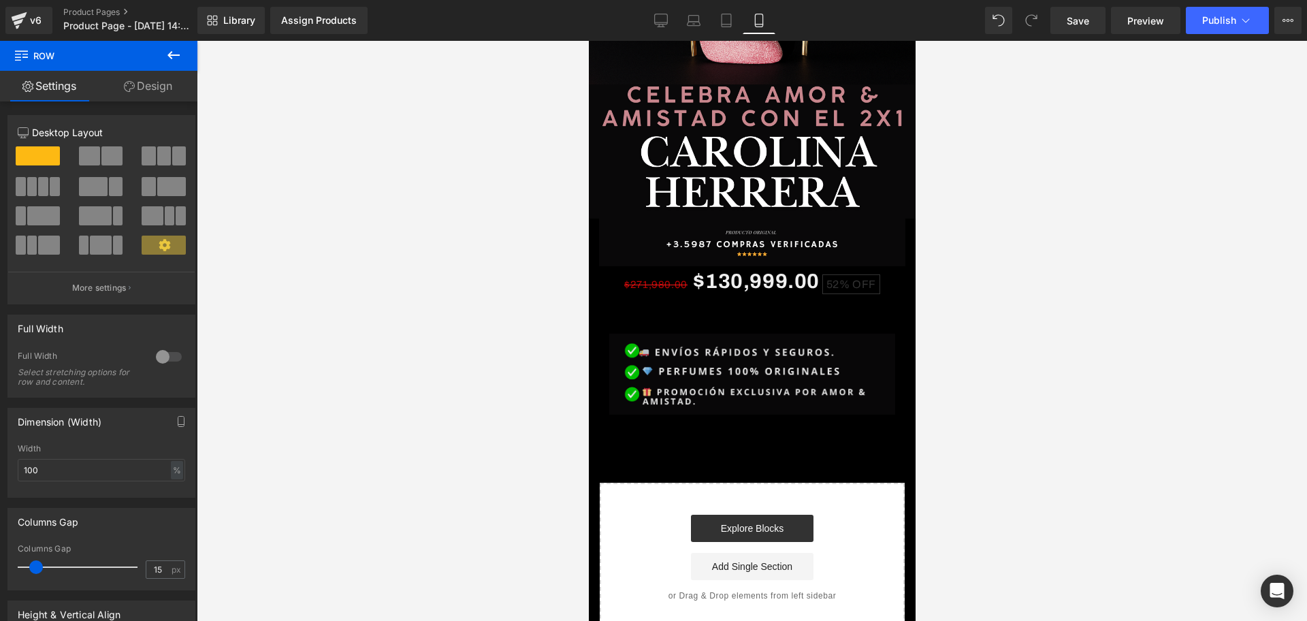
scroll to position [0, 492]
click at [624, 314] on div "$271,980.00 $130,999.00 52% OFF (P) Price Product 40px Row" at bounding box center [751, 299] width 306 height 67
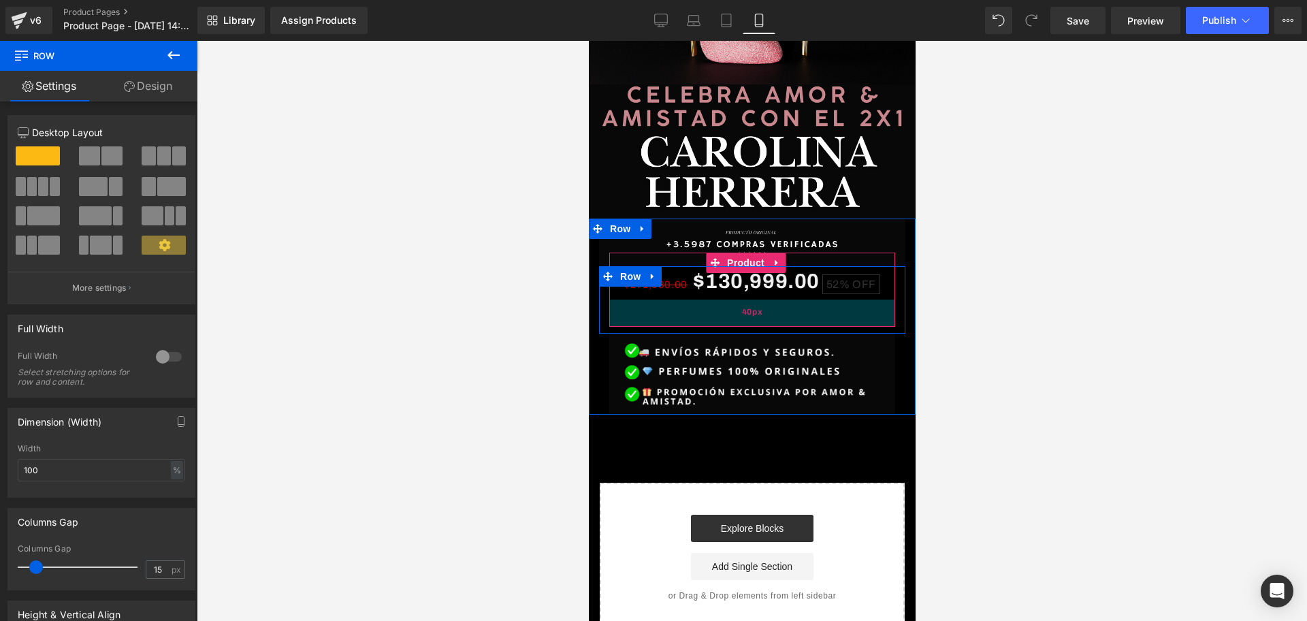
scroll to position [0, 737]
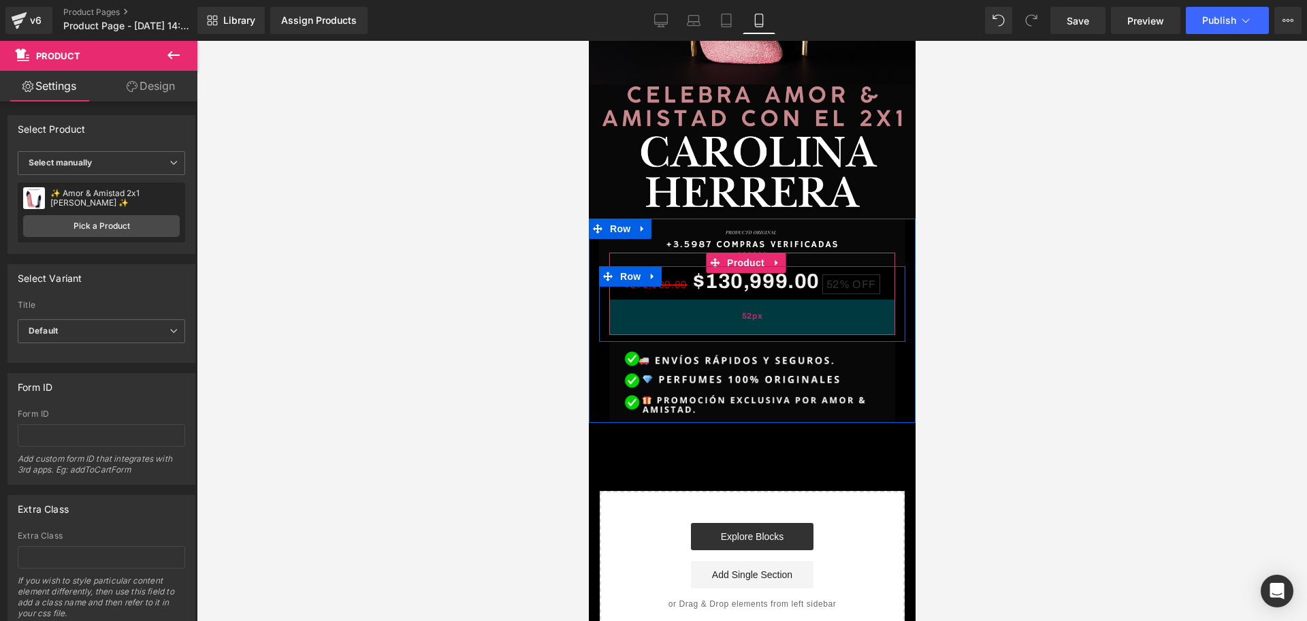
click at [702, 311] on div "52px" at bounding box center [752, 317] width 286 height 35
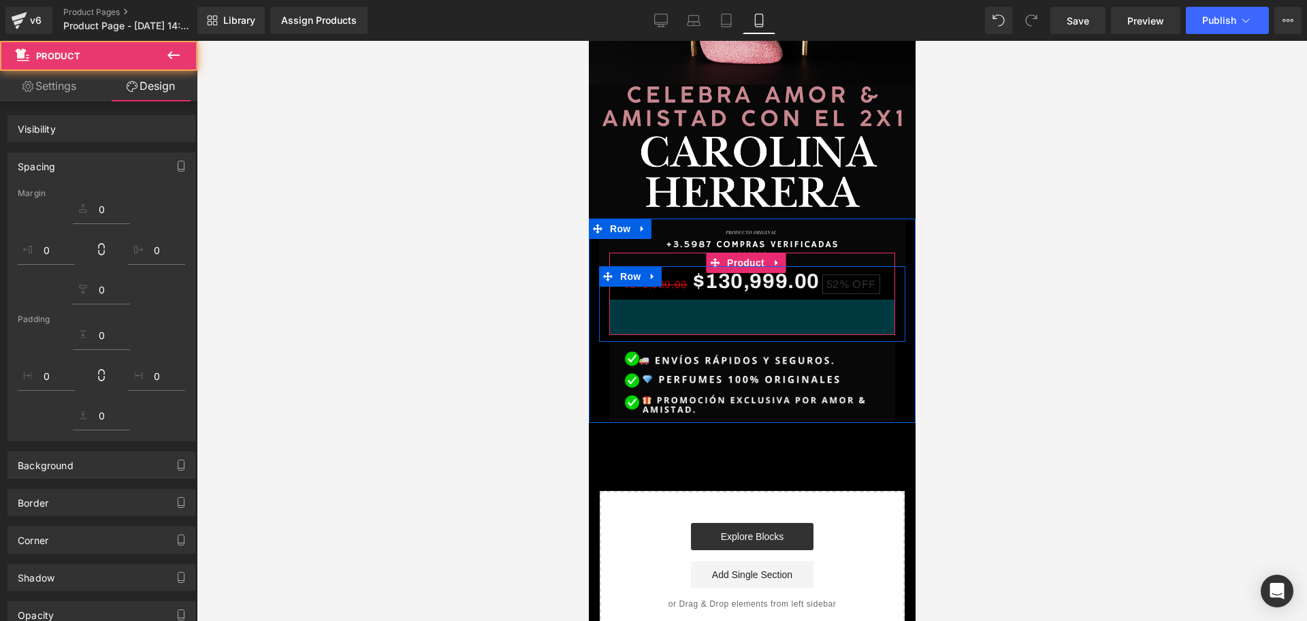
click at [1014, 305] on div at bounding box center [752, 331] width 1110 height 580
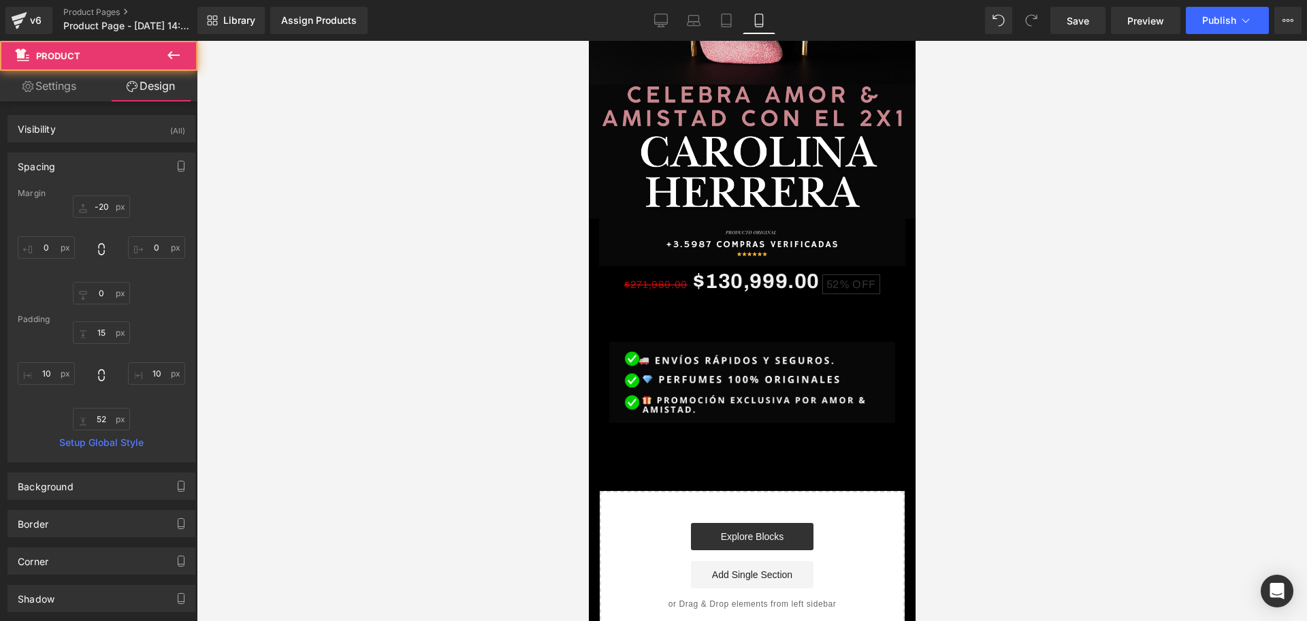
type input "-20"
type input "0"
type input "15"
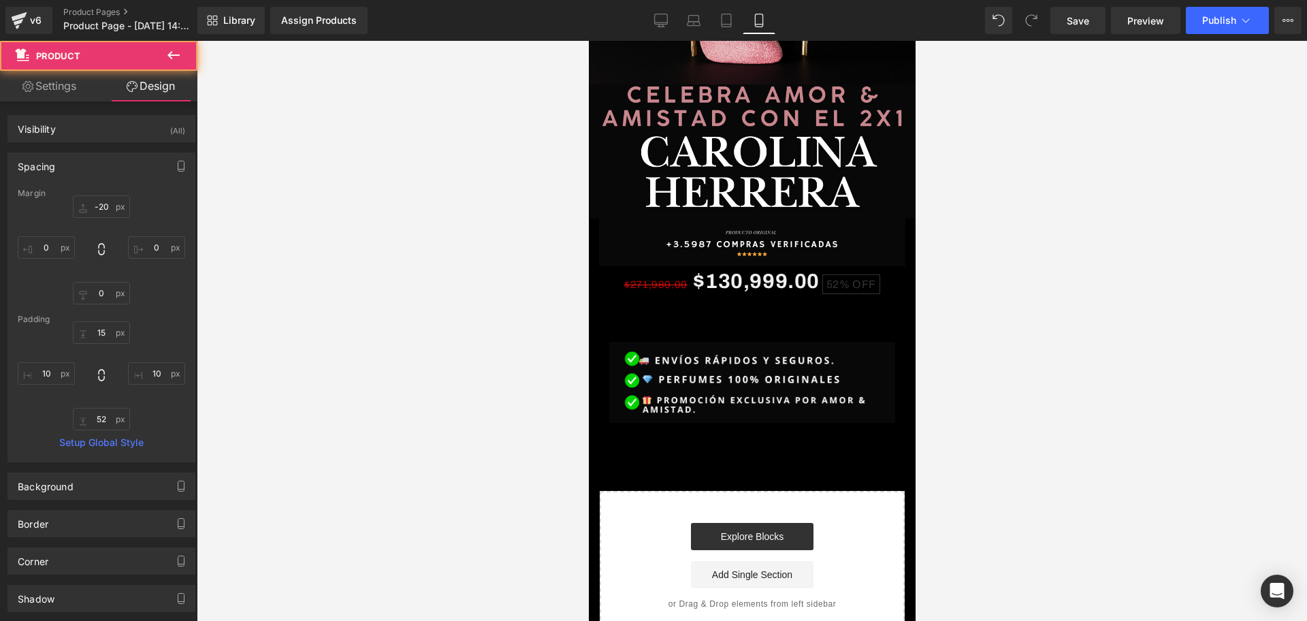
type input "10"
type input "52"
type input "10"
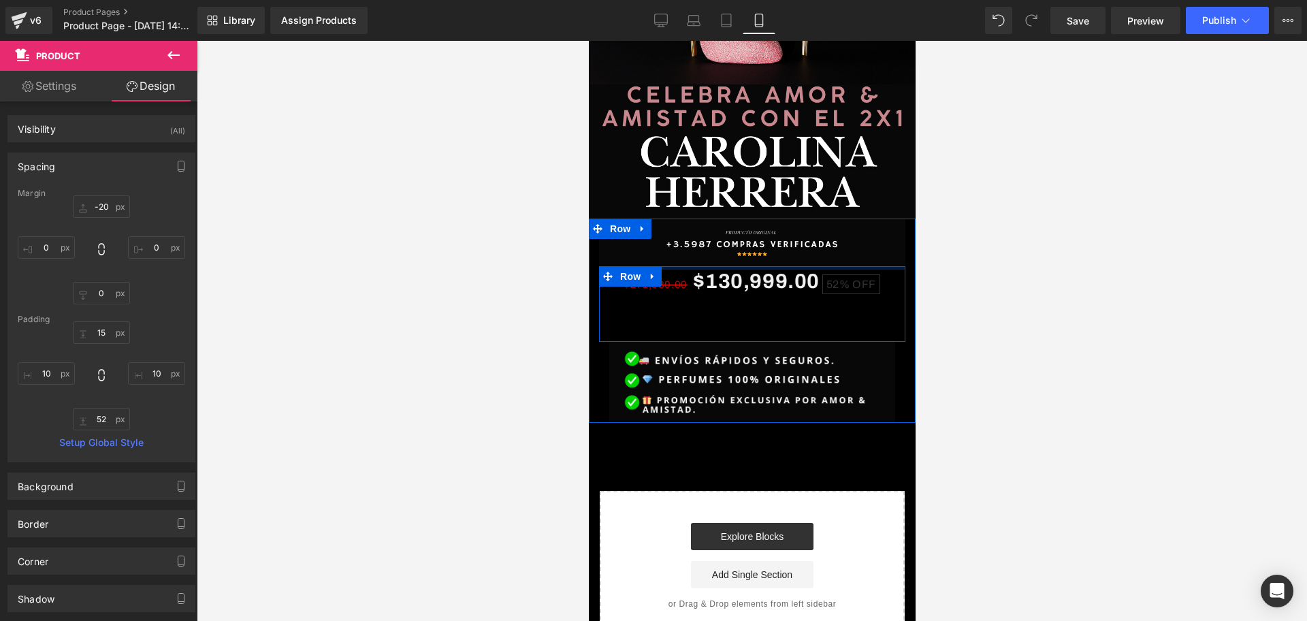
scroll to position [0, 0]
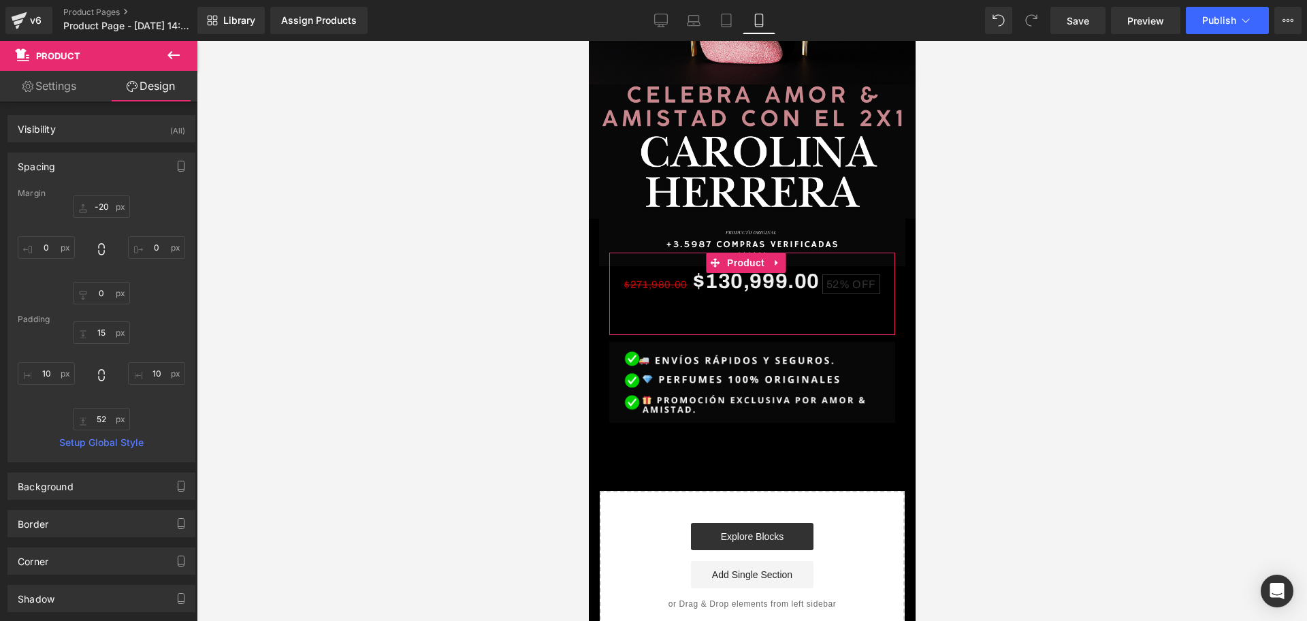
click at [175, 46] on button at bounding box center [174, 56] width 48 height 30
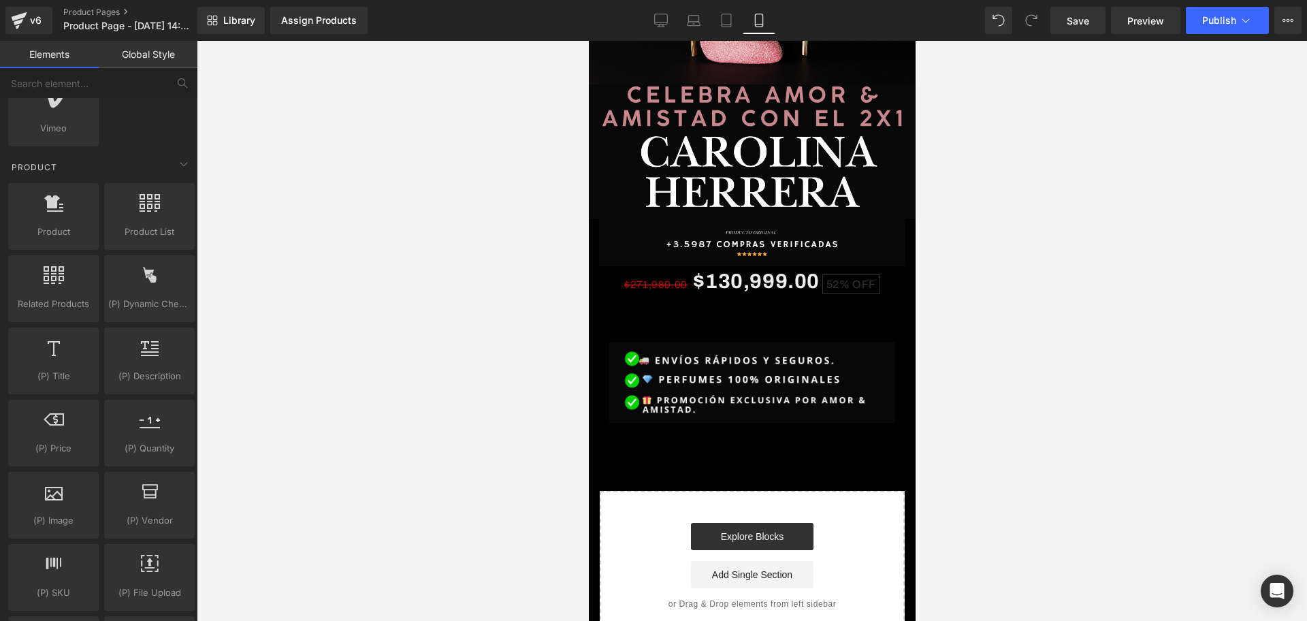
scroll to position [0, 246]
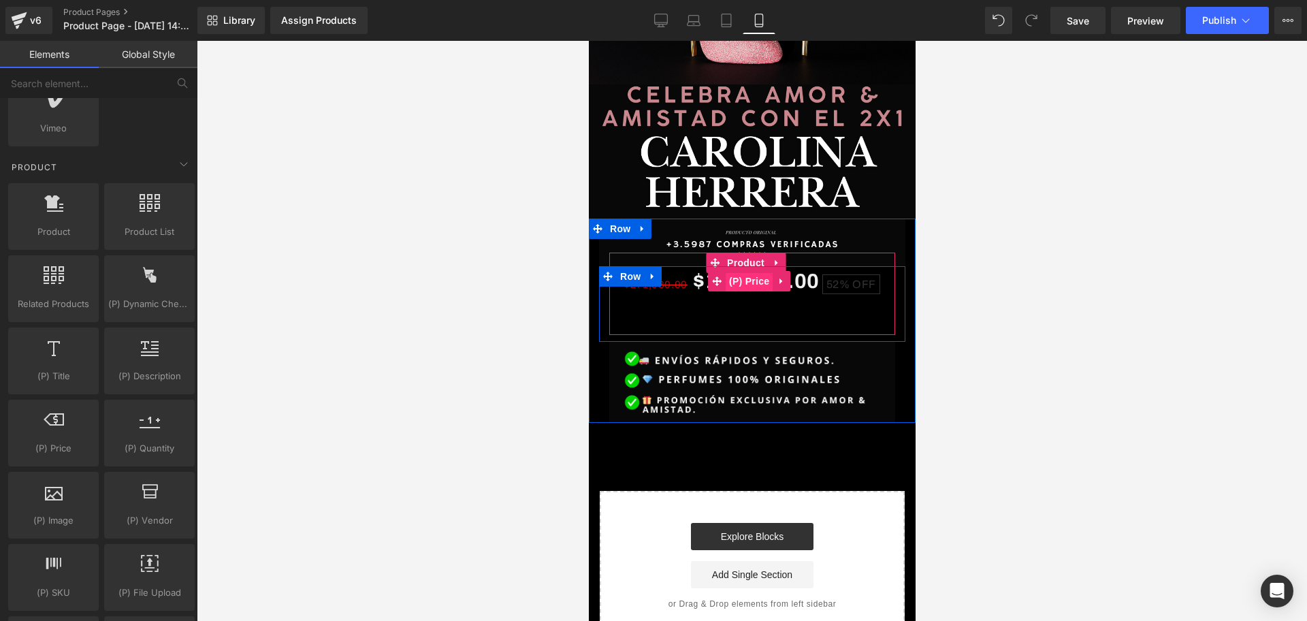
click at [809, 273] on div "$271,980.00 $130,999.00 52% OFF" at bounding box center [751, 281] width 272 height 37
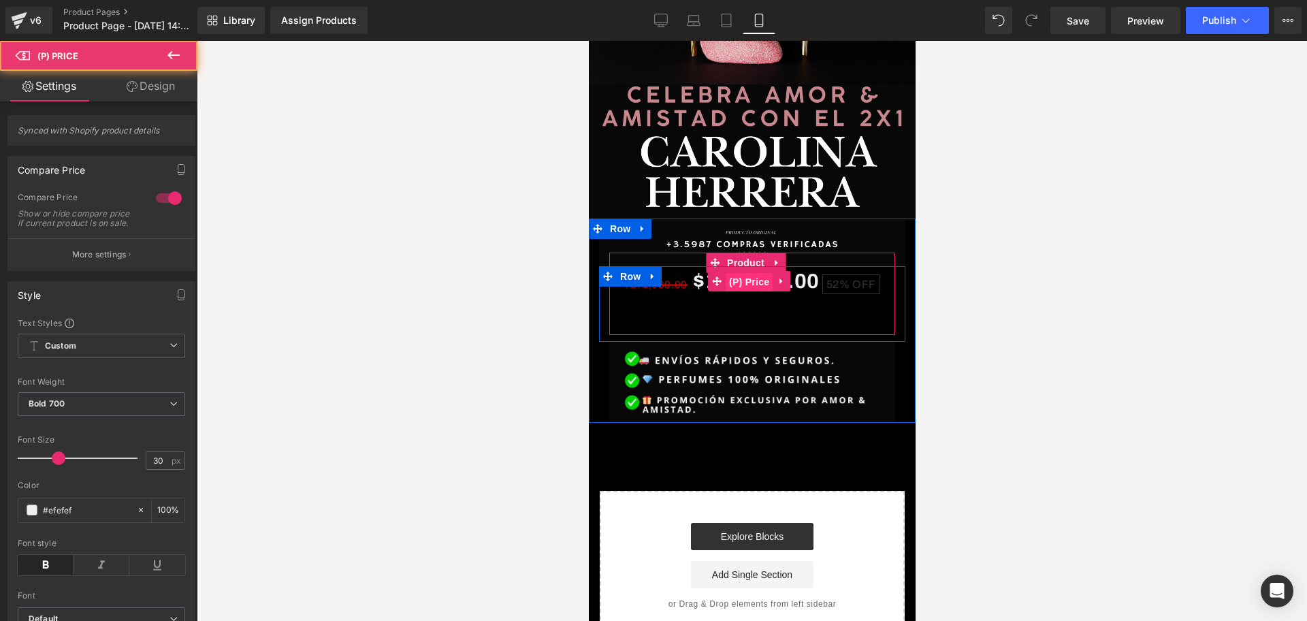
click at [764, 272] on span "(P) Price" at bounding box center [749, 282] width 48 height 20
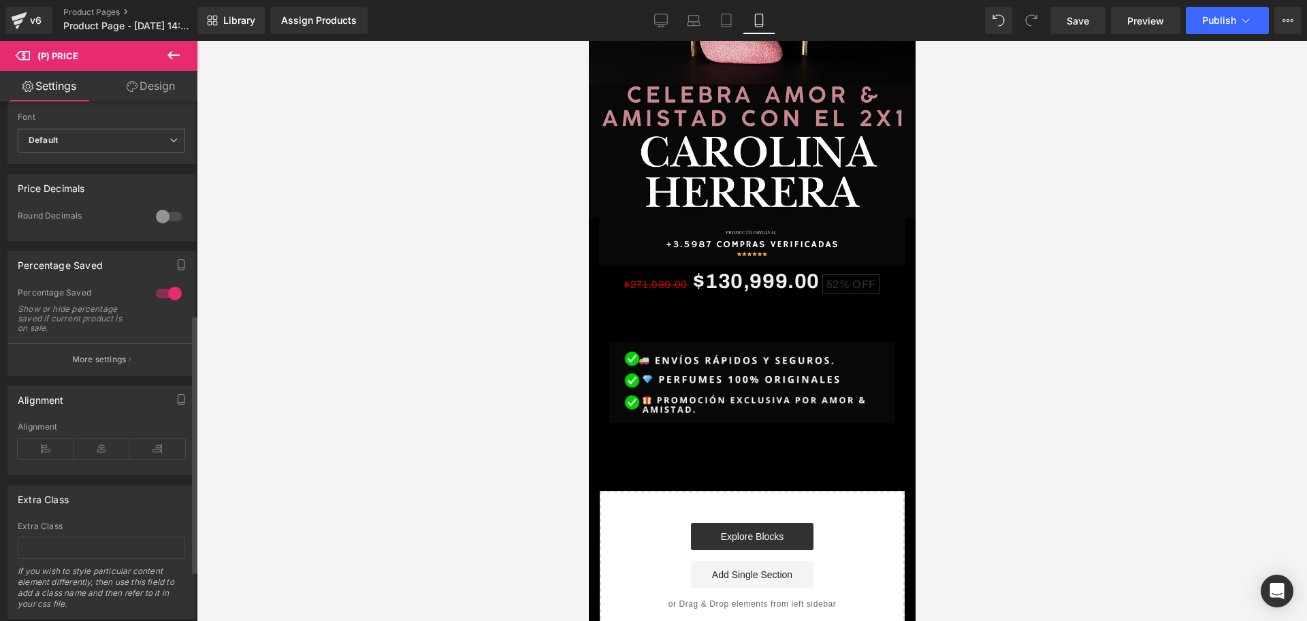
scroll to position [527, 0]
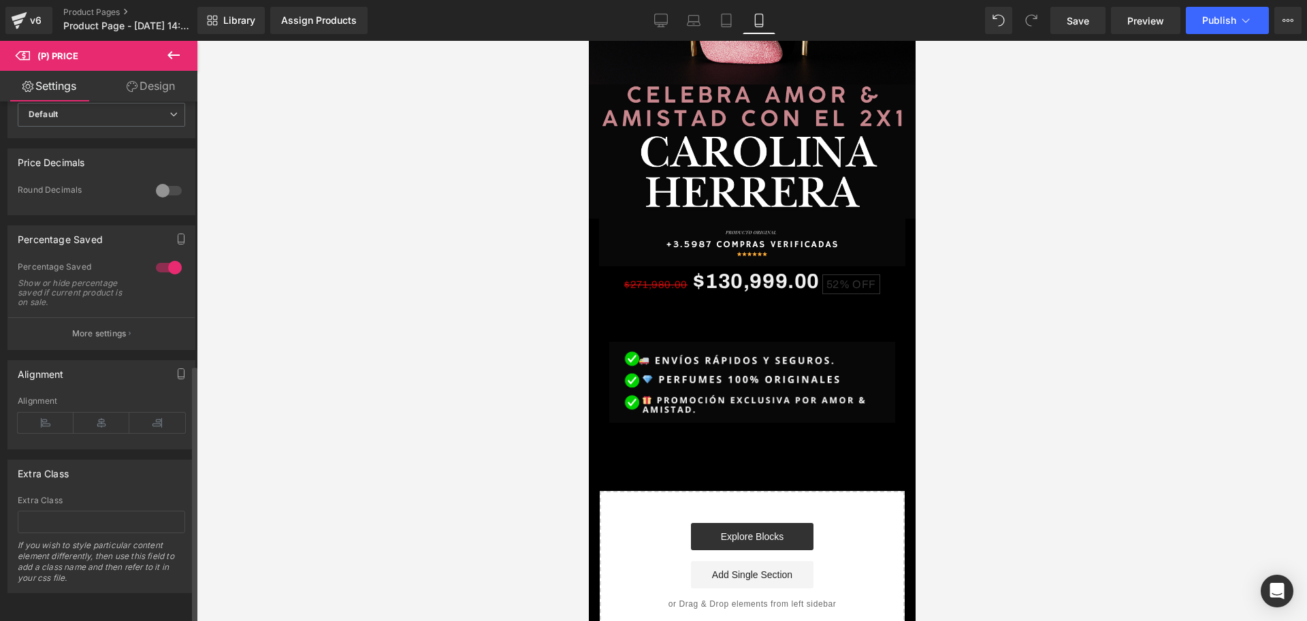
click at [75, 329] on button "More settings" at bounding box center [101, 333] width 187 height 32
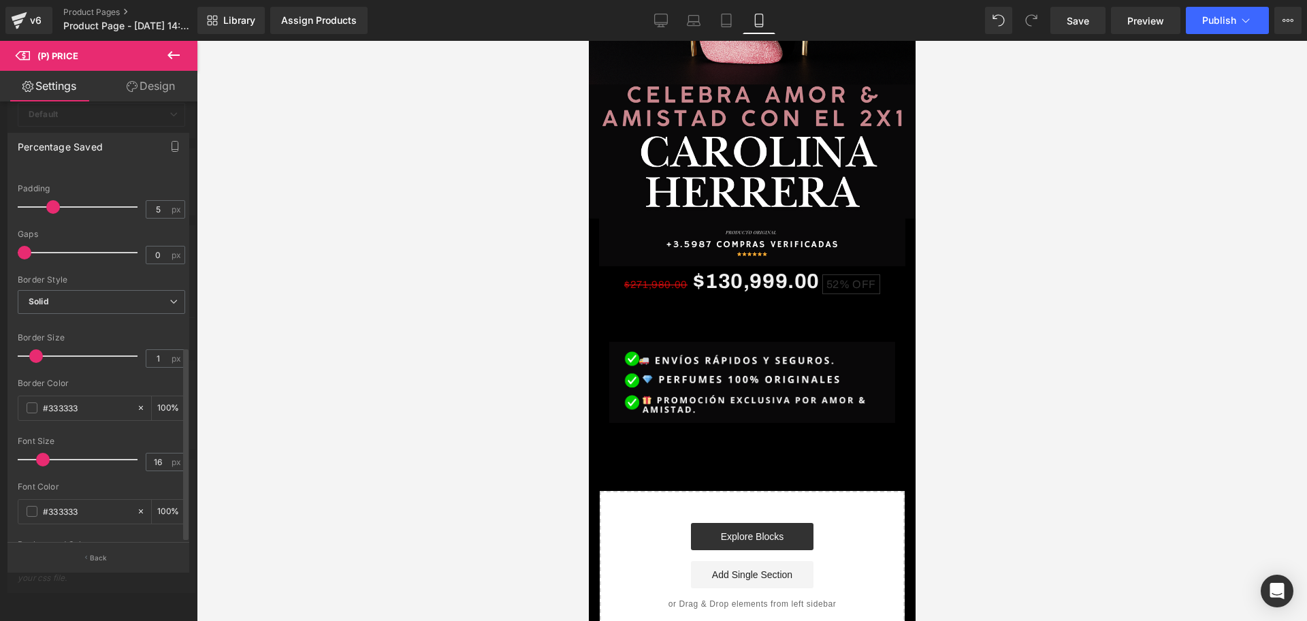
scroll to position [336, 0]
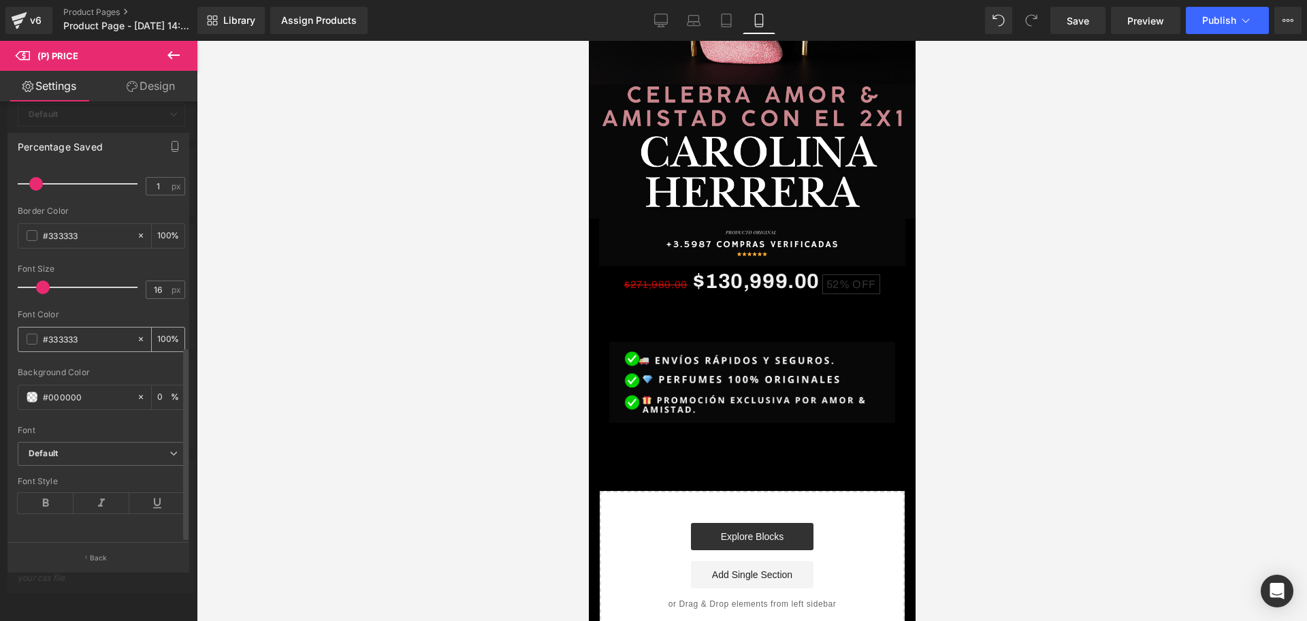
click at [25, 327] on div "#333333" at bounding box center [77, 339] width 118 height 24
click at [29, 334] on span at bounding box center [32, 339] width 11 height 11
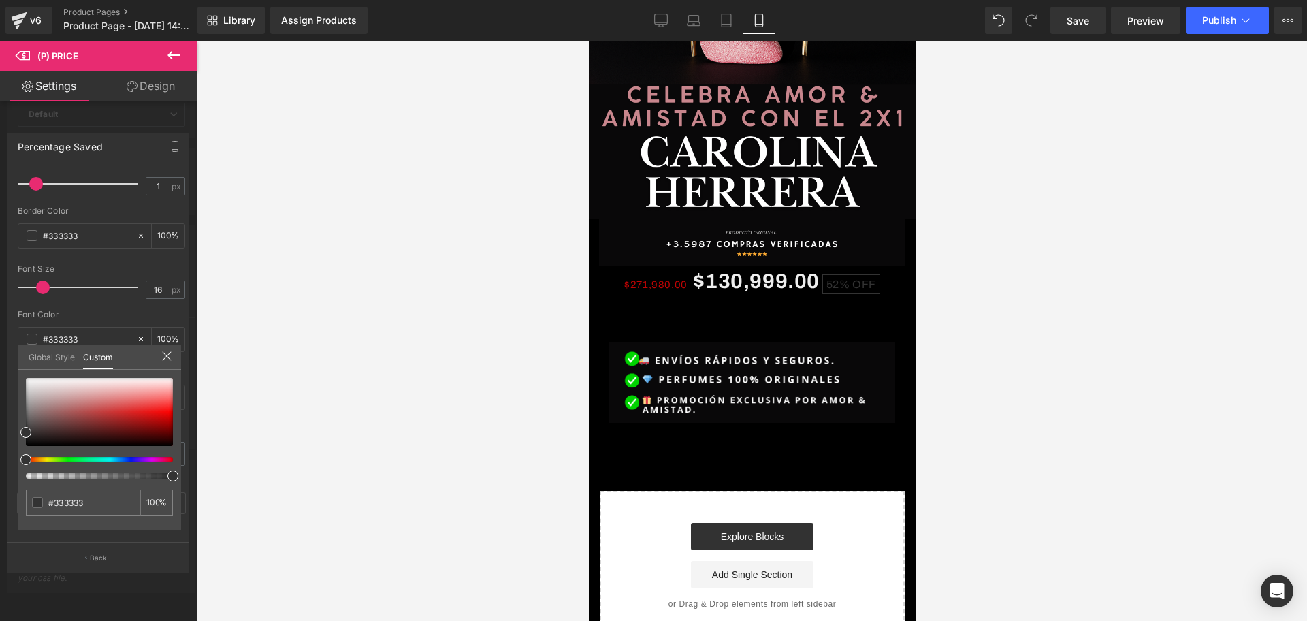
click at [78, 463] on div at bounding box center [99, 428] width 147 height 101
click at [69, 457] on div at bounding box center [93, 459] width 147 height 5
type input "#414841"
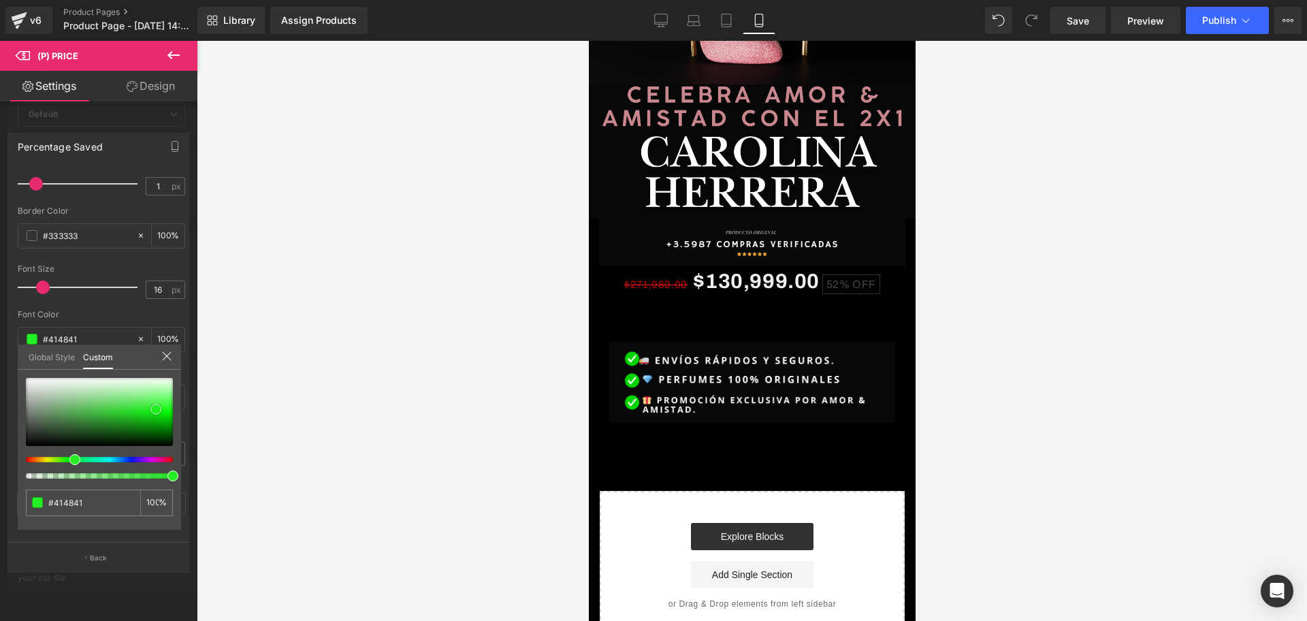
type input "#18e618"
type input "#0fff0f"
type input "#14ff14"
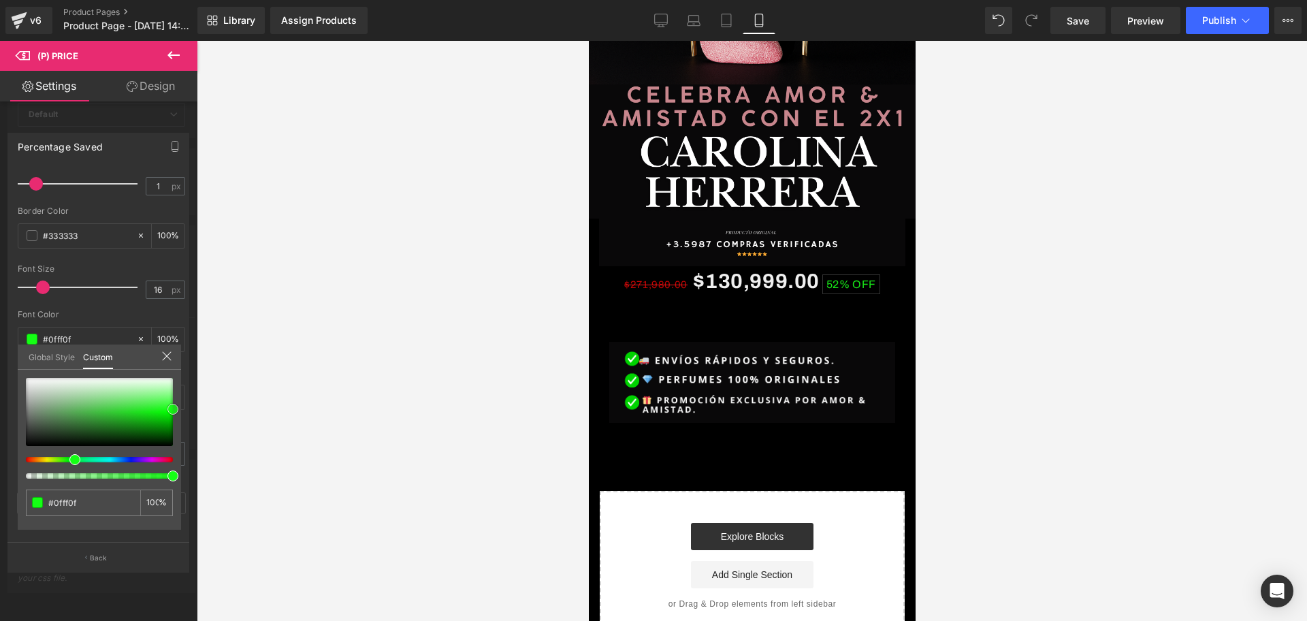
type input "#14ff14"
type input "#00ff00"
type input "#00cc00"
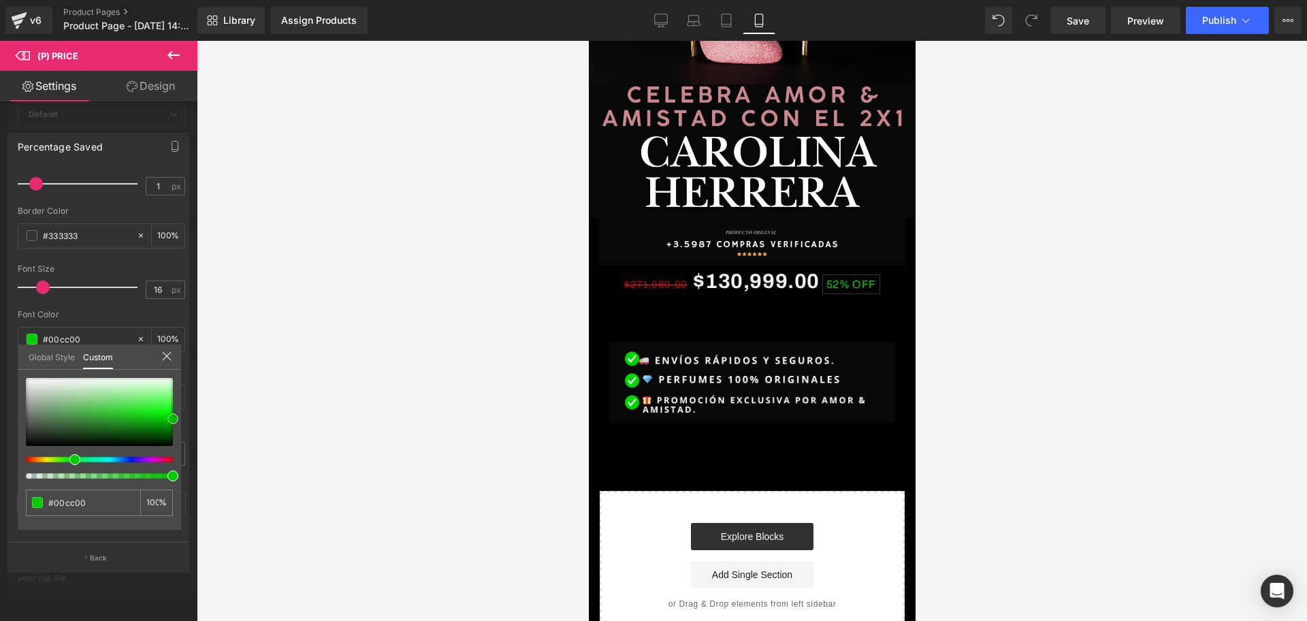
type input "#00c600"
type input "#00d600"
type input "#0fff0f"
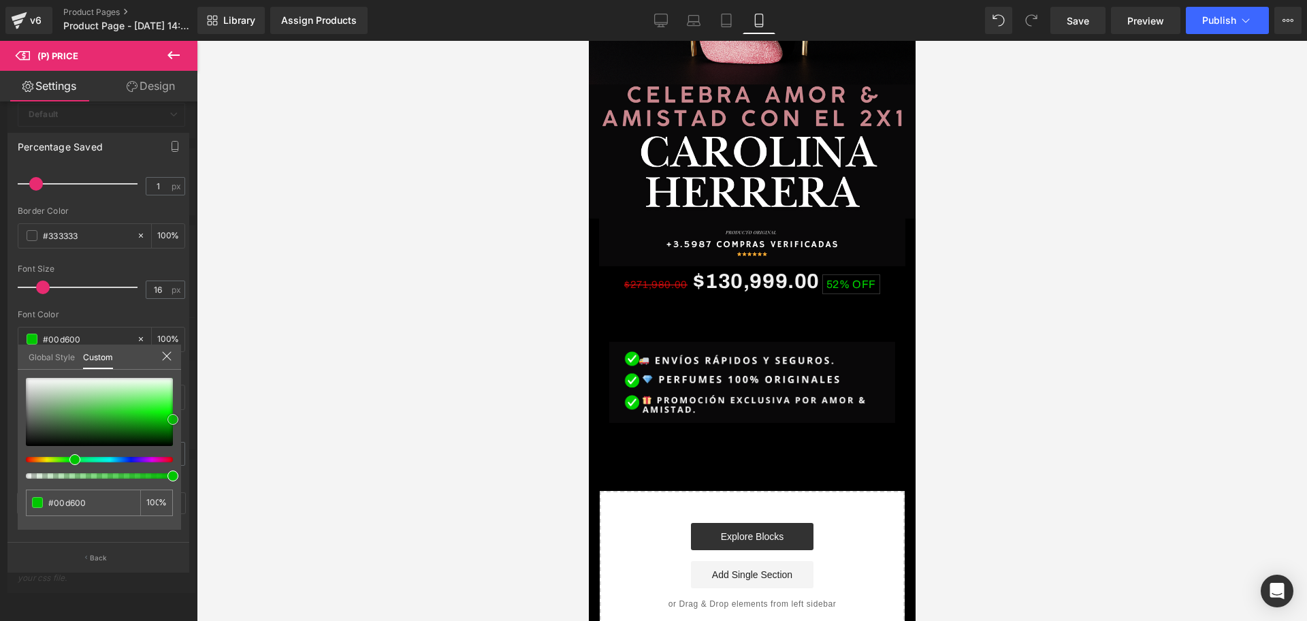
type input "#0fff0f"
type input "#1eff1e"
drag, startPoint x: 31, startPoint y: 428, endPoint x: 214, endPoint y: 397, distance: 185.7
click at [184, 408] on div "Percentage Saved Text Styles Custom Custom Setup Global Style Custom Setup Glob…" at bounding box center [98, 347] width 197 height 449
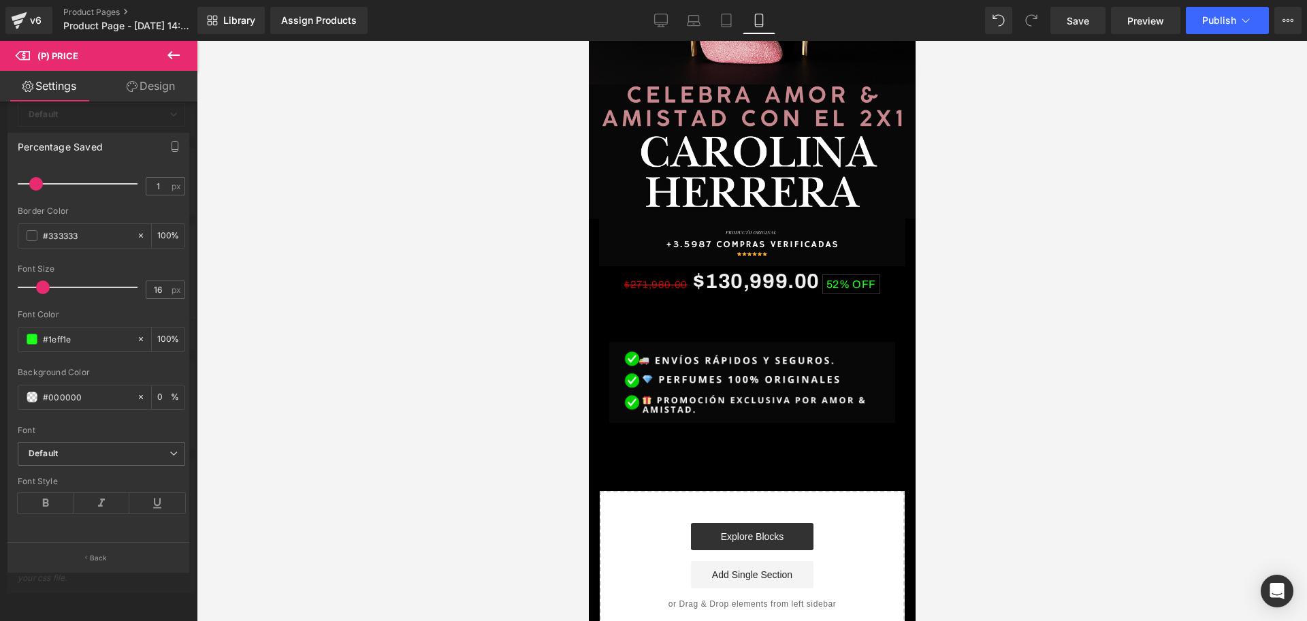
drag, startPoint x: 330, startPoint y: 372, endPoint x: 309, endPoint y: 384, distance: 24.1
click at [330, 374] on div at bounding box center [752, 331] width 1110 height 580
click at [36, 385] on div "#000000" at bounding box center [77, 397] width 118 height 24
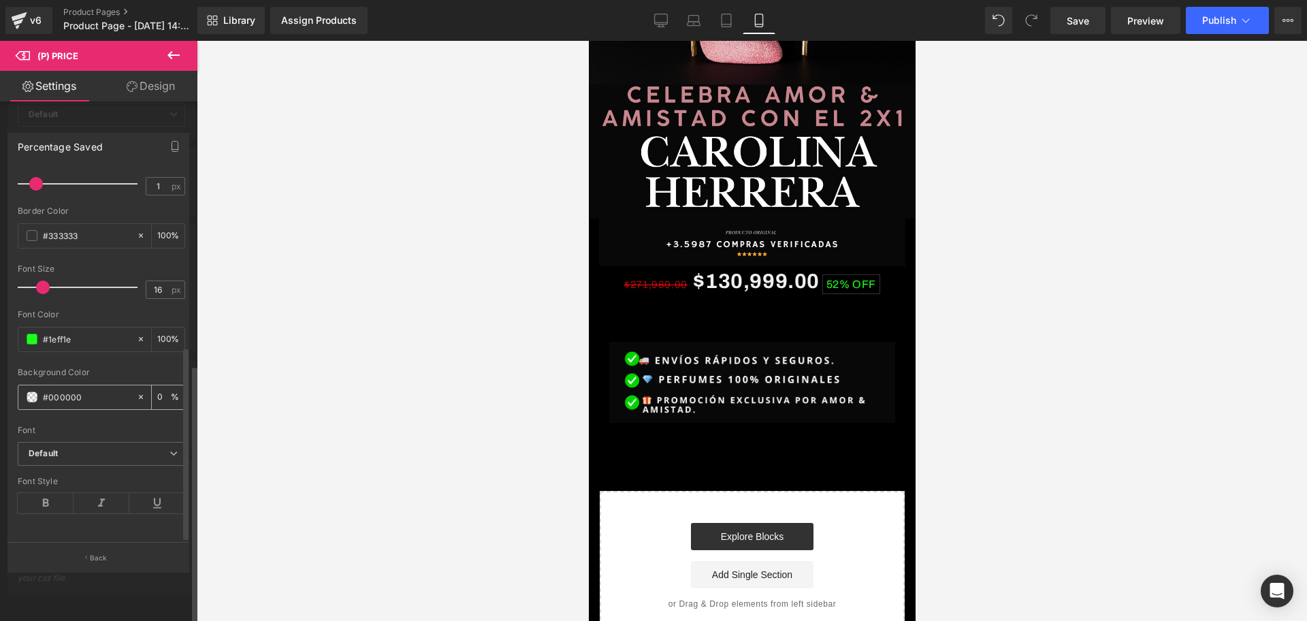
click at [33, 385] on div "#000000" at bounding box center [77, 397] width 118 height 24
click at [30, 391] on span at bounding box center [32, 396] width 11 height 11
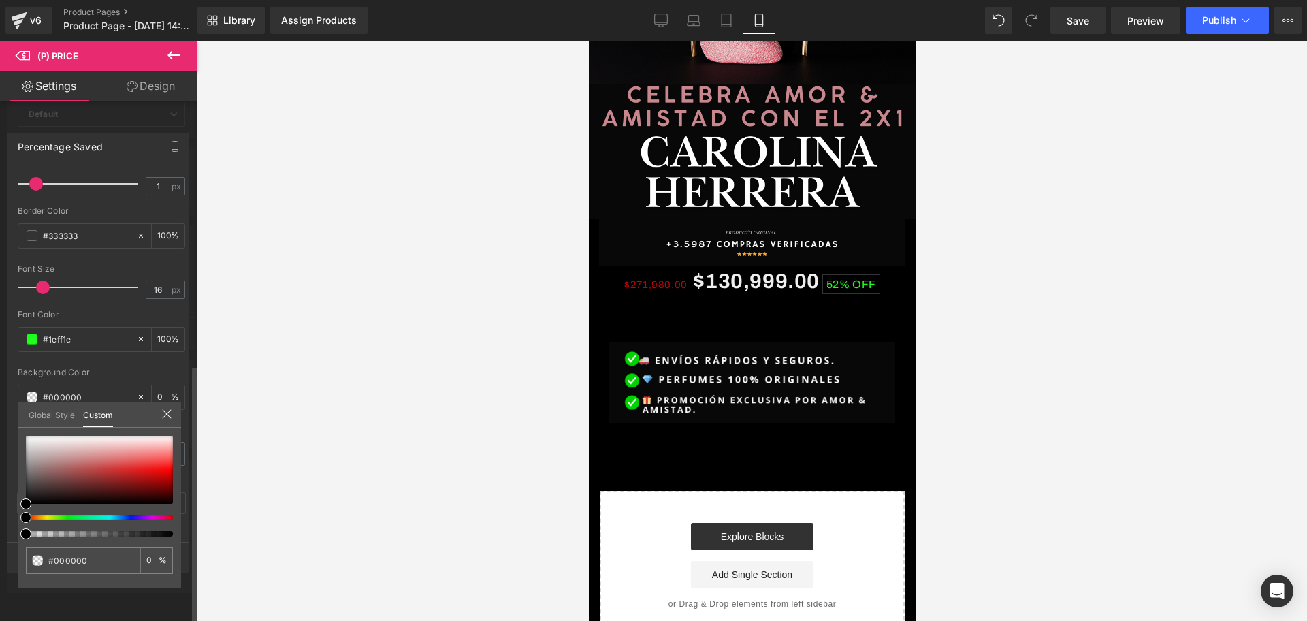
scroll to position [0, 737]
type input "#070707"
type input "#806f6f"
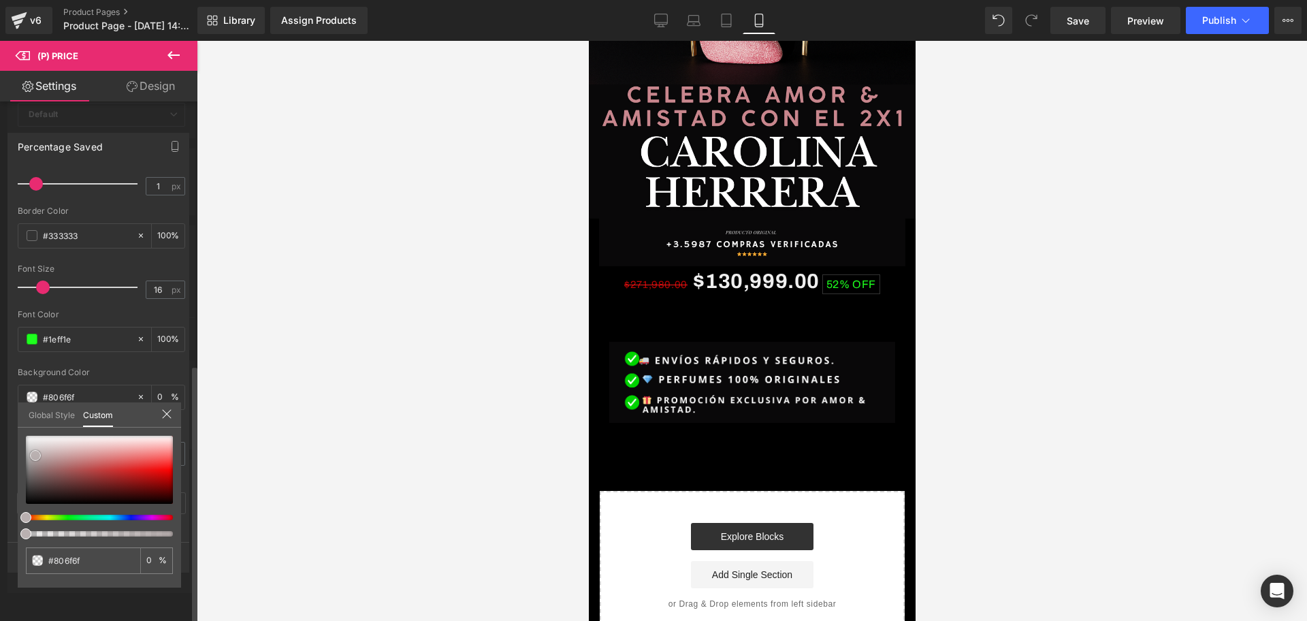
type input "#ada3a3"
type input "#ddd9d9"
type input "#e9e6e6"
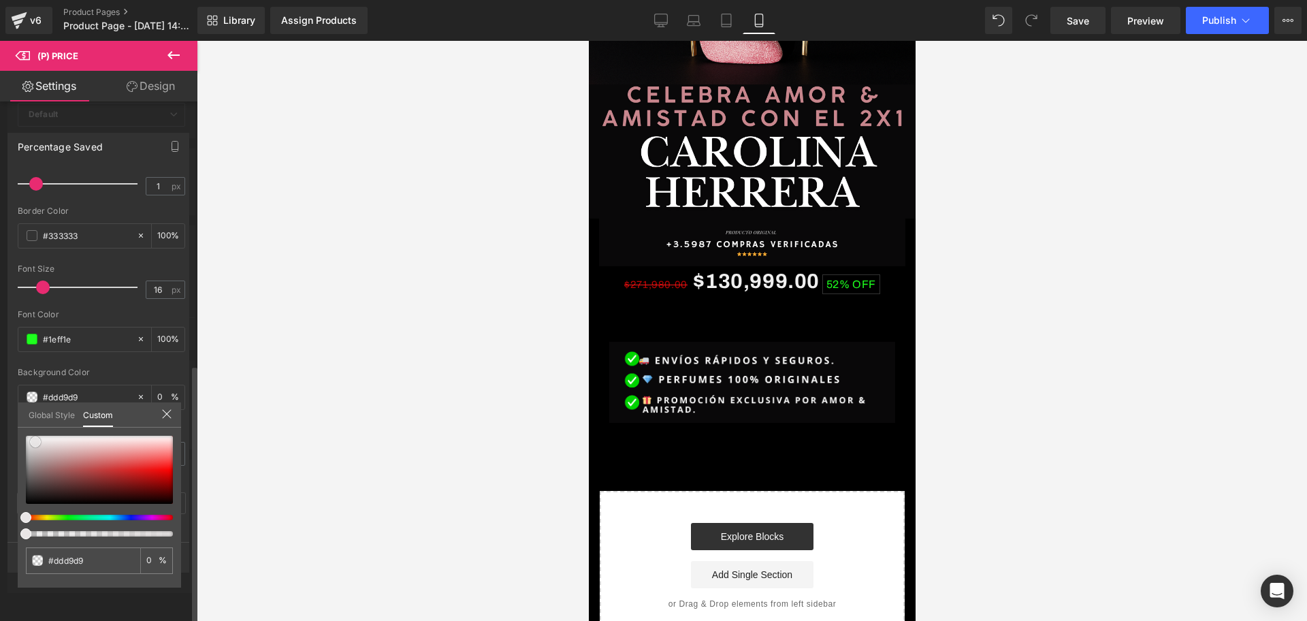
type input "#e9e6e6"
type input "#f3f1f1"
type input "#ffffff"
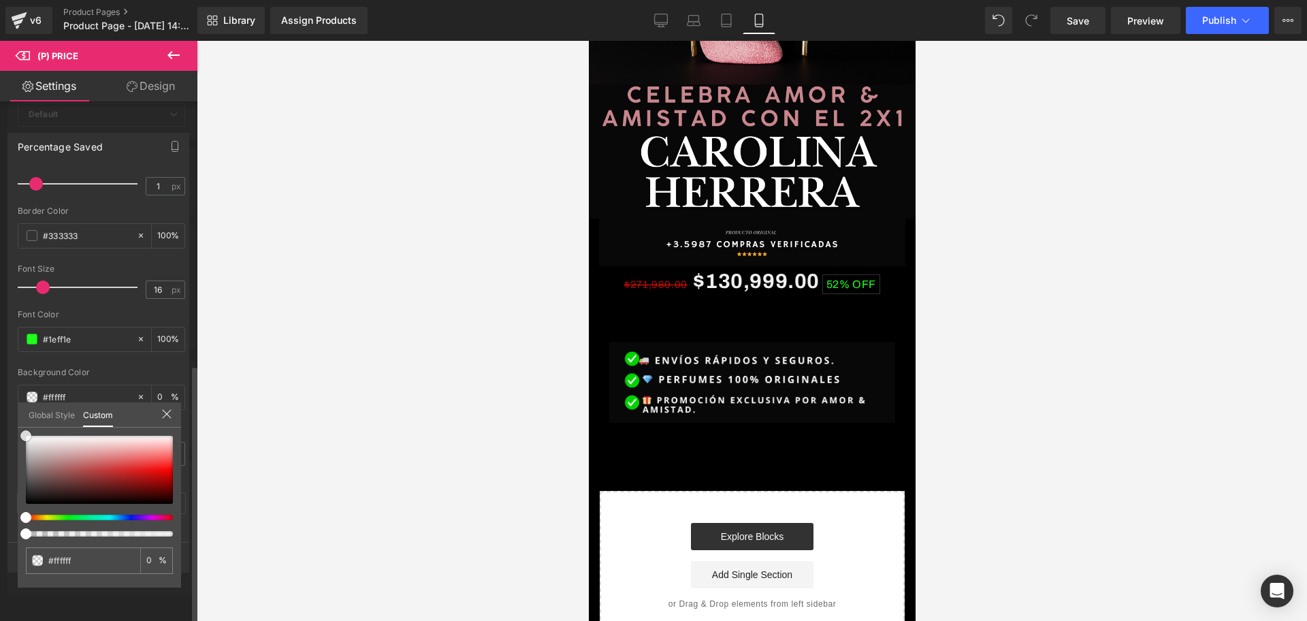
drag, startPoint x: 24, startPoint y: 505, endPoint x: 21, endPoint y: 430, distance: 74.9
click at [21, 430] on div "#ffffff 0 %" at bounding box center [99, 436] width 163 height 16
drag, startPoint x: 33, startPoint y: 433, endPoint x: 25, endPoint y: 433, distance: 8.2
click at [25, 433] on div "#ffffff 0 %" at bounding box center [99, 436] width 163 height 16
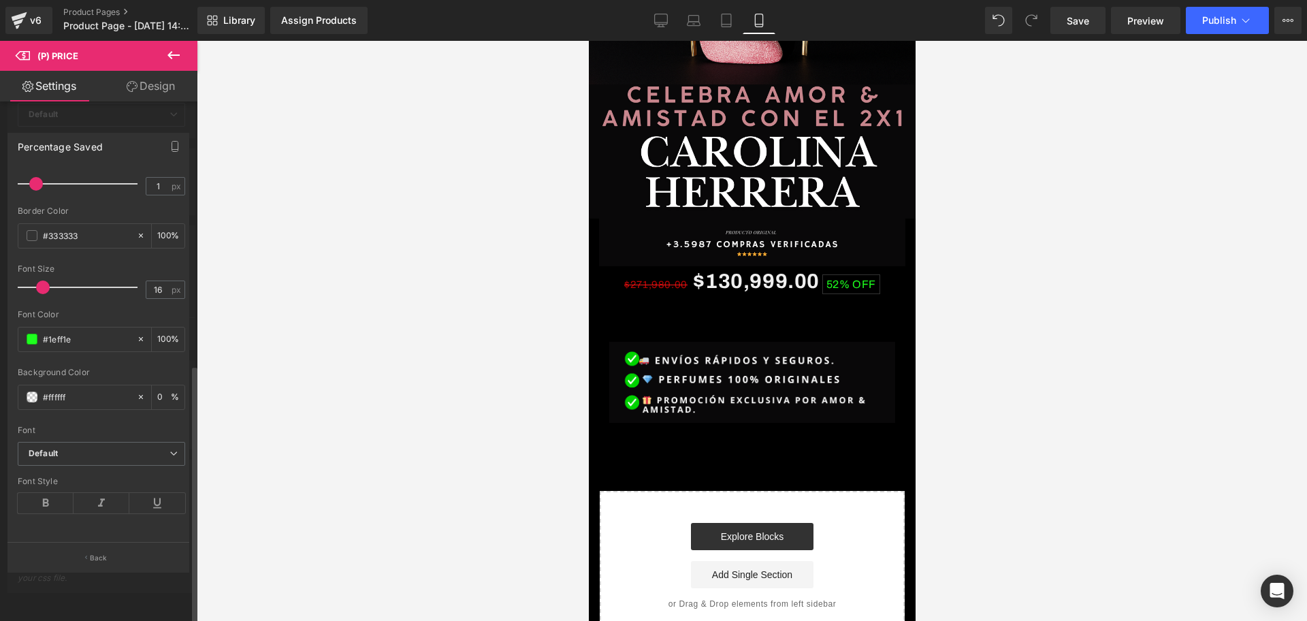
click at [224, 439] on div at bounding box center [752, 331] width 1110 height 580
click at [39, 385] on div "#ffffff" at bounding box center [77, 397] width 118 height 24
click at [31, 391] on span at bounding box center [32, 396] width 11 height 11
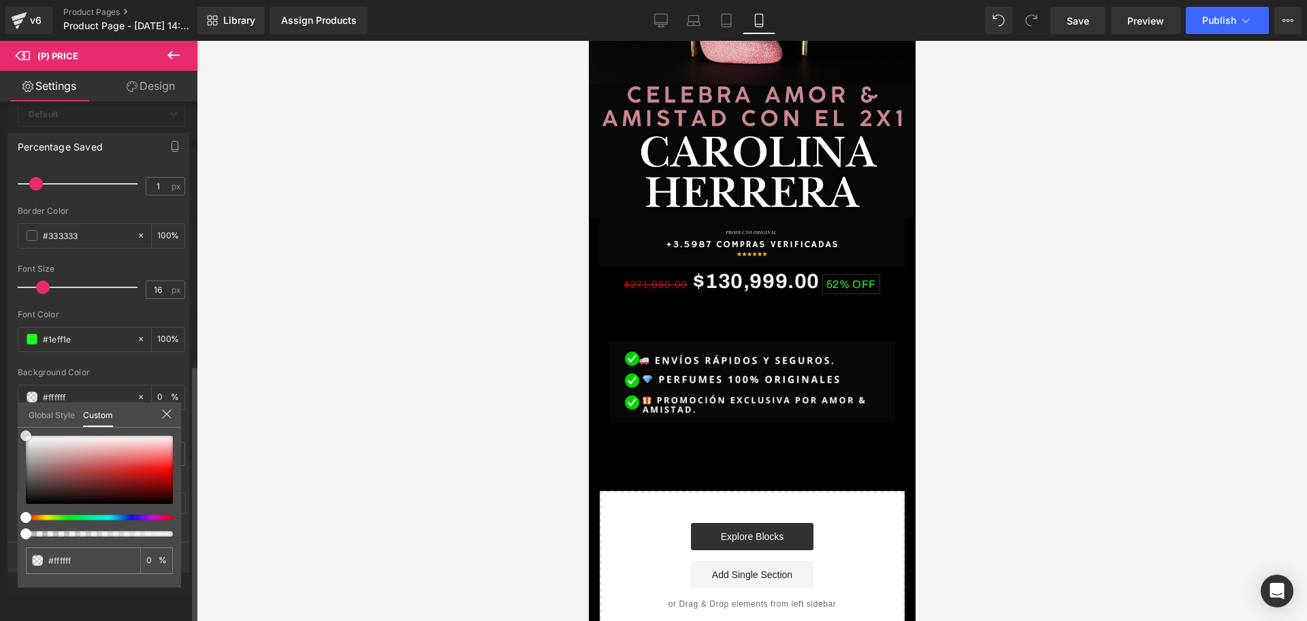
click at [32, 438] on div at bounding box center [99, 470] width 147 height 68
type input "#f7f7f7"
click at [373, 444] on div at bounding box center [752, 331] width 1110 height 580
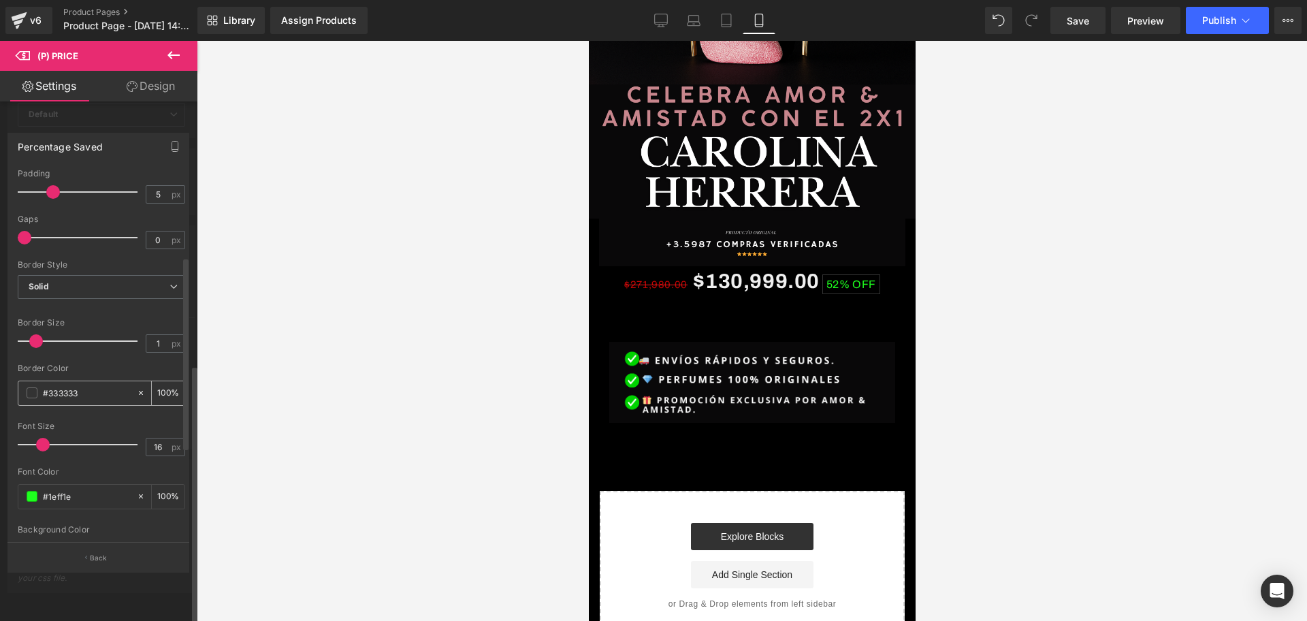
scroll to position [0, 492]
click at [32, 396] on span at bounding box center [32, 392] width 11 height 11
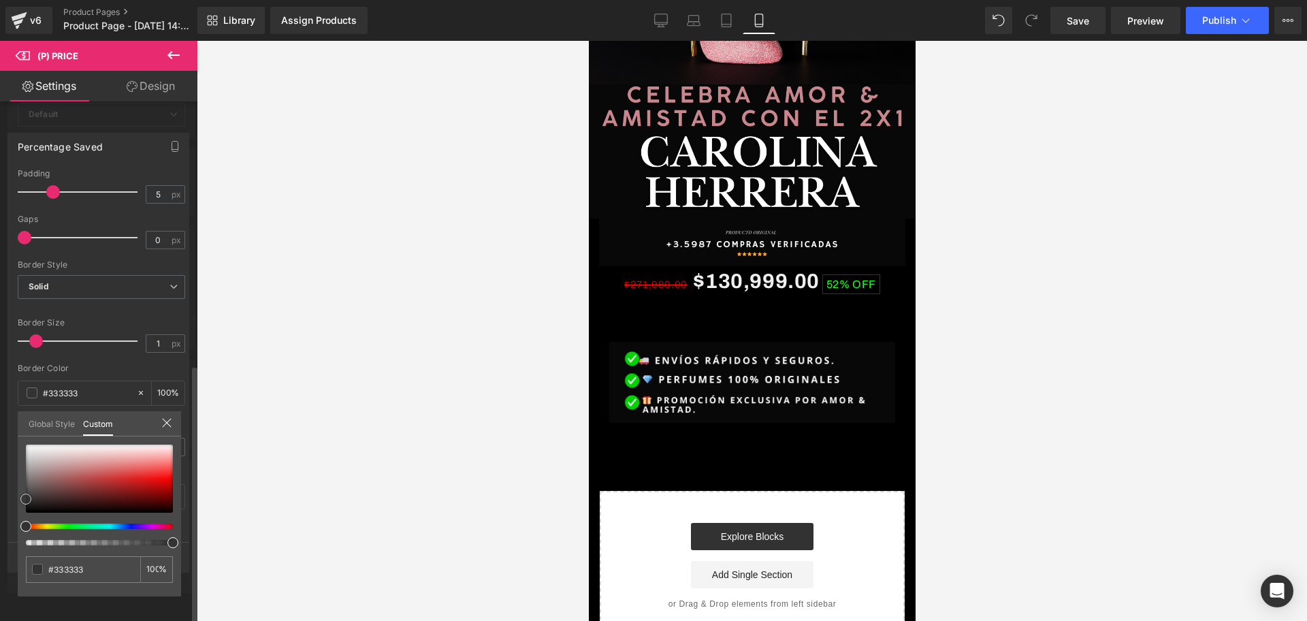
type input "#faf9f9"
drag, startPoint x: 33, startPoint y: 446, endPoint x: 10, endPoint y: 445, distance: 23.2
click at [10, 445] on div "Percentage Saved Text Styles Custom Custom Setup Global Style Custom Setup Glob…" at bounding box center [98, 347] width 197 height 449
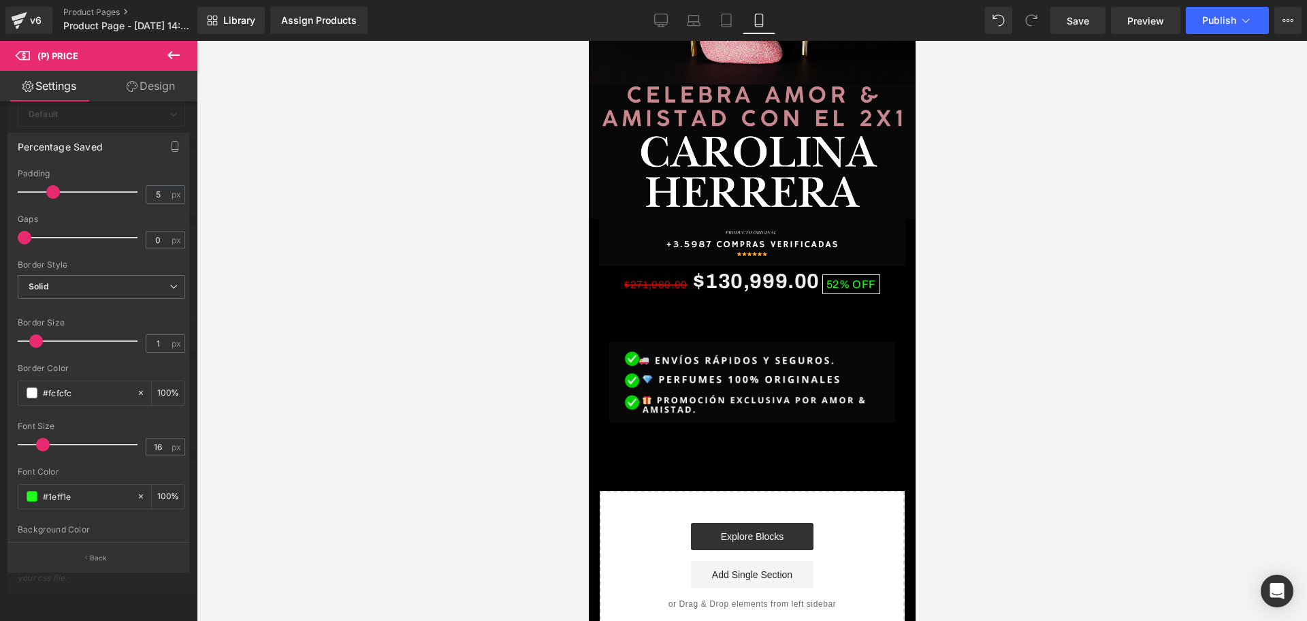
click at [235, 466] on div at bounding box center [752, 331] width 1110 height 580
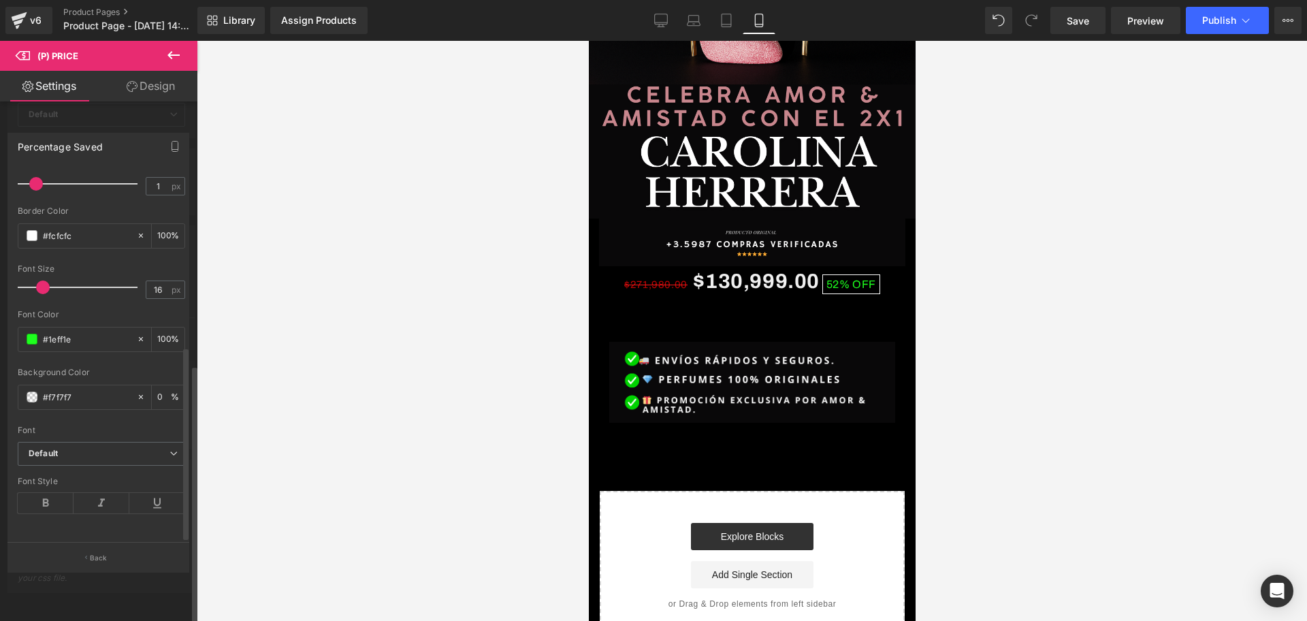
scroll to position [336, 0]
click at [55, 493] on icon at bounding box center [46, 503] width 56 height 20
click at [108, 493] on icon at bounding box center [102, 503] width 56 height 20
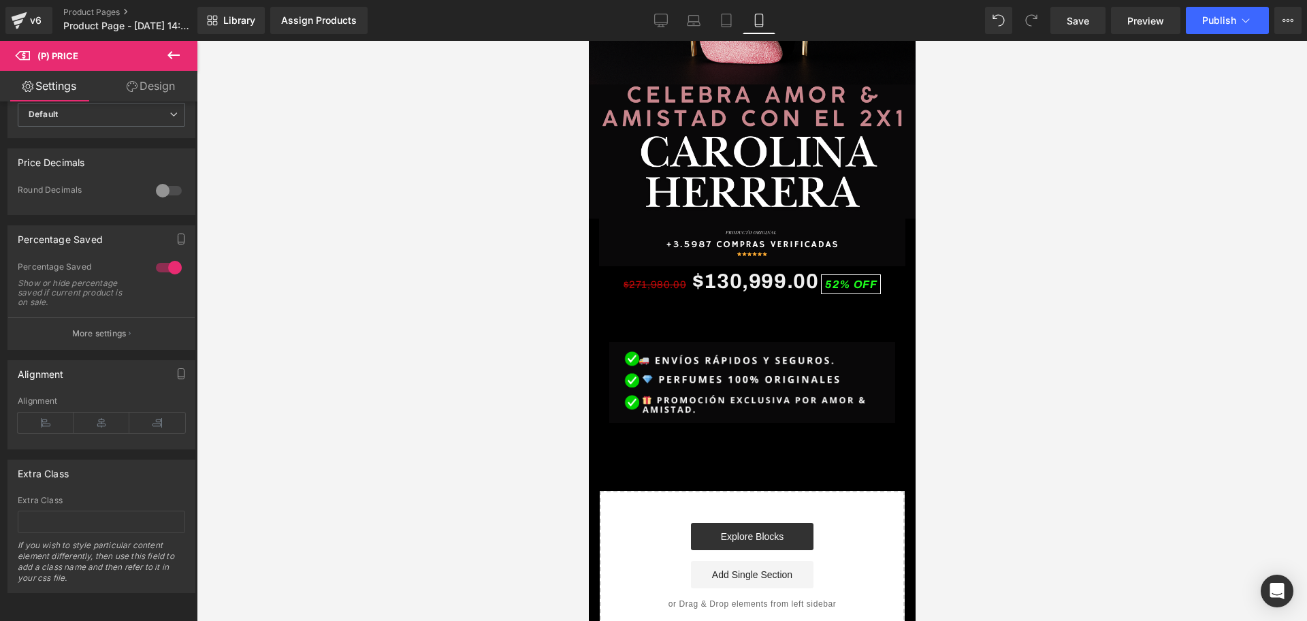
click at [305, 430] on div at bounding box center [752, 331] width 1110 height 580
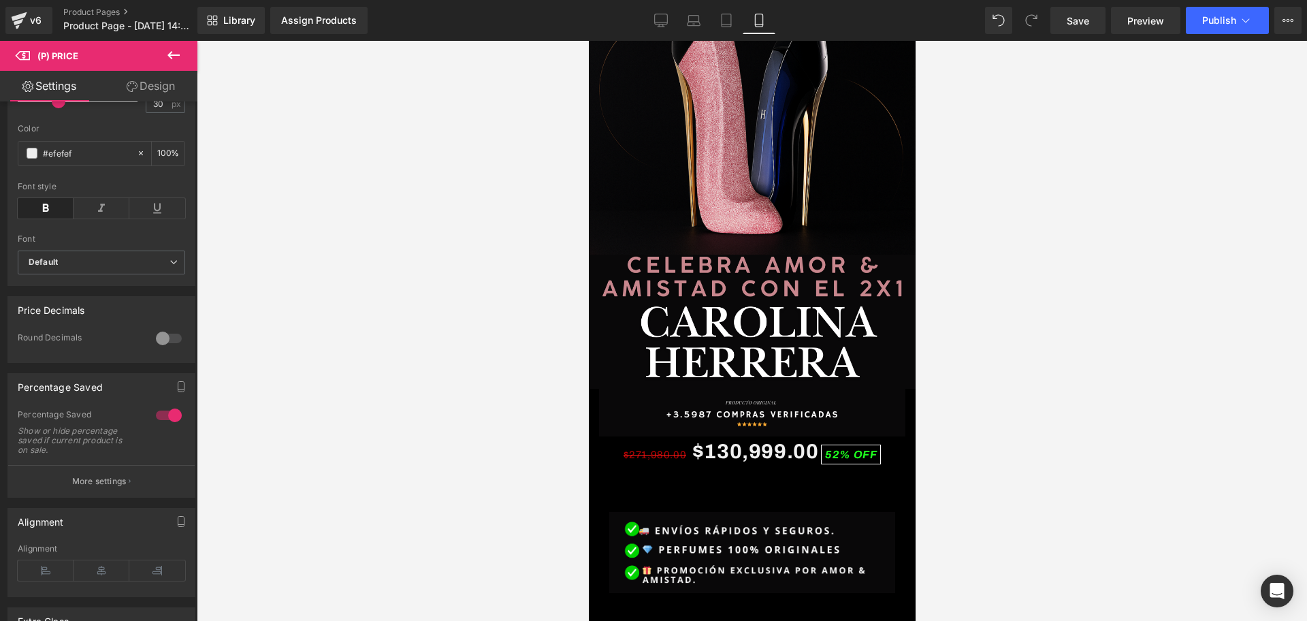
click at [162, 59] on button at bounding box center [174, 56] width 48 height 30
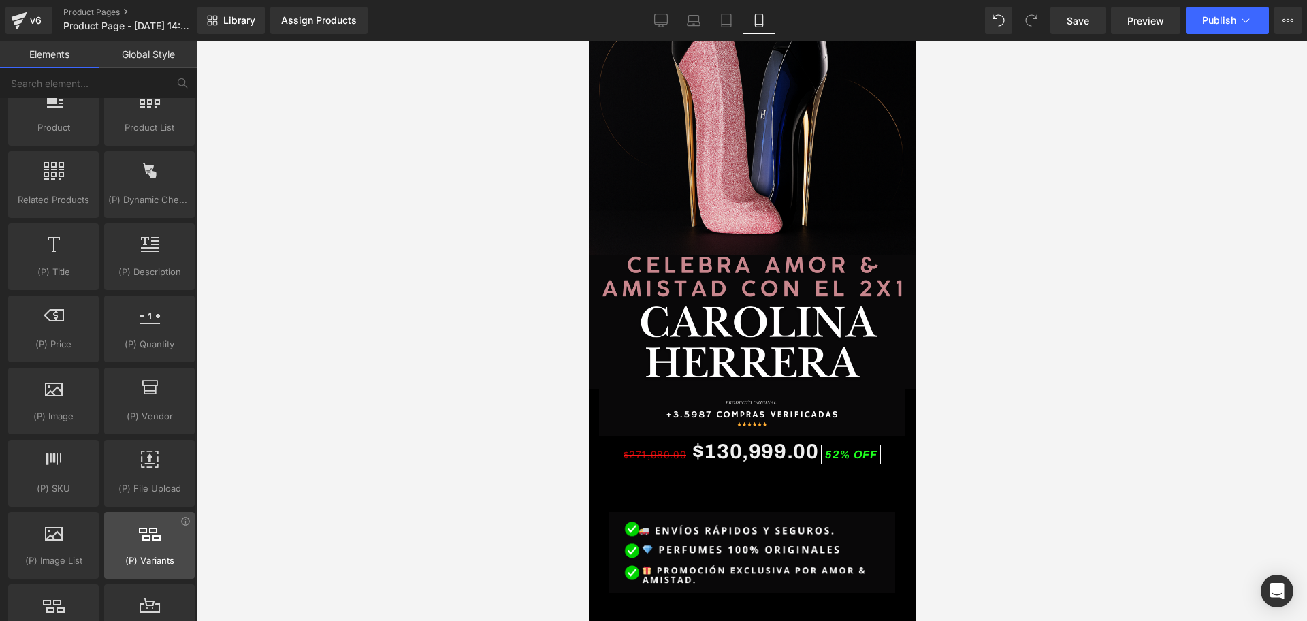
scroll to position [0, 246]
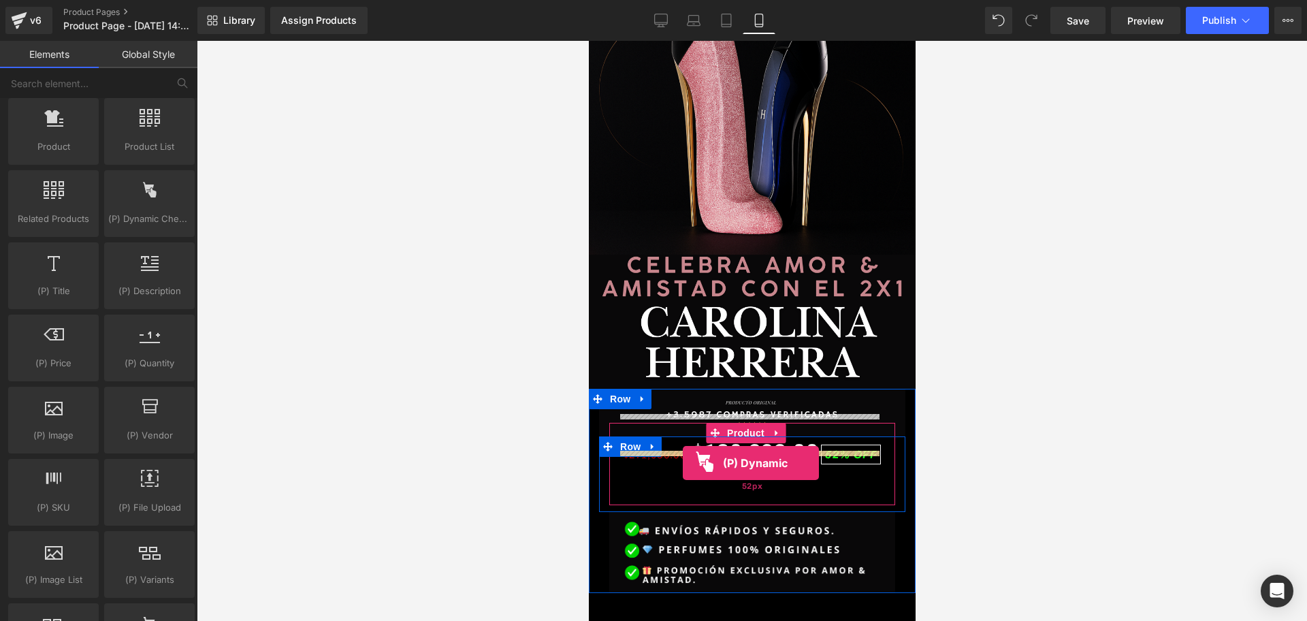
drag, startPoint x: 735, startPoint y: 250, endPoint x: 682, endPoint y: 463, distance: 219.6
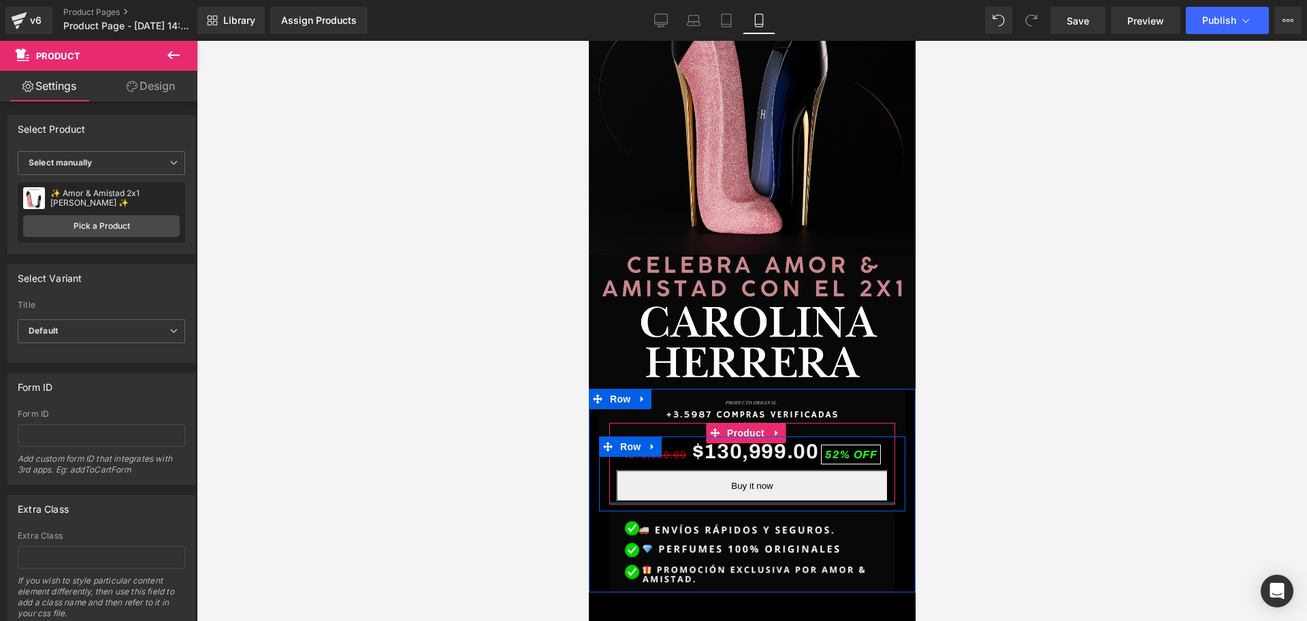
scroll to position [0, 737]
click at [741, 479] on div "$271,980.00 $130,999.00 52% OFF (P) Price Buy it now (P) Dynamic Checkout Butto…" at bounding box center [752, 464] width 286 height 82
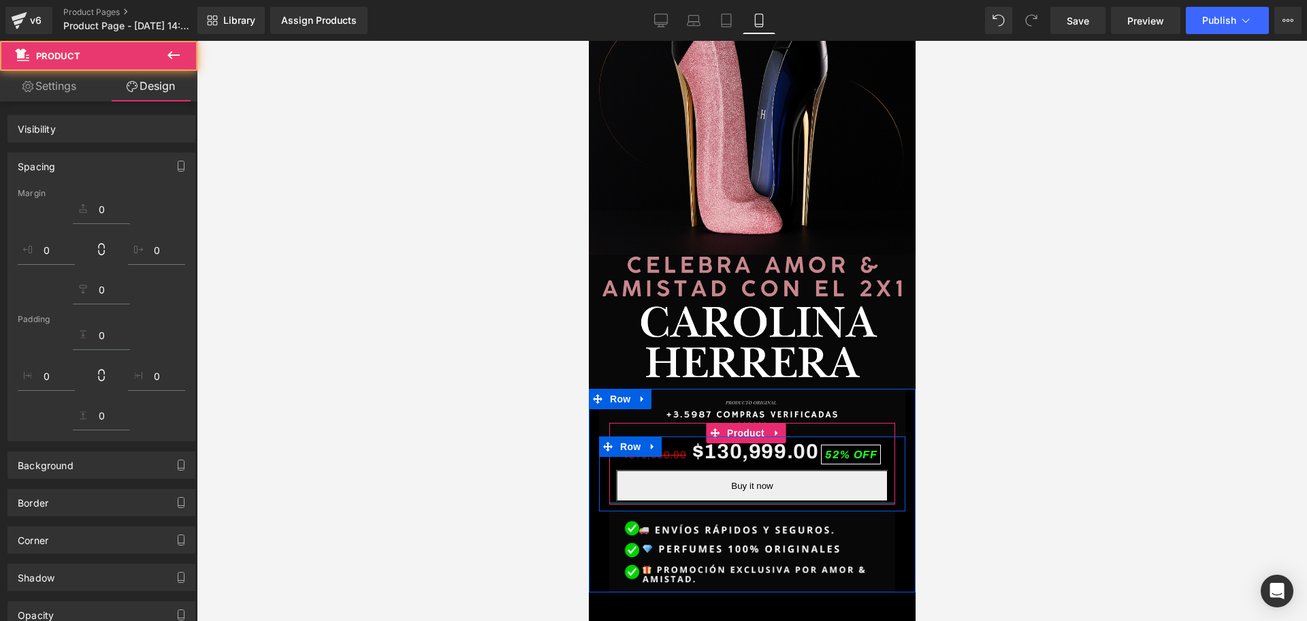
click at [1046, 473] on div at bounding box center [752, 331] width 1110 height 580
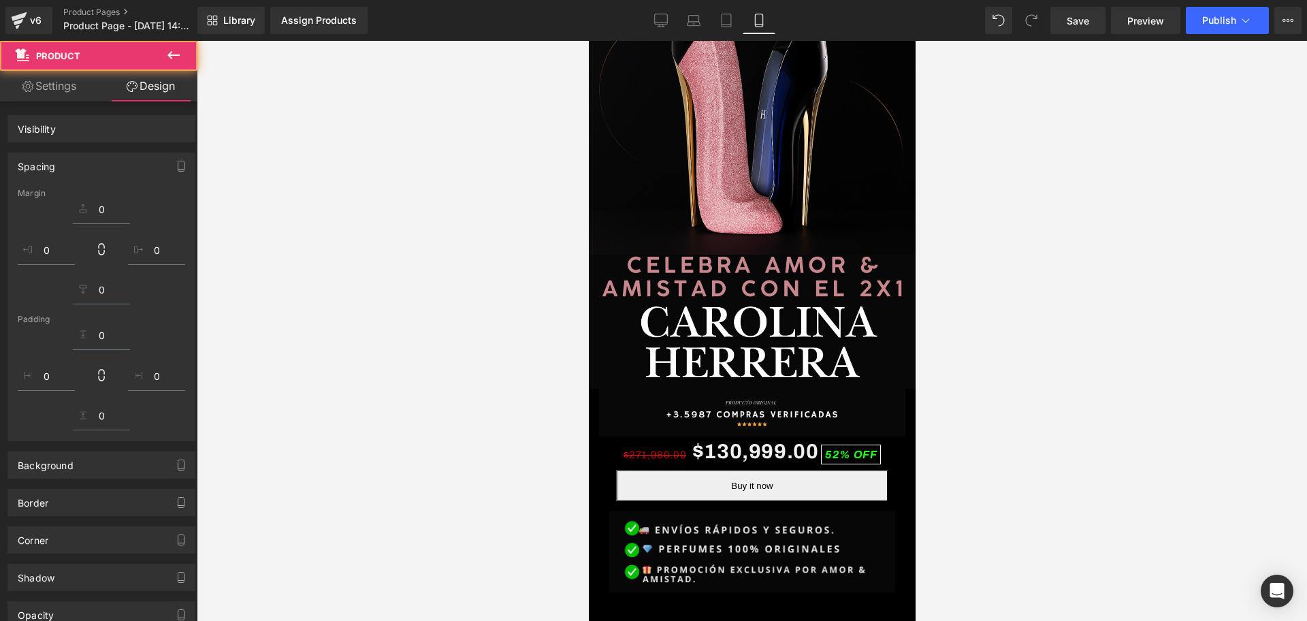
click at [794, 511] on img at bounding box center [752, 551] width 286 height 81
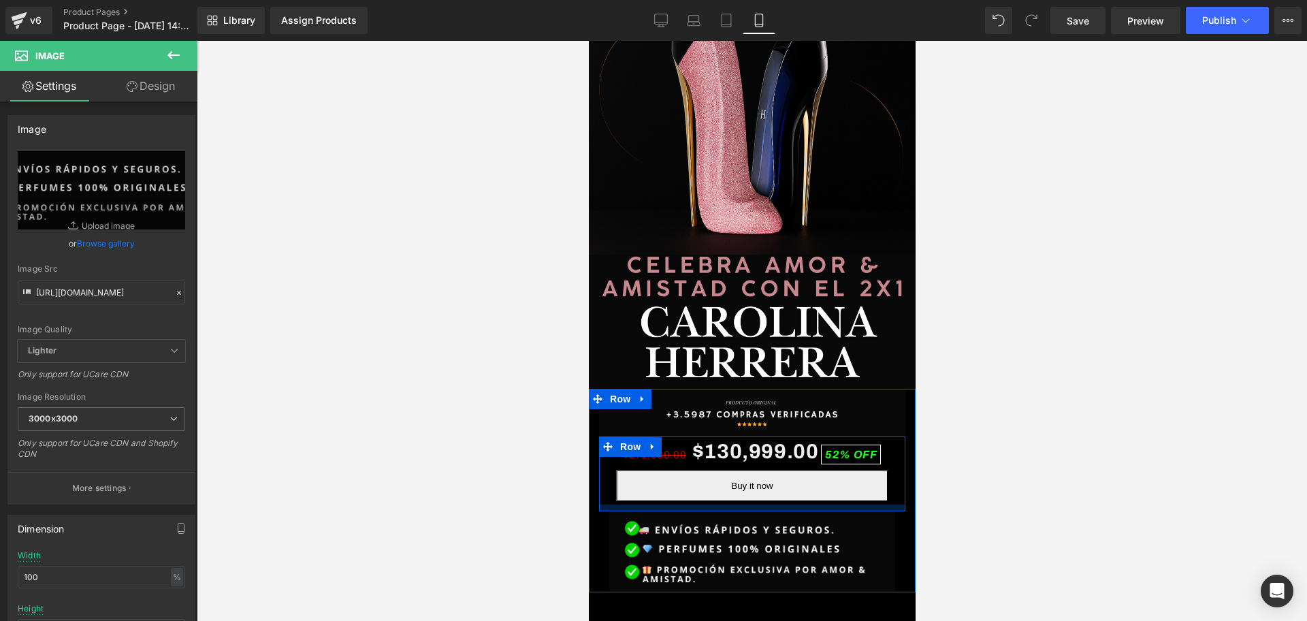
scroll to position [0, 0]
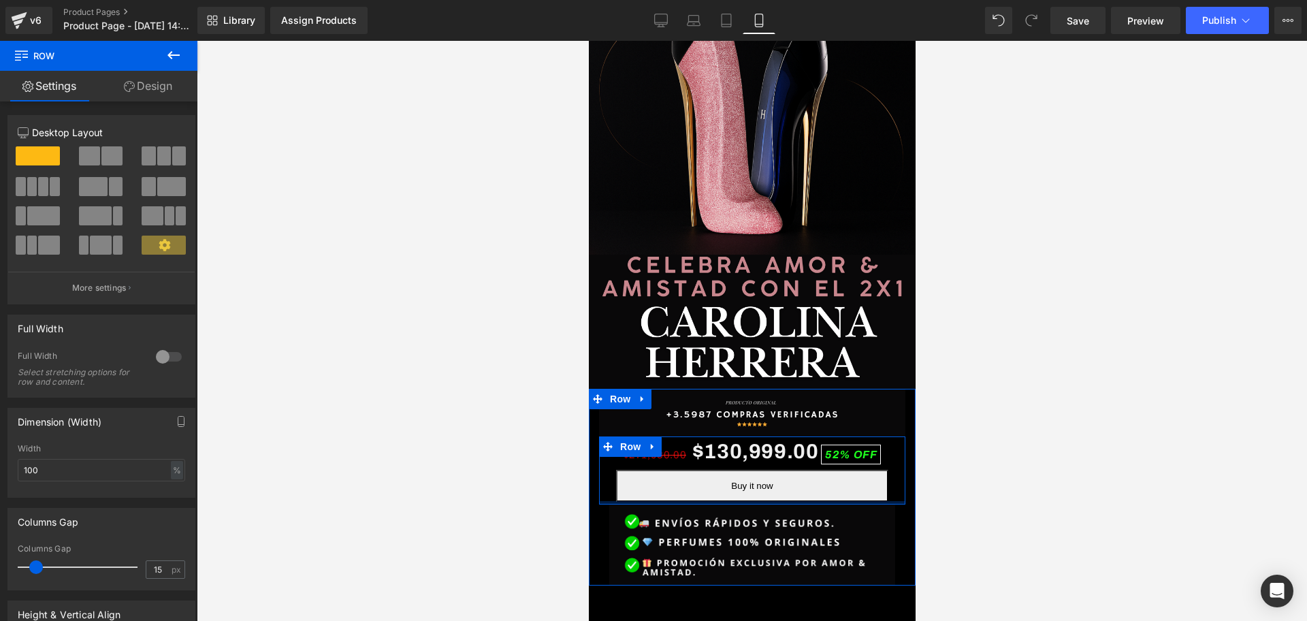
drag, startPoint x: 786, startPoint y: 488, endPoint x: 788, endPoint y: 474, distance: 13.8
click at [788, 474] on div "$271,980.00 $130,999.00 52% OFF (P) Price Buy it now (P) Dynamic Checkout Butto…" at bounding box center [751, 470] width 306 height 68
click at [993, 489] on div at bounding box center [752, 331] width 1110 height 580
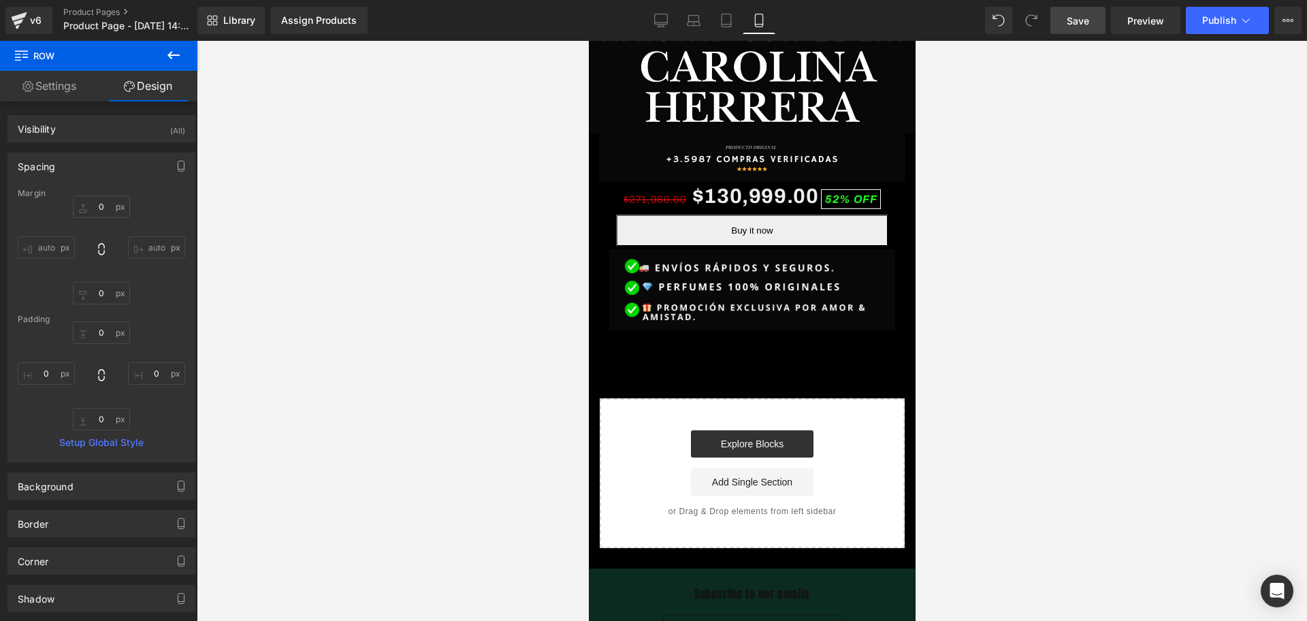
scroll to position [0, 492]
click at [1068, 10] on link "Save" at bounding box center [1077, 20] width 55 height 27
click at [170, 46] on button at bounding box center [174, 56] width 48 height 30
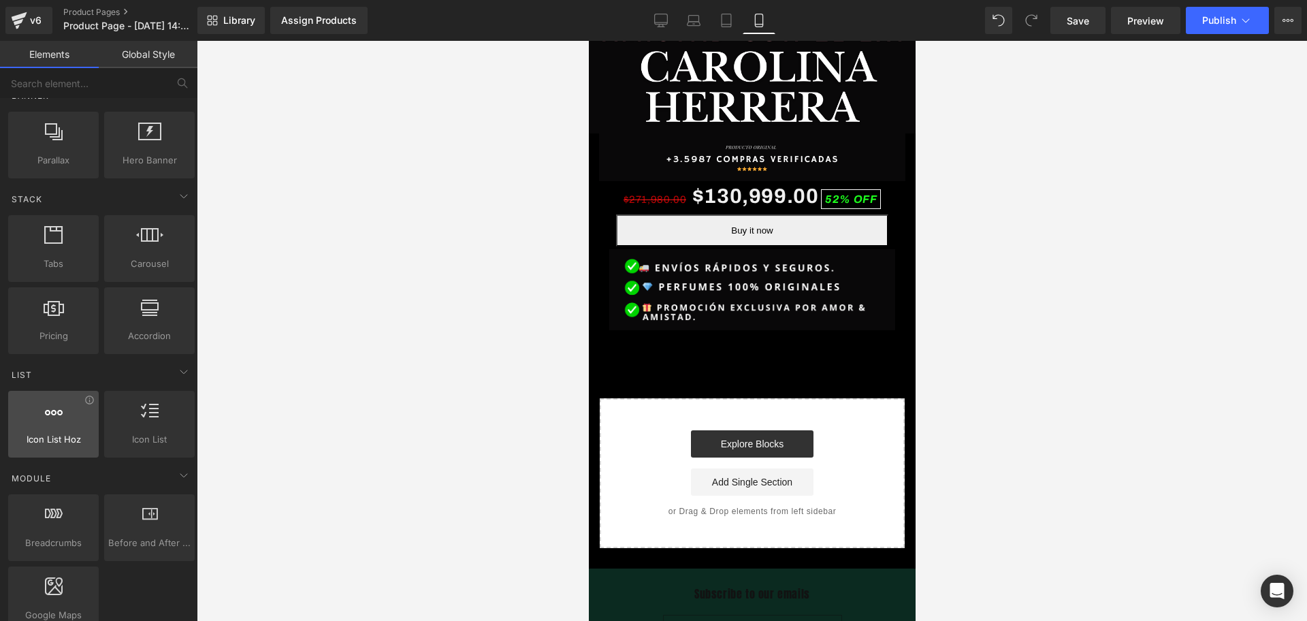
scroll to position [124, 0]
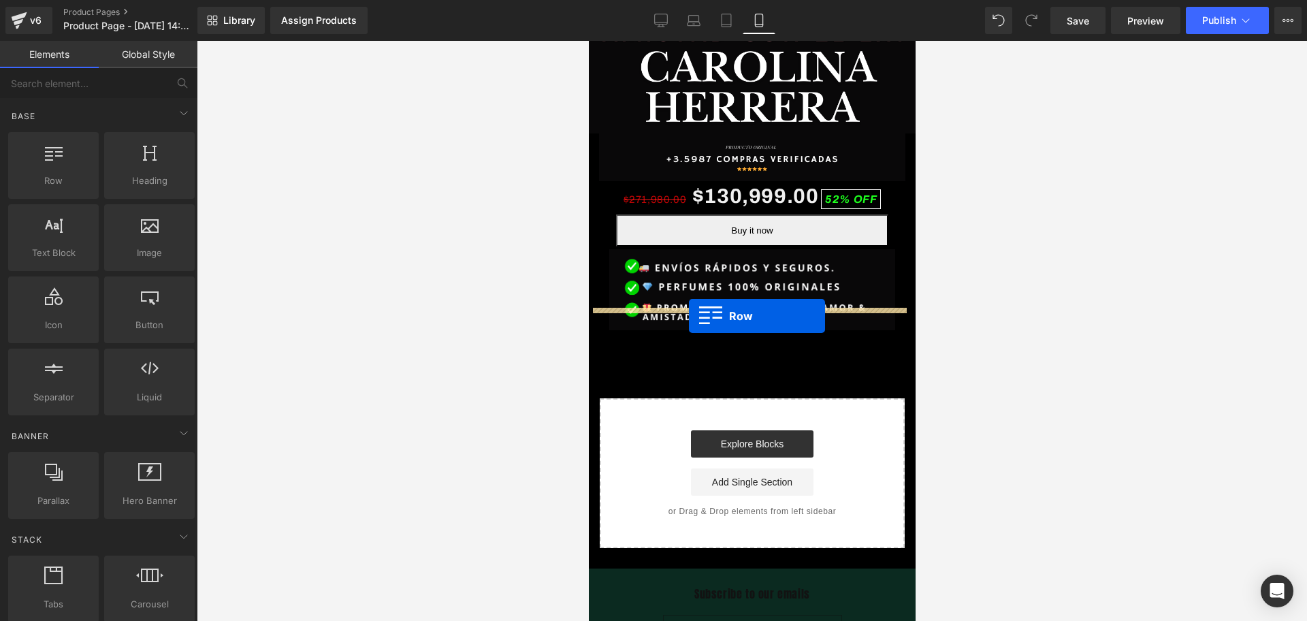
drag, startPoint x: 656, startPoint y: 205, endPoint x: 688, endPoint y: 316, distance: 115.5
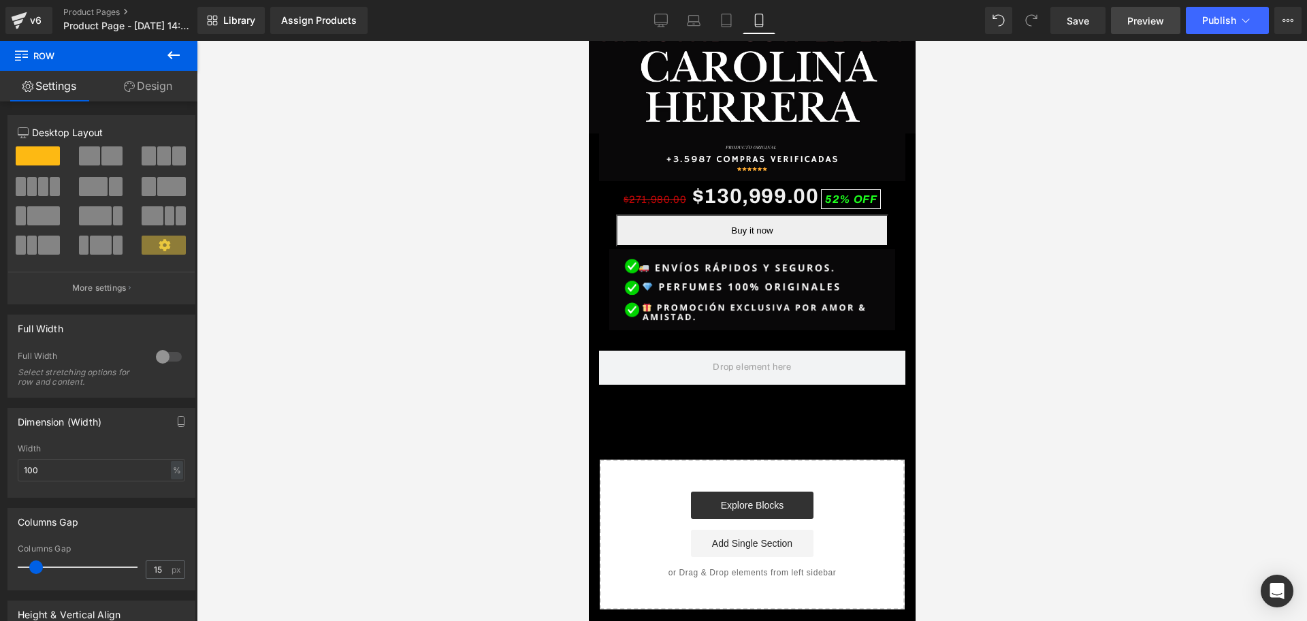
scroll to position [0, 246]
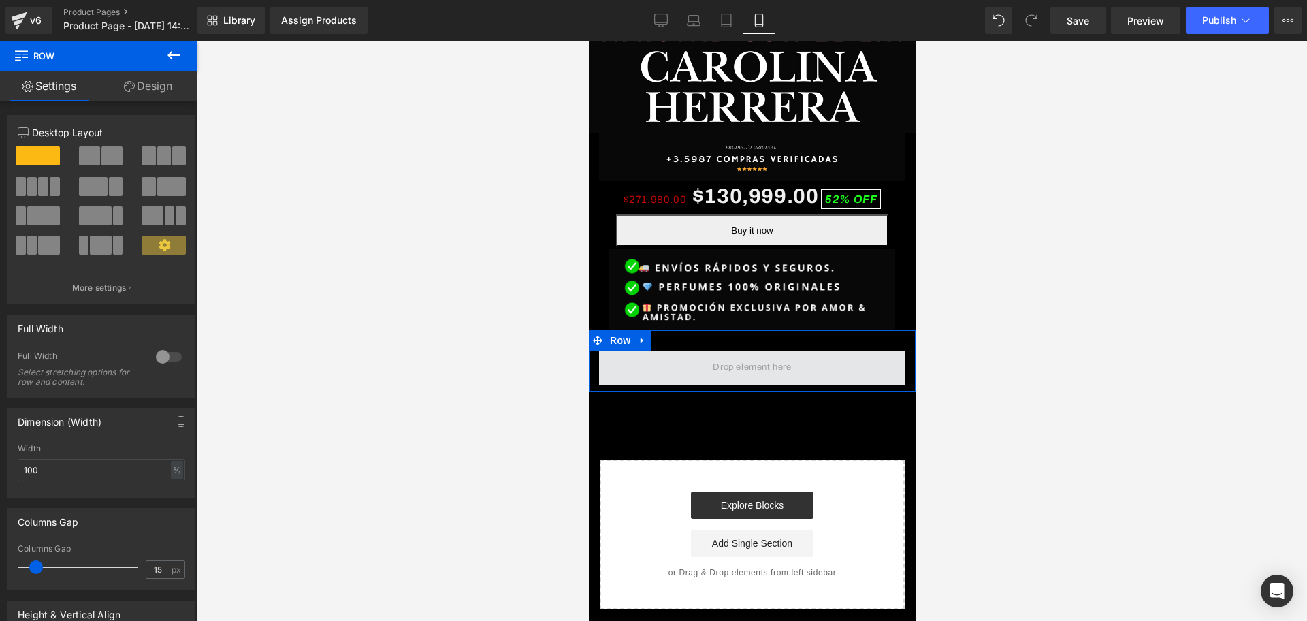
click at [707, 356] on span at bounding box center [751, 367] width 88 height 22
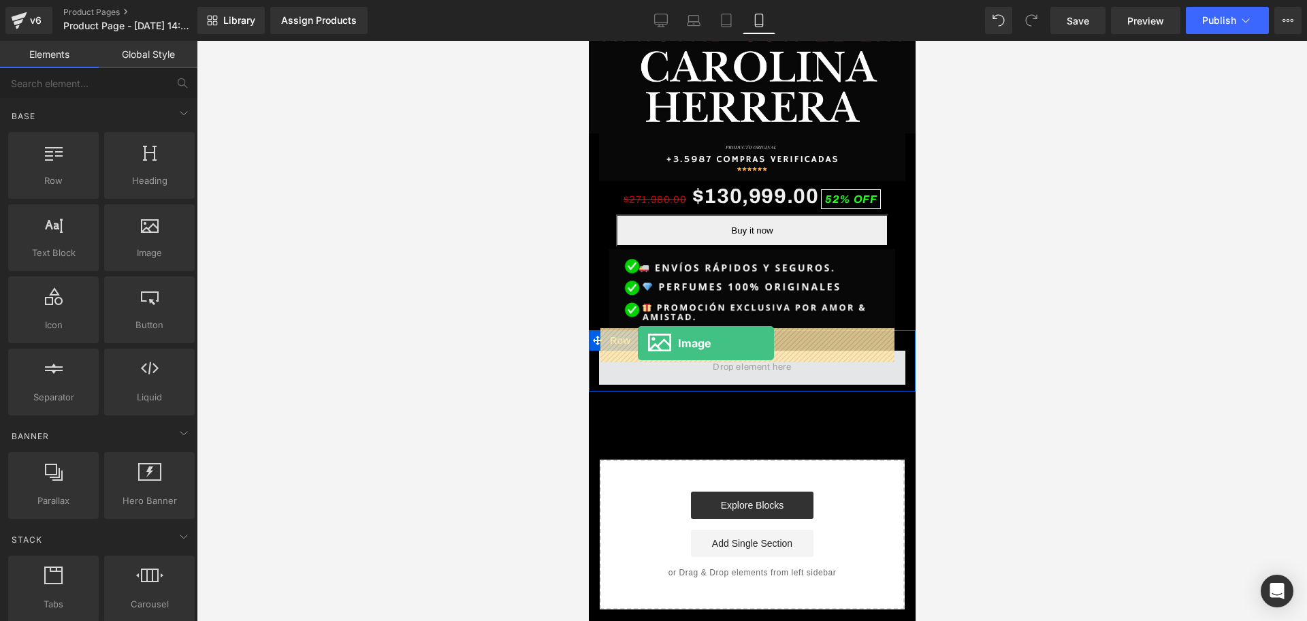
scroll to position [0, 492]
drag, startPoint x: 988, startPoint y: 329, endPoint x: 637, endPoint y: 343, distance: 351.6
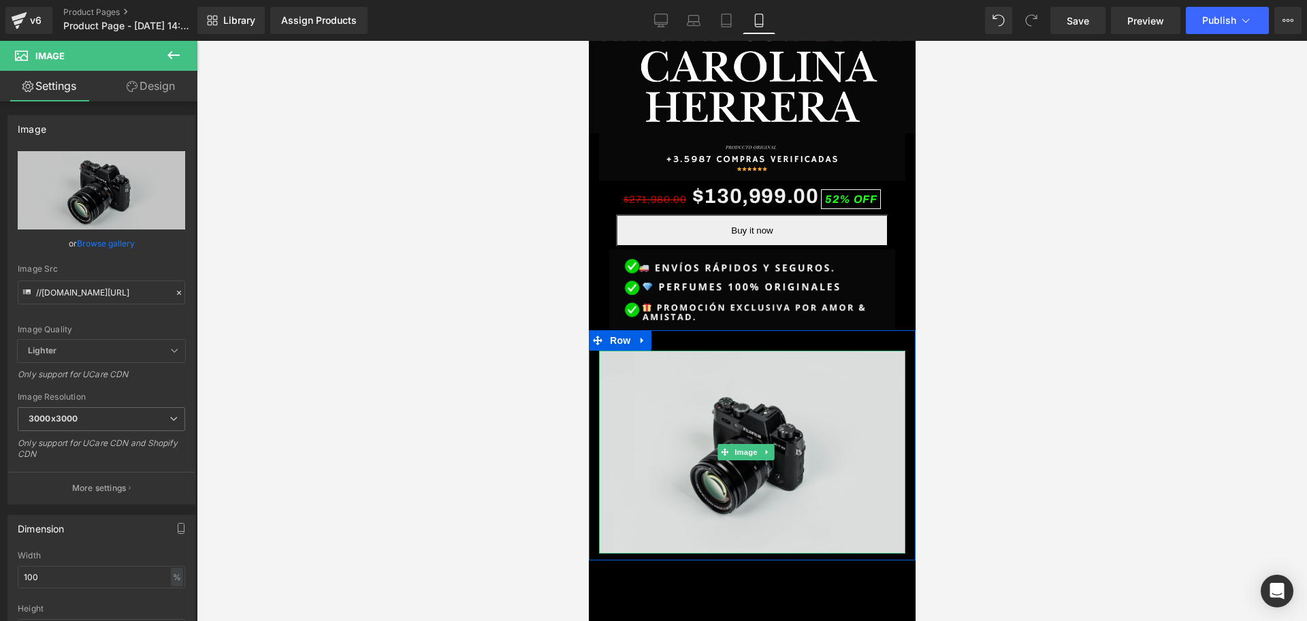
scroll to position [0, 246]
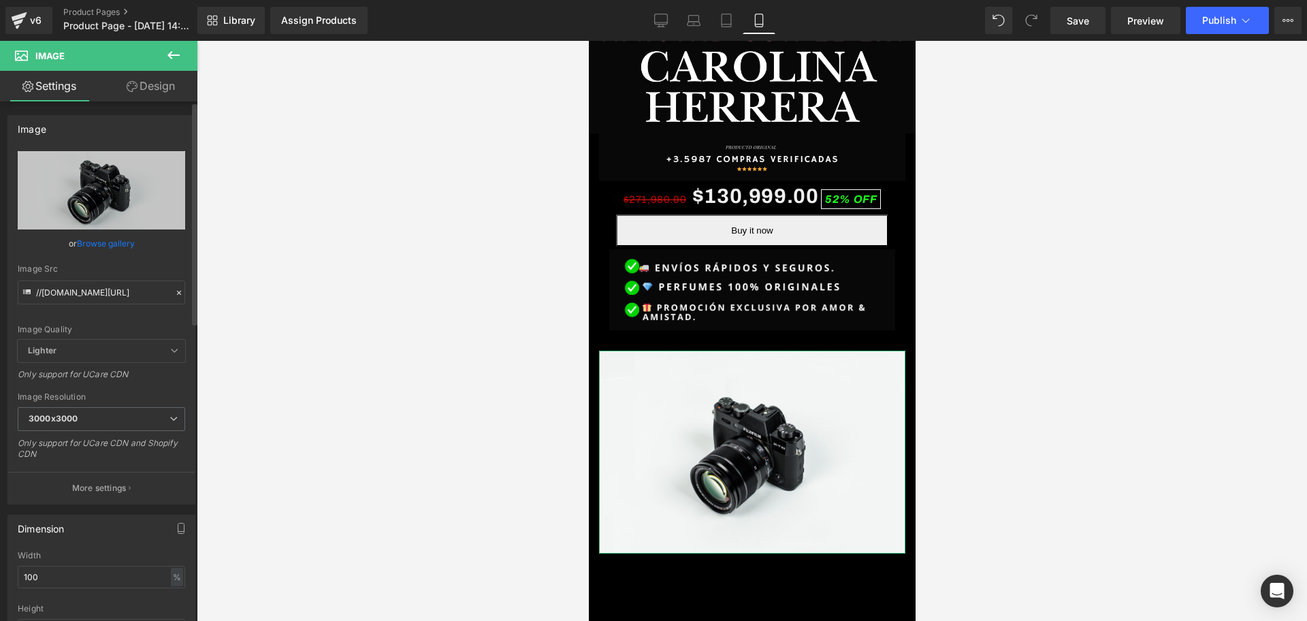
click at [120, 277] on div "Image Src //[DOMAIN_NAME][URL]" at bounding box center [101, 284] width 167 height 40
click at [123, 295] on input "//[DOMAIN_NAME][URL]" at bounding box center [101, 292] width 167 height 24
click at [122, 297] on input "//[DOMAIN_NAME][URL]" at bounding box center [101, 292] width 167 height 24
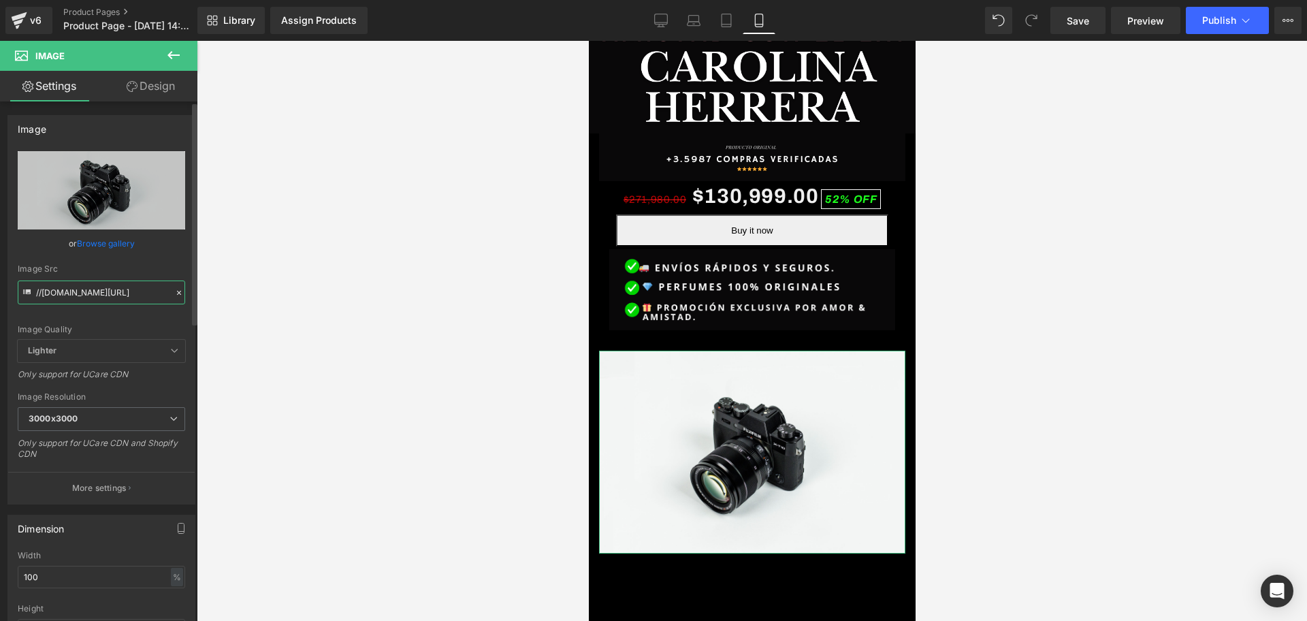
click at [118, 295] on input "//[DOMAIN_NAME][URL]" at bounding box center [101, 292] width 167 height 24
paste input "[URL][DOMAIN_NAME][DOMAIN_NAME]"
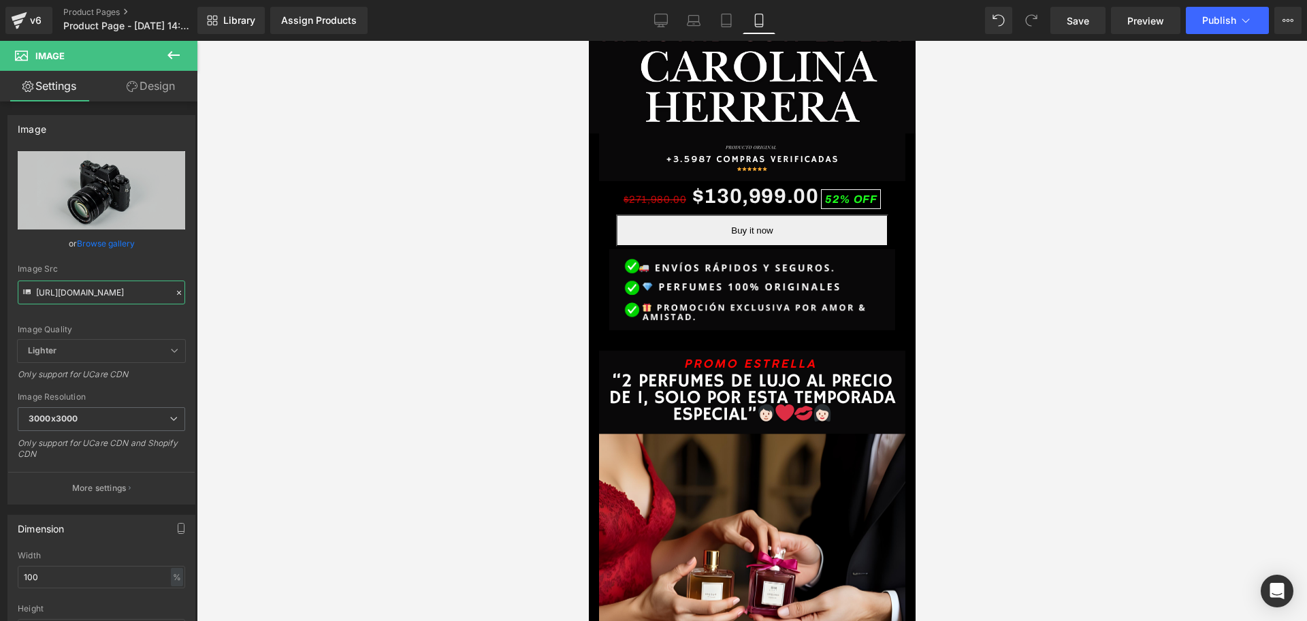
scroll to position [0, 0]
click at [495, 244] on div at bounding box center [752, 331] width 1110 height 580
click at [161, 287] on input "[URL][DOMAIN_NAME]" at bounding box center [101, 292] width 167 height 24
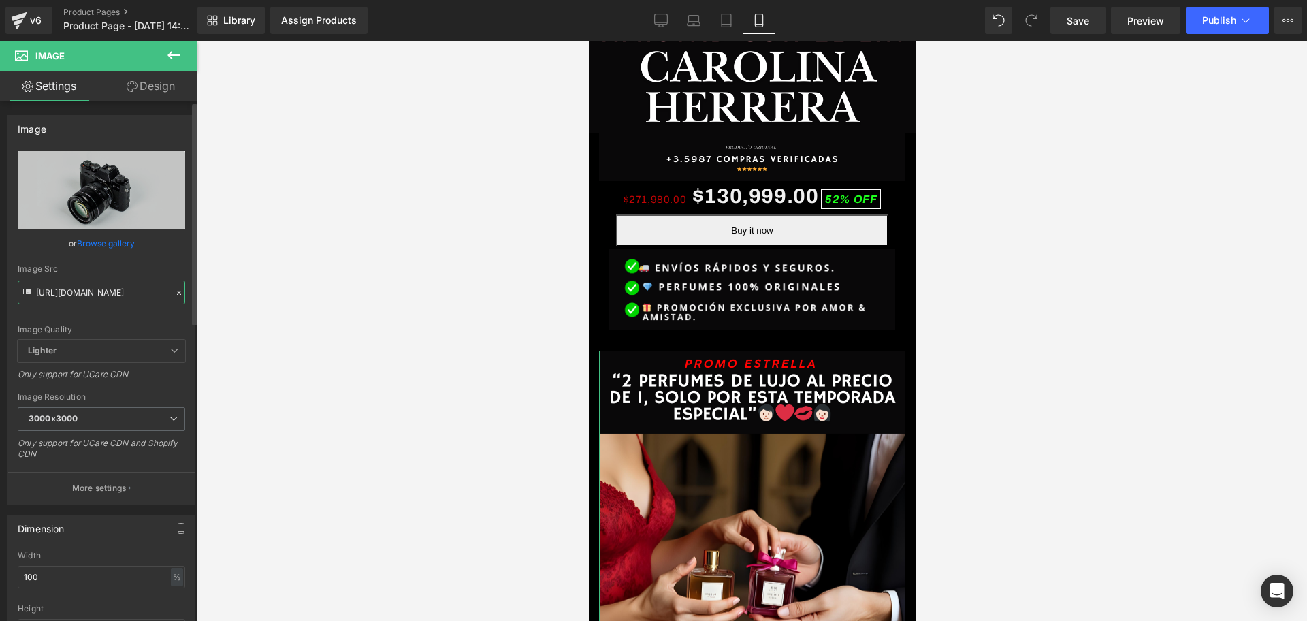
click at [161, 287] on input "[URL][DOMAIN_NAME]" at bounding box center [101, 292] width 167 height 24
click at [160, 287] on input "[URL][DOMAIN_NAME]" at bounding box center [101, 292] width 167 height 24
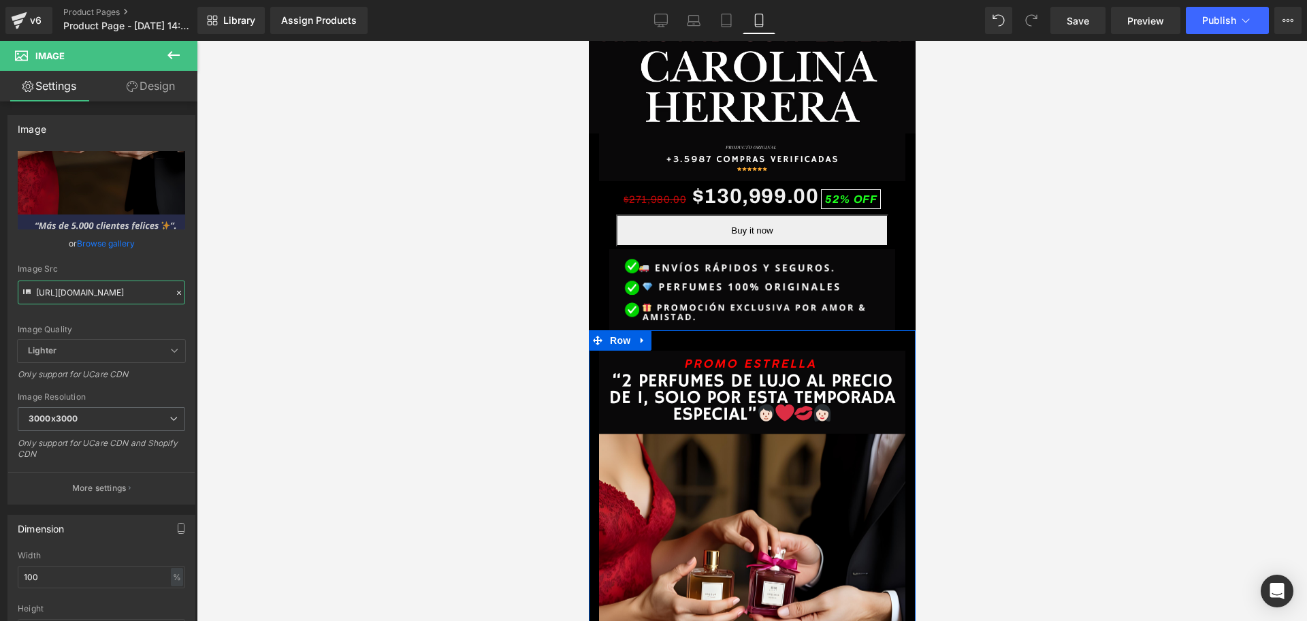
scroll to position [0, 492]
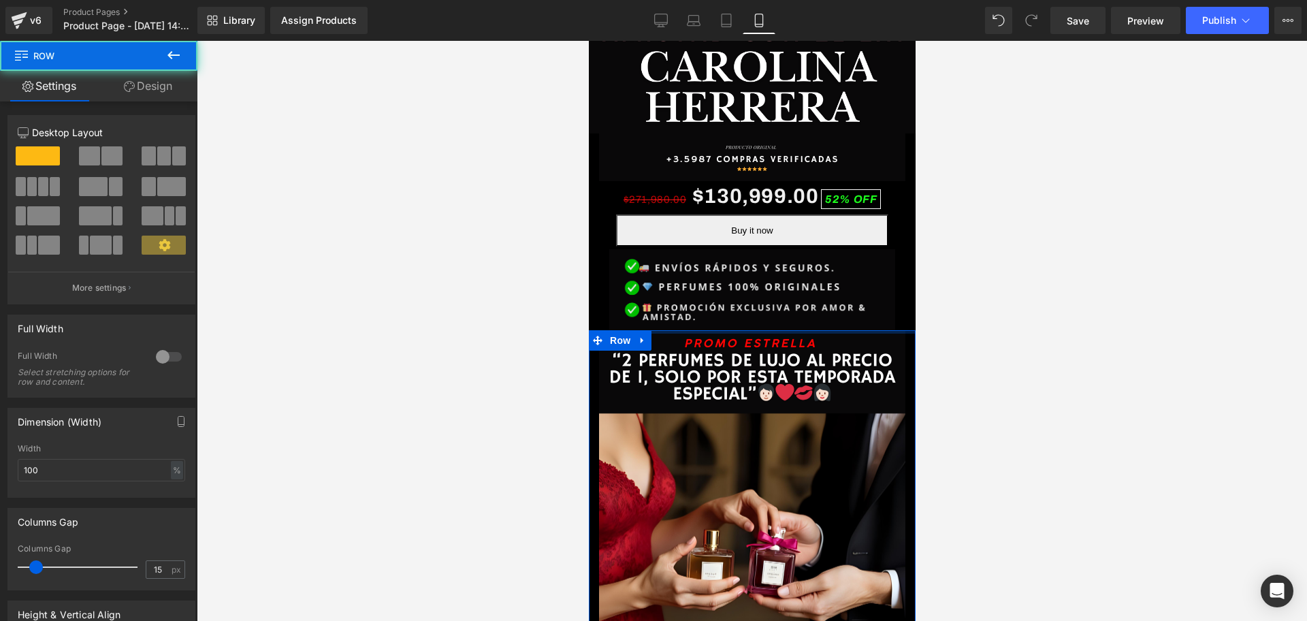
drag, startPoint x: 779, startPoint y: 308, endPoint x: 788, endPoint y: 278, distance: 31.4
click at [788, 278] on div "Image Row Image $271,980.00 $130,999.00 52% OFF (P) Price Buy it now (P) Dynami…" at bounding box center [751, 415] width 327 height 1672
click at [927, 315] on div at bounding box center [752, 331] width 1110 height 580
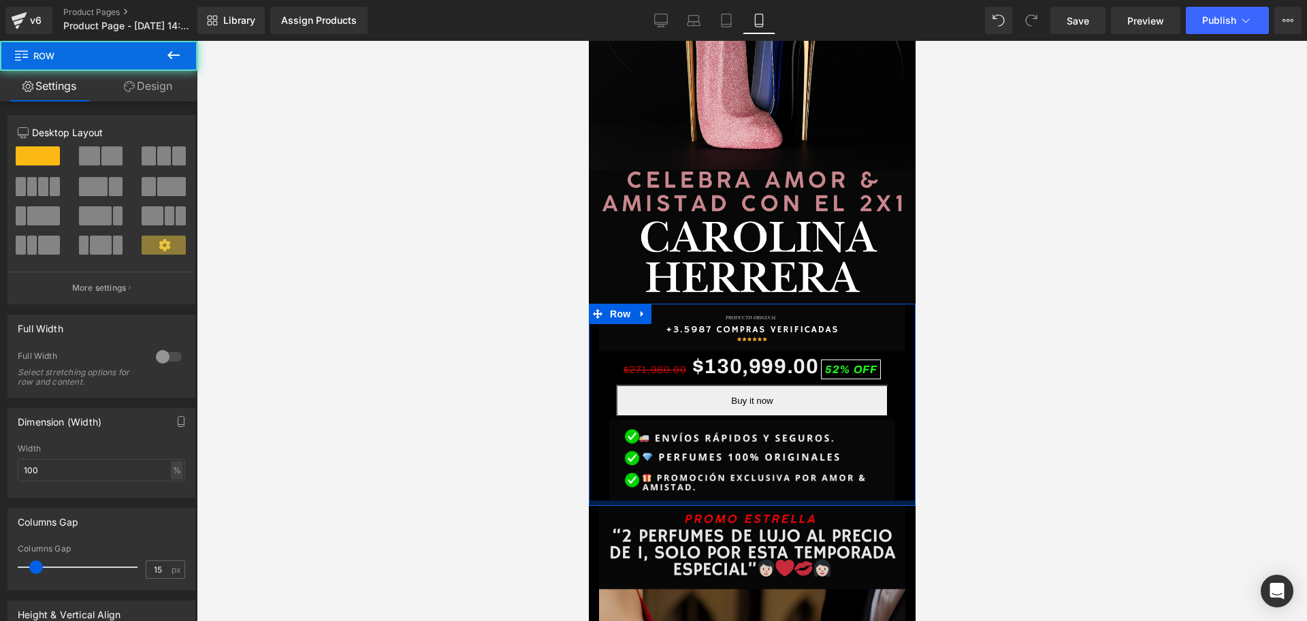
scroll to position [0, 0]
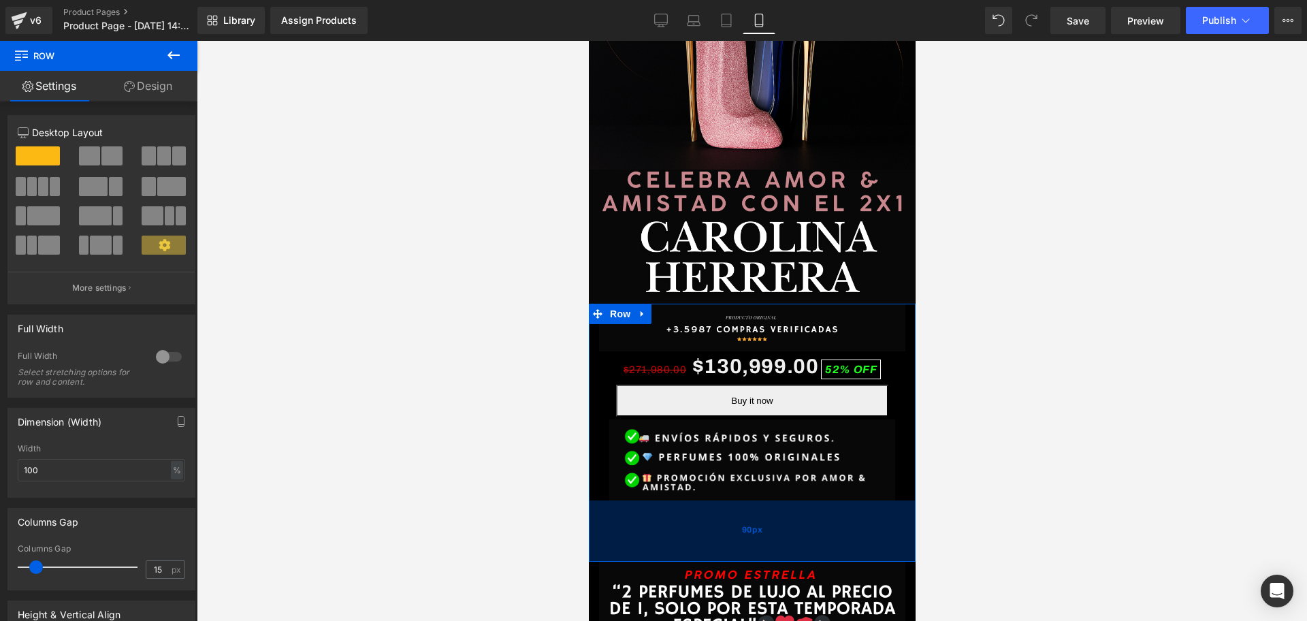
drag, startPoint x: 797, startPoint y: 475, endPoint x: 788, endPoint y: 536, distance: 61.9
click at [788, 536] on div "90px" at bounding box center [751, 530] width 327 height 61
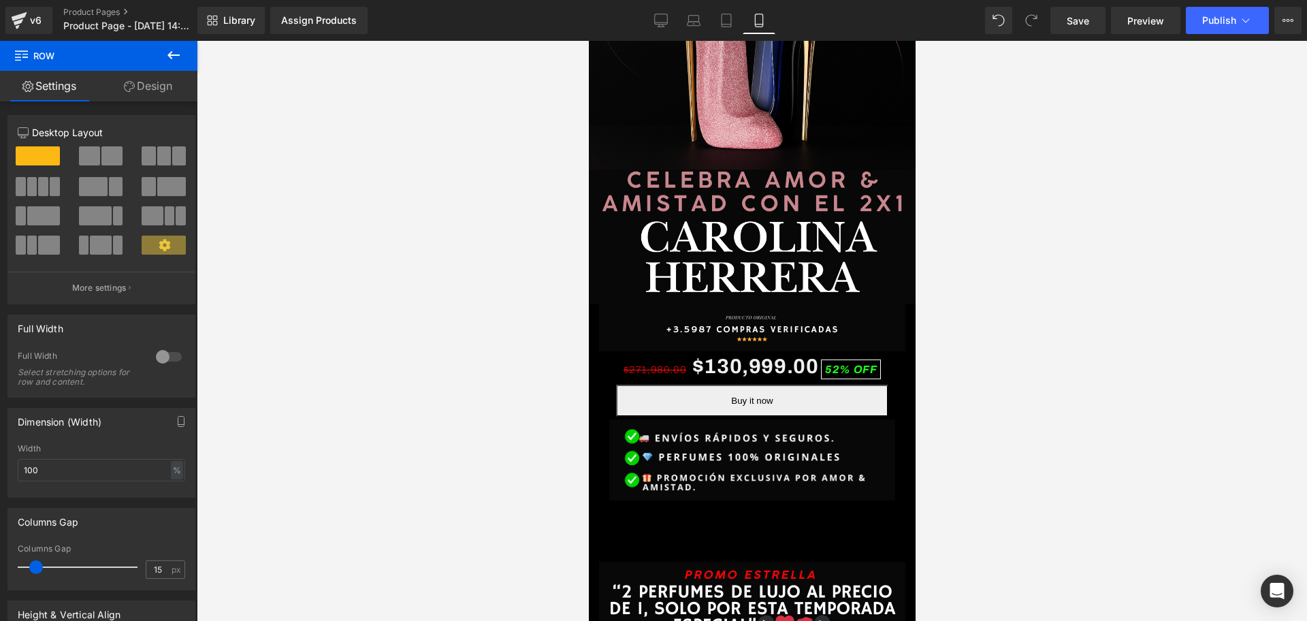
click at [786, 487] on div "Image $271,980.00 $130,999.00 52% OFF (P) Price Buy it now (P) Dynamic Checkout…" at bounding box center [751, 433] width 327 height 258
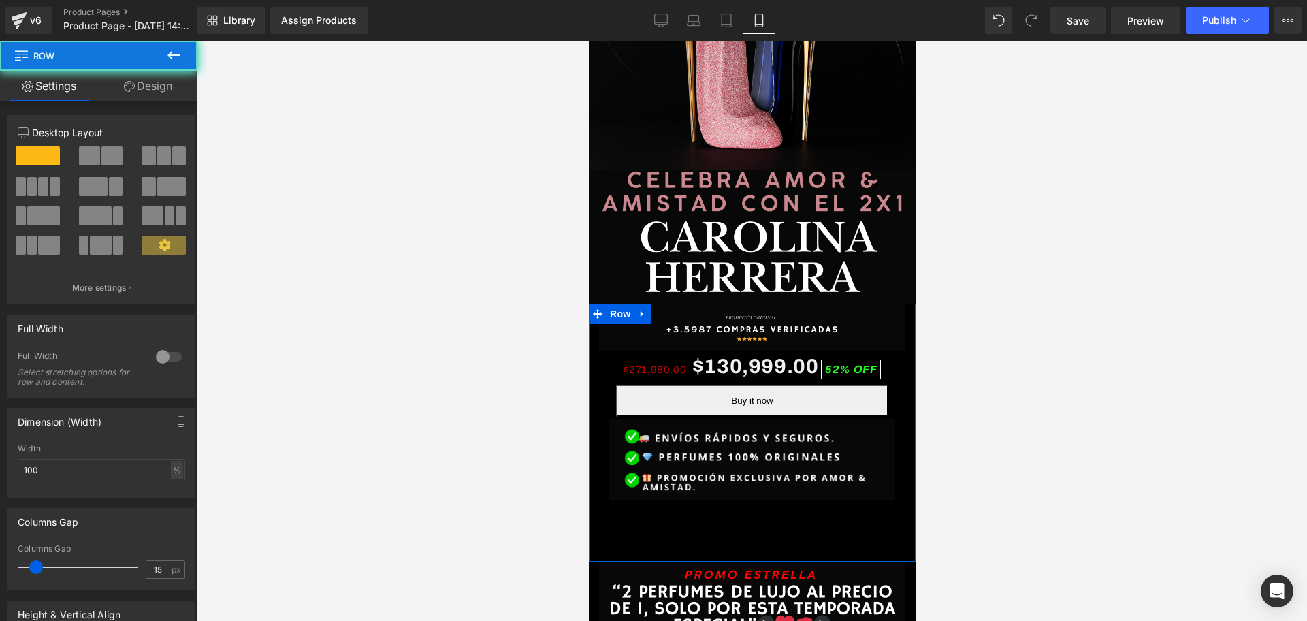
scroll to position [0, 246]
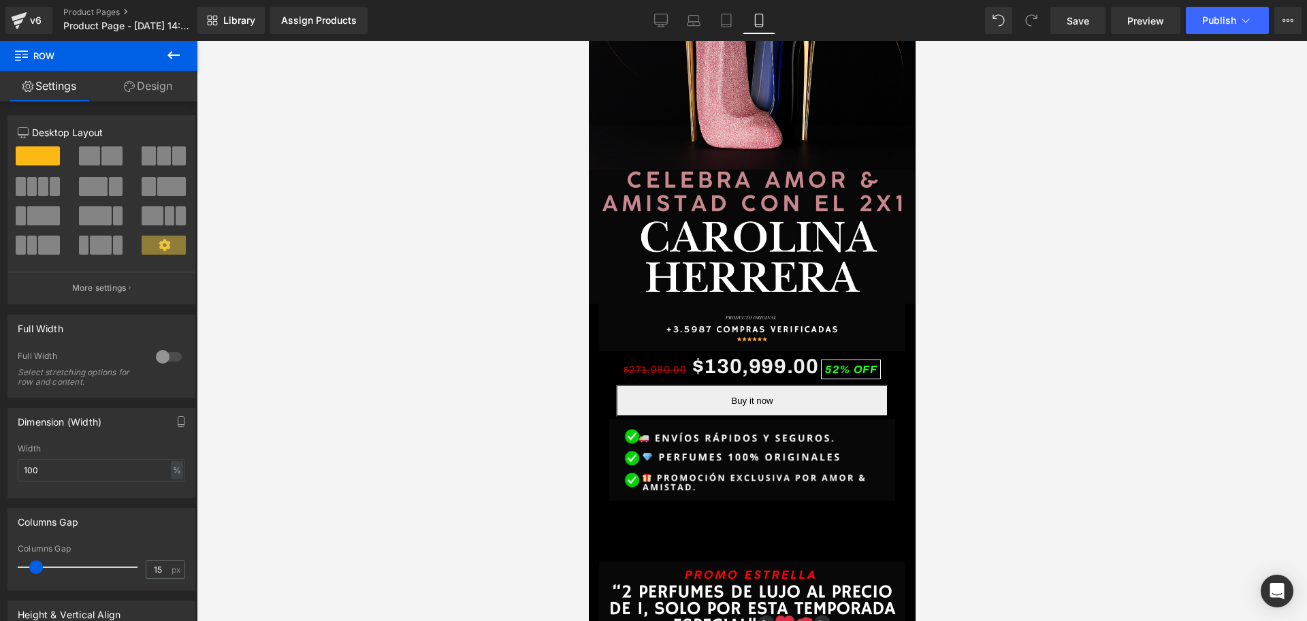
click at [166, 52] on button at bounding box center [174, 56] width 48 height 30
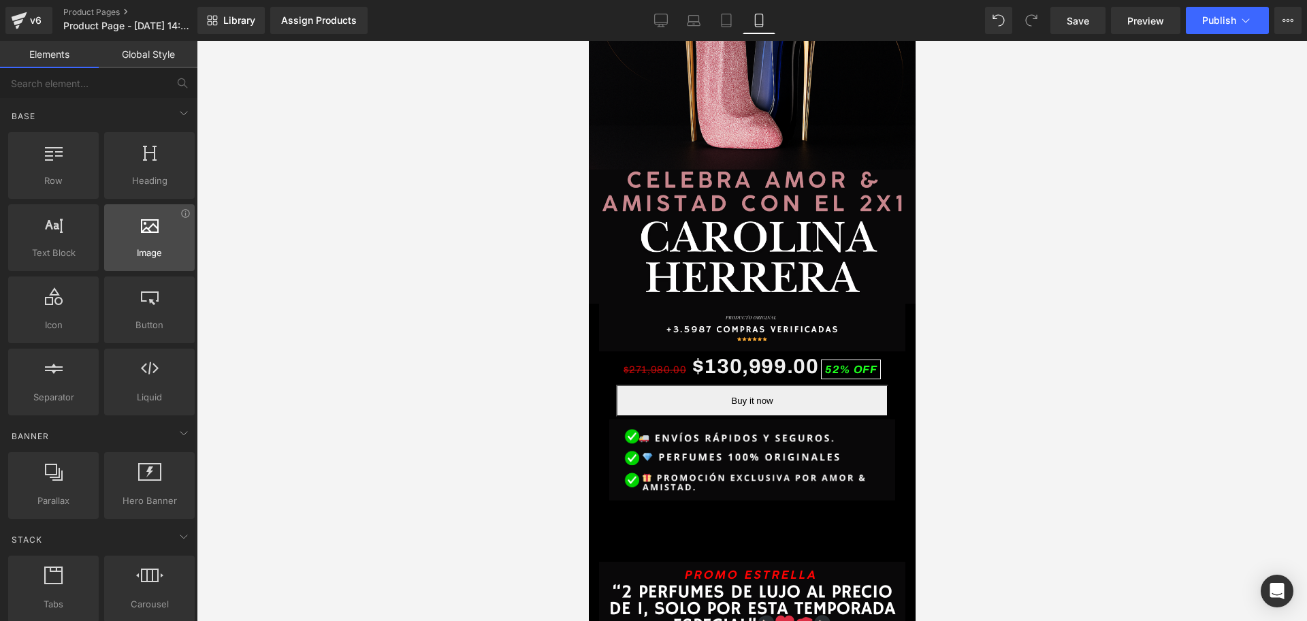
scroll to position [0, 492]
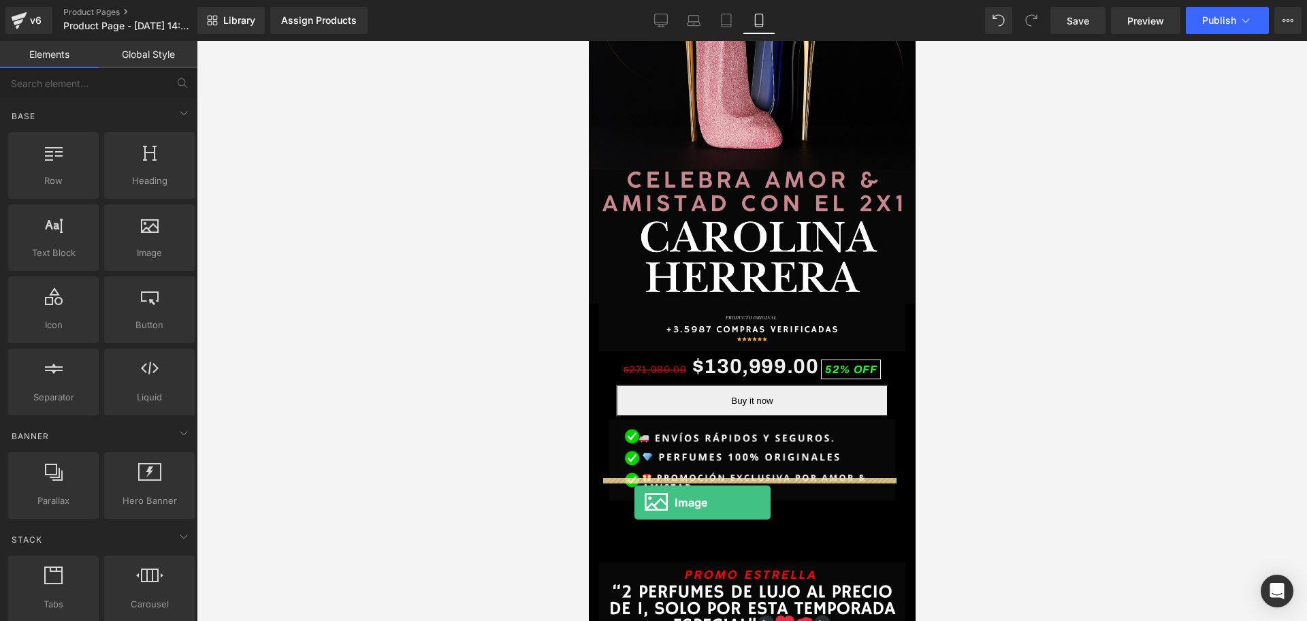
drag, startPoint x: 743, startPoint y: 281, endPoint x: 634, endPoint y: 502, distance: 246.6
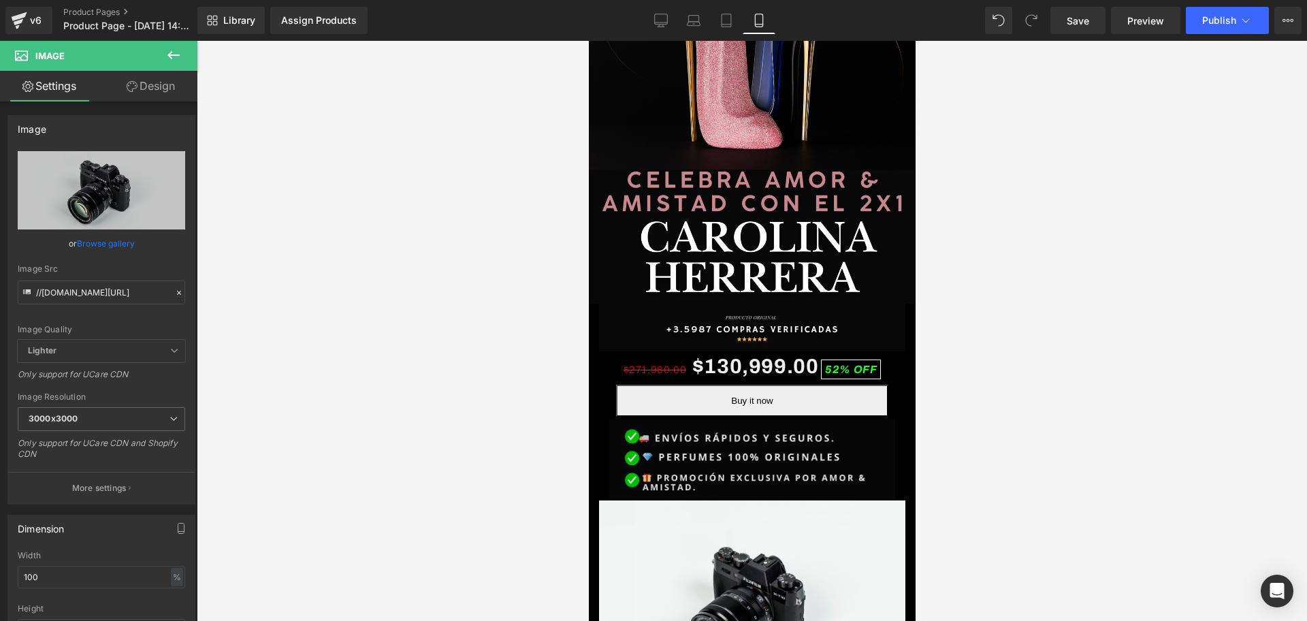
scroll to position [0, 246]
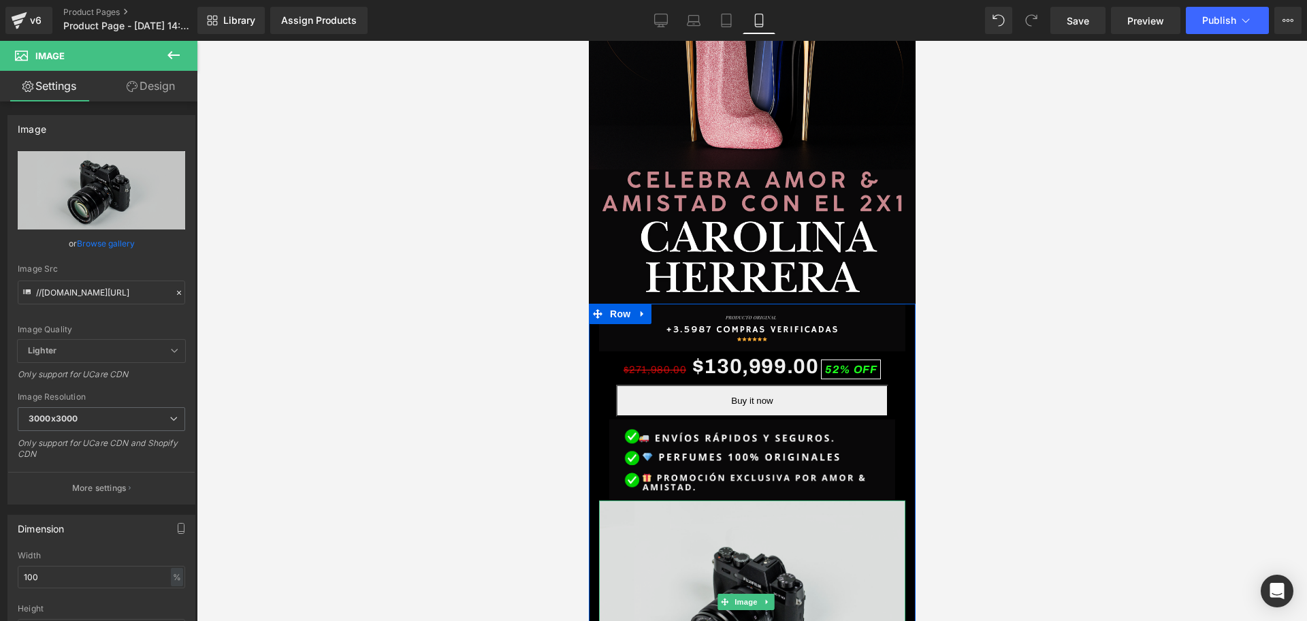
click at [741, 503] on img at bounding box center [751, 601] width 306 height 203
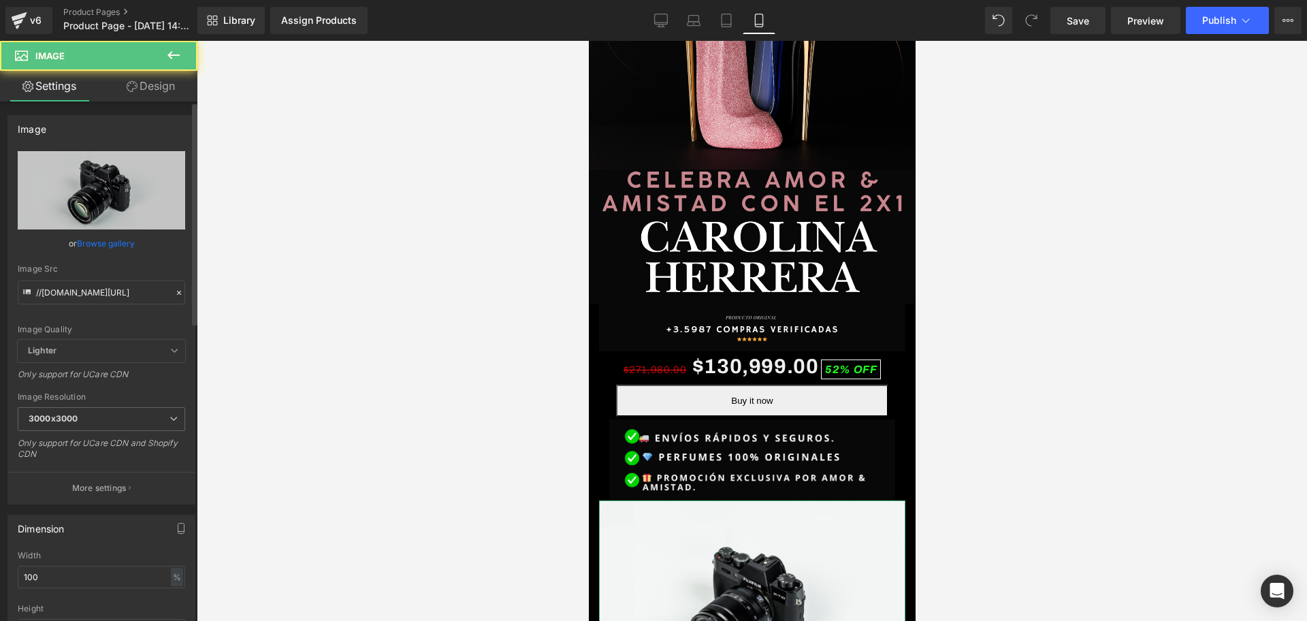
click at [85, 277] on div "Image Src //[DOMAIN_NAME][URL]" at bounding box center [101, 284] width 167 height 40
drag, startPoint x: 85, startPoint y: 277, endPoint x: 93, endPoint y: 297, distance: 21.8
click at [86, 277] on div "Image Src //[DOMAIN_NAME][URL]" at bounding box center [101, 284] width 167 height 40
click at [93, 297] on input "//[DOMAIN_NAME][URL]" at bounding box center [101, 292] width 167 height 24
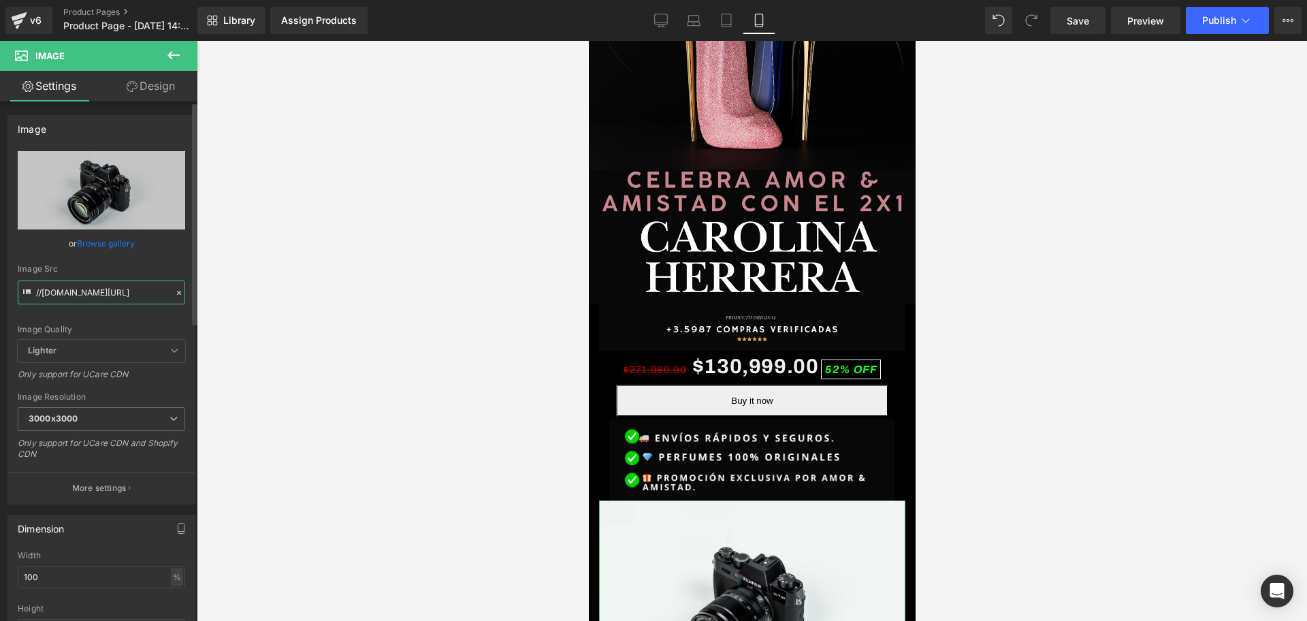
click at [93, 297] on input "//[DOMAIN_NAME][URL]" at bounding box center [101, 292] width 167 height 24
paste input "[URL][DOMAIN_NAME][DOMAIN_NAME][PERSON_NAME]"
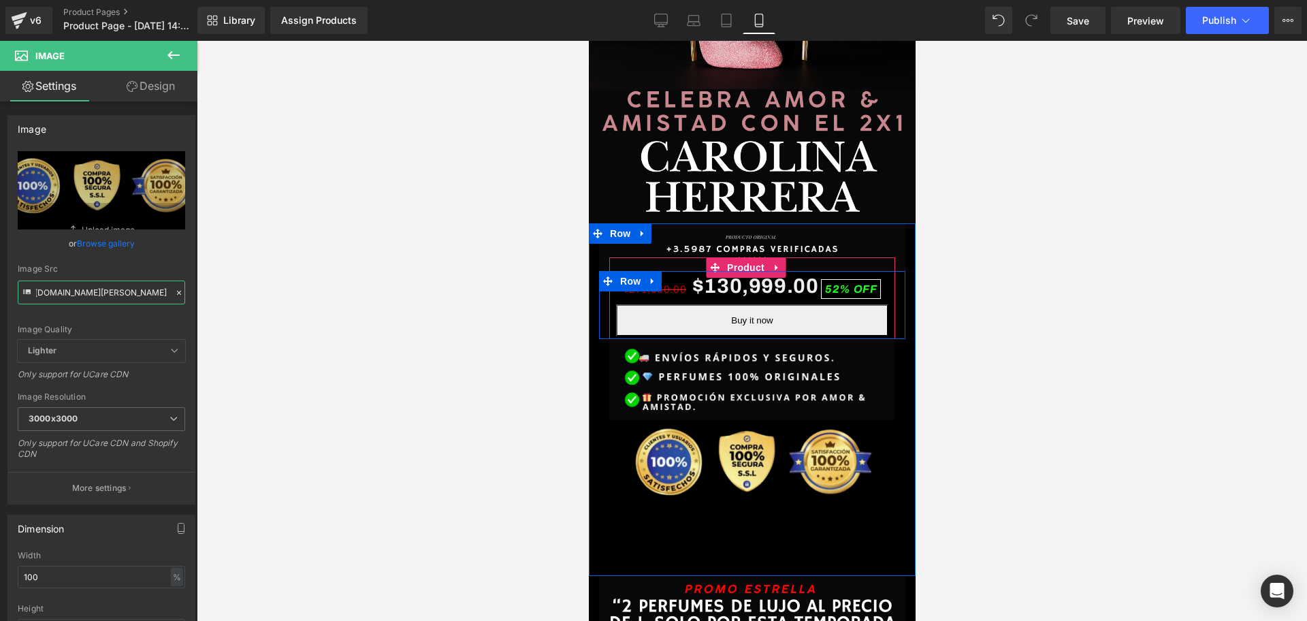
scroll to position [596, 0]
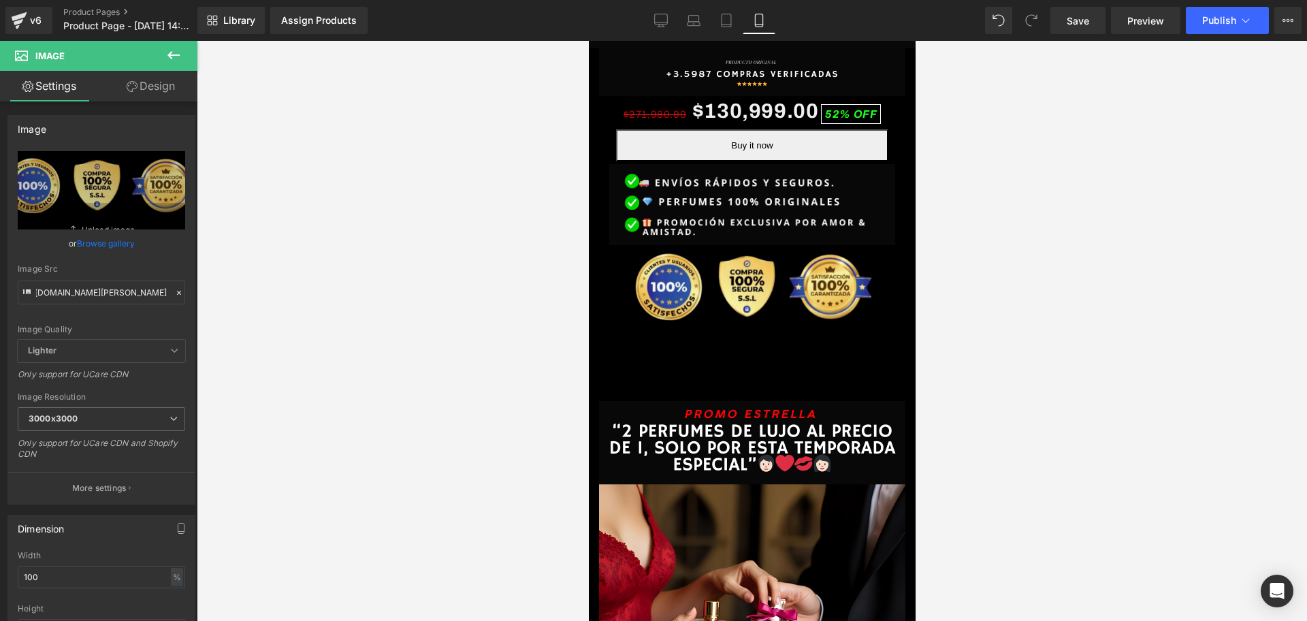
click at [760, 315] on div "Image $271,980.00 $130,999.00 52% OFF (P) Price Buy it now (P) Dynamic Checkout…" at bounding box center [751, 224] width 327 height 353
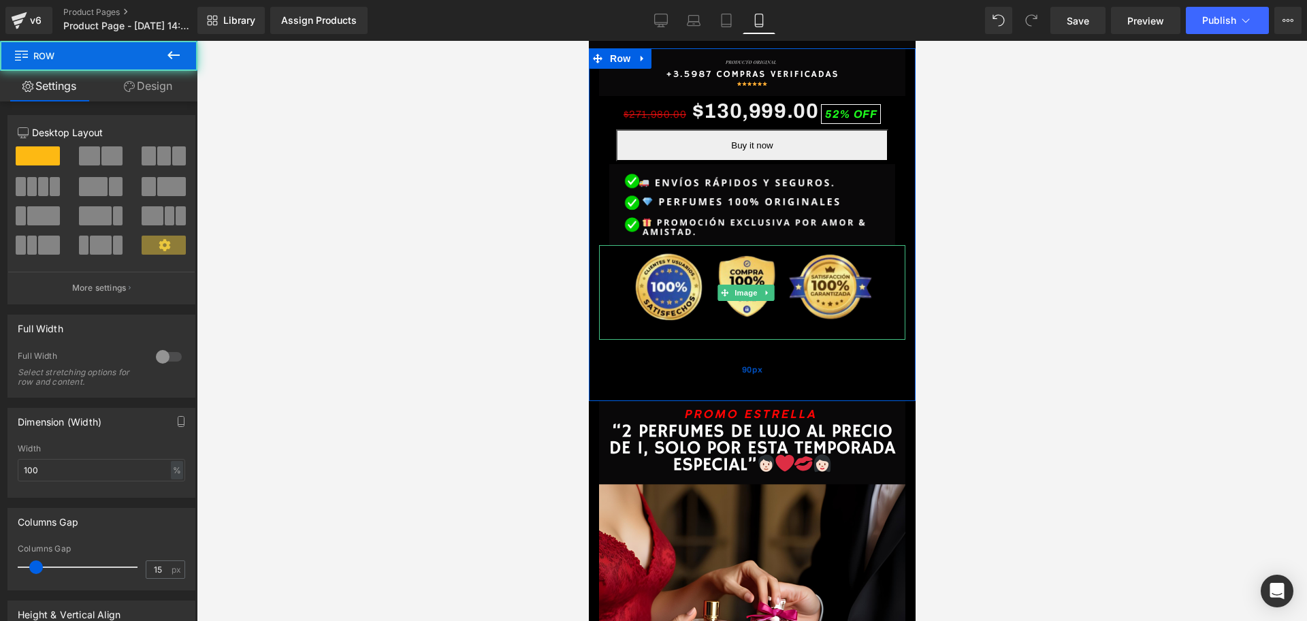
scroll to position [0, 0]
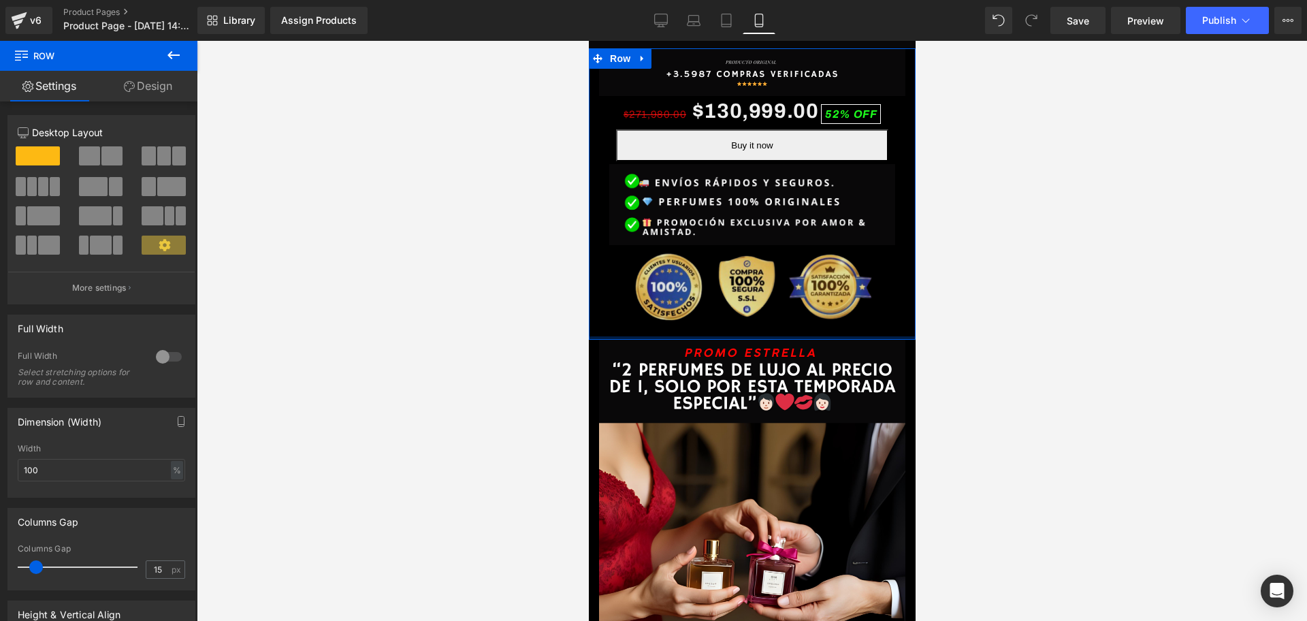
click at [800, 285] on div "Image $271,980.00 $130,999.00 52% OFF (P) Price Buy it now (P) Dynamic Checkout…" at bounding box center [751, 193] width 327 height 291
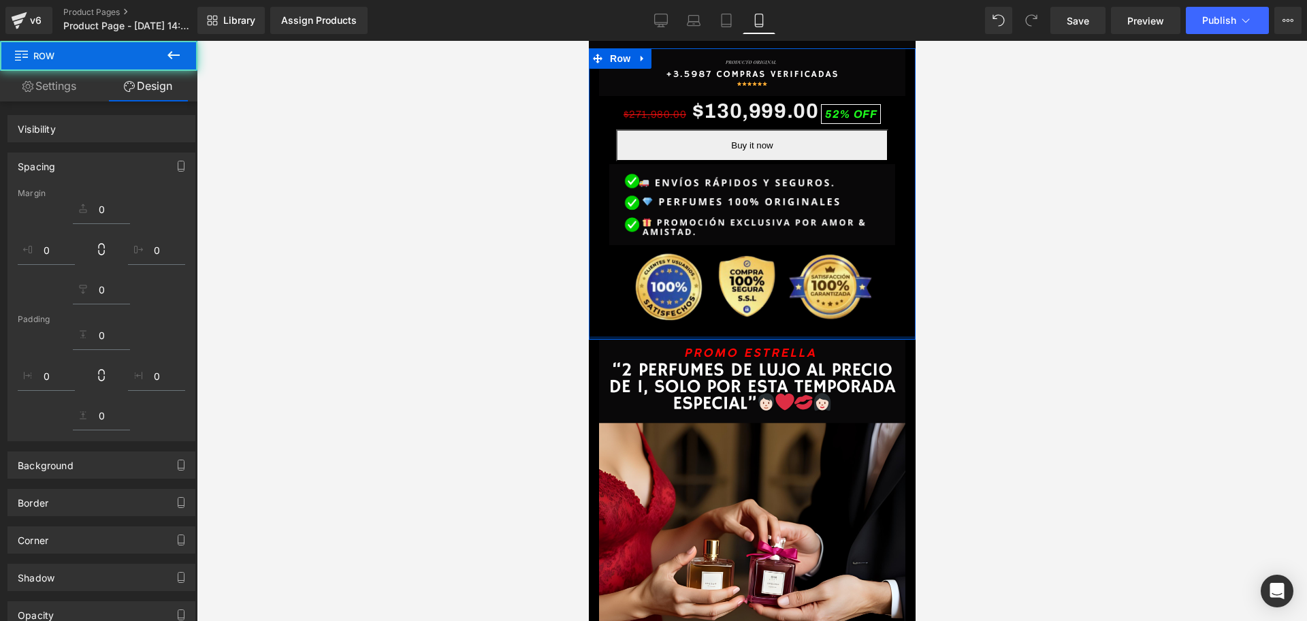
click at [971, 310] on div at bounding box center [752, 331] width 1110 height 580
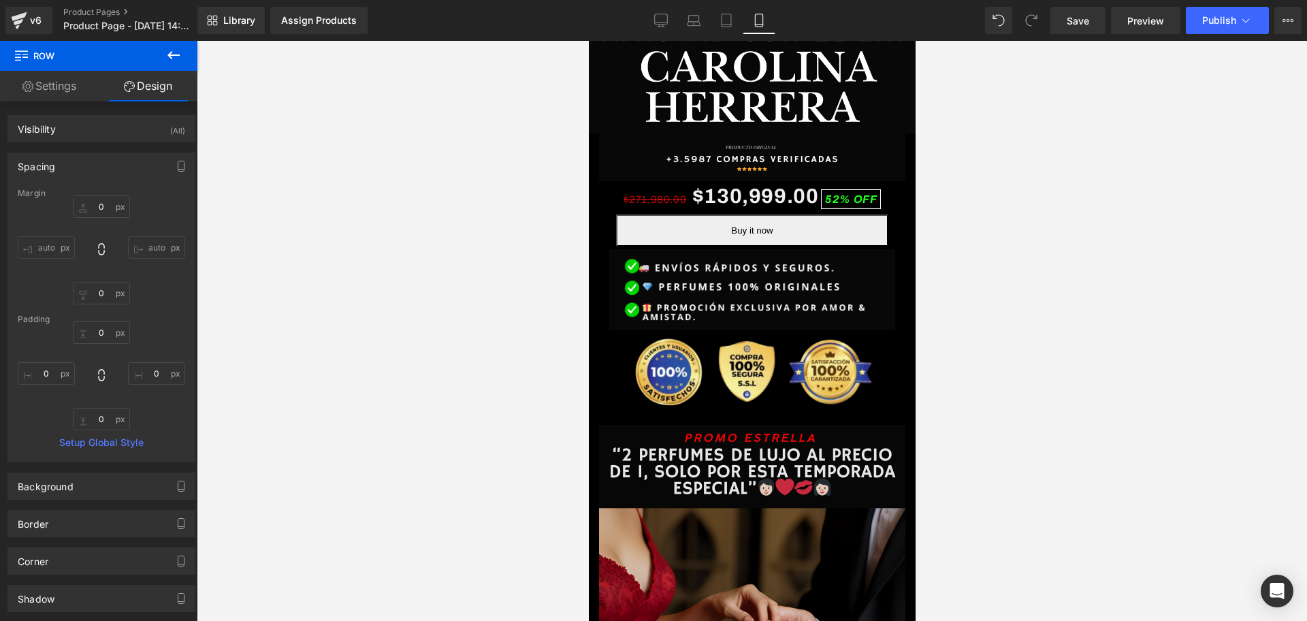
scroll to position [0, 492]
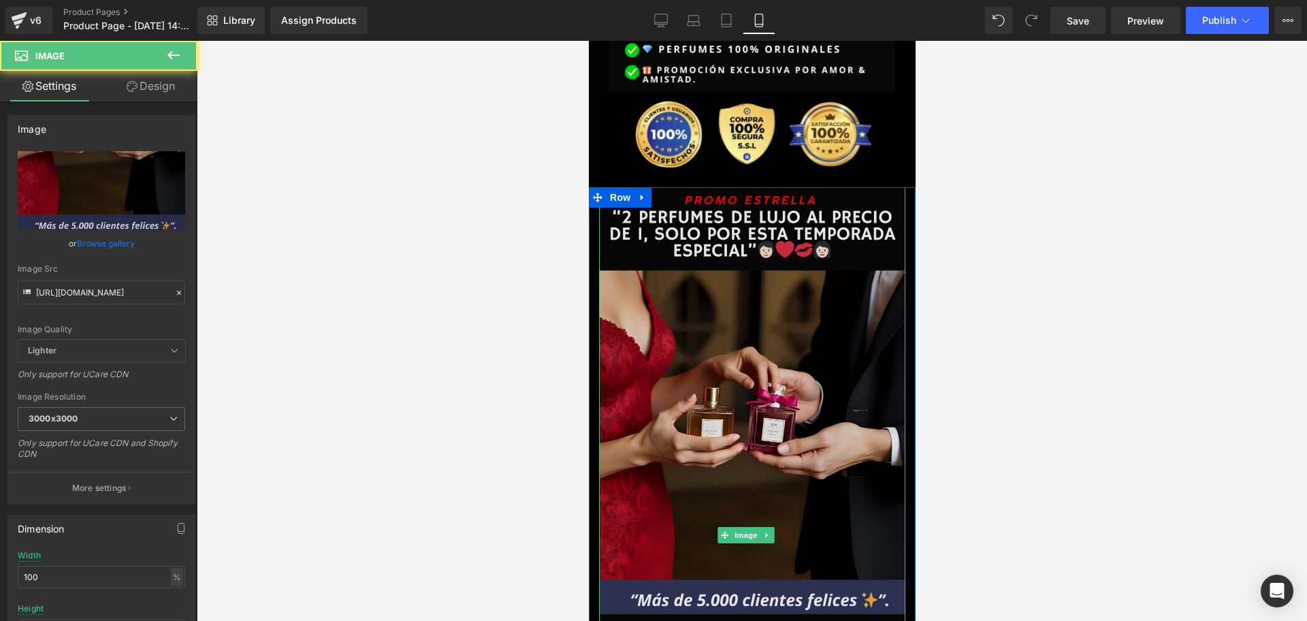
scroll to position [766, 0]
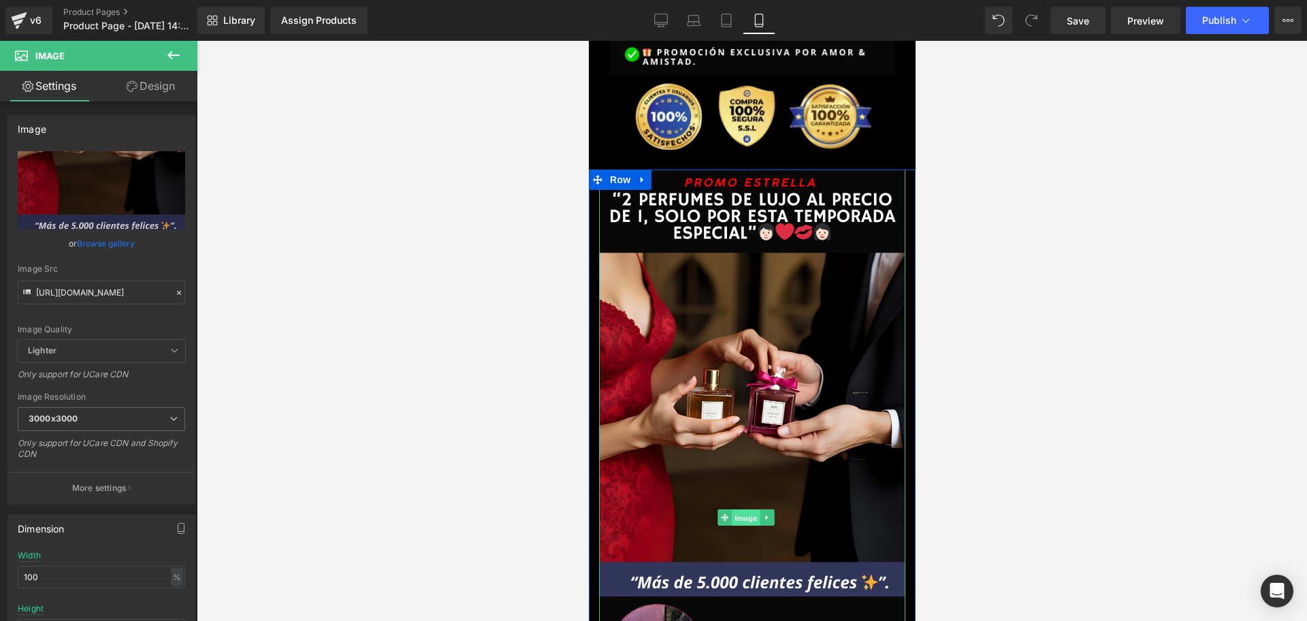
click at [737, 510] on span "Image" at bounding box center [745, 518] width 29 height 16
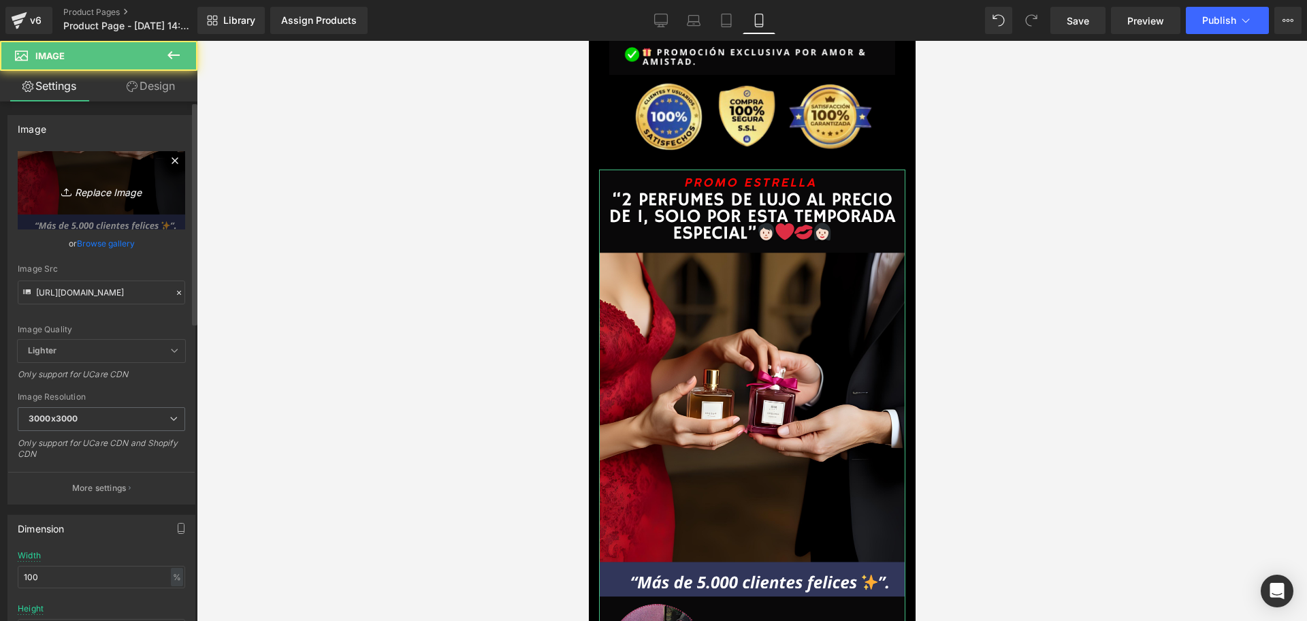
scroll to position [0, 737]
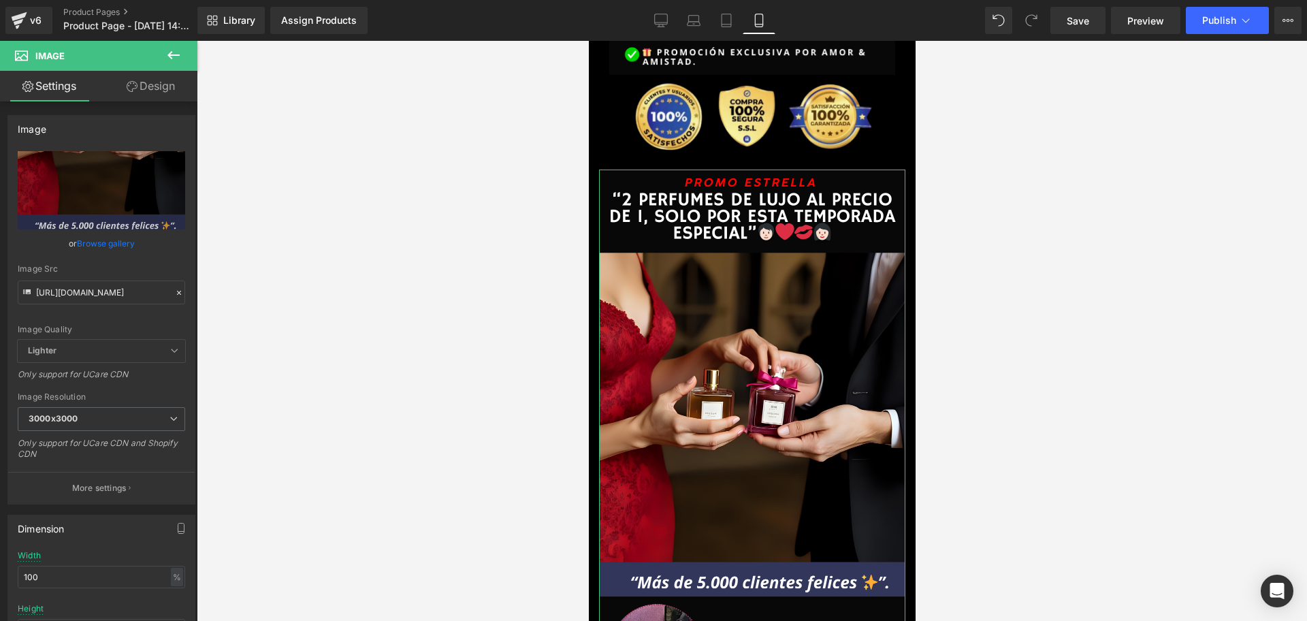
click at [157, 69] on button at bounding box center [174, 56] width 48 height 30
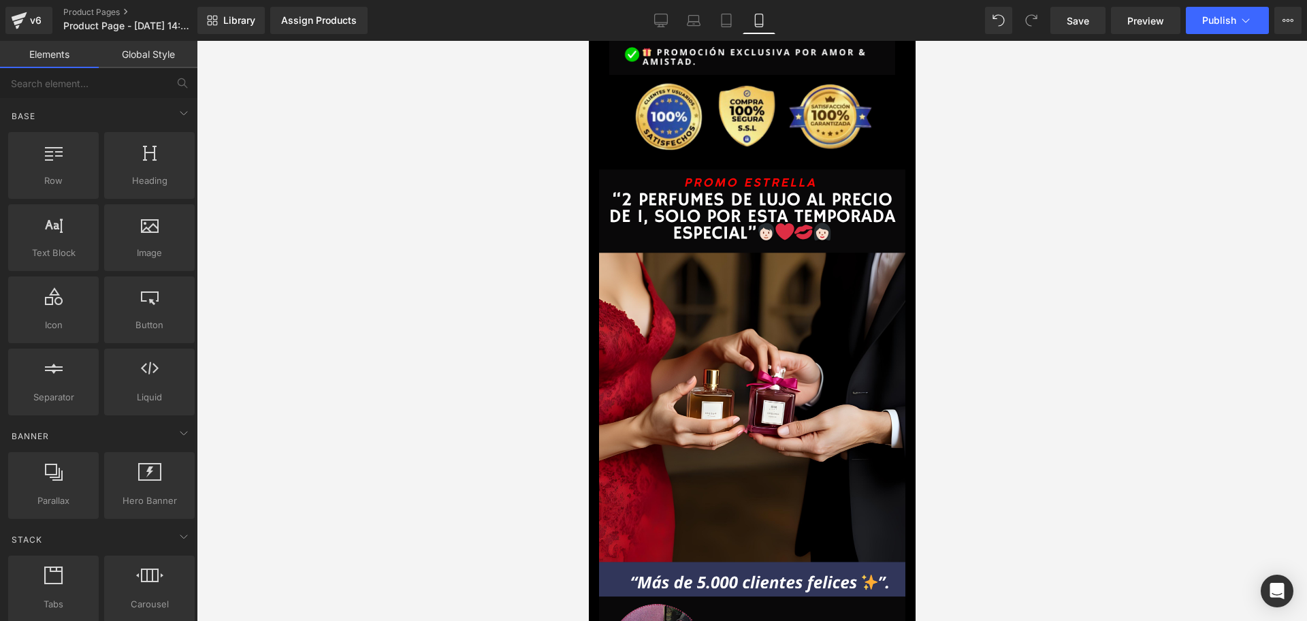
scroll to position [0, 0]
click at [619, 170] on span "Row" at bounding box center [619, 180] width 27 height 20
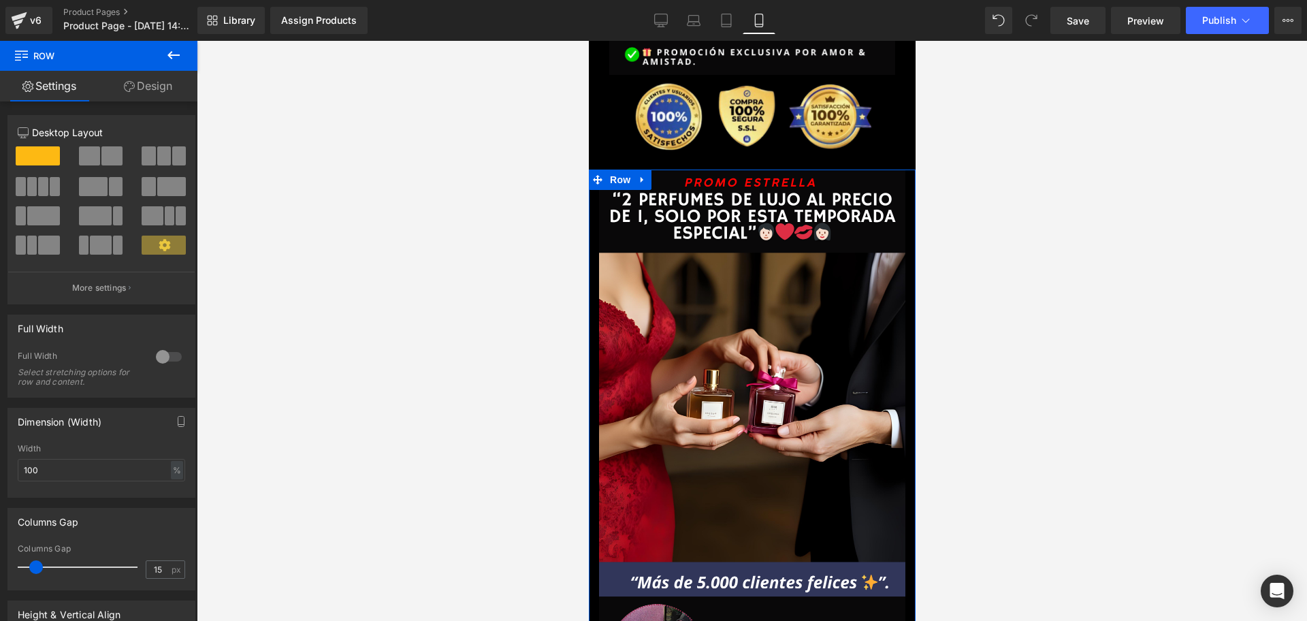
click at [151, 88] on link "Design" at bounding box center [148, 86] width 99 height 31
click at [0, 0] on div "Spacing" at bounding box center [0, 0] width 0 height 0
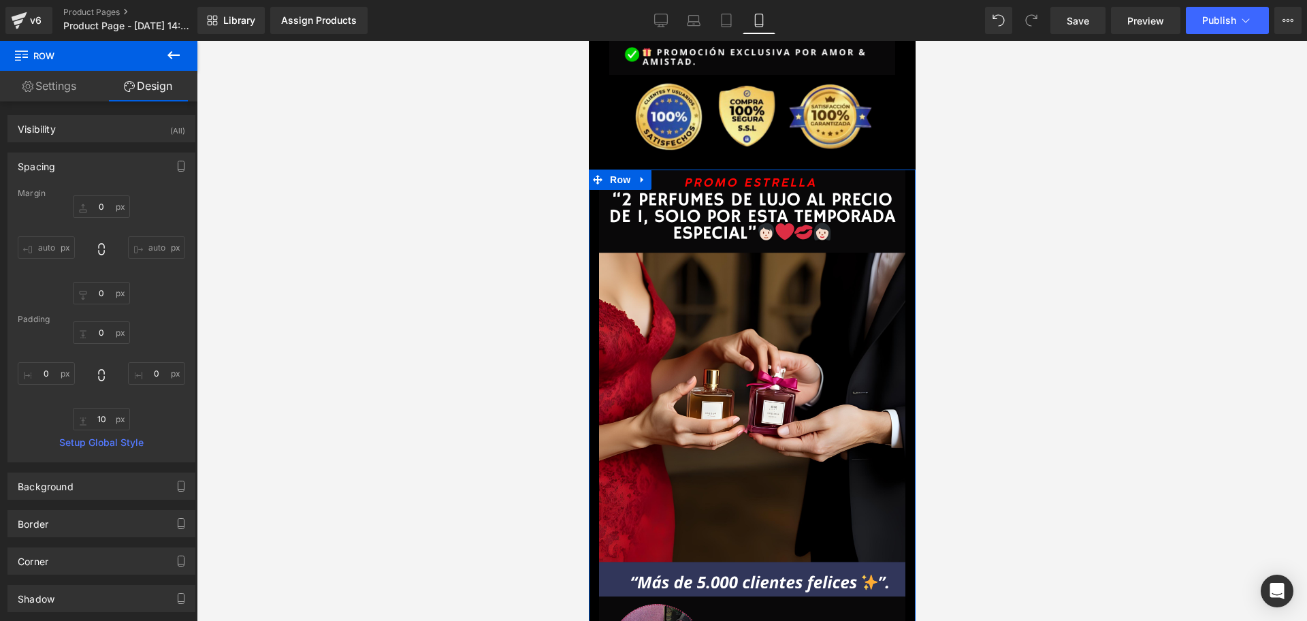
scroll to position [0, 246]
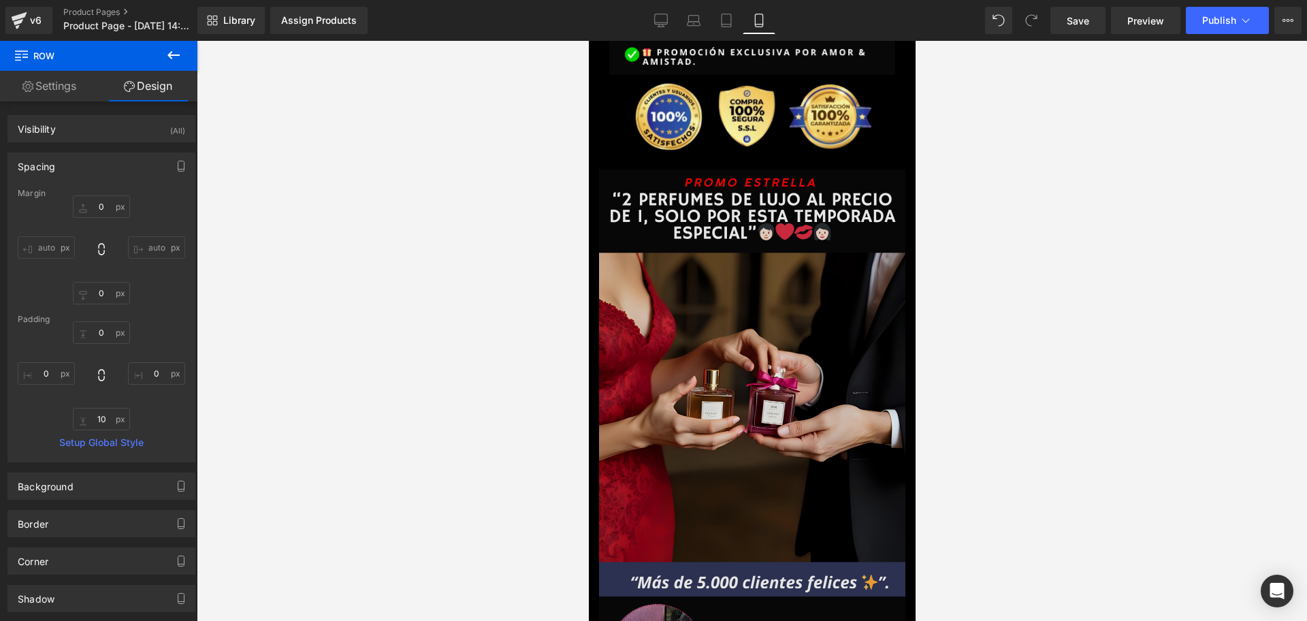
drag, startPoint x: 780, startPoint y: 317, endPoint x: 764, endPoint y: 346, distance: 33.2
click at [782, 317] on img at bounding box center [751, 518] width 306 height 696
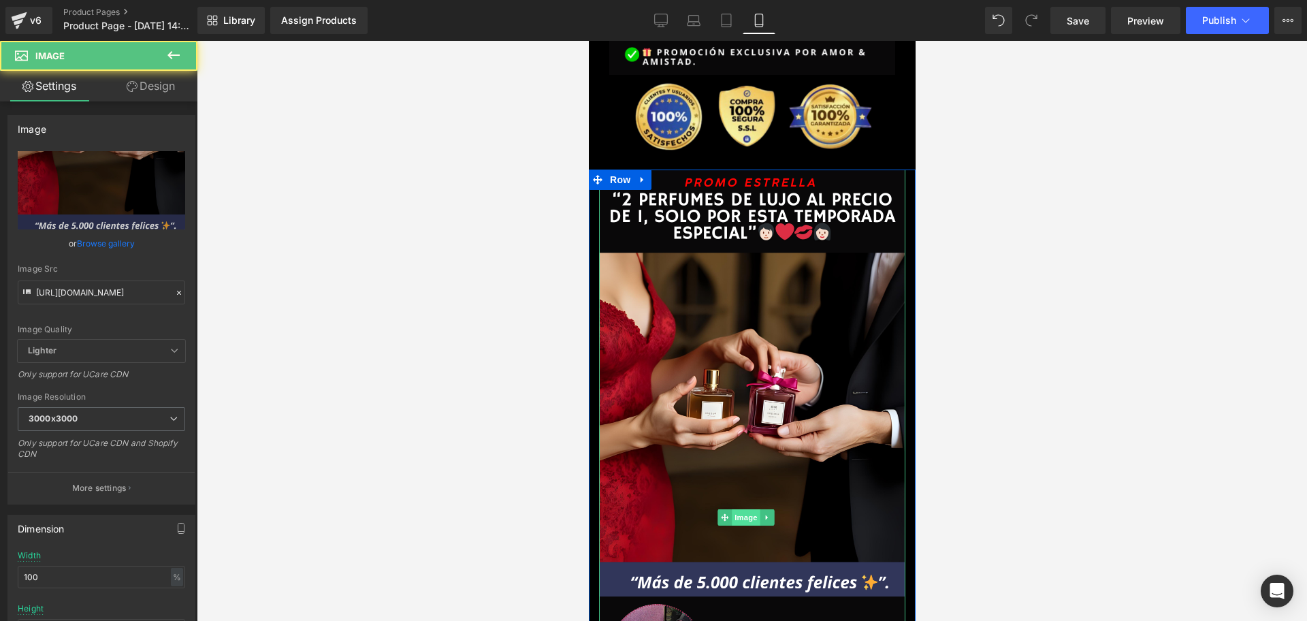
click at [748, 509] on span "Image" at bounding box center [745, 517] width 29 height 16
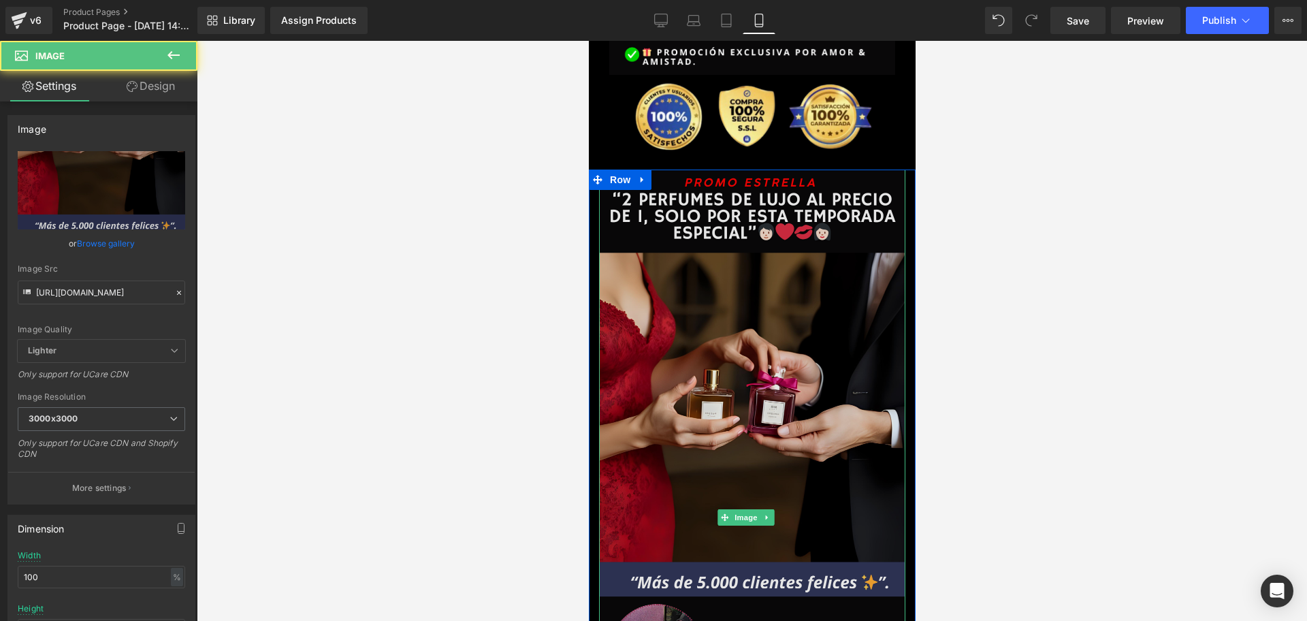
scroll to position [0, 492]
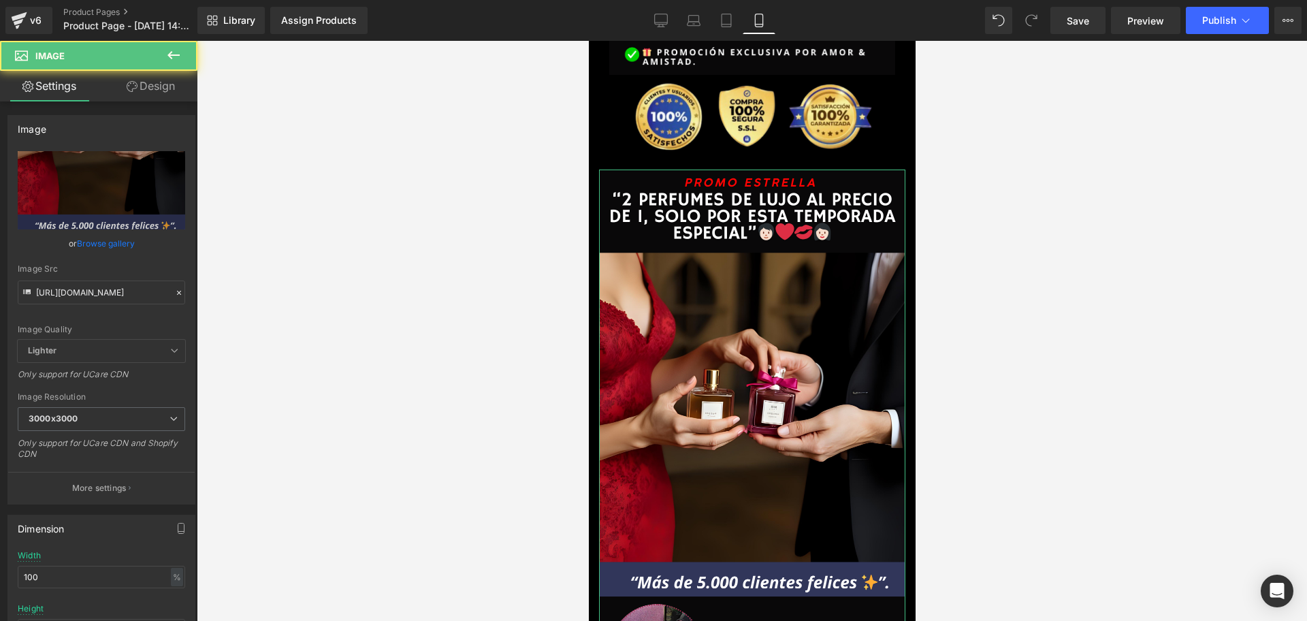
click at [150, 83] on link "Design" at bounding box center [150, 86] width 99 height 31
click at [0, 0] on div "Spacing" at bounding box center [0, 0] width 0 height 0
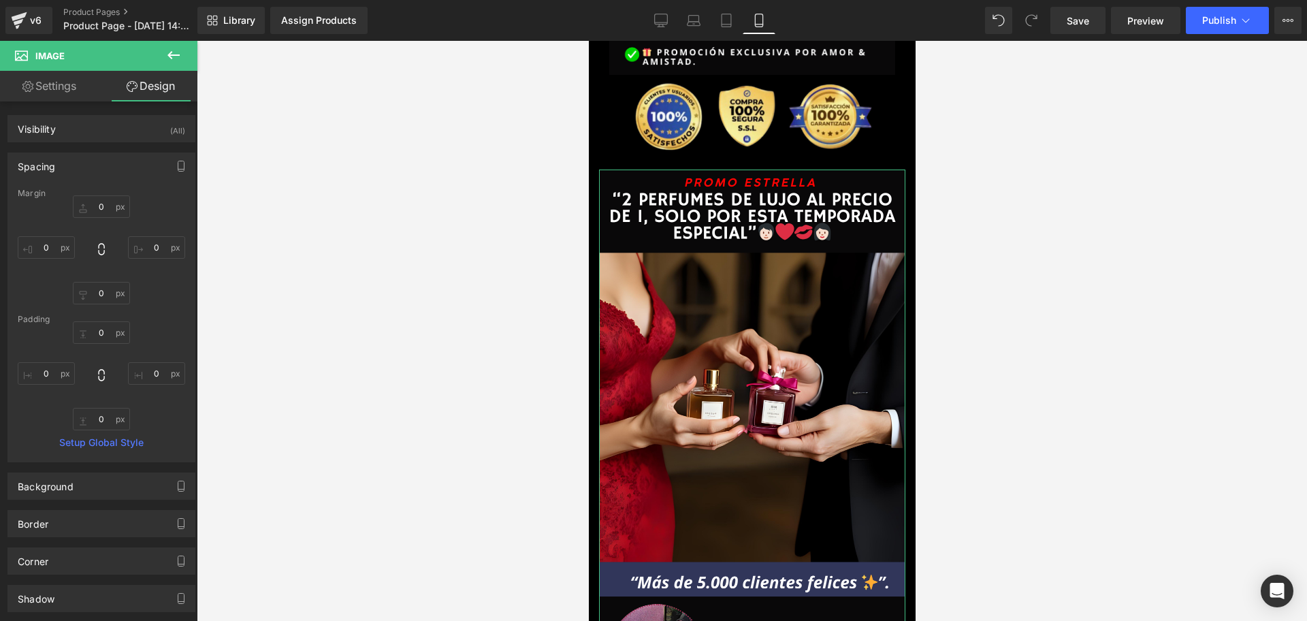
click at [37, 263] on div "0px 0 0px 0 0px 0 0px 0" at bounding box center [101, 249] width 167 height 109
click at [57, 233] on div "0px 0 0px 0 0px 0 0px 0" at bounding box center [101, 249] width 167 height 109
click at [52, 238] on input "0" at bounding box center [46, 247] width 57 height 22
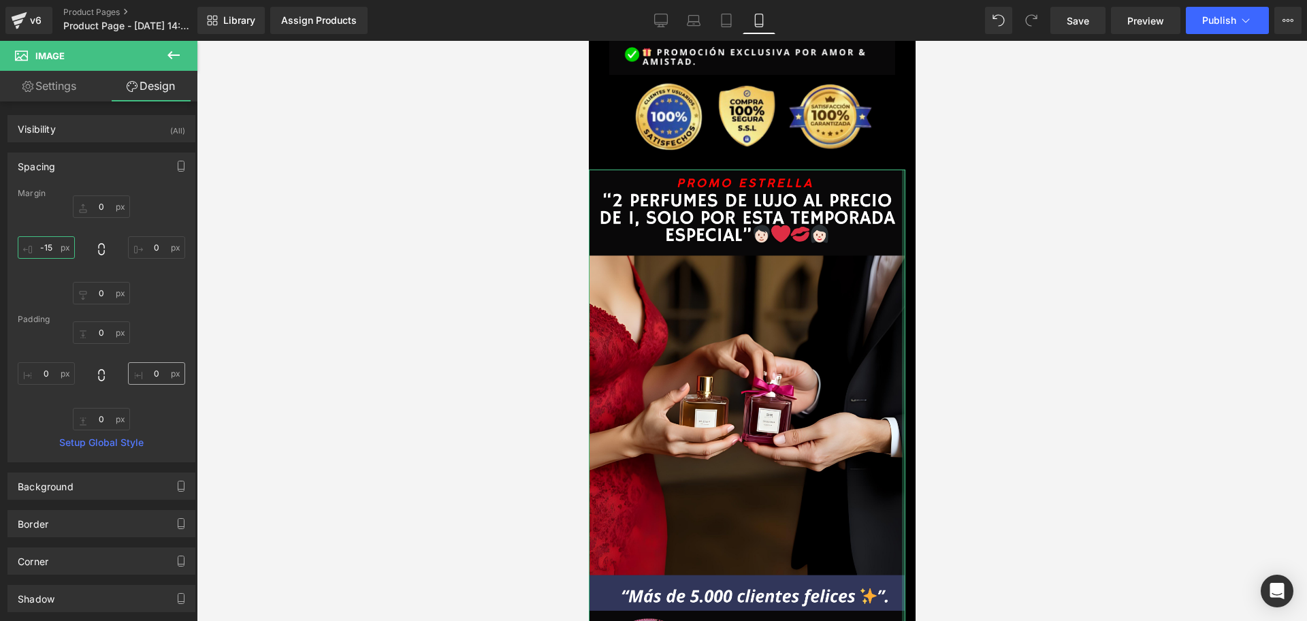
scroll to position [0, 0]
click at [160, 247] on input "0" at bounding box center [156, 247] width 57 height 22
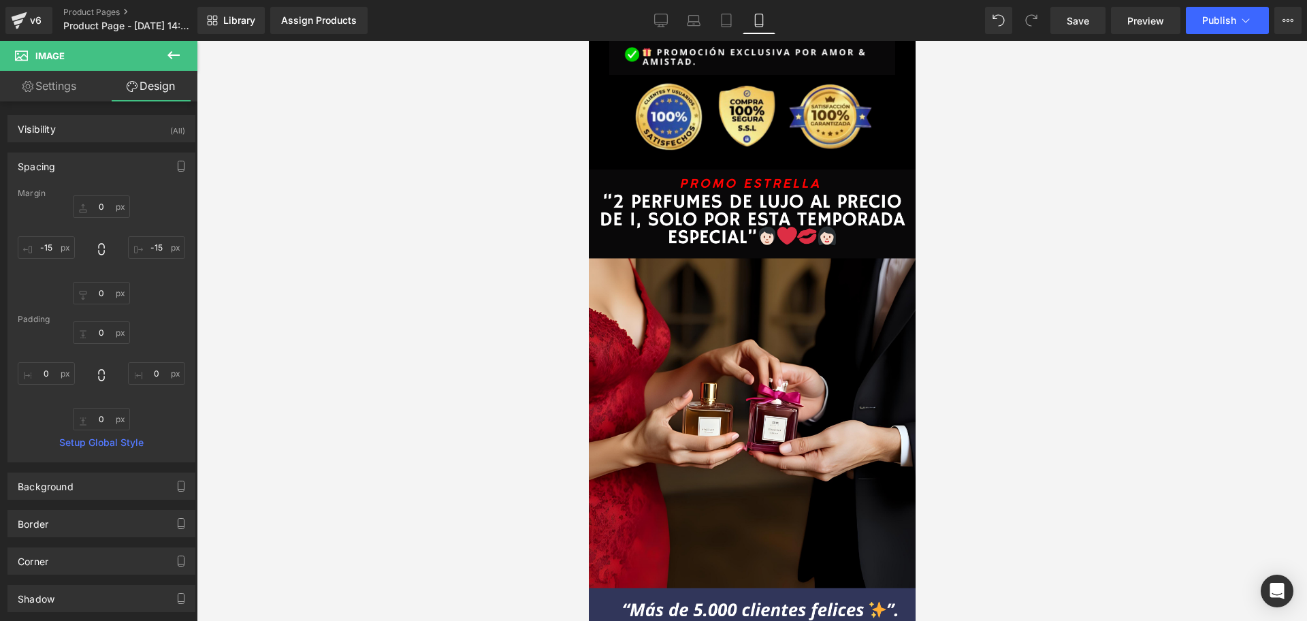
click at [1227, 313] on div at bounding box center [752, 331] width 1110 height 580
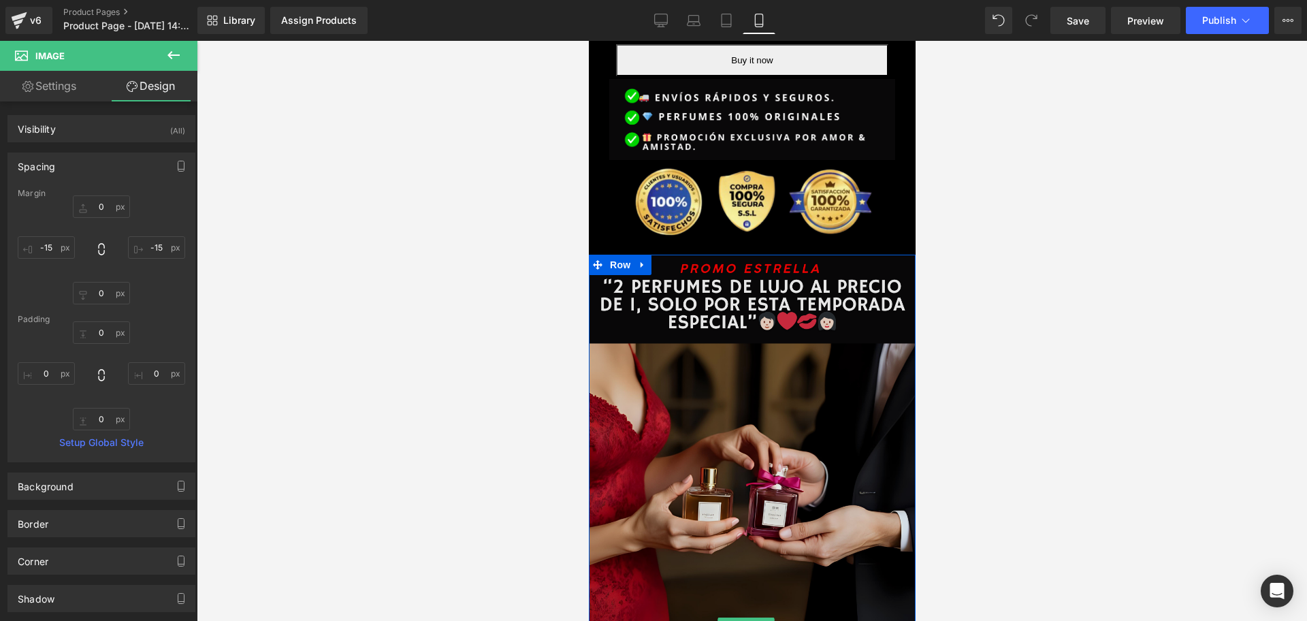
scroll to position [0, 737]
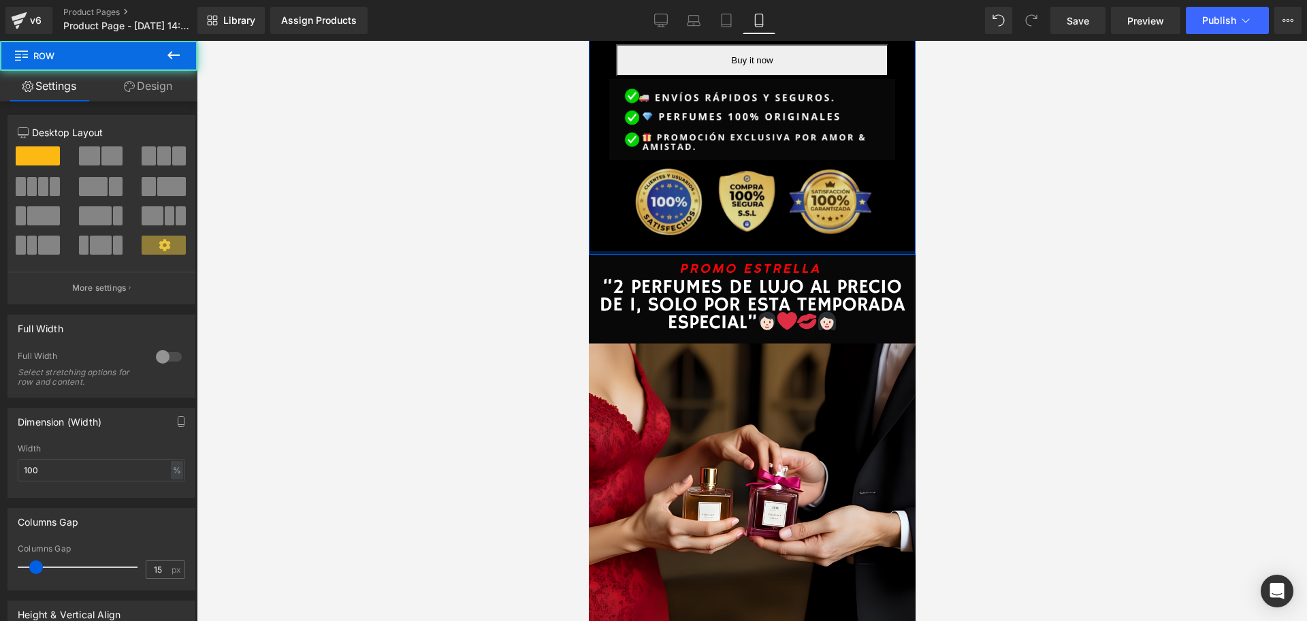
drag, startPoint x: 809, startPoint y: 225, endPoint x: 810, endPoint y: 214, distance: 10.9
click at [810, 214] on div "Image $271,980.00 $130,999.00 52% OFF (P) Price Buy it now (P) Dynamic Checkout…" at bounding box center [751, 108] width 327 height 291
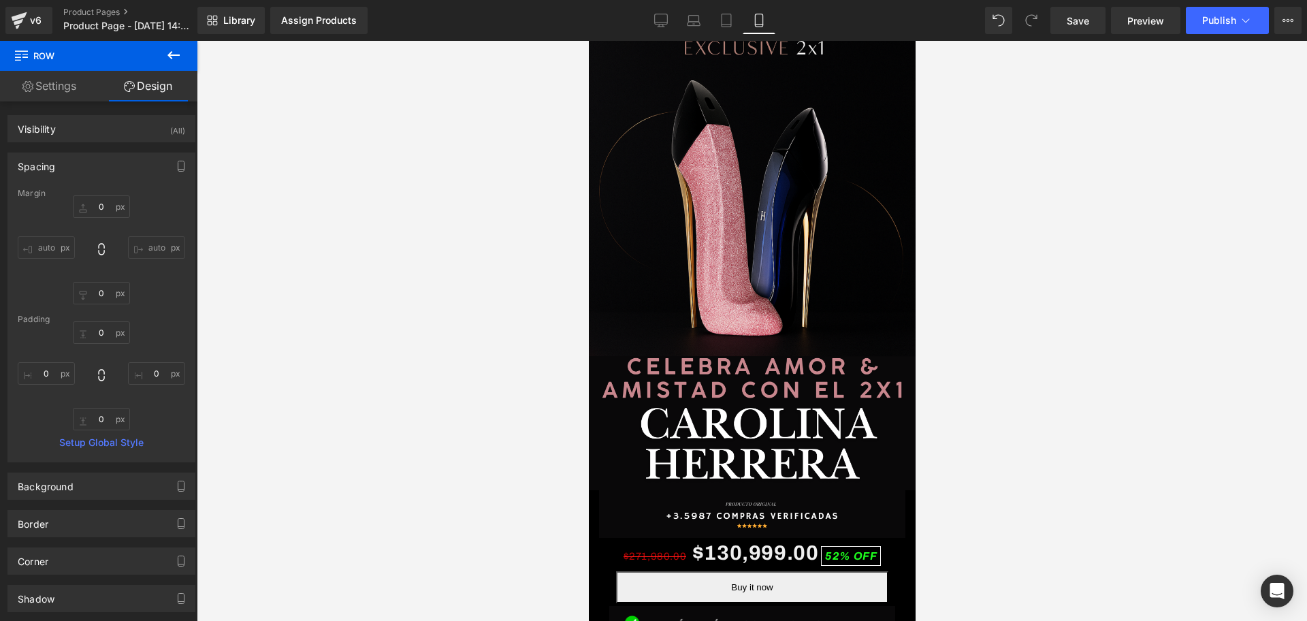
scroll to position [41, 0]
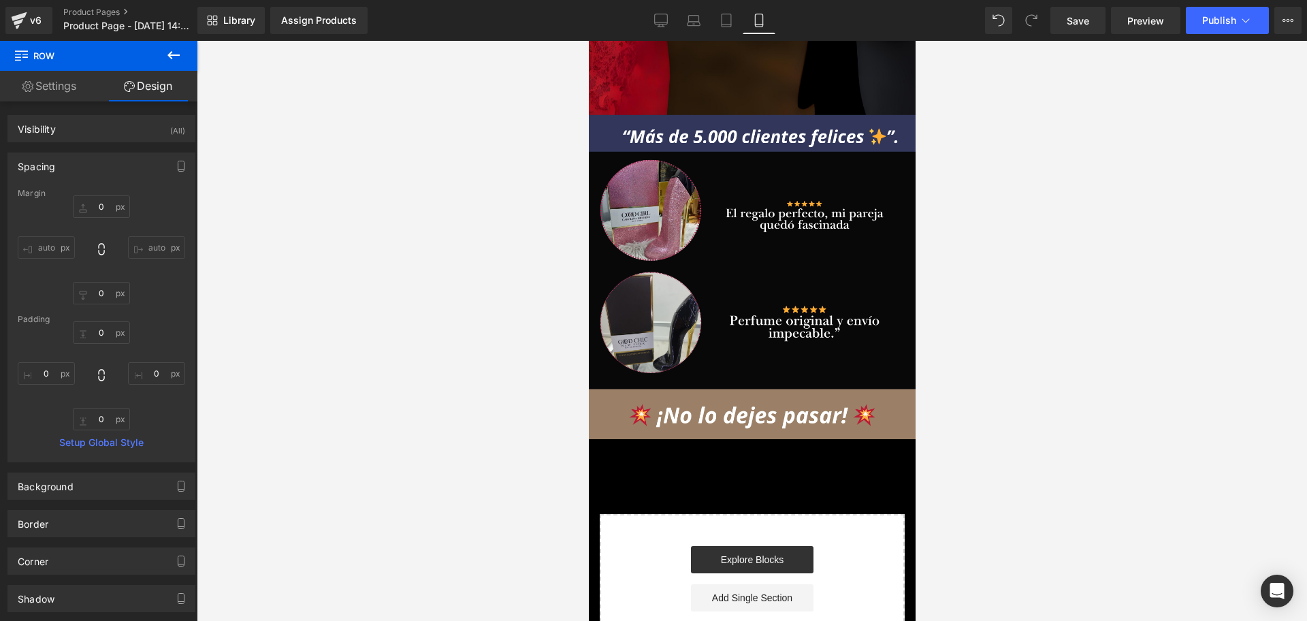
click at [167, 50] on icon at bounding box center [173, 55] width 16 height 16
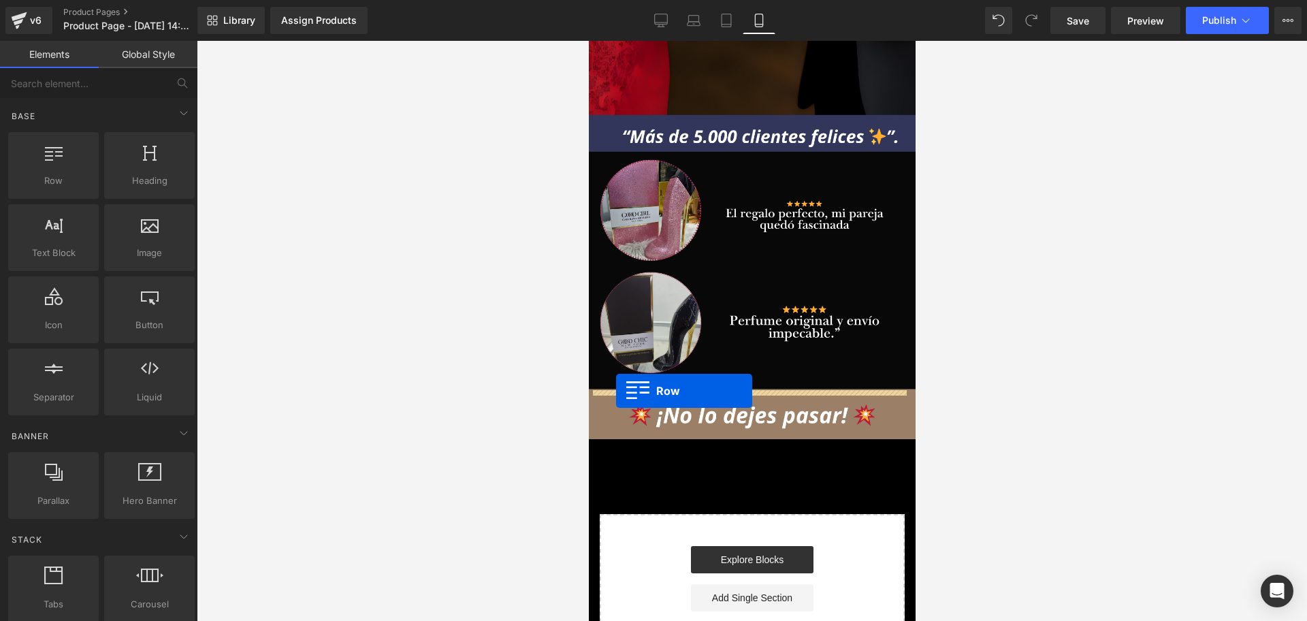
drag, startPoint x: 886, startPoint y: 318, endPoint x: 615, endPoint y: 391, distance: 279.9
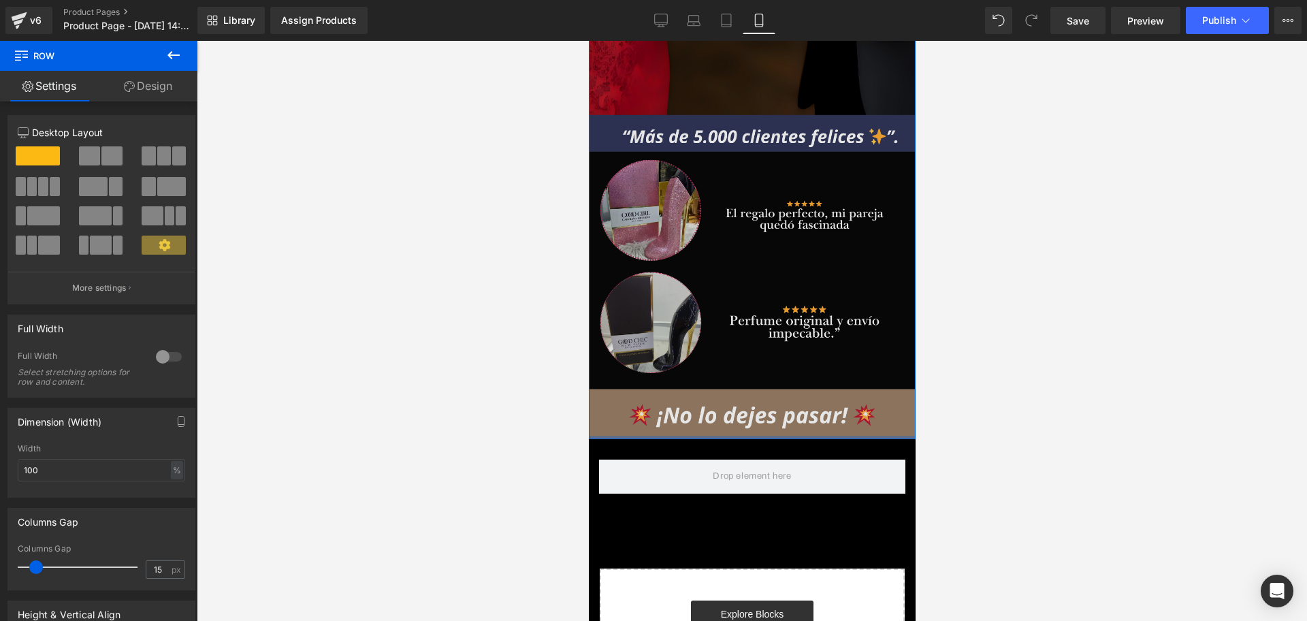
drag, startPoint x: 734, startPoint y: 384, endPoint x: 743, endPoint y: 368, distance: 18.6
click at [743, 368] on div "Image Row" at bounding box center [751, 67] width 327 height 743
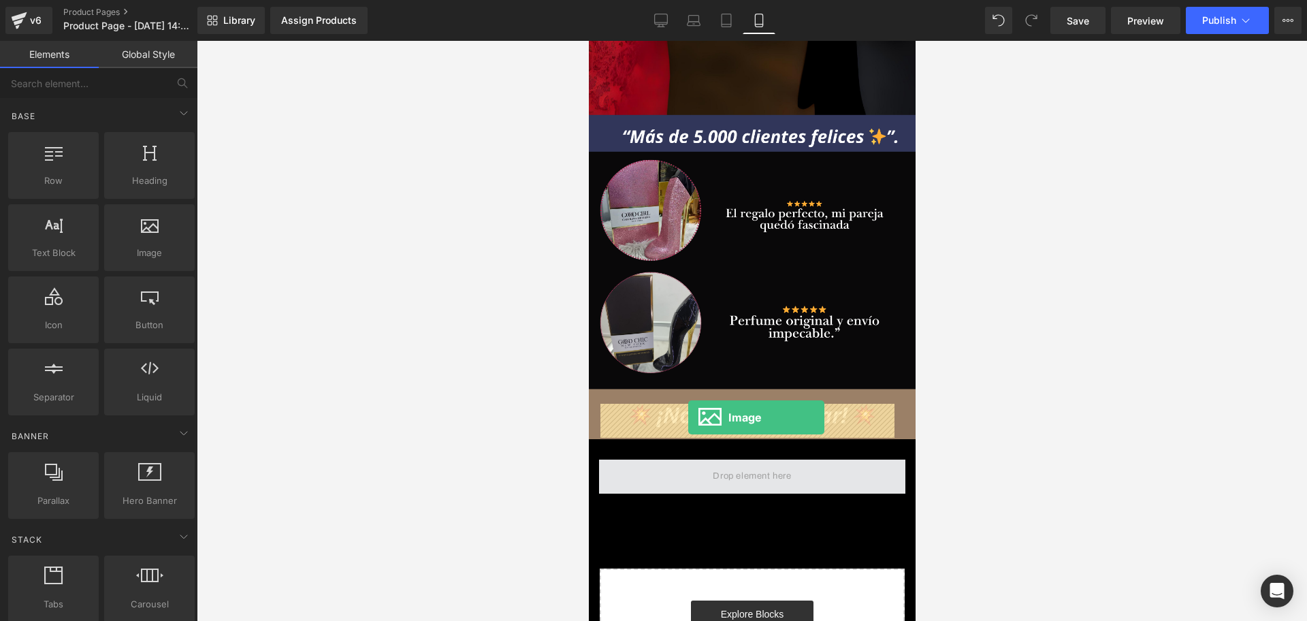
drag, startPoint x: 728, startPoint y: 301, endPoint x: 688, endPoint y: 417, distance: 123.1
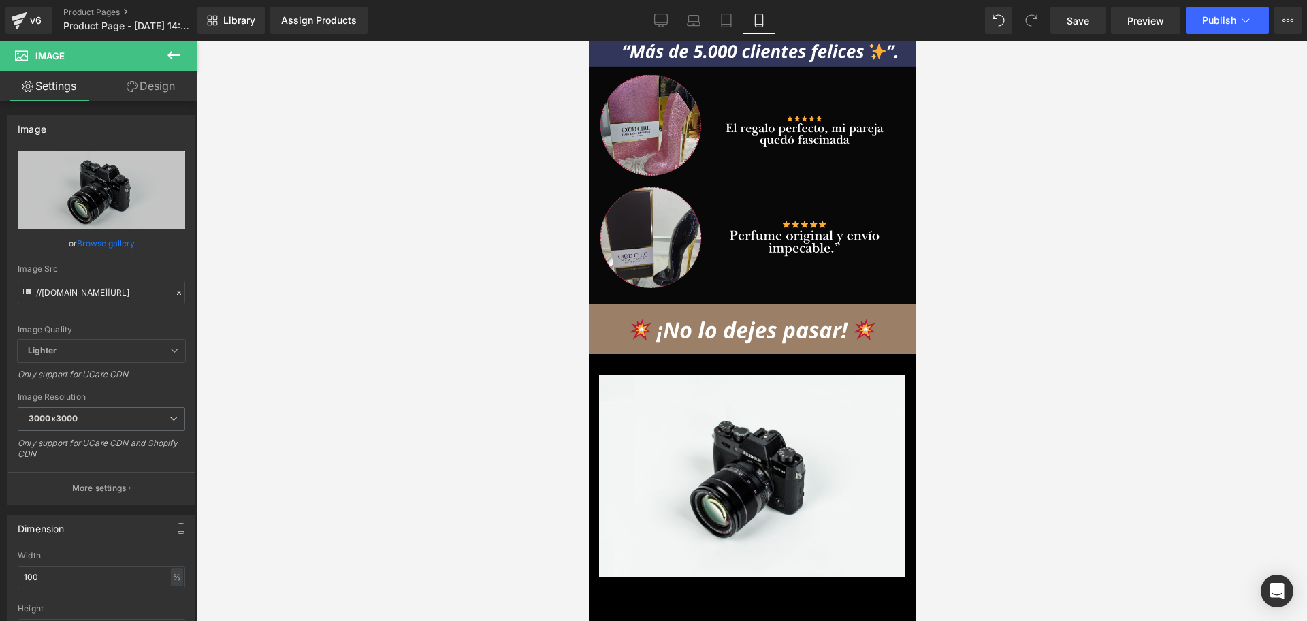
scroll to position [0, 737]
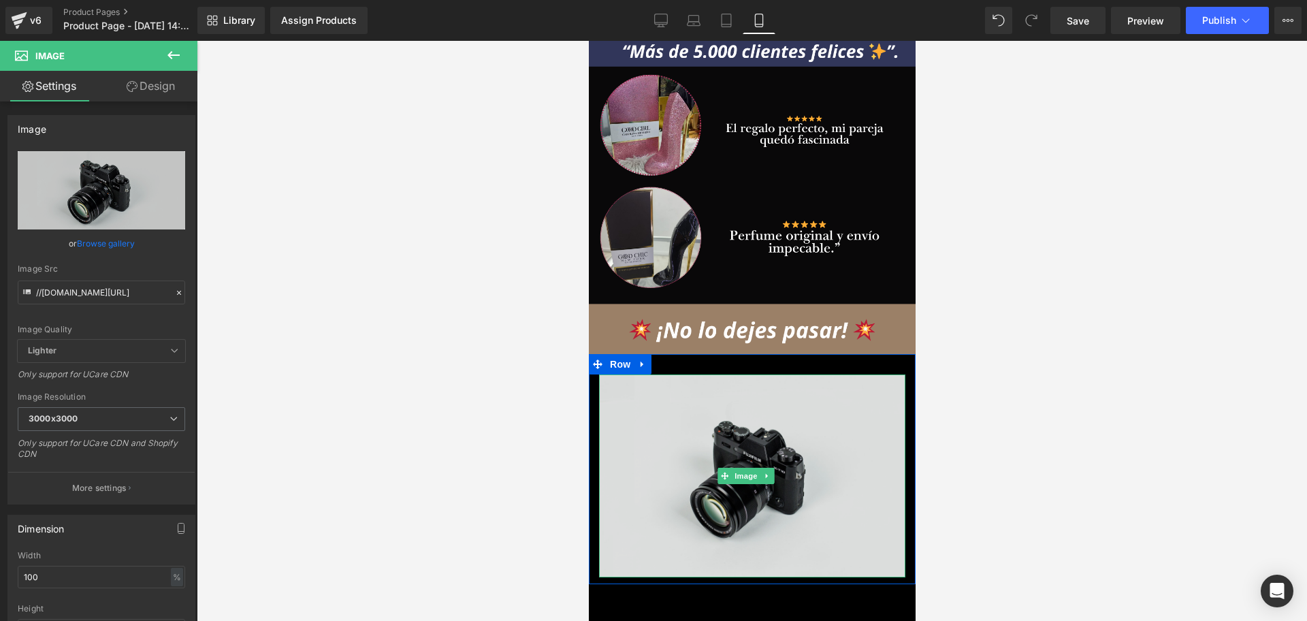
click at [703, 374] on img at bounding box center [751, 475] width 306 height 203
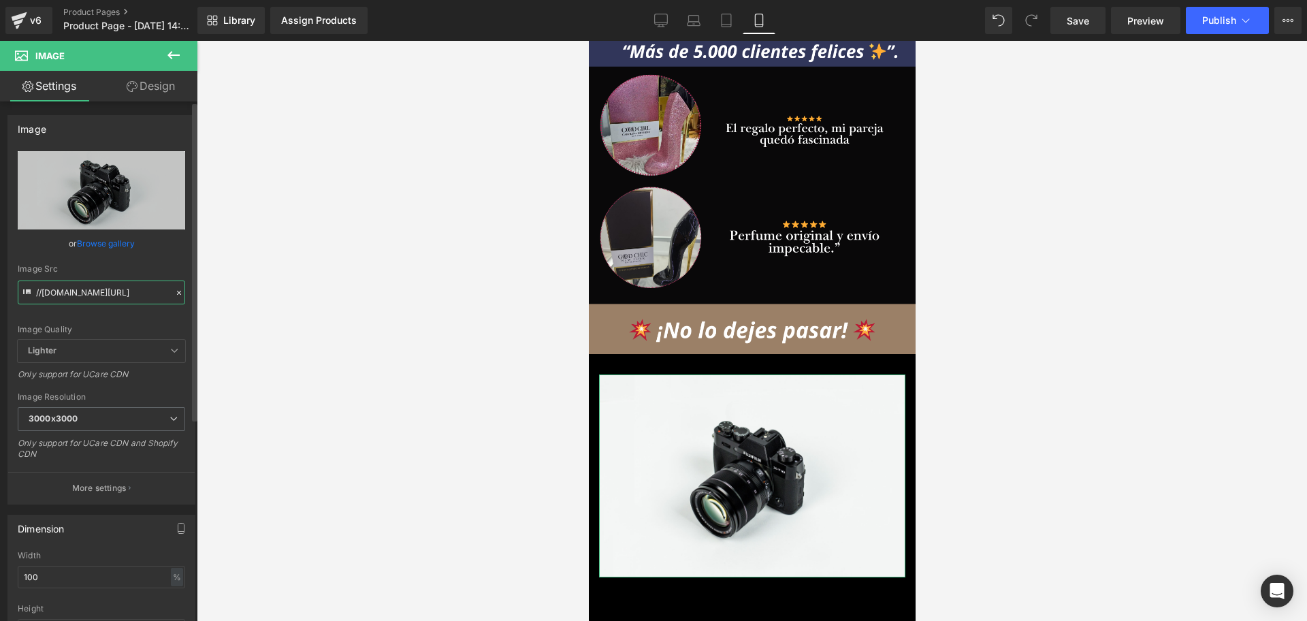
click at [142, 282] on input "//[DOMAIN_NAME][URL]" at bounding box center [101, 292] width 167 height 24
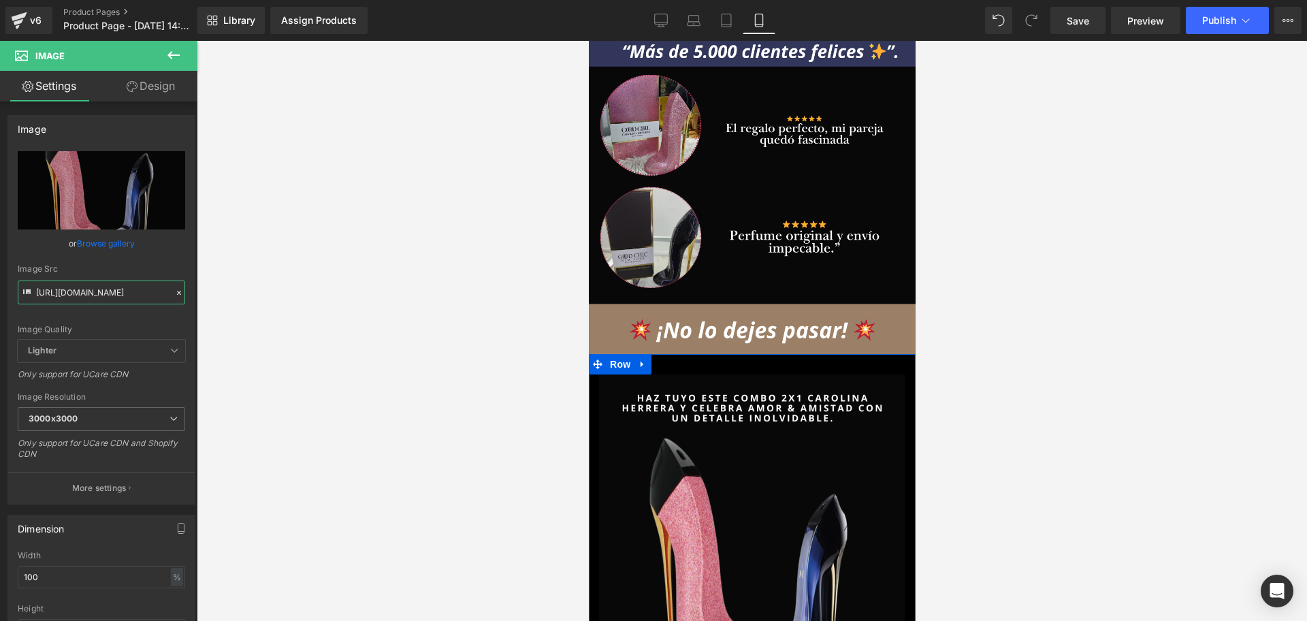
scroll to position [0, 492]
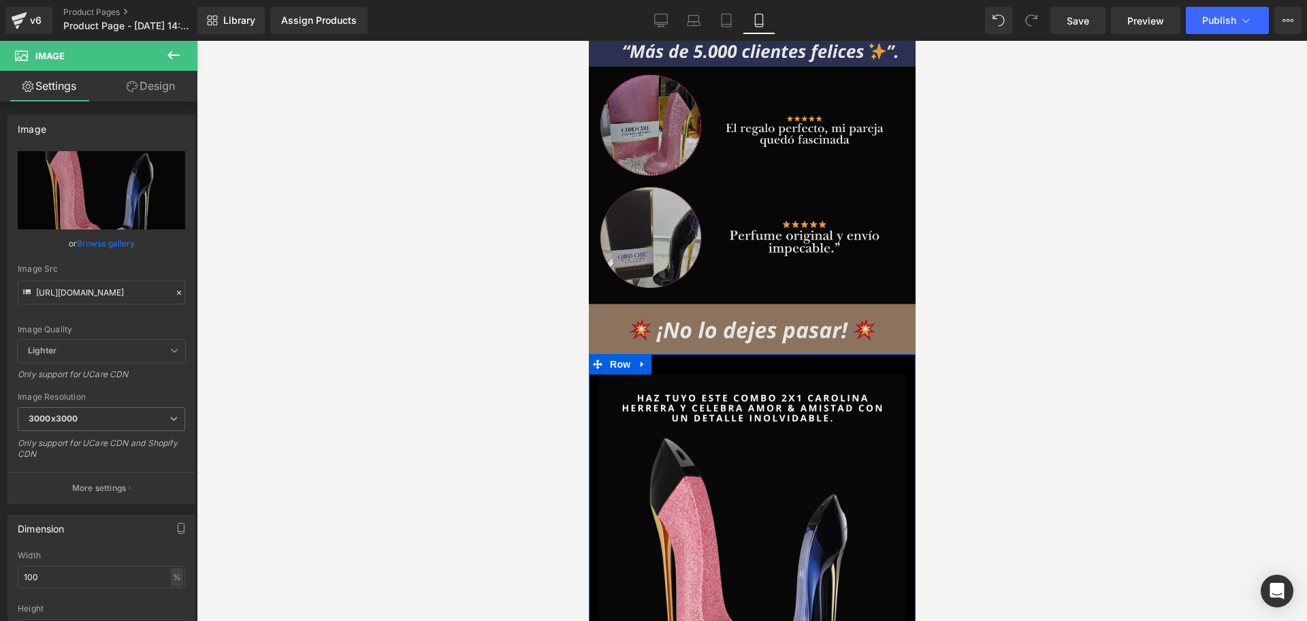
drag, startPoint x: 789, startPoint y: 313, endPoint x: 796, endPoint y: 293, distance: 20.9
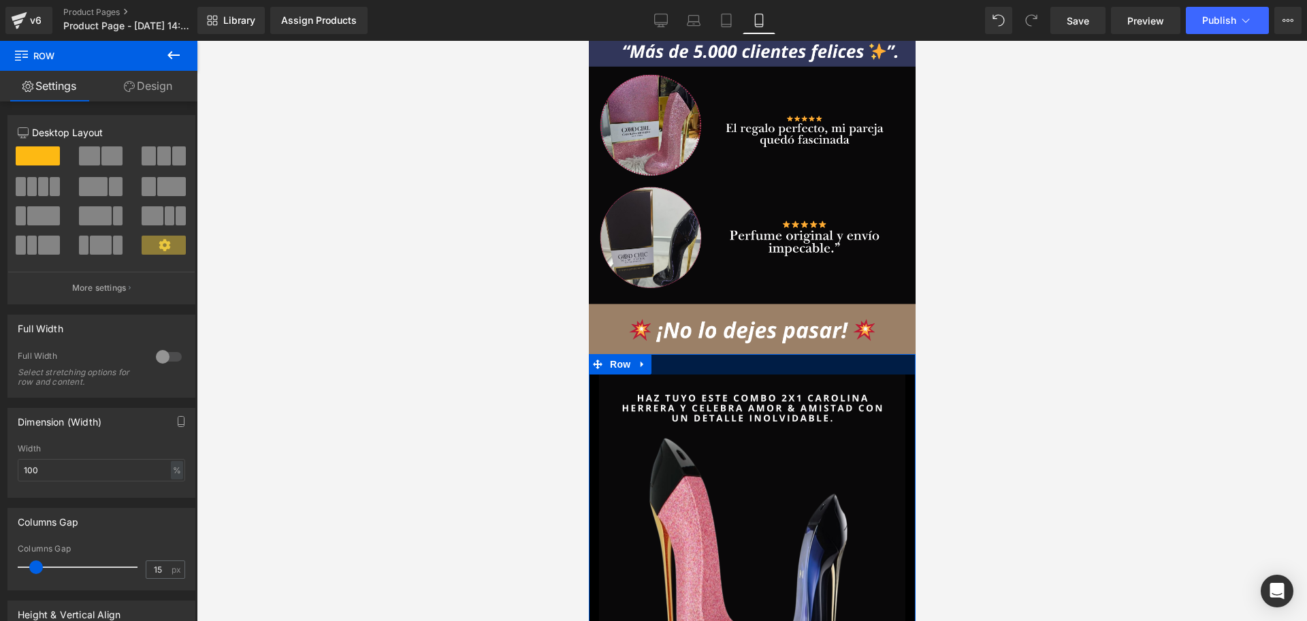
scroll to position [0, 737]
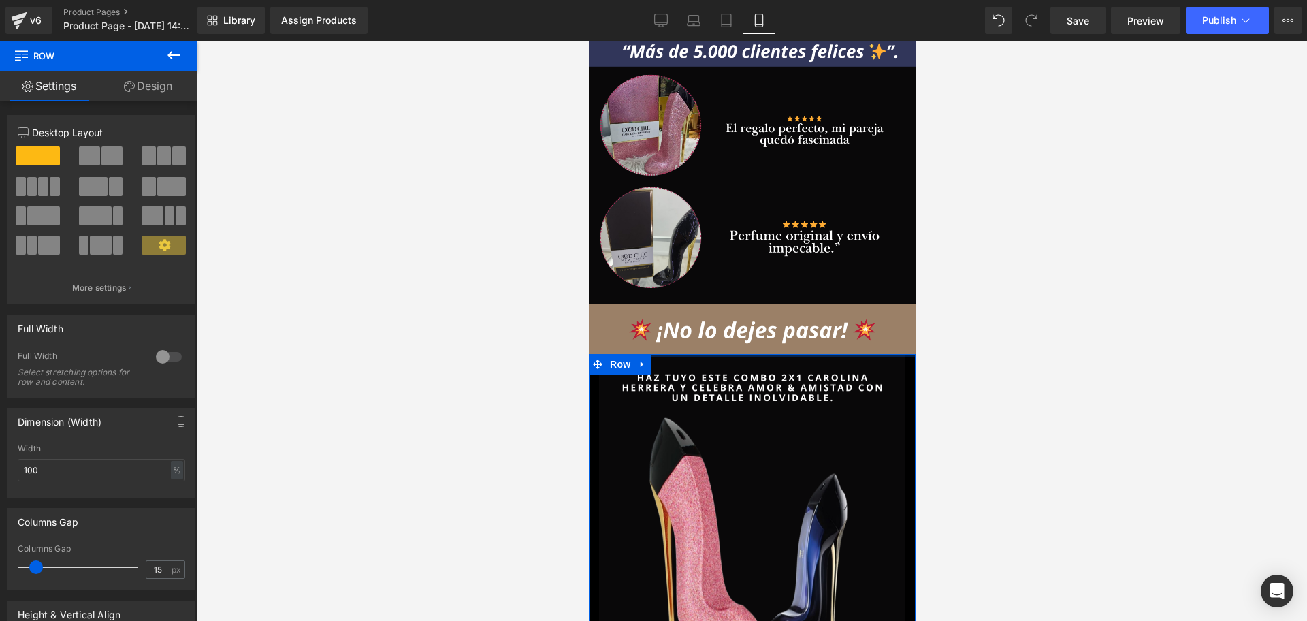
click at [933, 321] on div at bounding box center [752, 331] width 1110 height 580
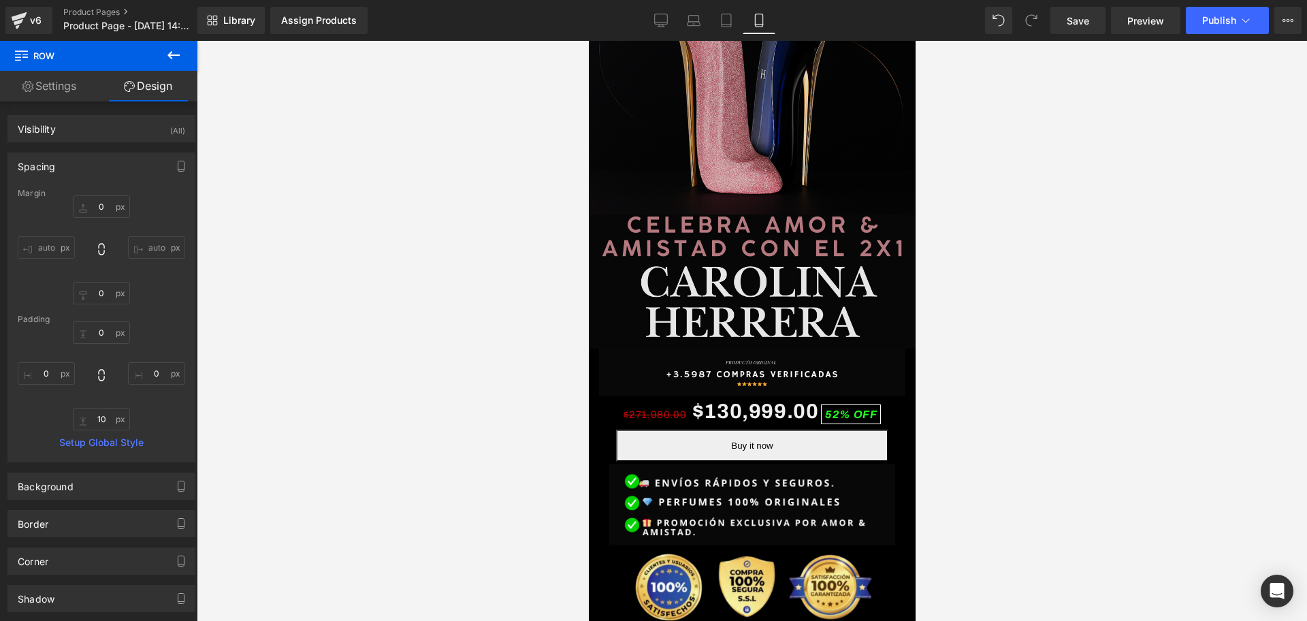
scroll to position [425, 0]
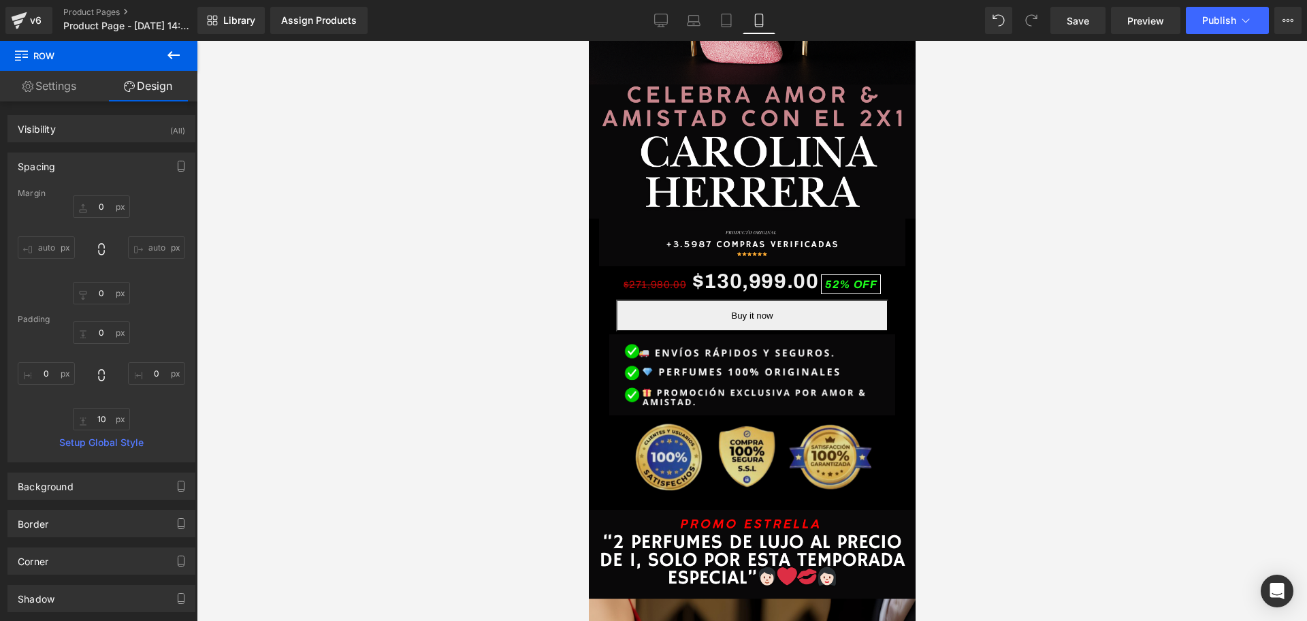
click at [731, 455] on img at bounding box center [751, 462] width 306 height 95
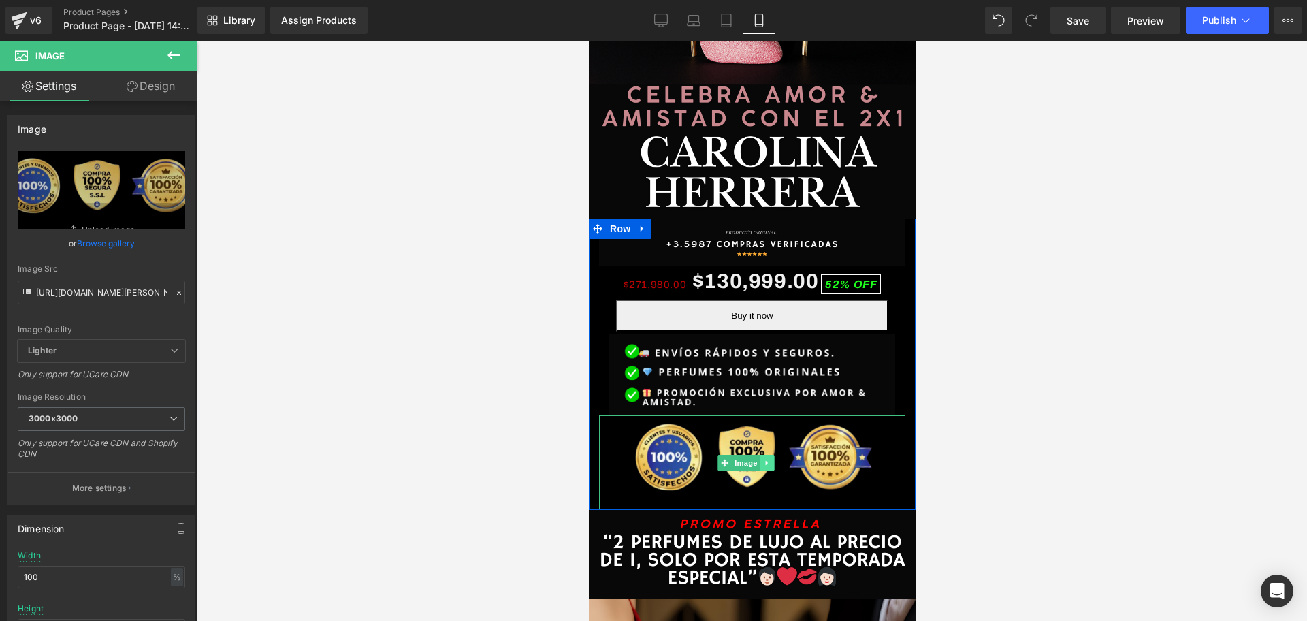
scroll to position [0, 492]
click at [760, 455] on link at bounding box center [766, 463] width 14 height 16
click at [760, 459] on icon at bounding box center [759, 462] width 7 height 7
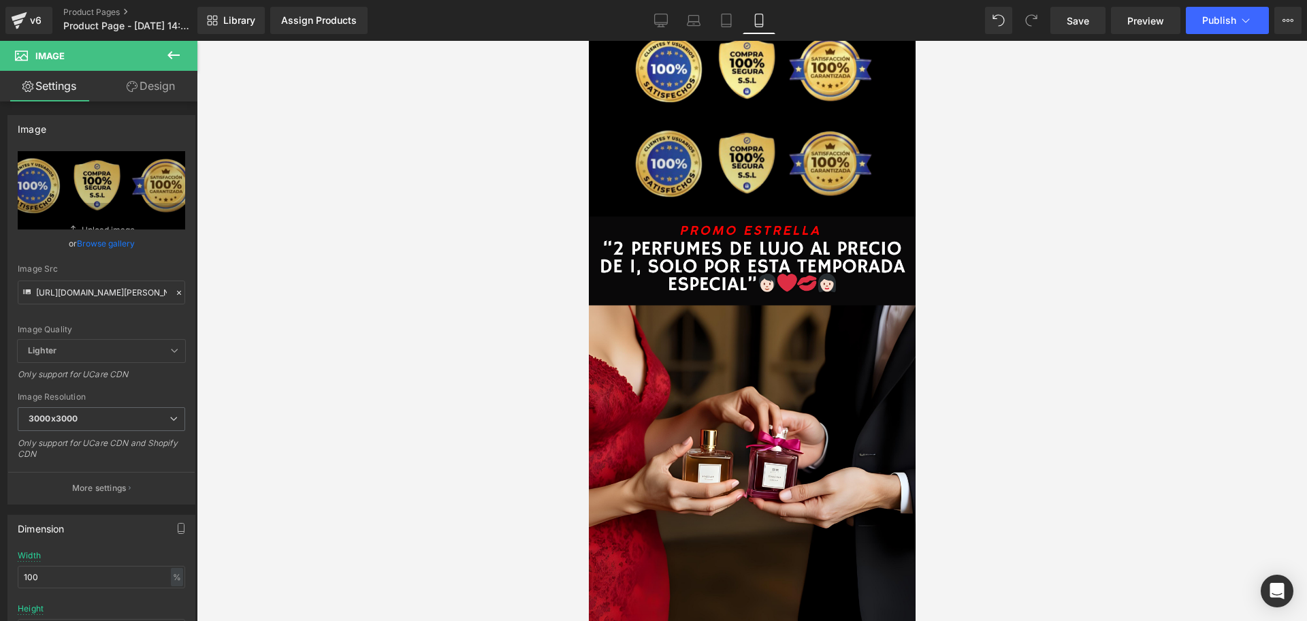
scroll to position [814, 0]
click at [740, 149] on img at bounding box center [751, 168] width 306 height 95
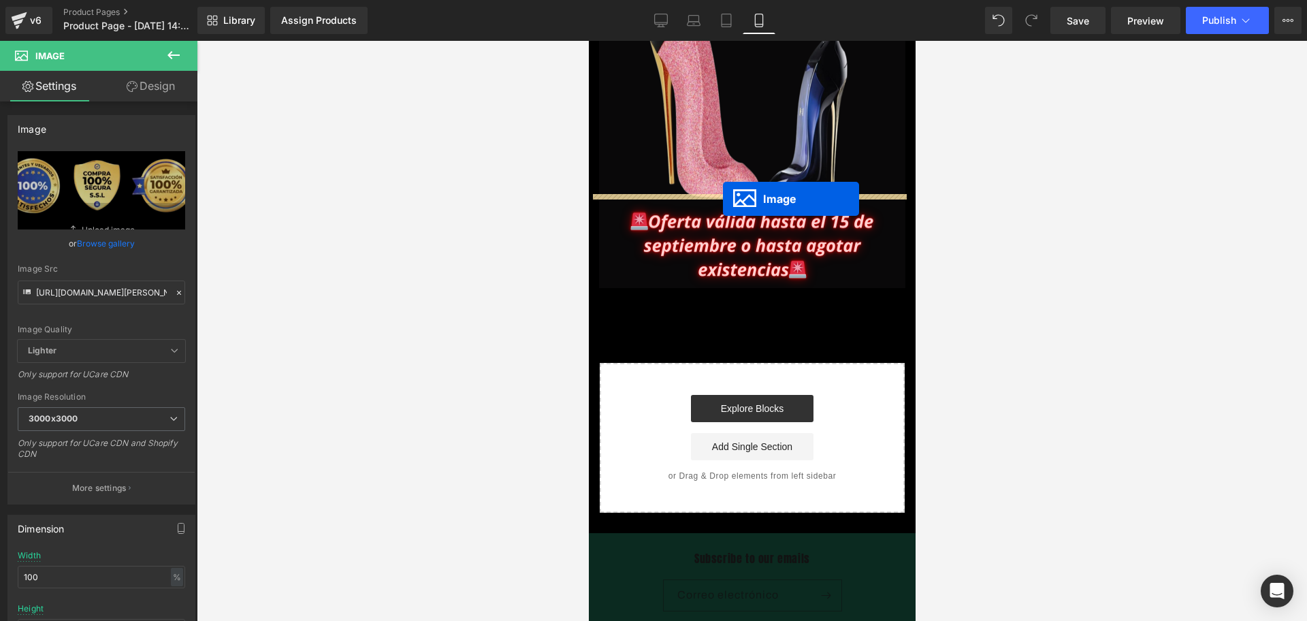
scroll to position [1841, 0]
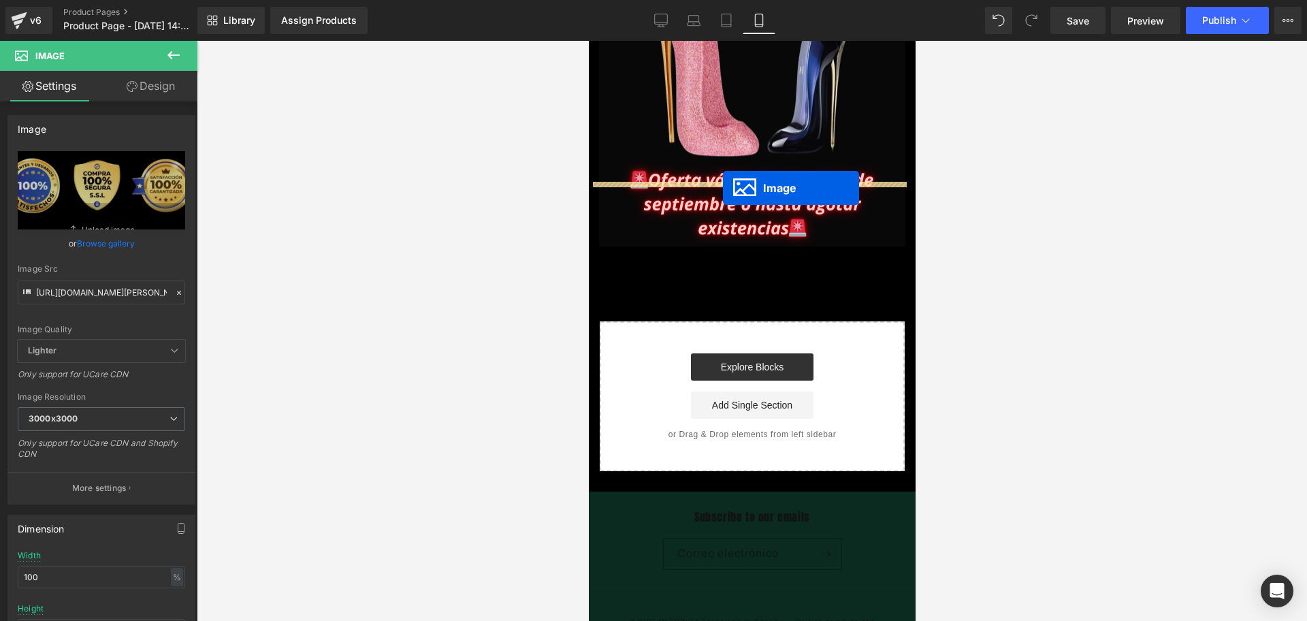
drag, startPoint x: 726, startPoint y: 139, endPoint x: 720, endPoint y: 186, distance: 47.3
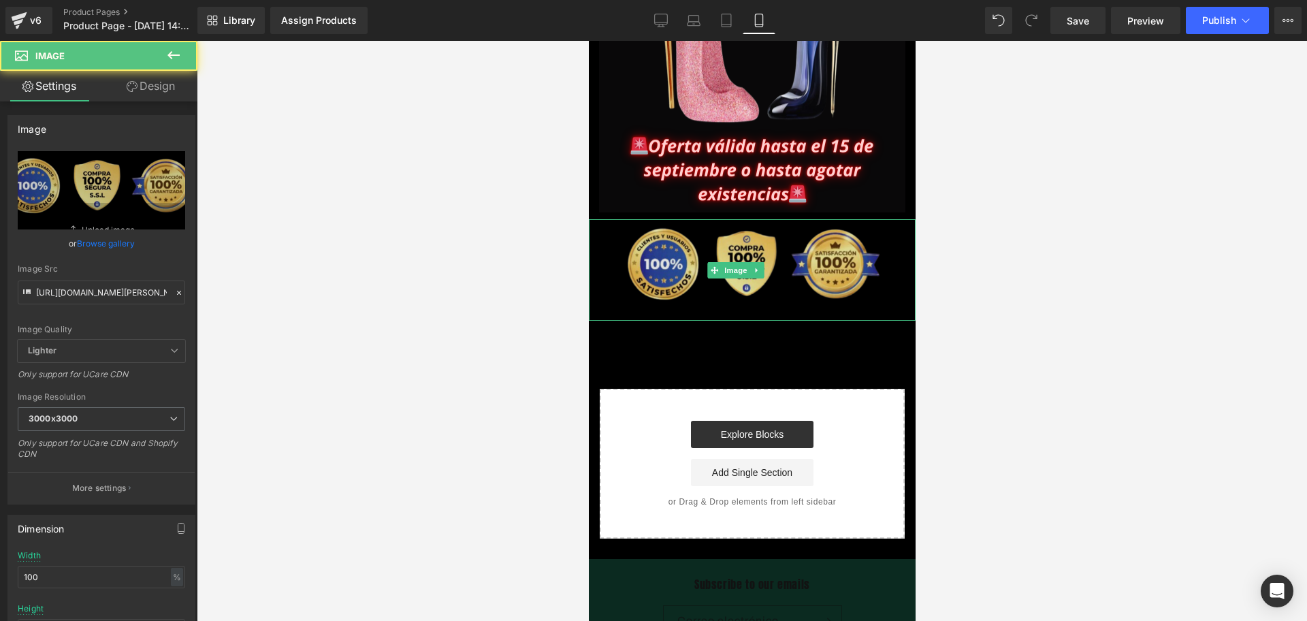
scroll to position [1807, 0]
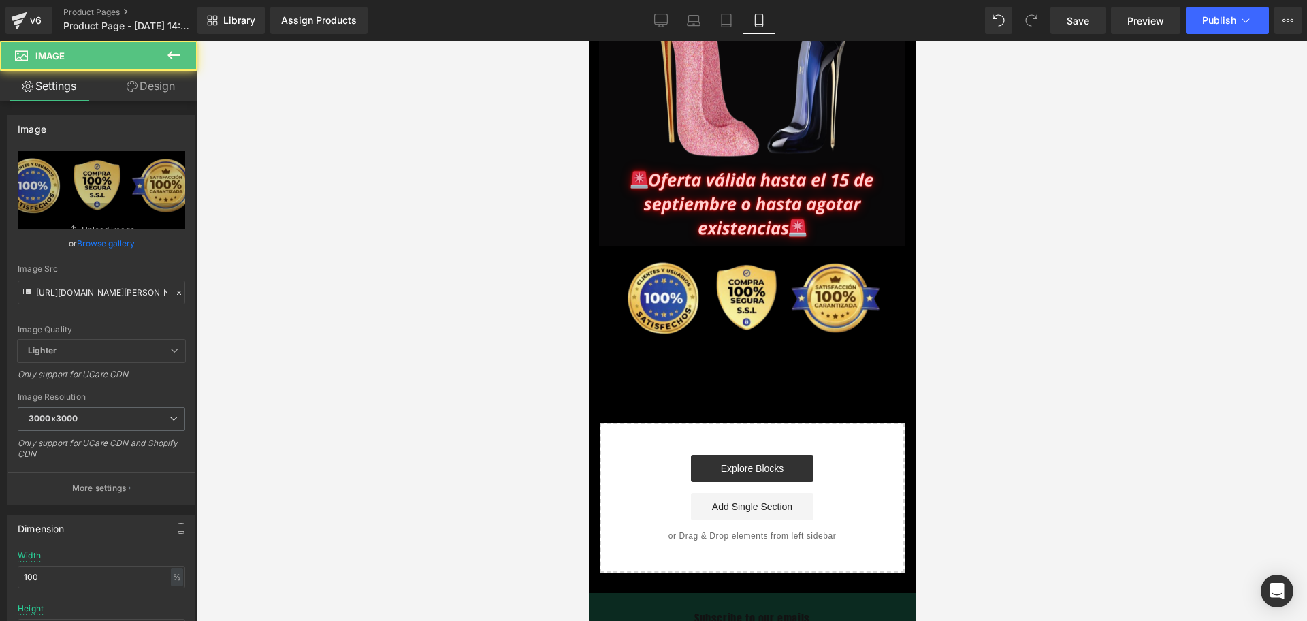
click at [942, 280] on div at bounding box center [752, 331] width 1110 height 580
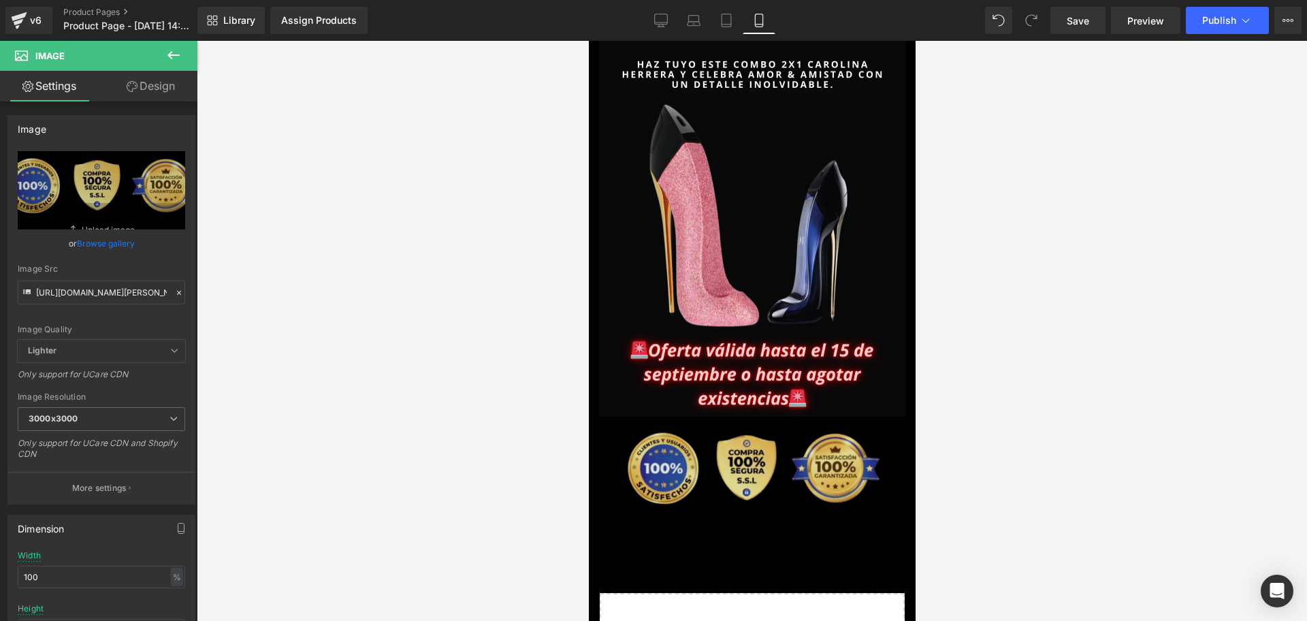
scroll to position [0, 246]
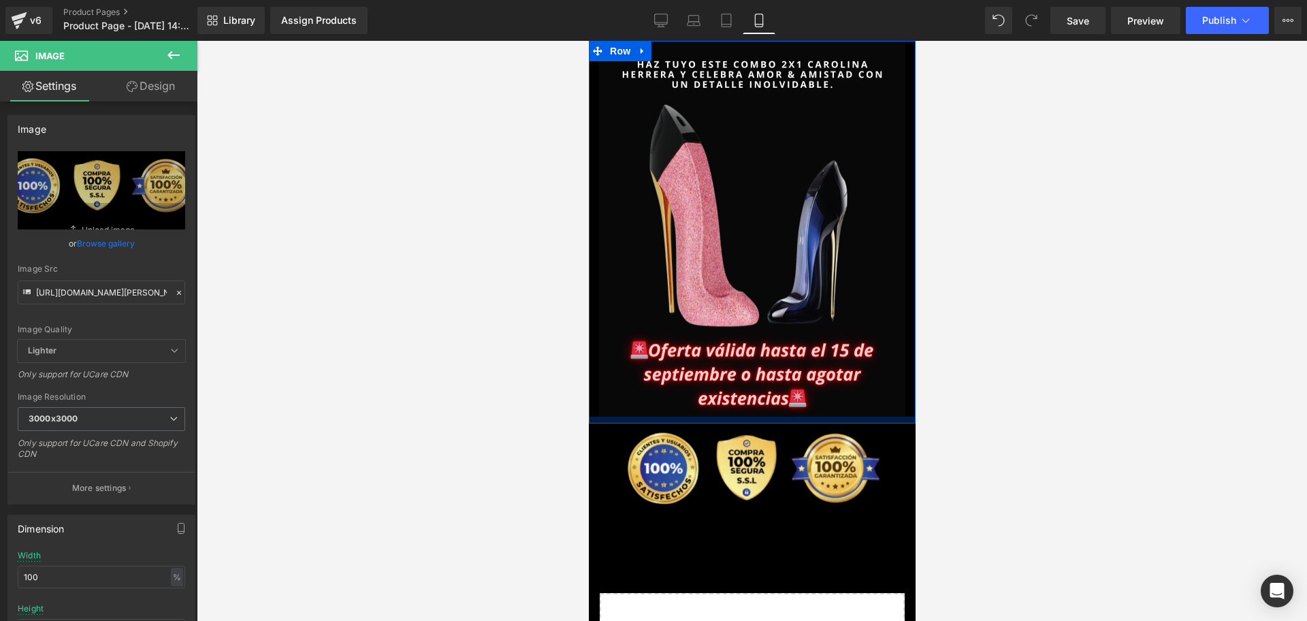
drag, startPoint x: 1544, startPoint y: 438, endPoint x: 912, endPoint y: 389, distance: 634.3
click at [807, 320] on div "Image Row" at bounding box center [751, 232] width 327 height 383
click at [880, 339] on img at bounding box center [751, 229] width 306 height 376
click at [956, 397] on div at bounding box center [752, 331] width 1110 height 580
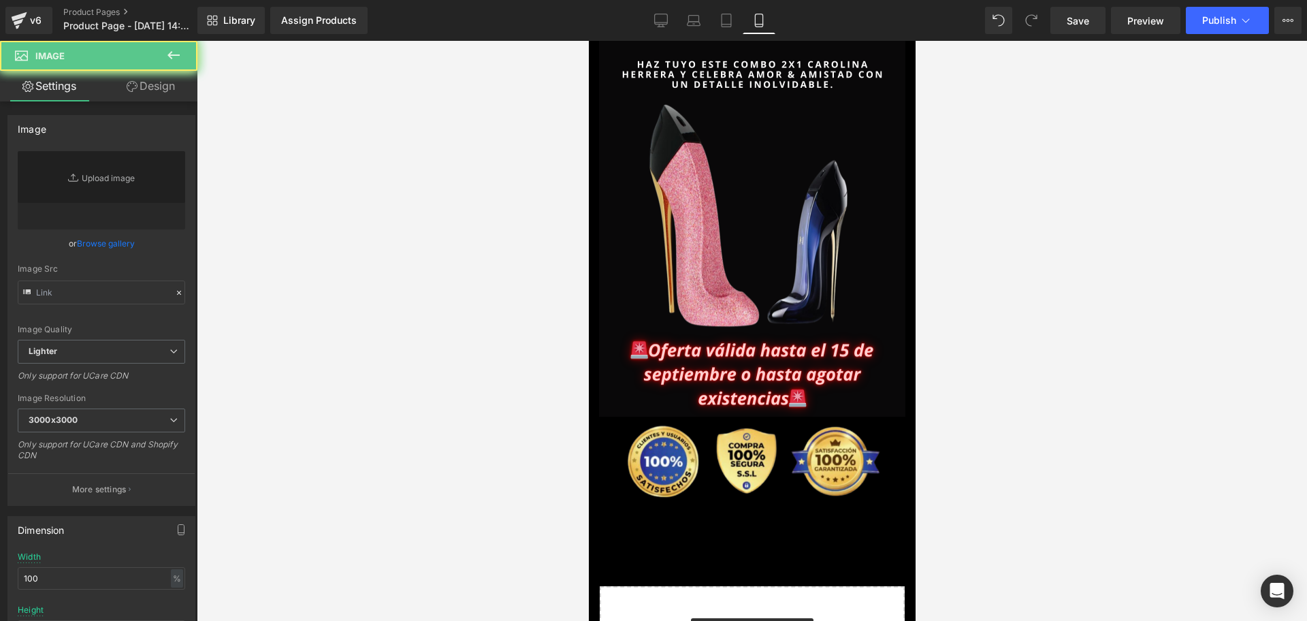
click at [991, 303] on div at bounding box center [752, 331] width 1110 height 580
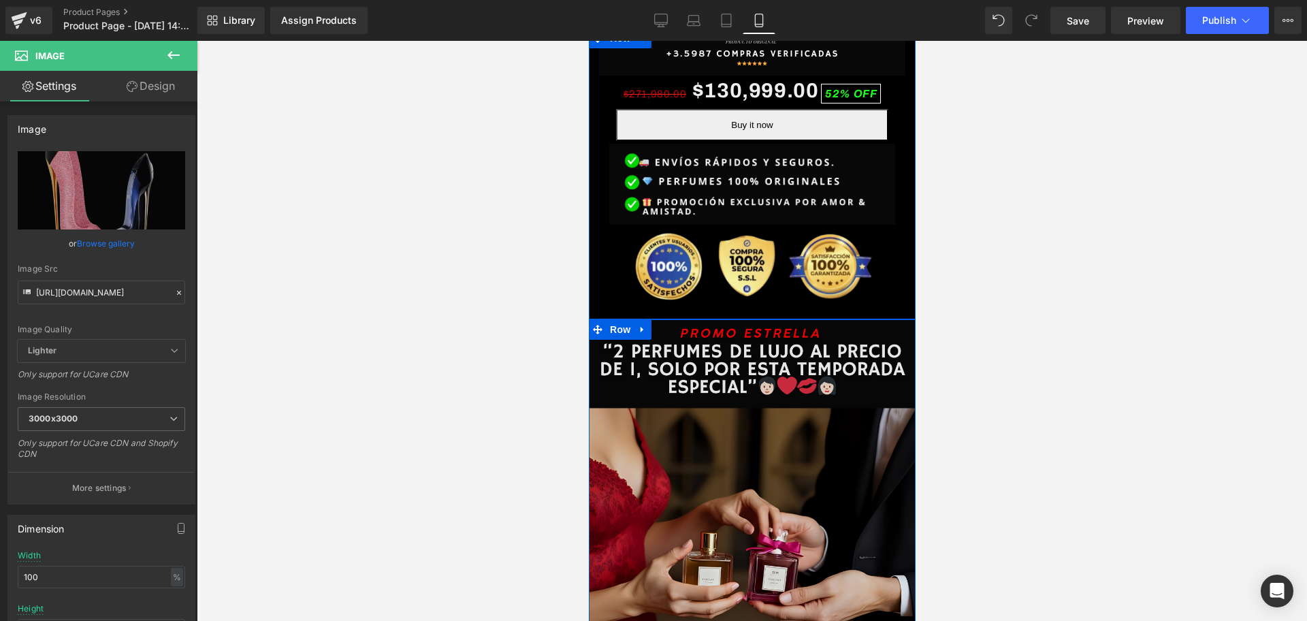
scroll to position [0, 0]
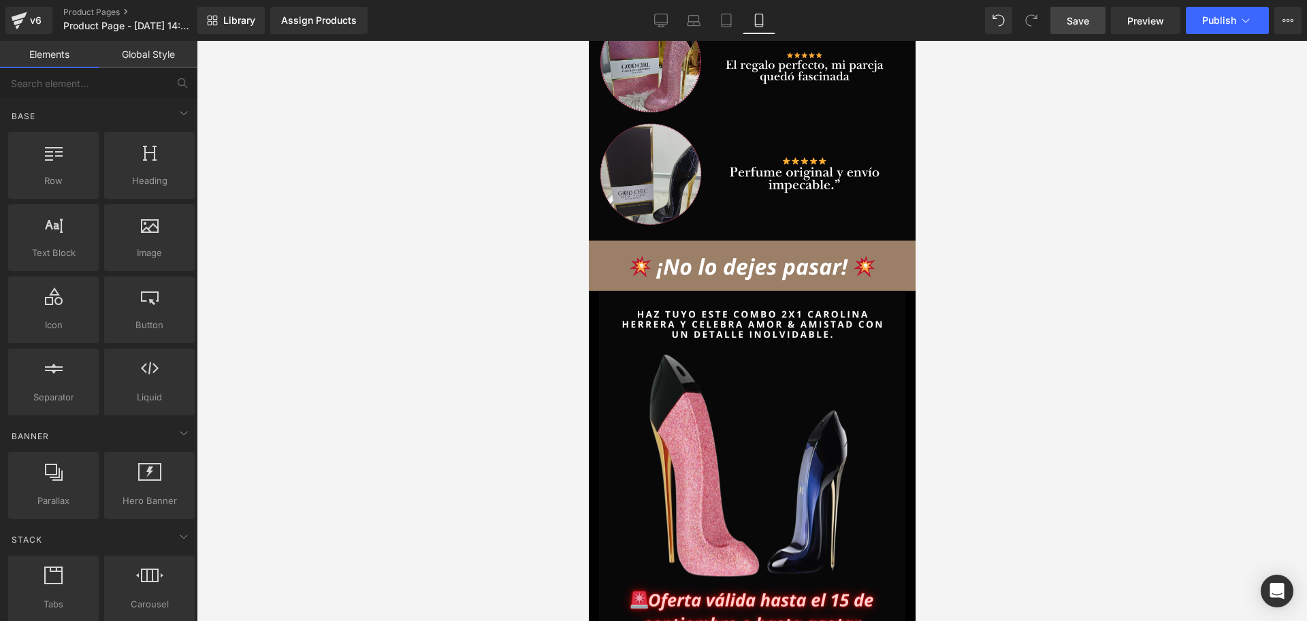
click at [1085, 29] on link "Save" at bounding box center [1077, 20] width 55 height 27
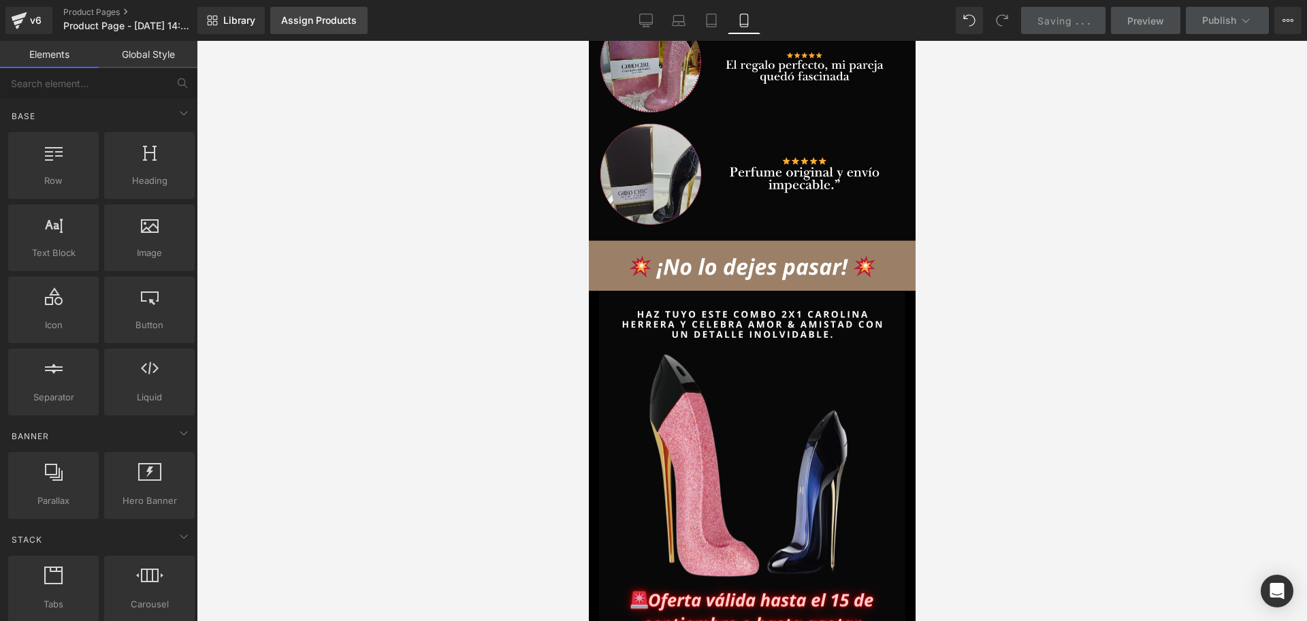
click at [310, 25] on div "Assign Products" at bounding box center [319, 20] width 76 height 11
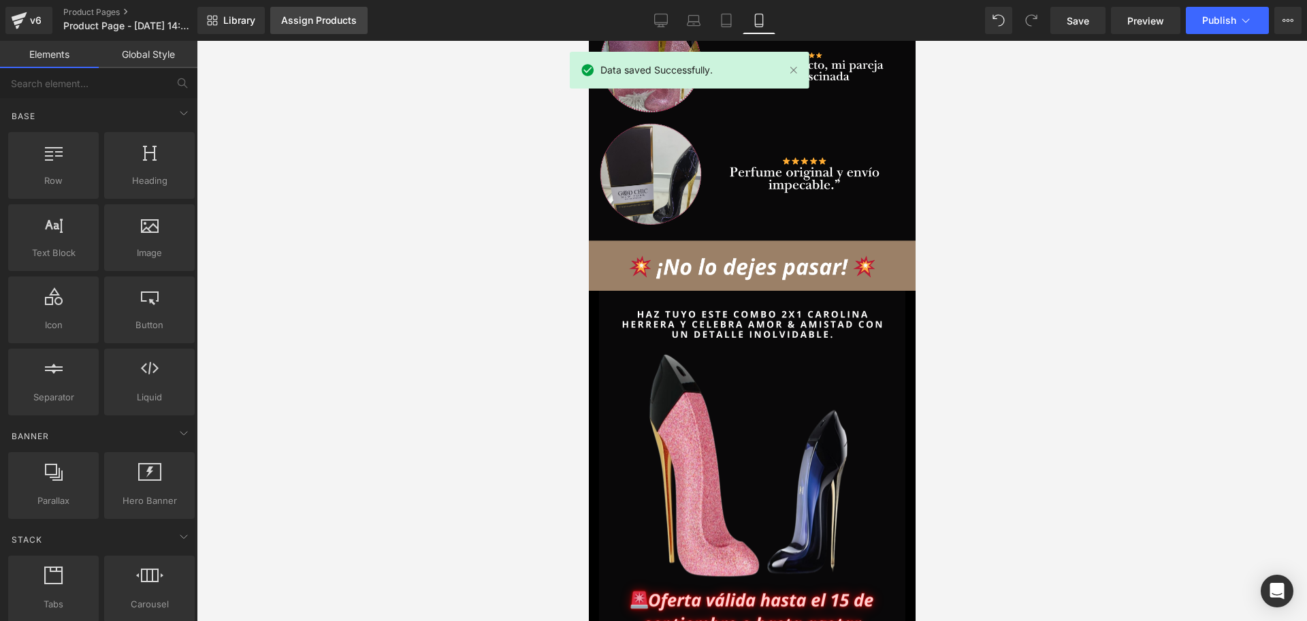
click at [355, 20] on div "Assign Products" at bounding box center [319, 20] width 76 height 11
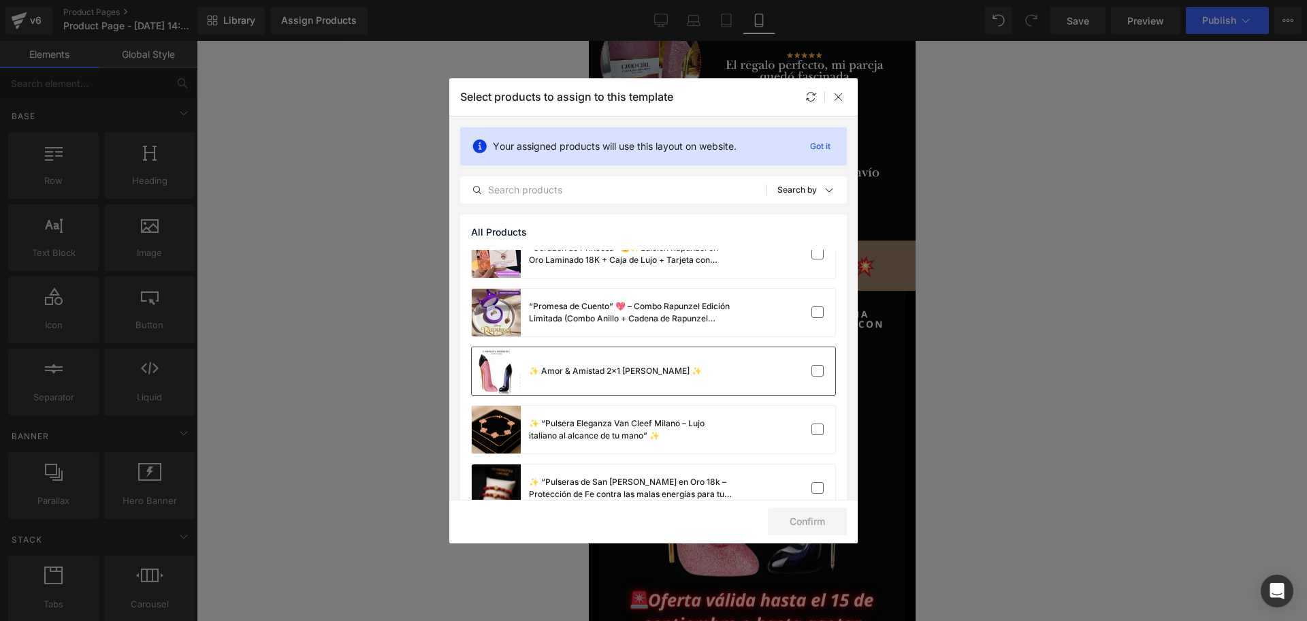
click at [585, 383] on div "✨ Amor & Amistad 2x1 [PERSON_NAME] ✨" at bounding box center [587, 371] width 230 height 48
click at [799, 529] on button "Confirm" at bounding box center [807, 521] width 79 height 27
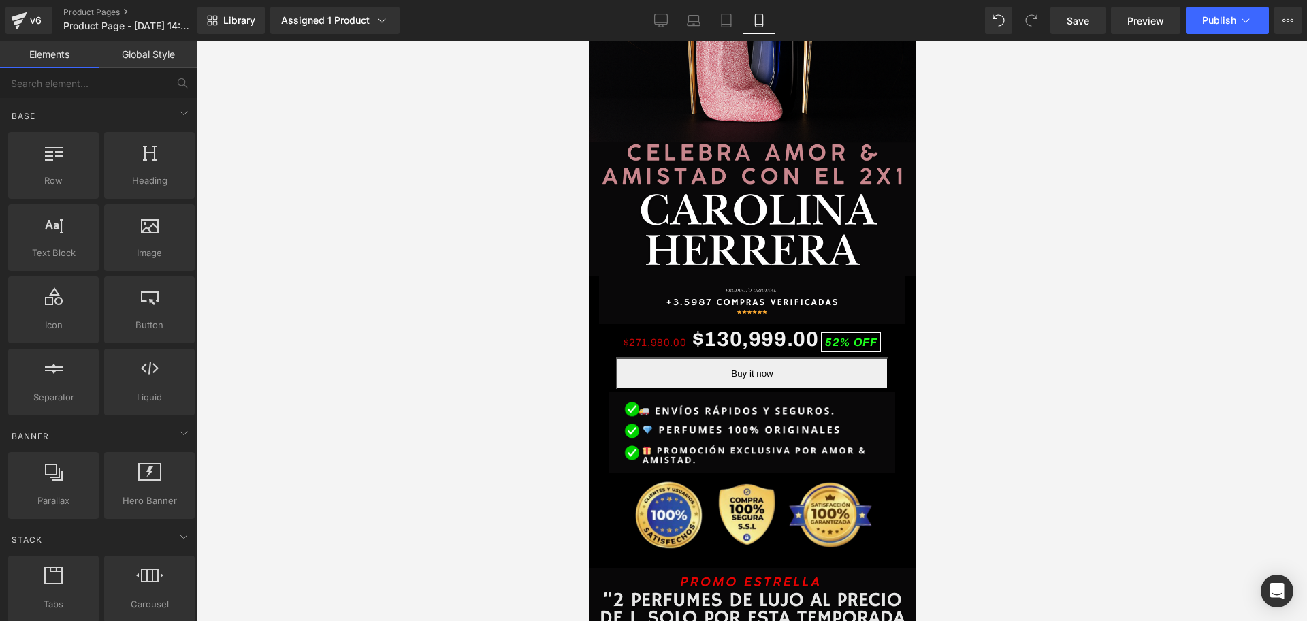
scroll to position [366, 0]
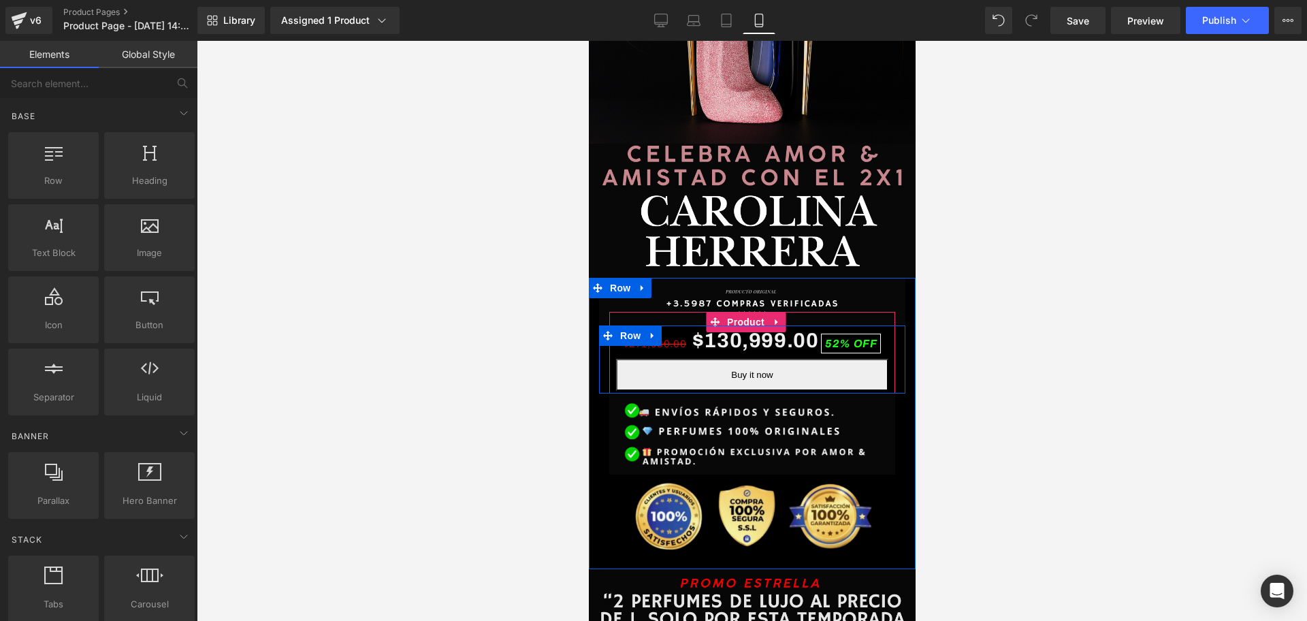
click at [735, 312] on span "Product" at bounding box center [745, 322] width 44 height 20
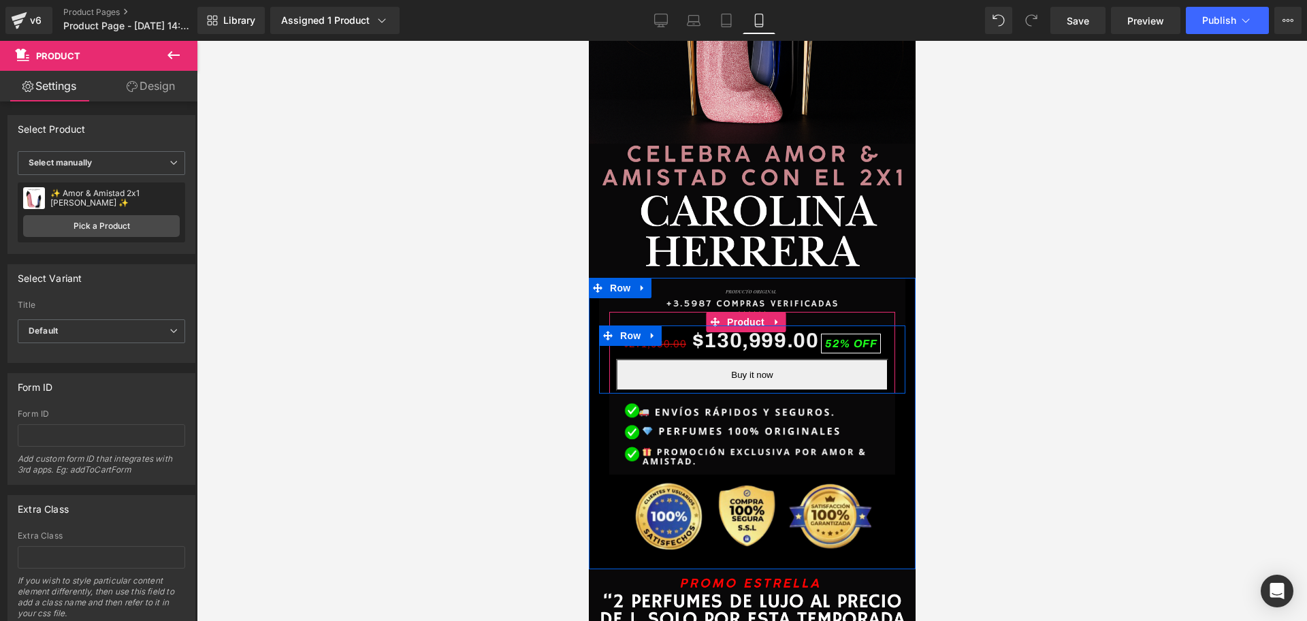
scroll to position [0, 492]
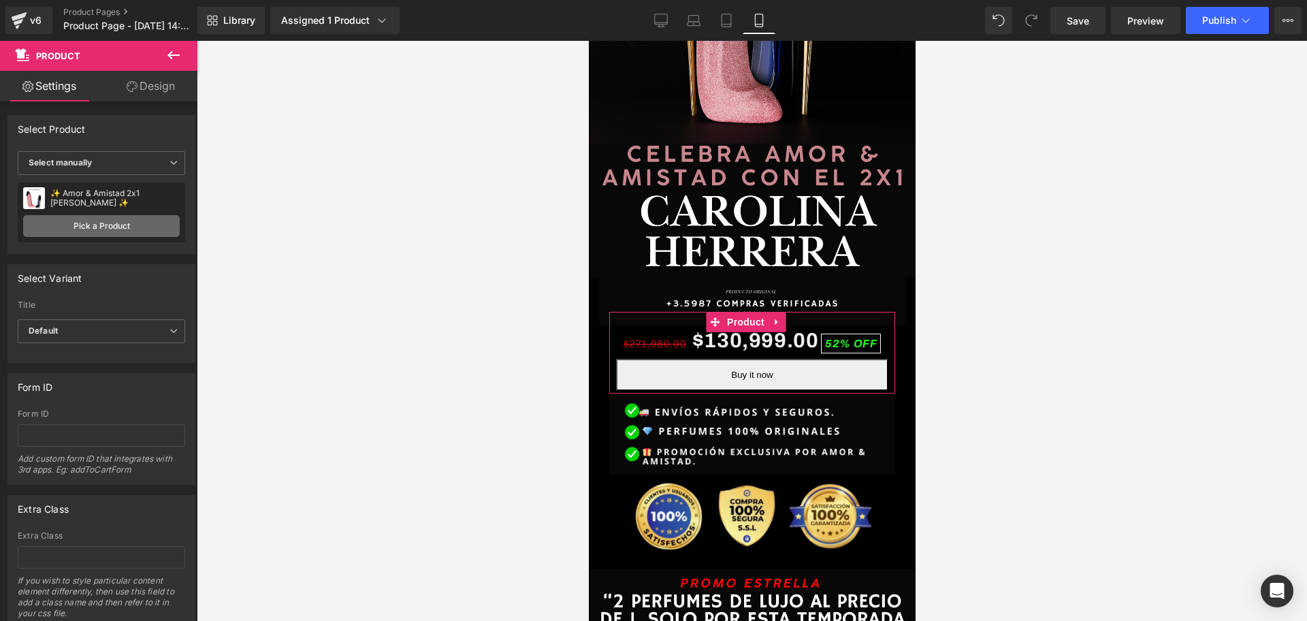
click at [99, 224] on link "Pick a Product" at bounding box center [101, 226] width 157 height 22
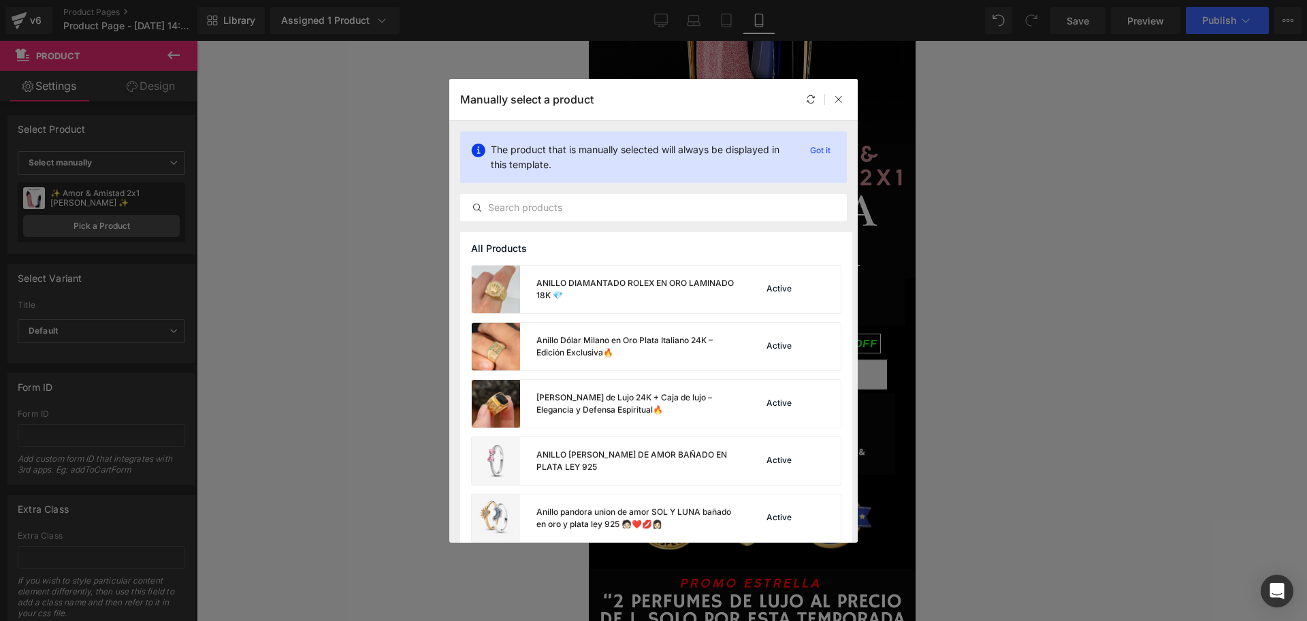
scroll to position [0, 737]
click at [840, 95] on icon at bounding box center [839, 100] width 10 height 10
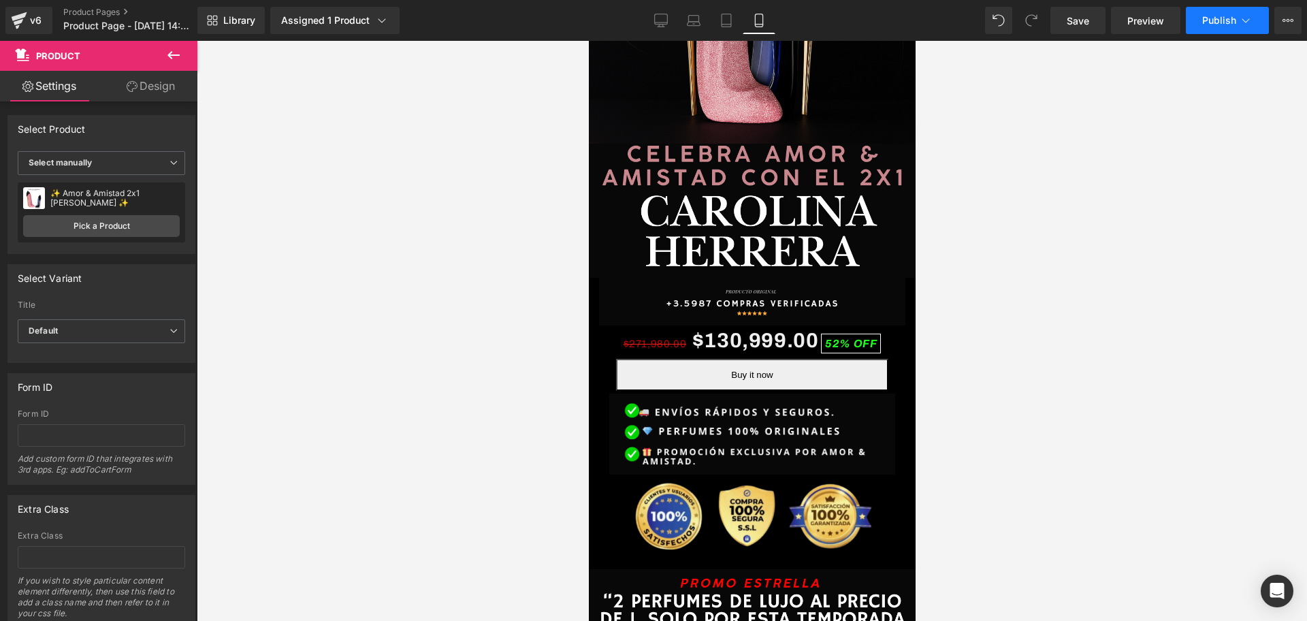
click at [1214, 15] on span "Publish" at bounding box center [1219, 20] width 34 height 11
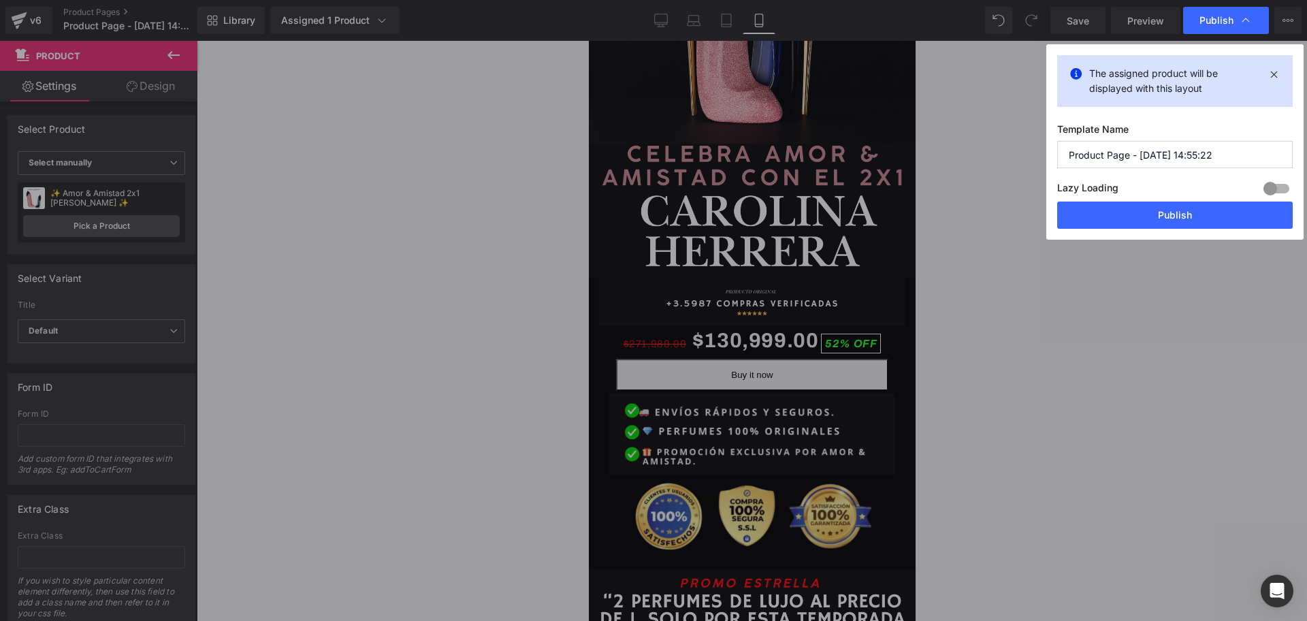
scroll to position [0, 0]
click at [1196, 216] on button "Publish" at bounding box center [1175, 215] width 236 height 27
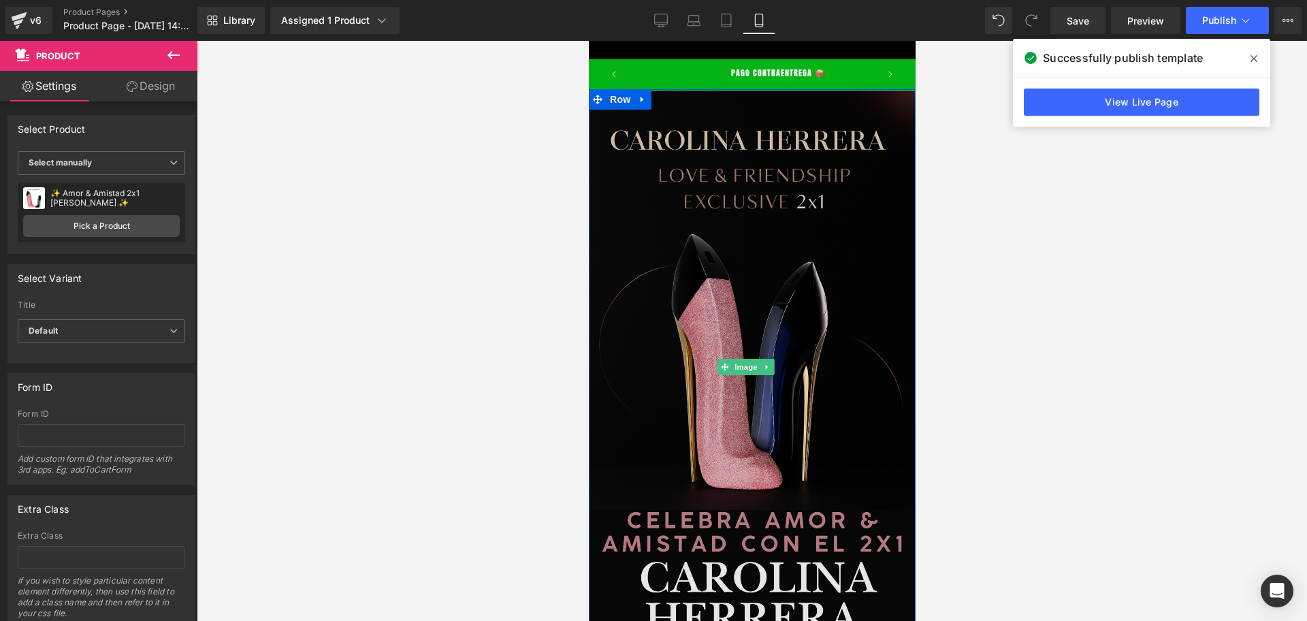
scroll to position [340, 0]
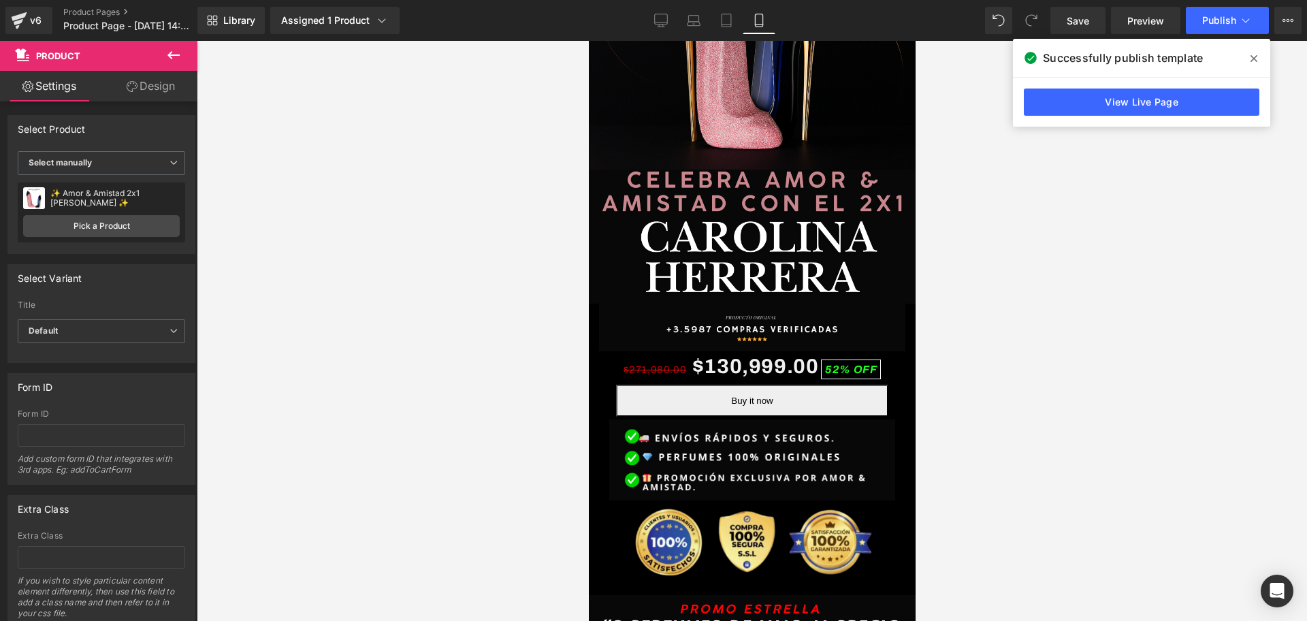
click at [837, 385] on button "Buy it now" at bounding box center [751, 401] width 272 height 32
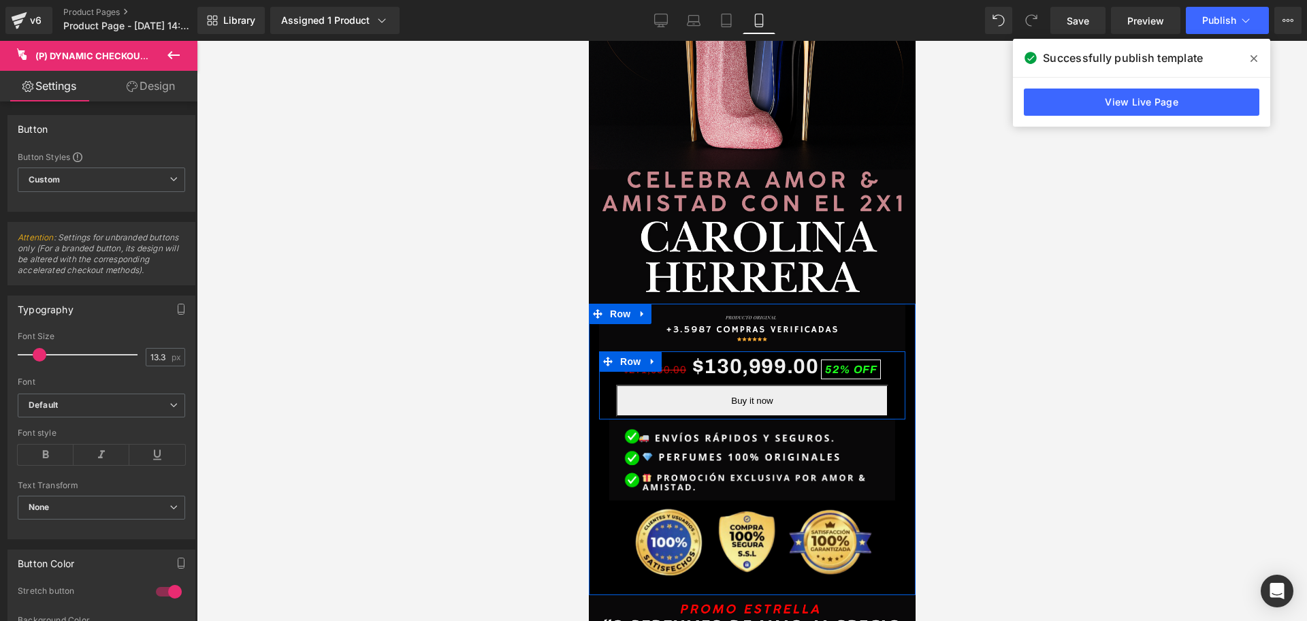
scroll to position [0, 737]
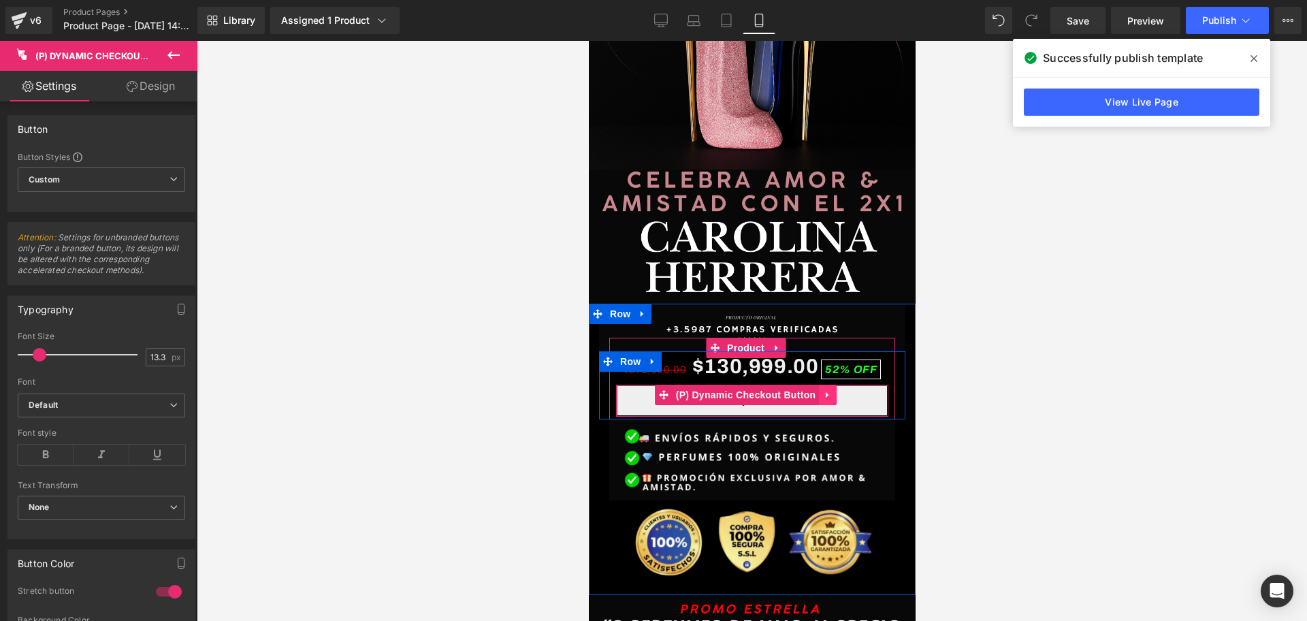
click at [824, 389] on icon at bounding box center [827, 394] width 10 height 10
click at [834, 389] on icon at bounding box center [836, 394] width 10 height 10
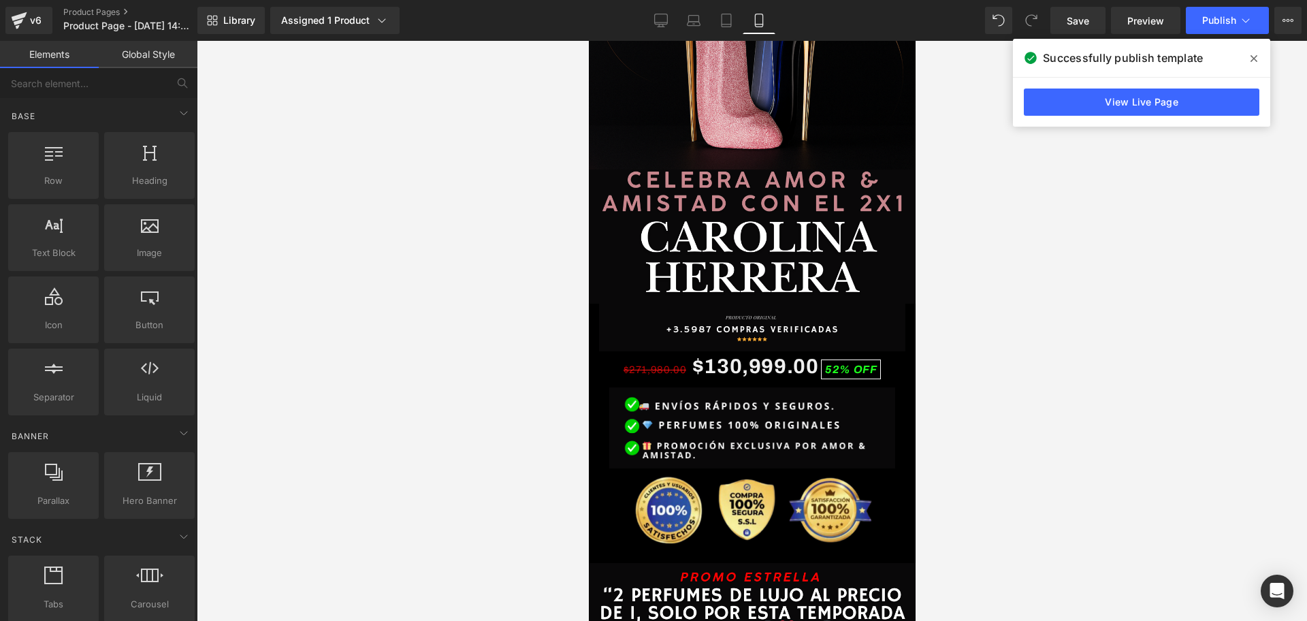
scroll to position [0, 0]
click at [1081, 18] on span "Save" at bounding box center [1078, 21] width 22 height 14
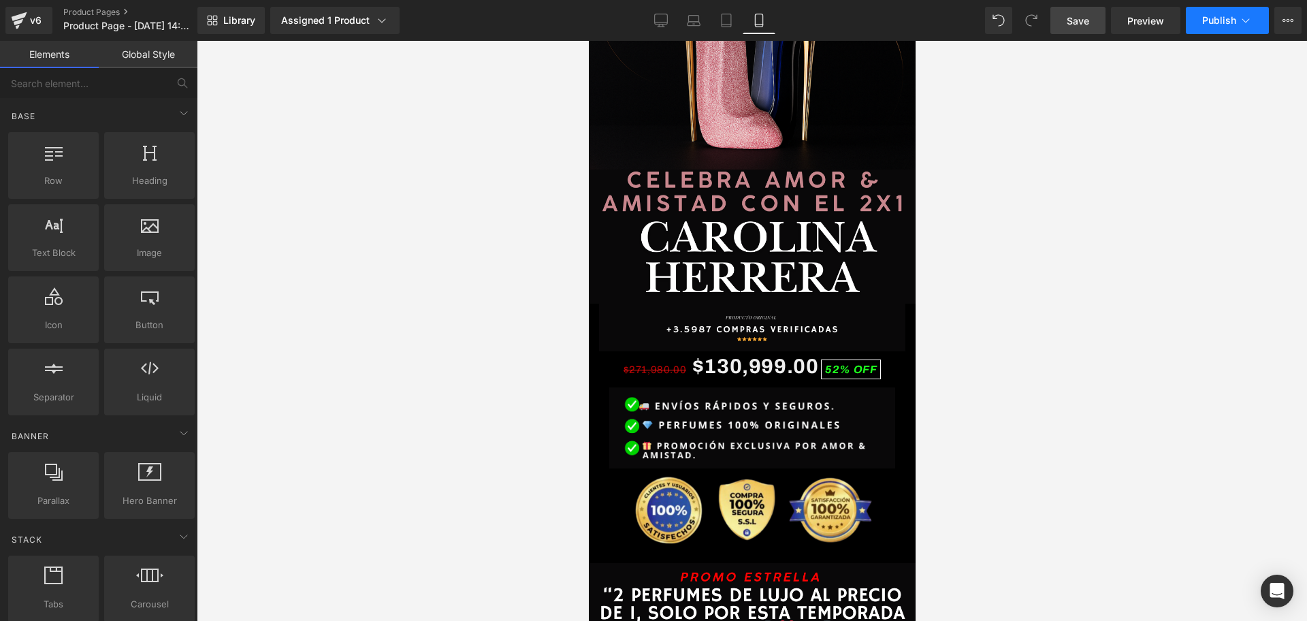
scroll to position [0, 737]
click at [1193, 19] on button "Publish" at bounding box center [1227, 20] width 83 height 27
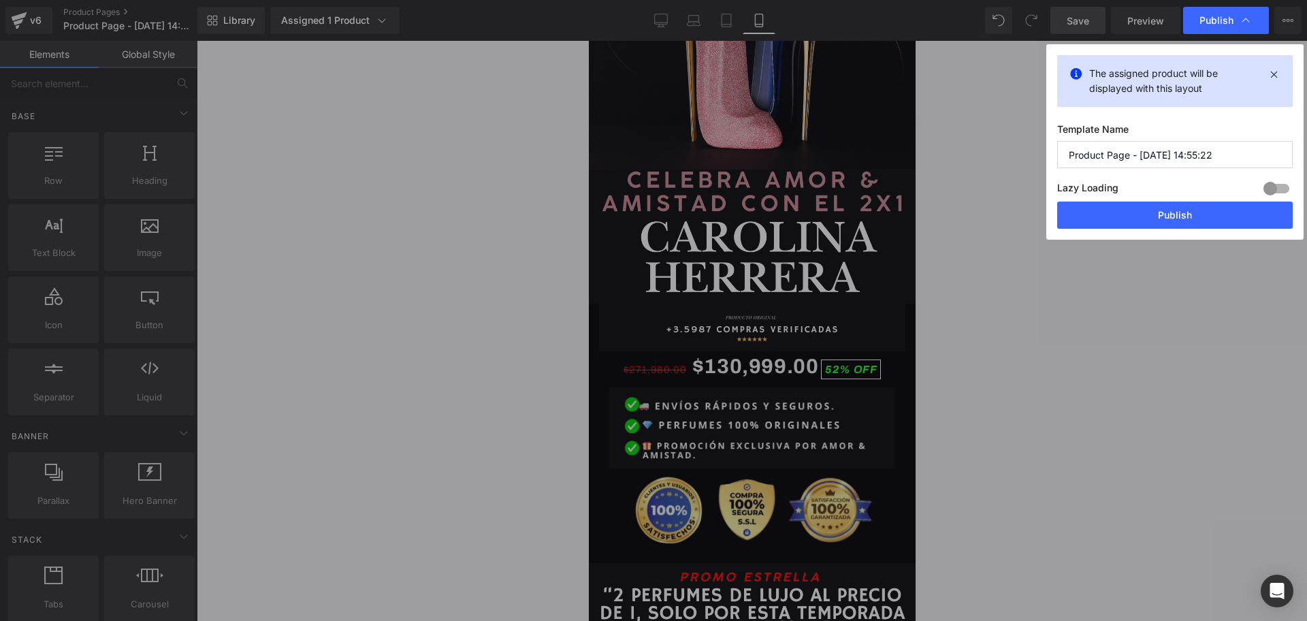
scroll to position [0, 0]
click at [1111, 200] on label "Lazy Loading Build" at bounding box center [1087, 190] width 61 height 22
click at [1114, 219] on button "Publish" at bounding box center [1175, 215] width 236 height 27
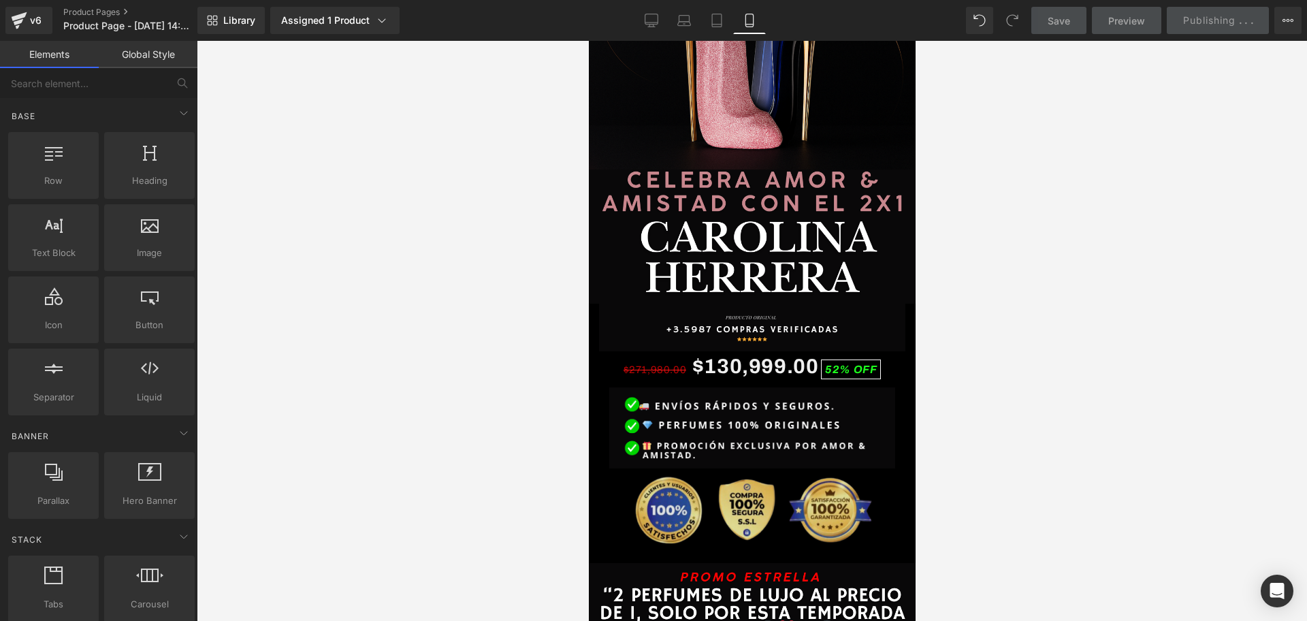
scroll to position [0, 246]
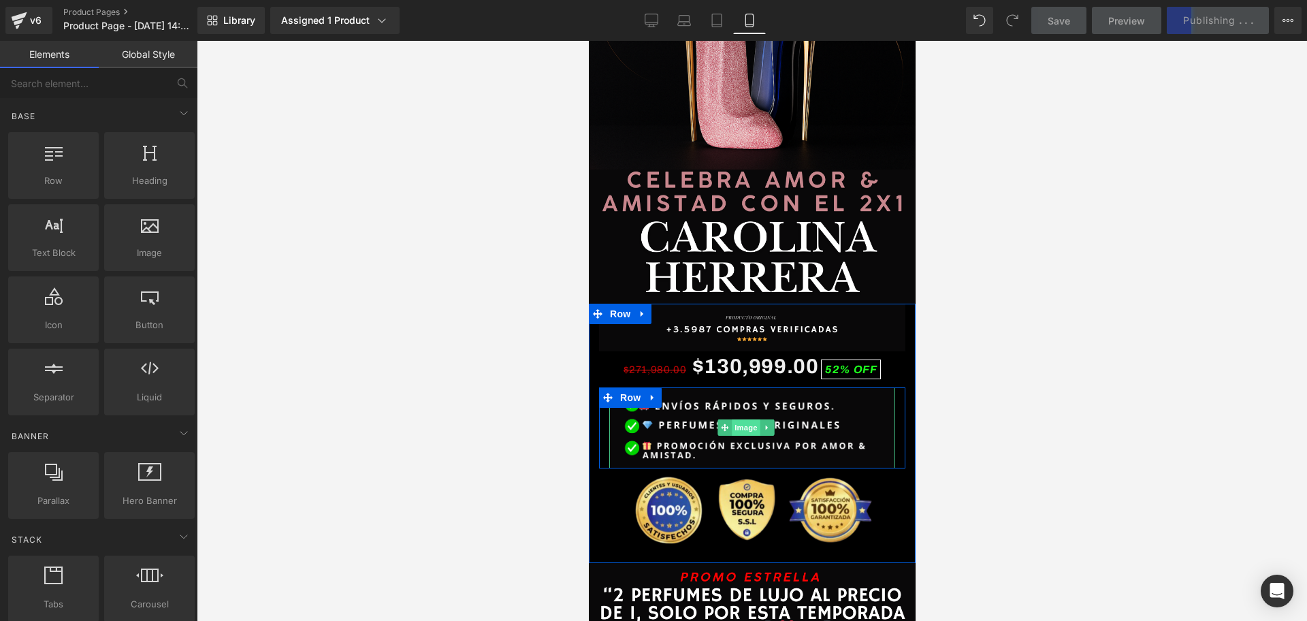
click at [743, 419] on span "Image" at bounding box center [745, 427] width 29 height 16
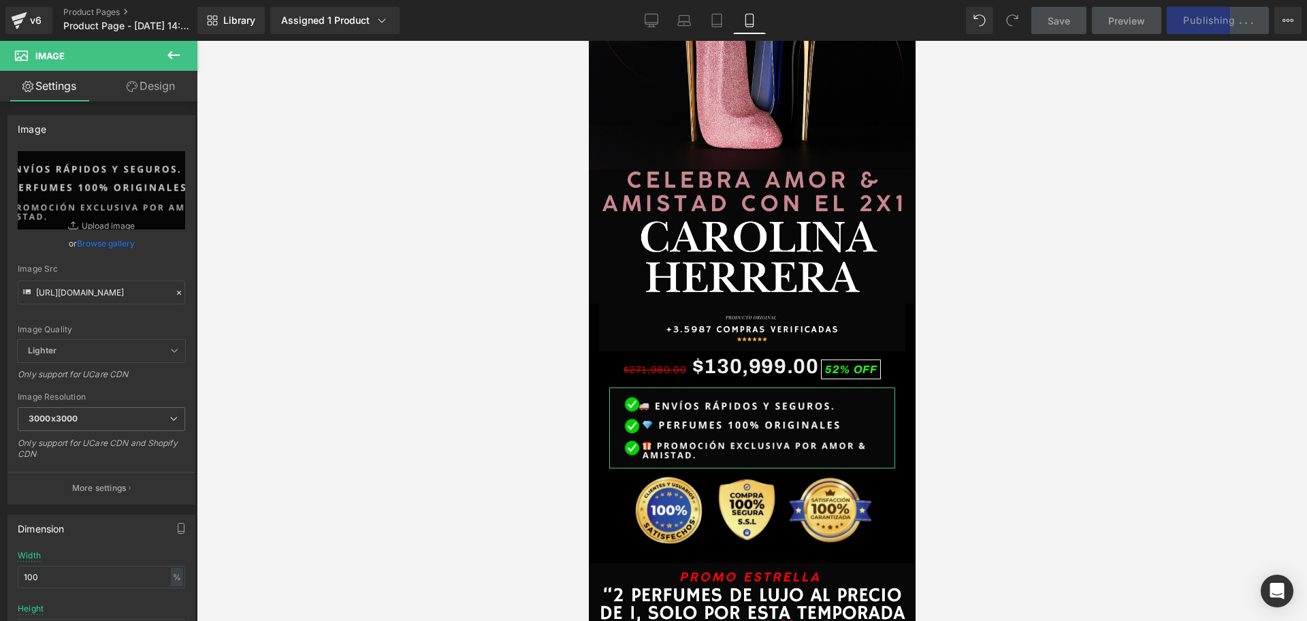
scroll to position [0, 492]
click at [168, 84] on link "Design" at bounding box center [150, 86] width 99 height 31
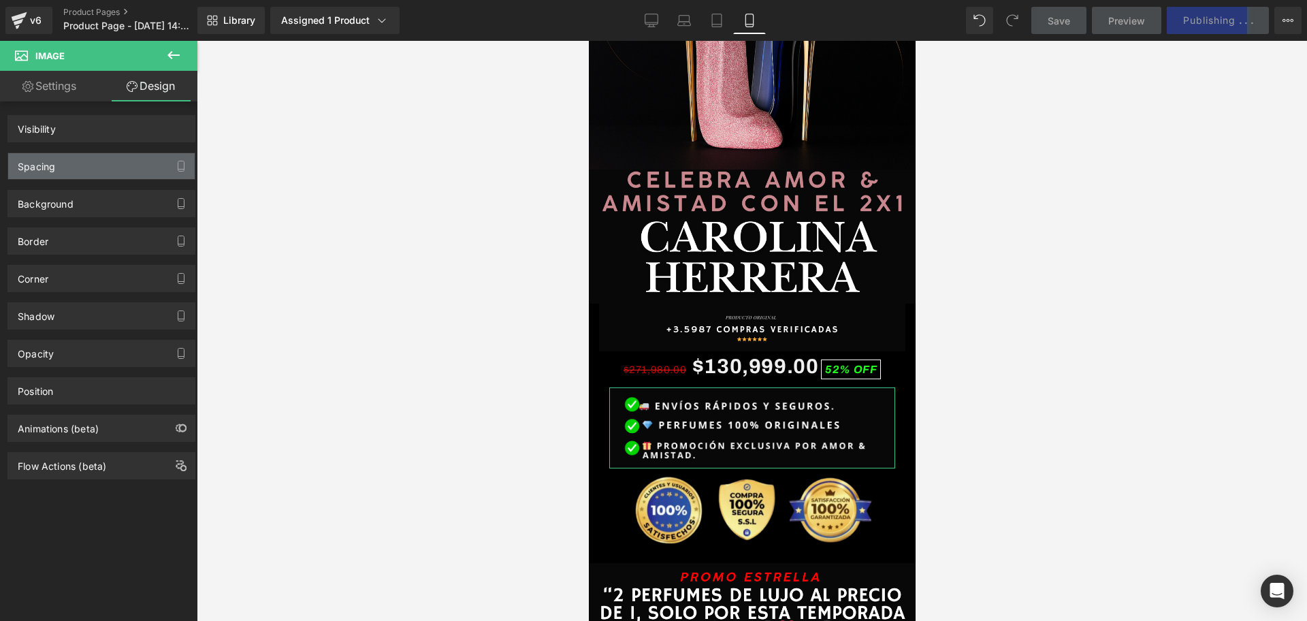
click at [78, 172] on div "Spacing" at bounding box center [101, 166] width 187 height 26
click at [46, 172] on div "Spacing" at bounding box center [101, 166] width 187 height 26
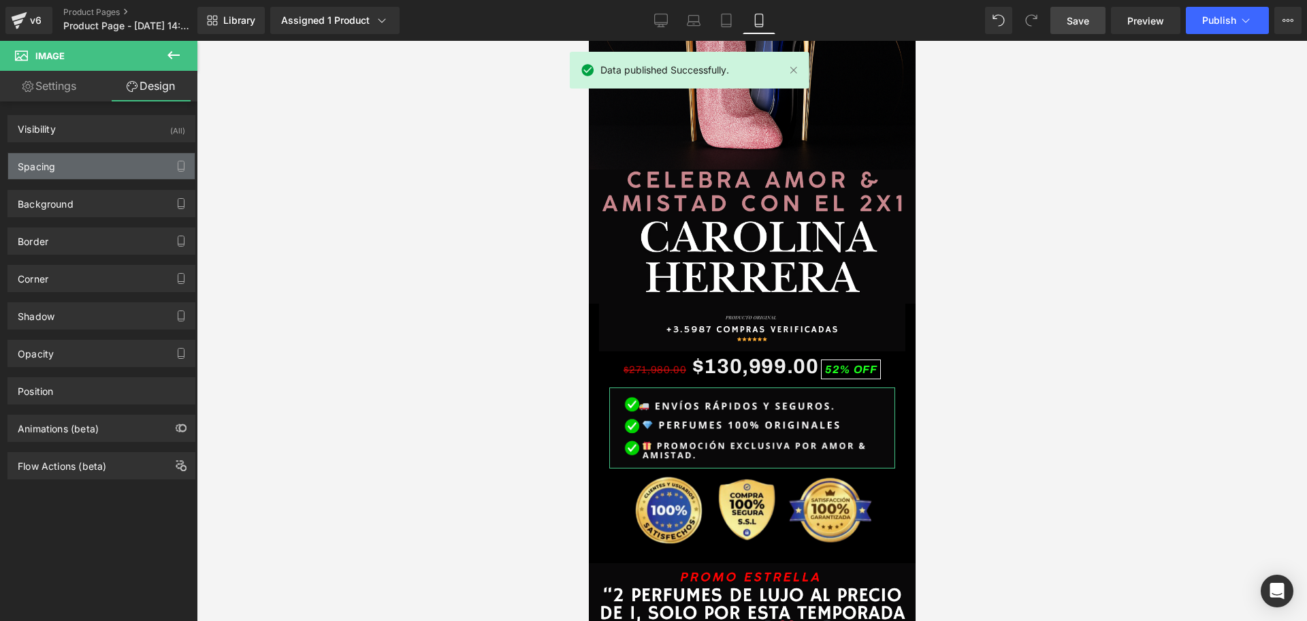
click at [52, 163] on div "Spacing" at bounding box center [36, 162] width 37 height 19
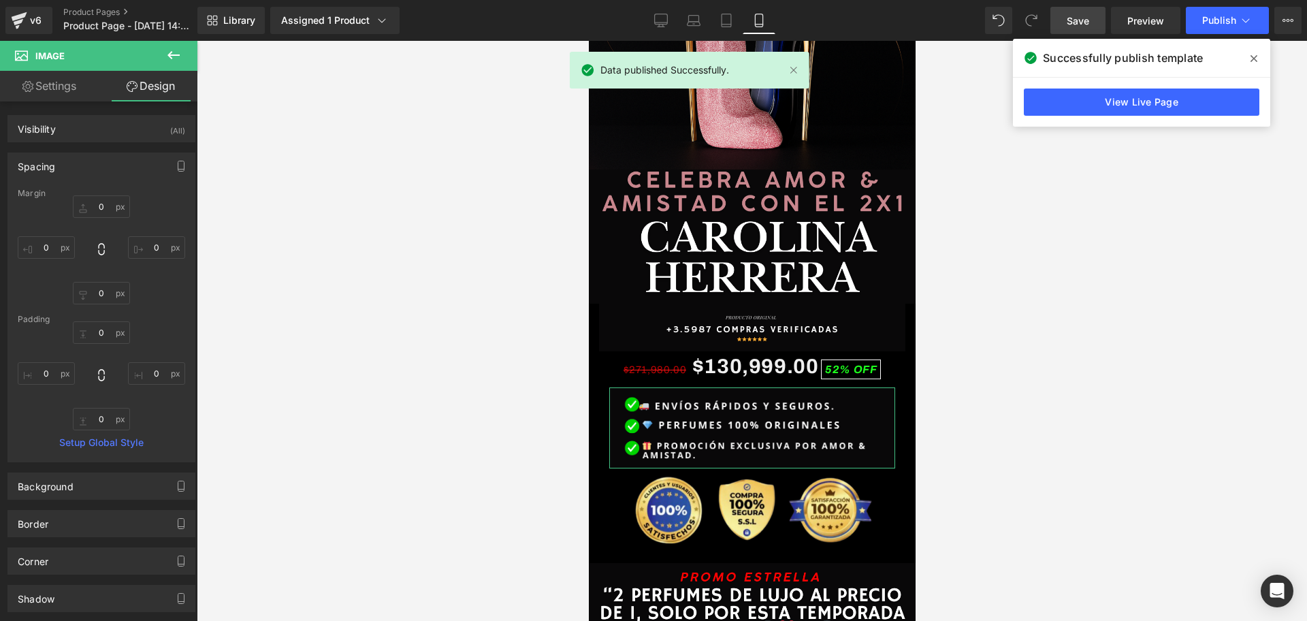
scroll to position [0, 737]
click at [48, 242] on input "0" at bounding box center [46, 247] width 57 height 22
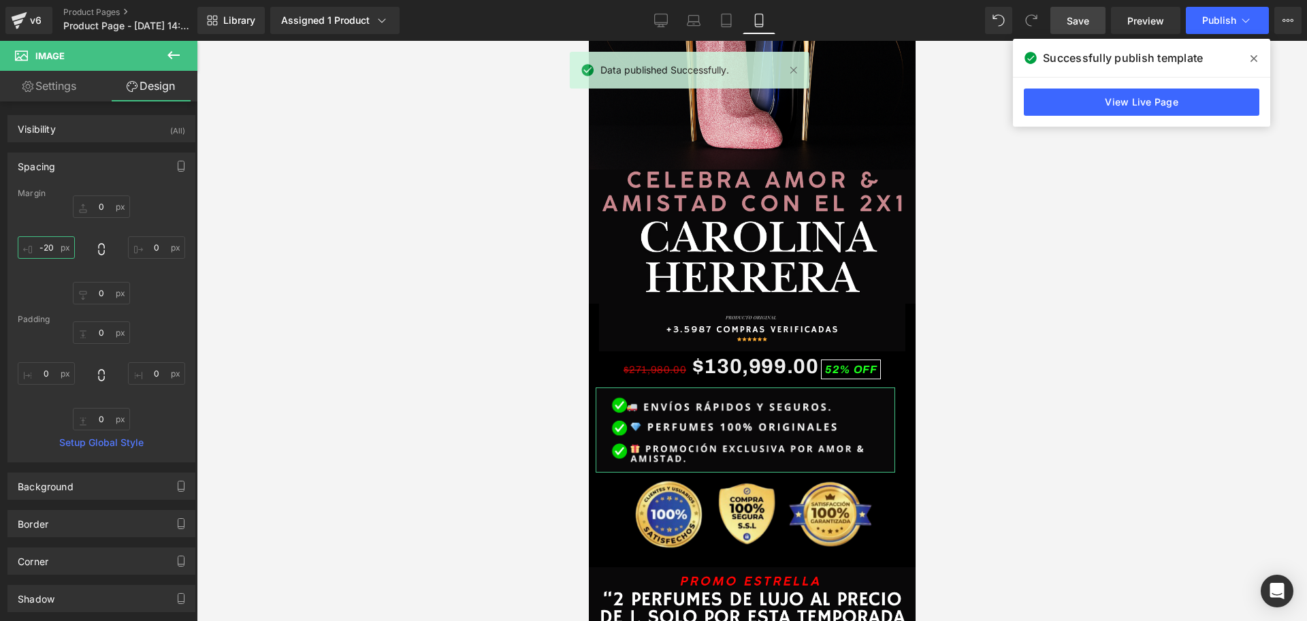
scroll to position [0, 0]
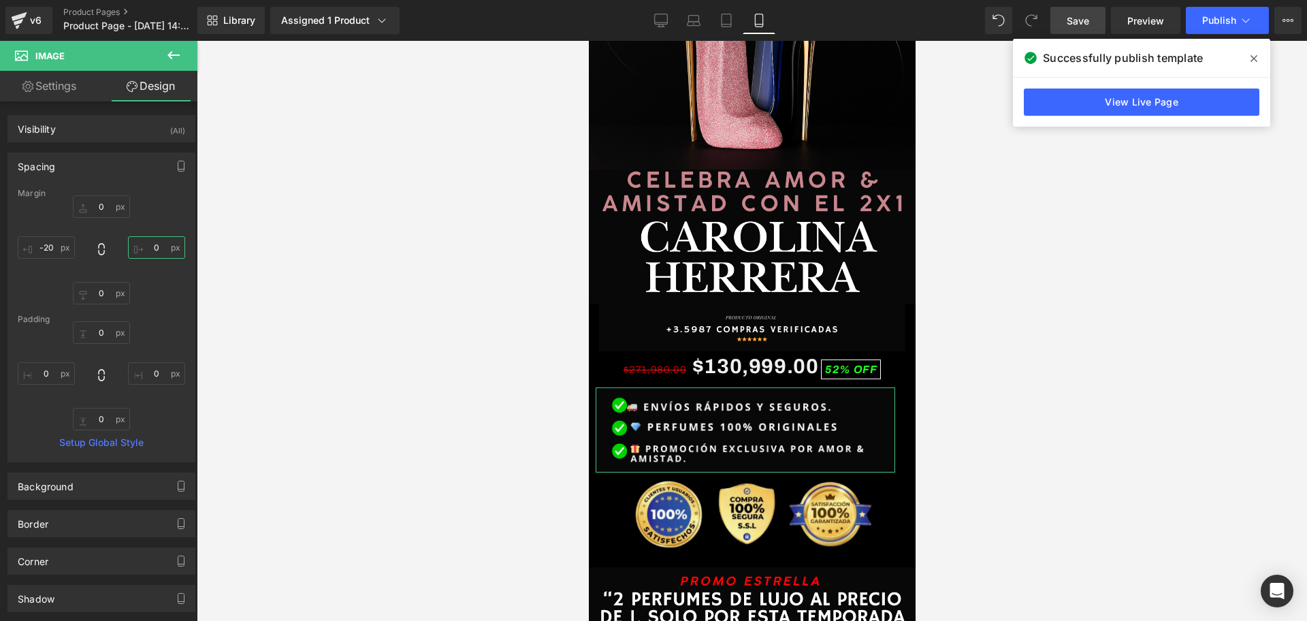
click at [155, 238] on input "0" at bounding box center [156, 247] width 57 height 22
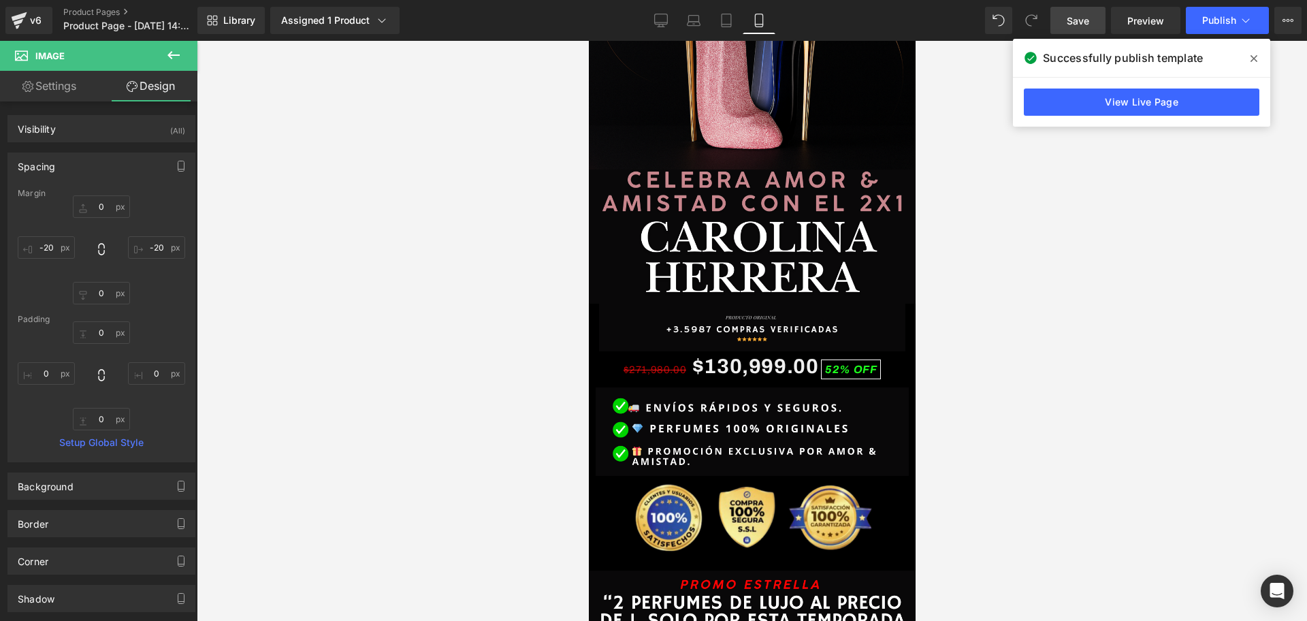
click at [969, 382] on div at bounding box center [752, 331] width 1110 height 580
click at [1074, 20] on span "Save" at bounding box center [1078, 21] width 22 height 14
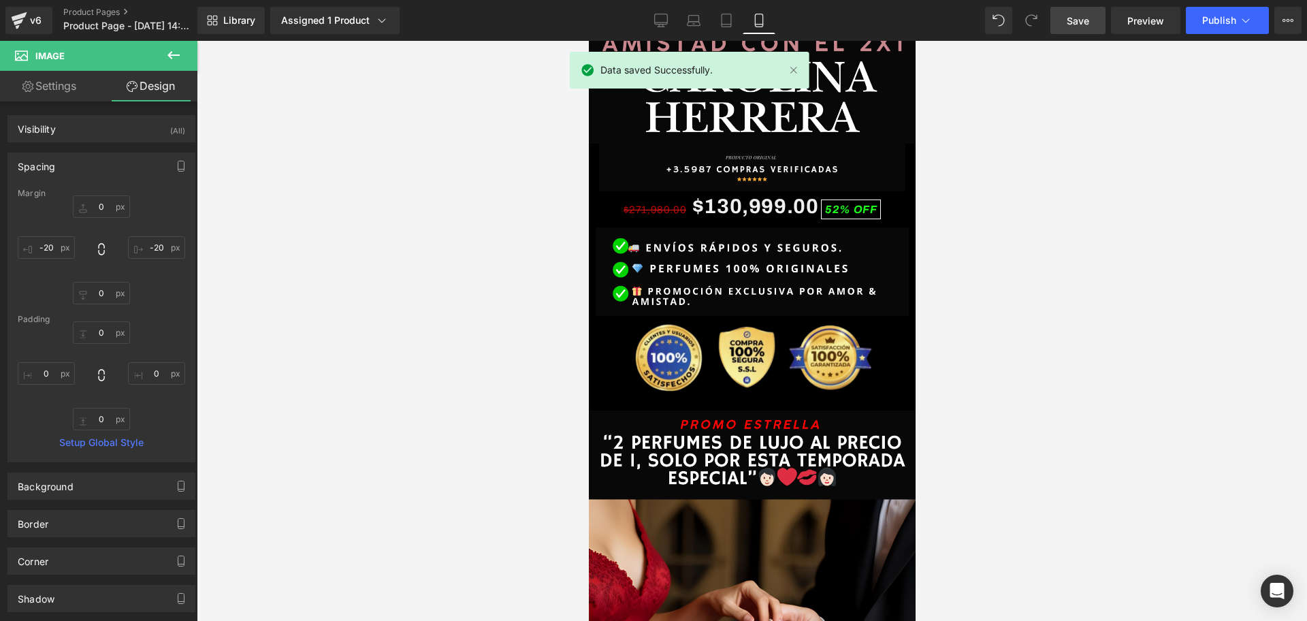
scroll to position [511, 0]
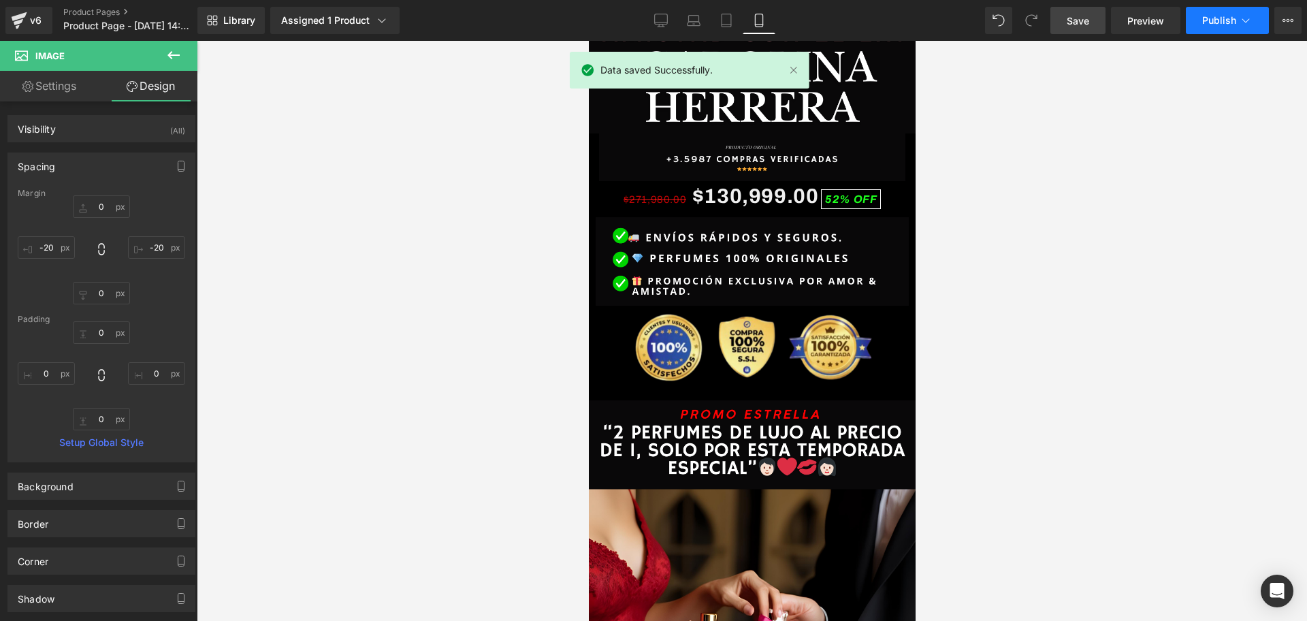
click at [1226, 18] on span "Publish" at bounding box center [1219, 20] width 34 height 11
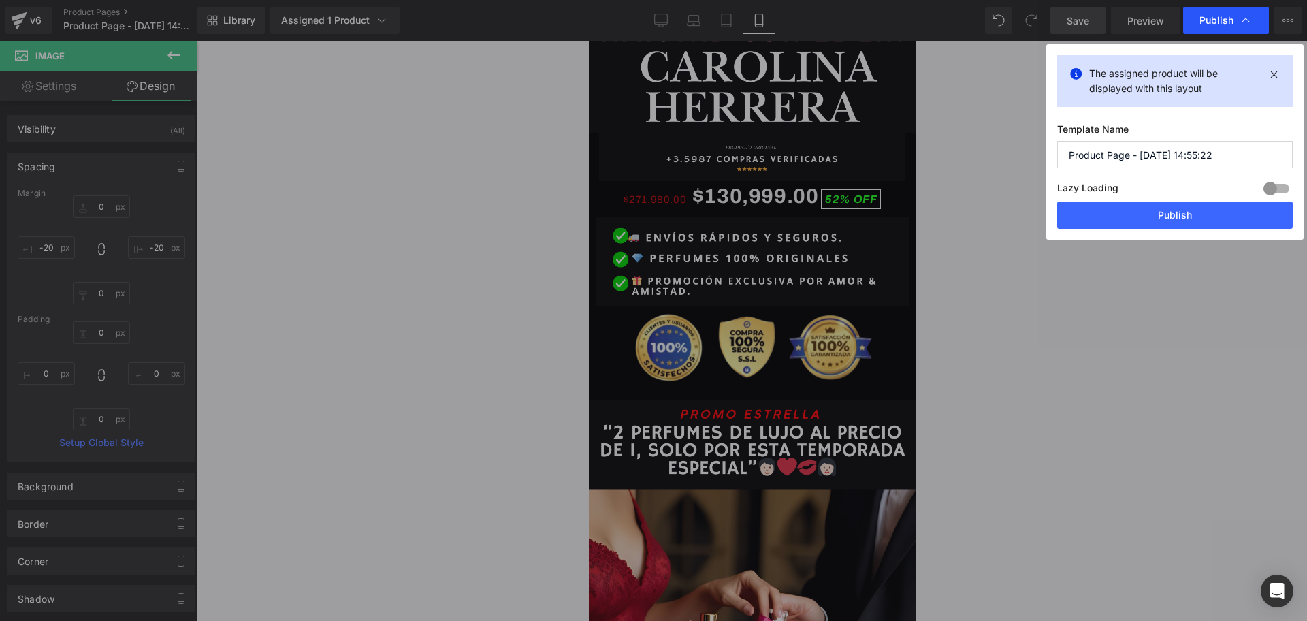
scroll to position [0, 0]
click at [1206, 224] on button "Publish" at bounding box center [1175, 215] width 236 height 27
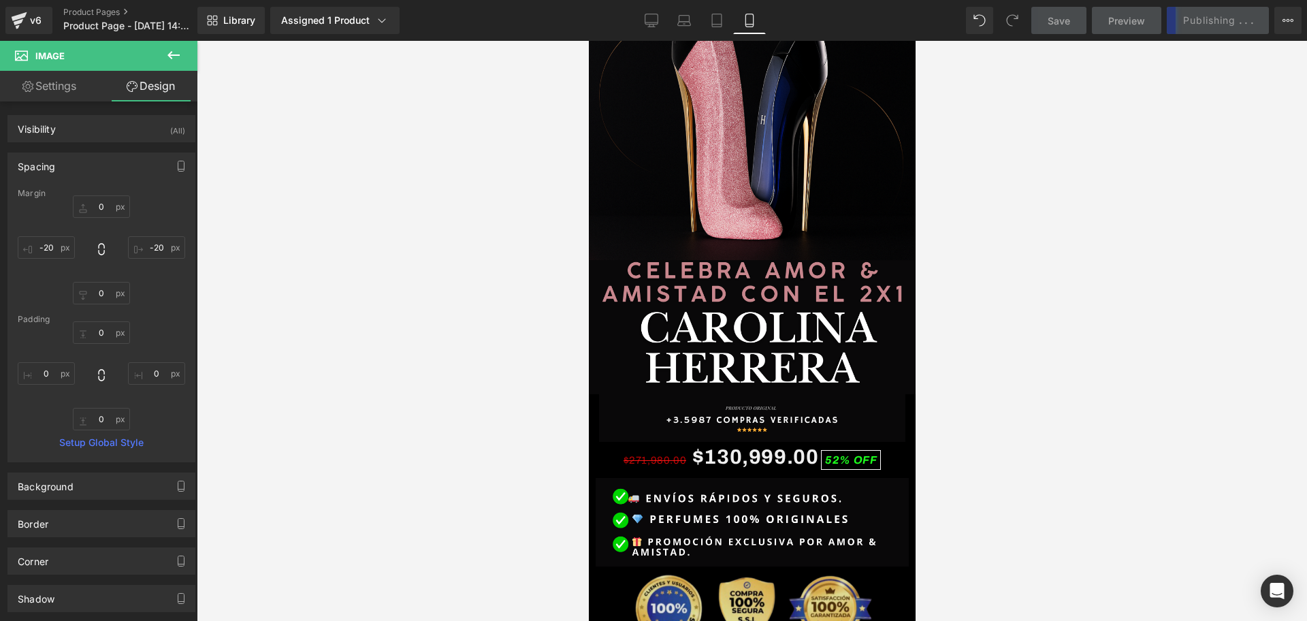
scroll to position [170, 0]
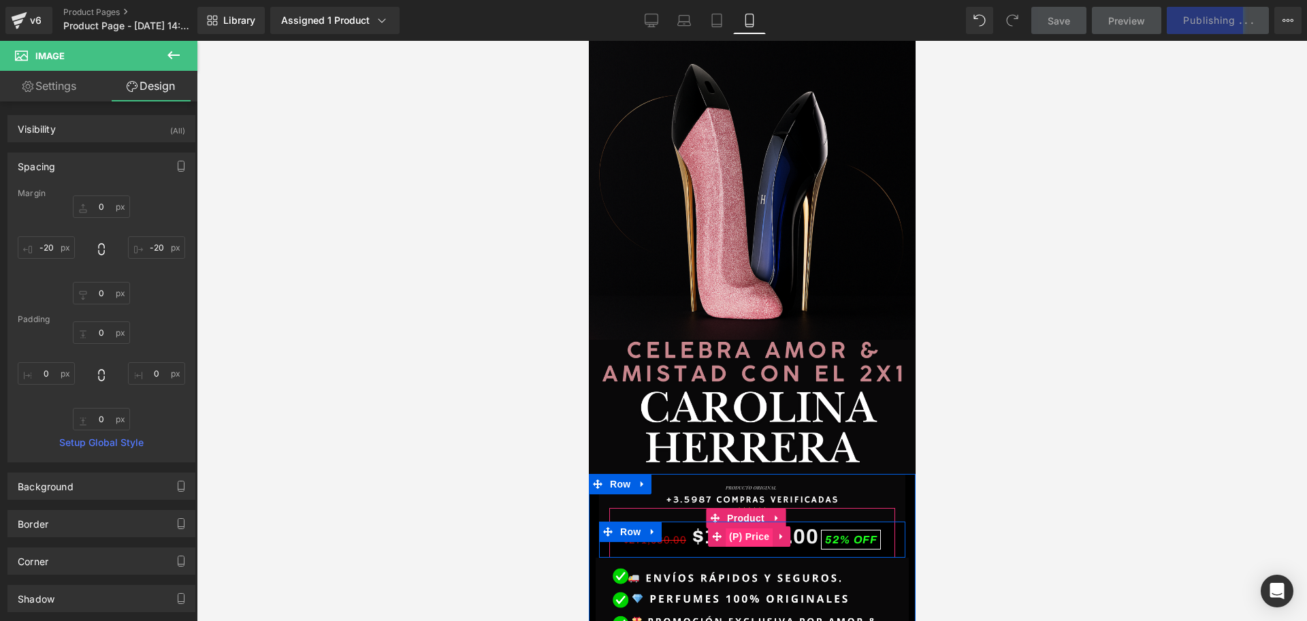
click at [737, 526] on span "(P) Price" at bounding box center [749, 536] width 48 height 20
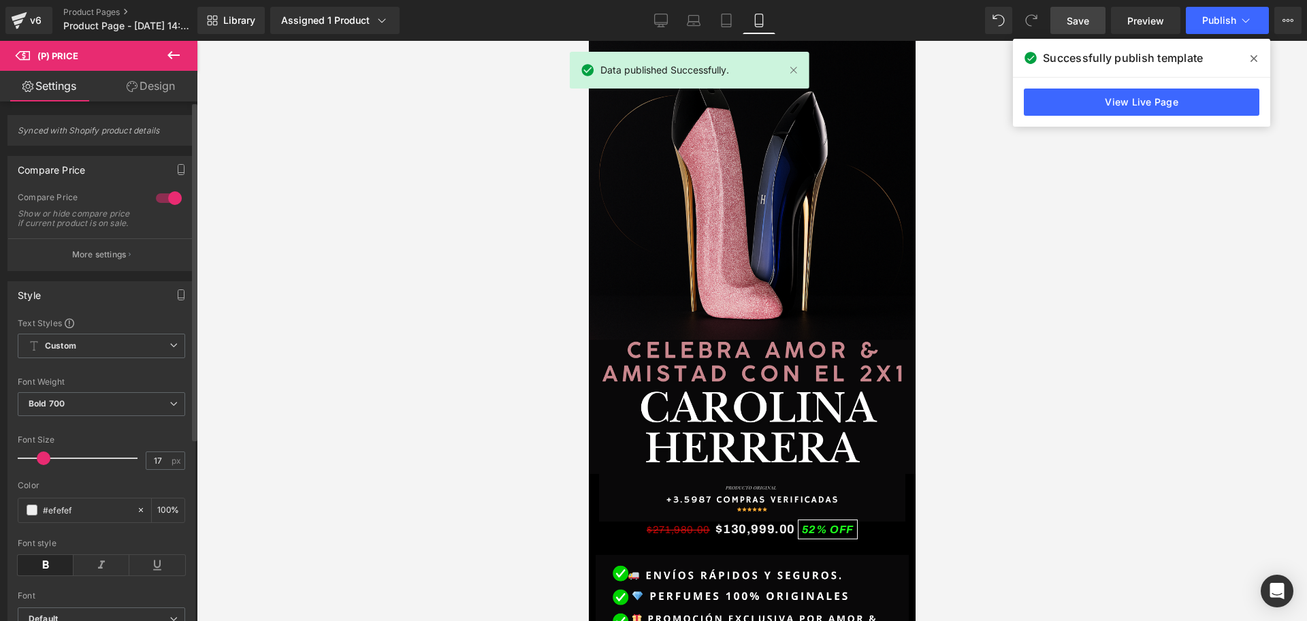
scroll to position [0, 737]
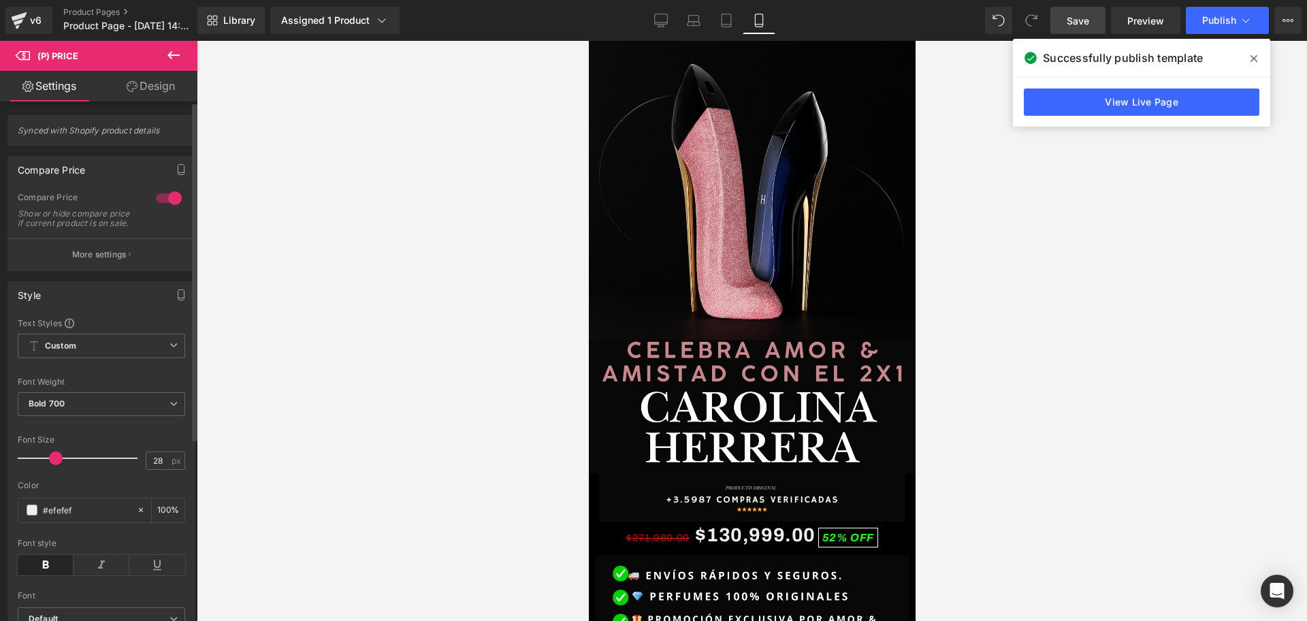
drag, startPoint x: 59, startPoint y: 466, endPoint x: 57, endPoint y: 474, distance: 9.1
click at [57, 472] on div at bounding box center [81, 458] width 113 height 27
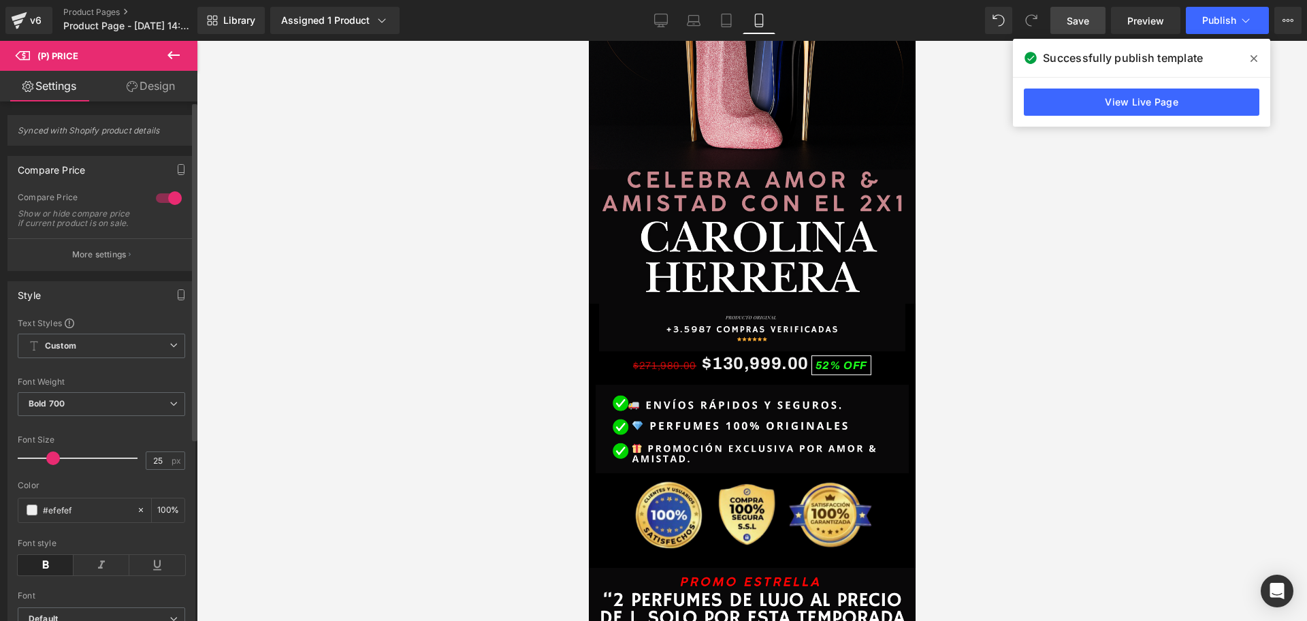
scroll to position [0, 492]
click at [46, 465] on span at bounding box center [53, 458] width 14 height 14
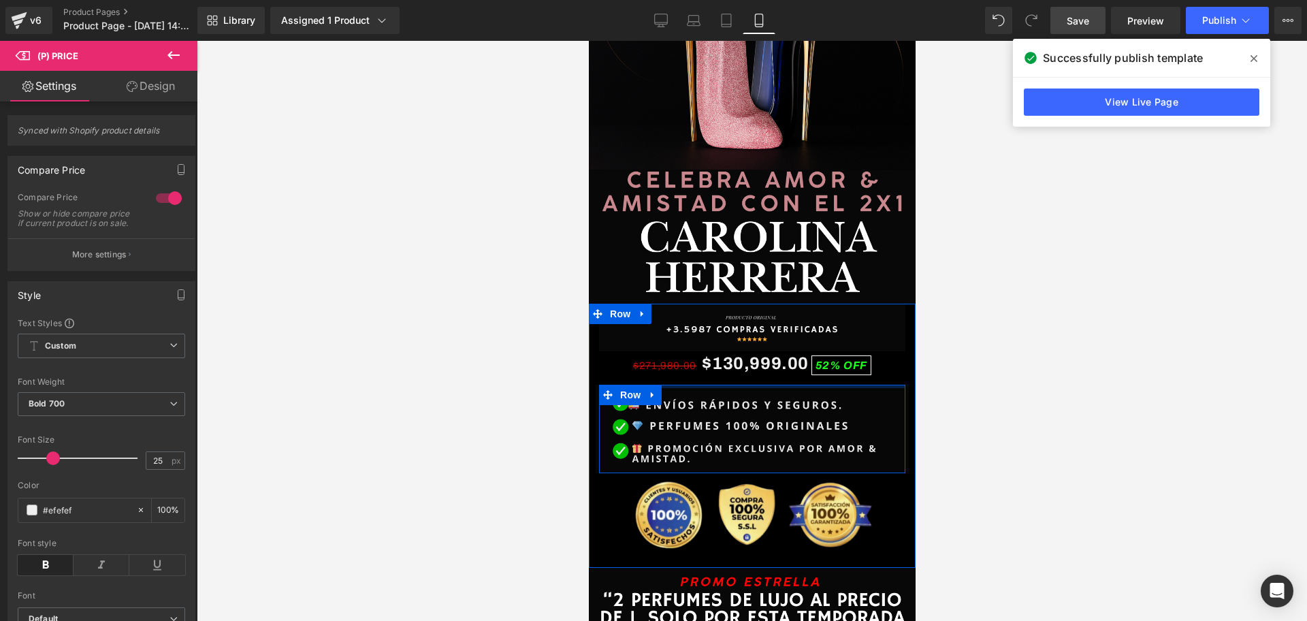
scroll to position [0, 737]
drag, startPoint x: 752, startPoint y: 366, endPoint x: 769, endPoint y: 345, distance: 27.0
click at [769, 345] on div "Image $271,980.00 $130,999.00 52% OFF (P) Price Product Row Image Row Image" at bounding box center [751, 436] width 327 height 265
click at [1075, 24] on span "Save" at bounding box center [1078, 21] width 22 height 14
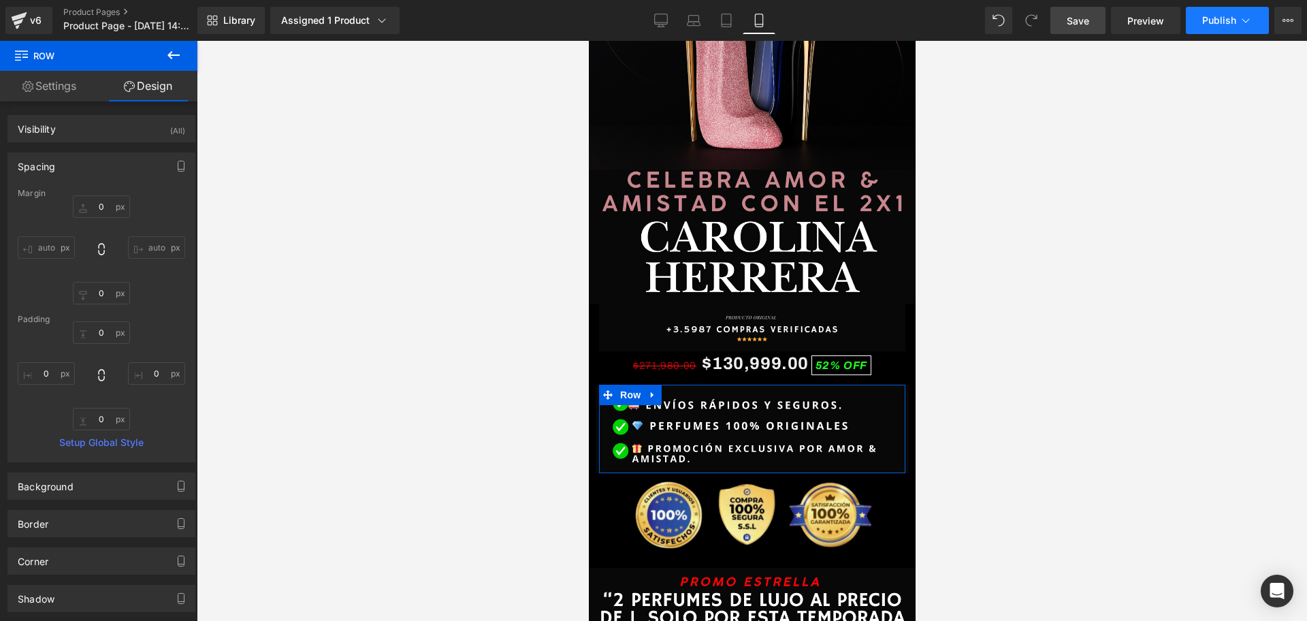
scroll to position [0, 492]
click at [1217, 20] on span "Publish" at bounding box center [1219, 20] width 34 height 11
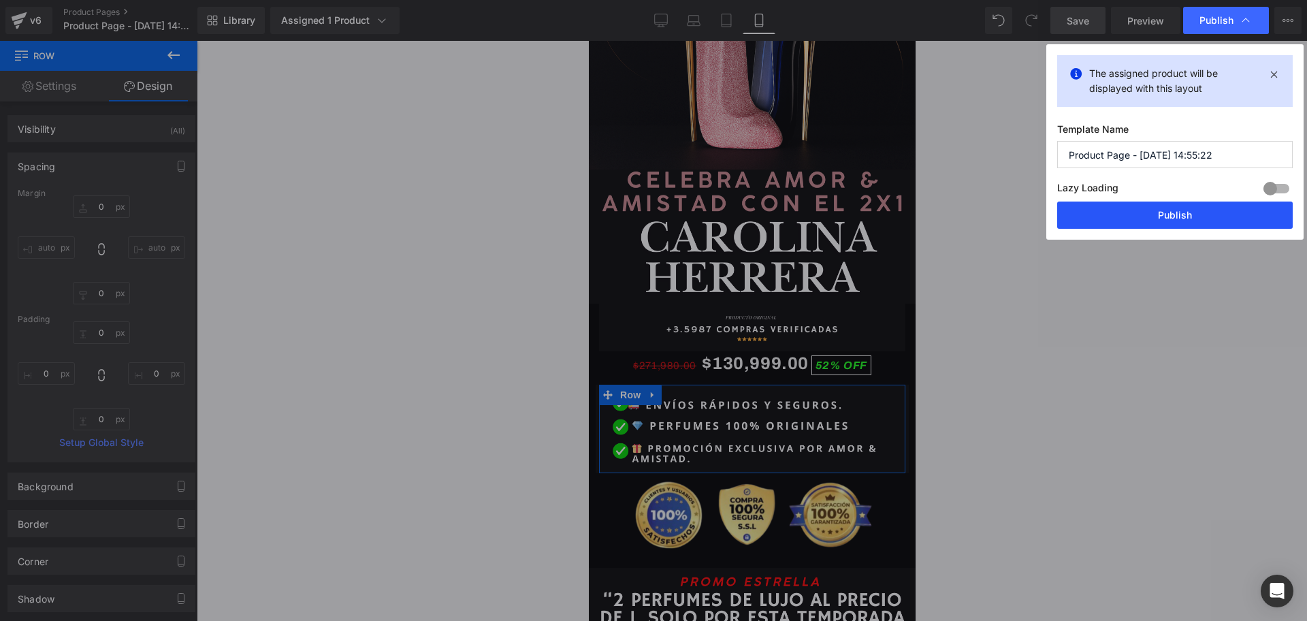
click at [1174, 219] on button "Publish" at bounding box center [1175, 215] width 236 height 27
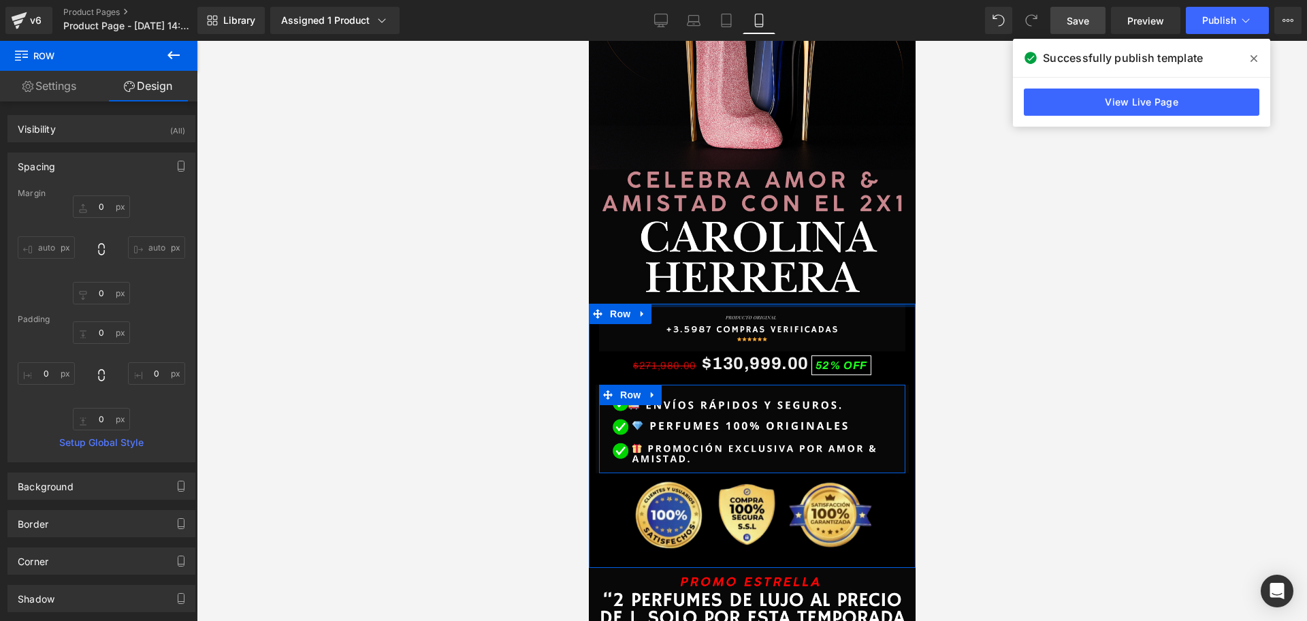
scroll to position [0, 737]
